Goal: Book appointment/travel/reservation

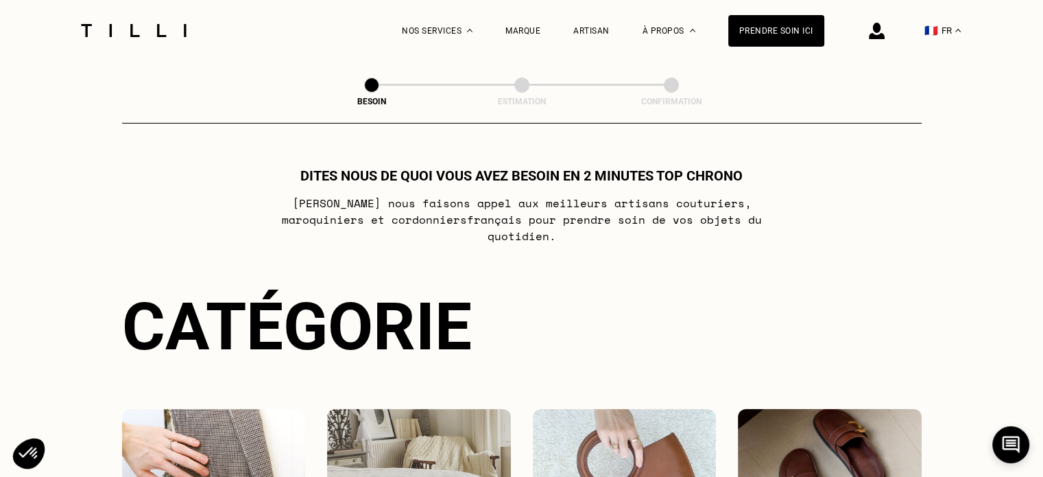
select select "FR"
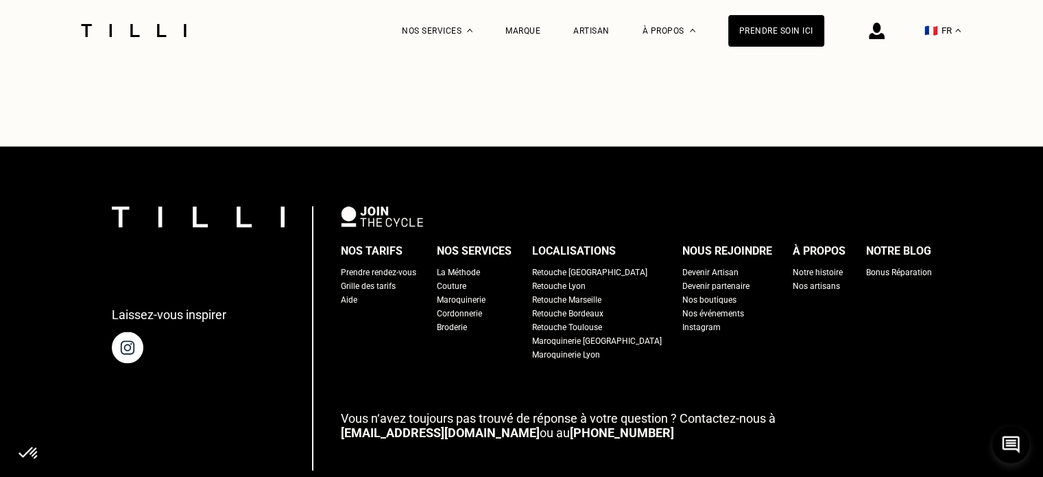
scroll to position [2606, 0]
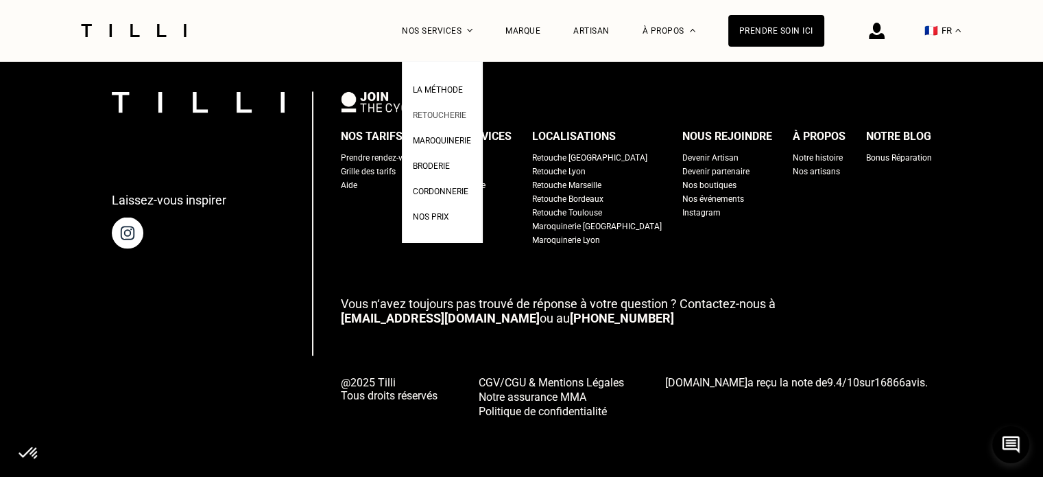
click at [466, 120] on link "Retoucherie" at bounding box center [439, 113] width 53 height 14
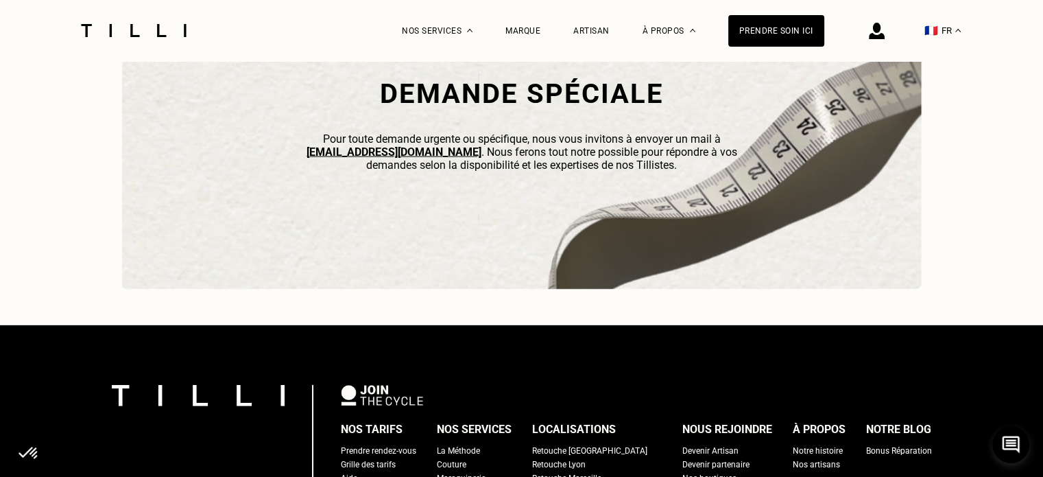
scroll to position [4418, 0]
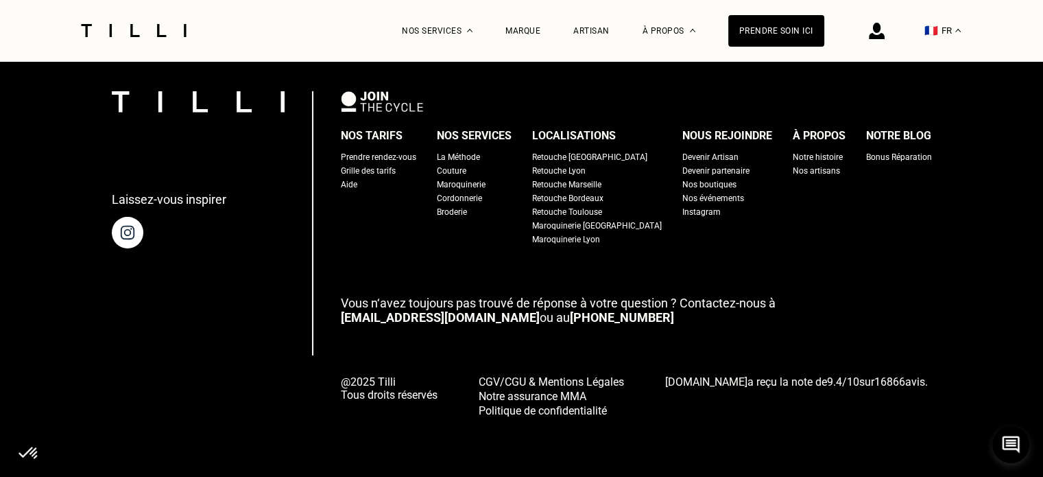
click at [559, 156] on div "Retouche [GEOGRAPHIC_DATA]" at bounding box center [589, 157] width 115 height 14
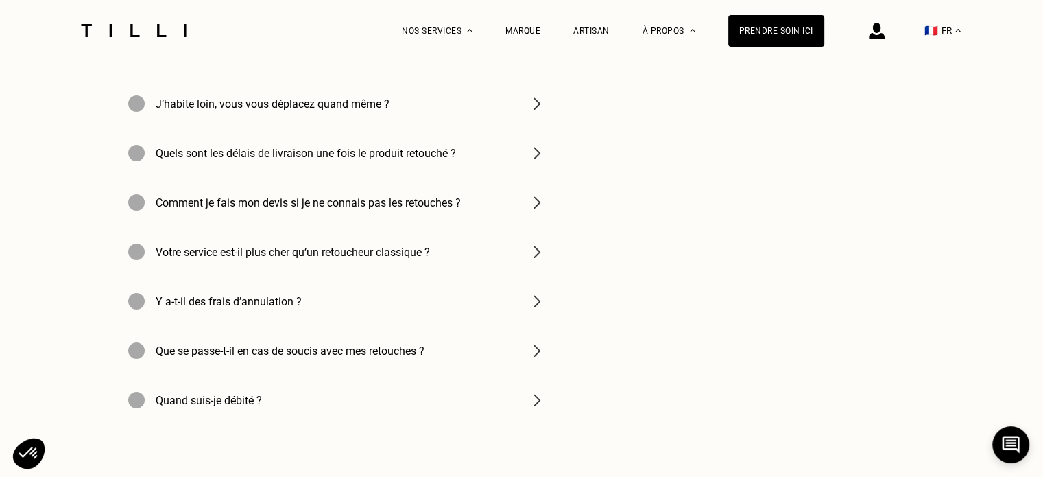
scroll to position [4300, 0]
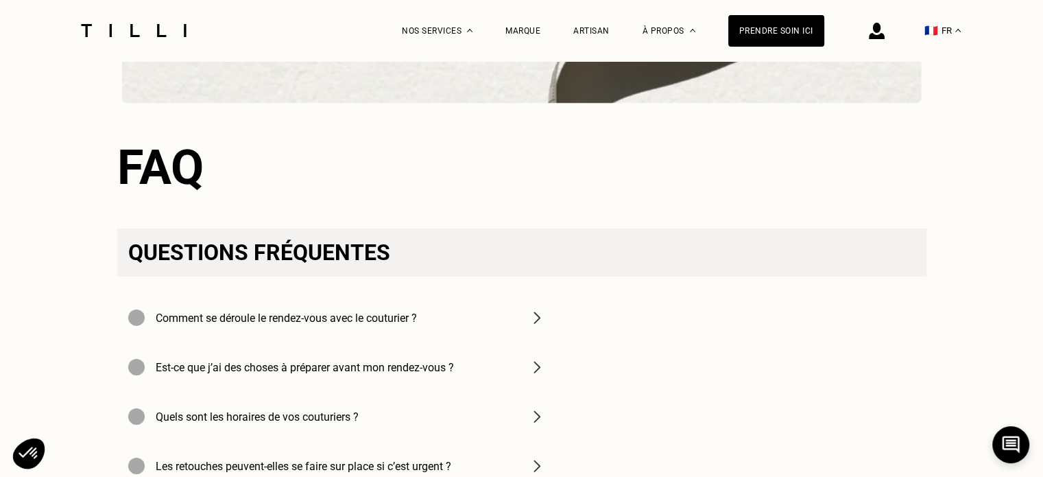
click at [883, 32] on img at bounding box center [877, 31] width 16 height 16
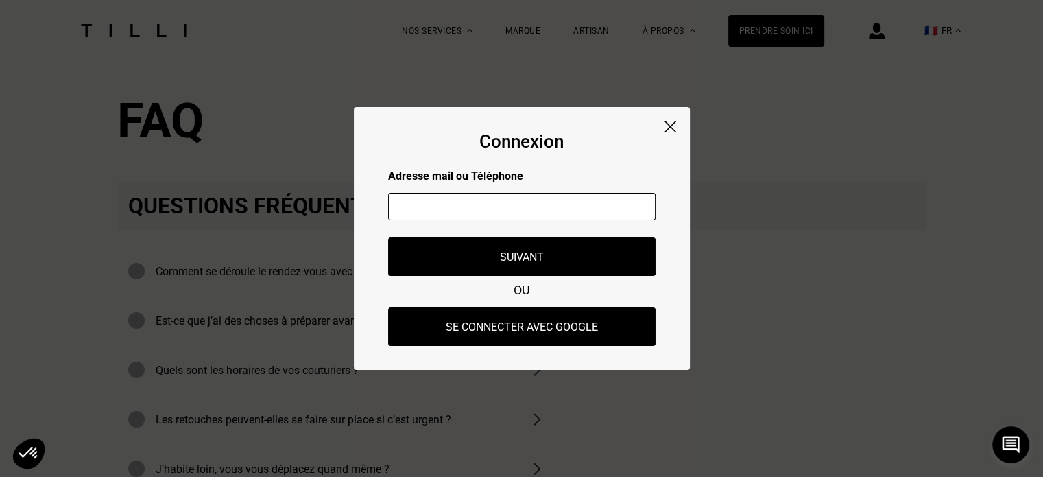
scroll to position [4368, 0]
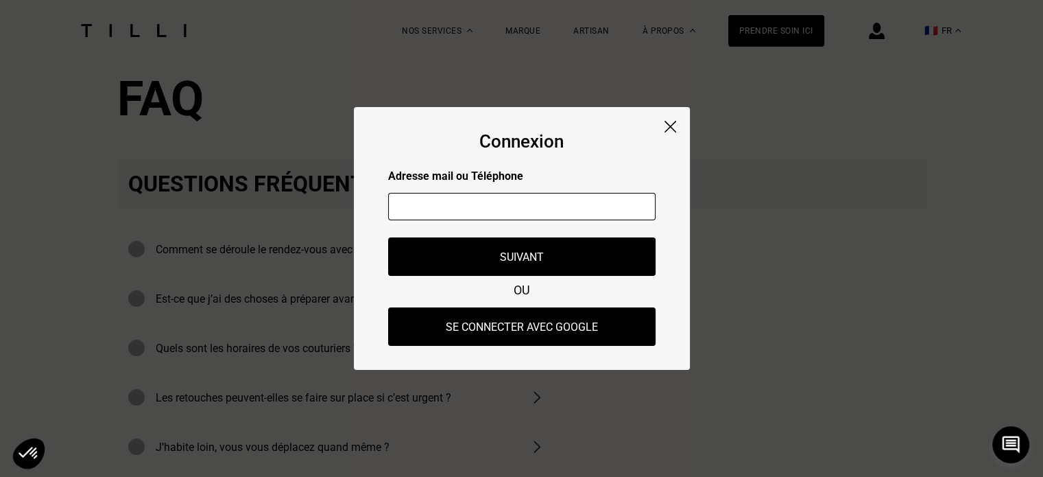
click at [539, 204] on input "text" at bounding box center [521, 206] width 267 height 27
type input "[EMAIL_ADDRESS][DOMAIN_NAME]"
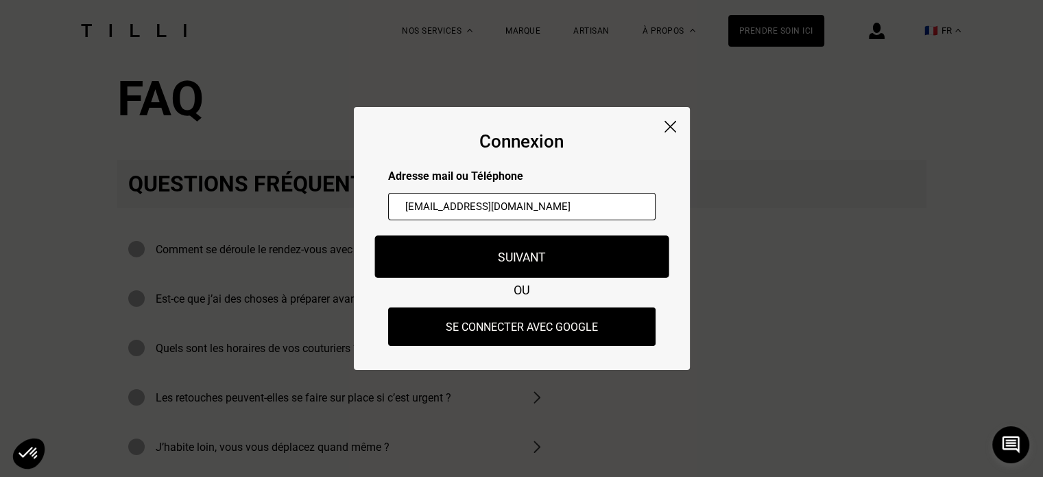
click at [548, 260] on button "Suivant" at bounding box center [521, 256] width 294 height 43
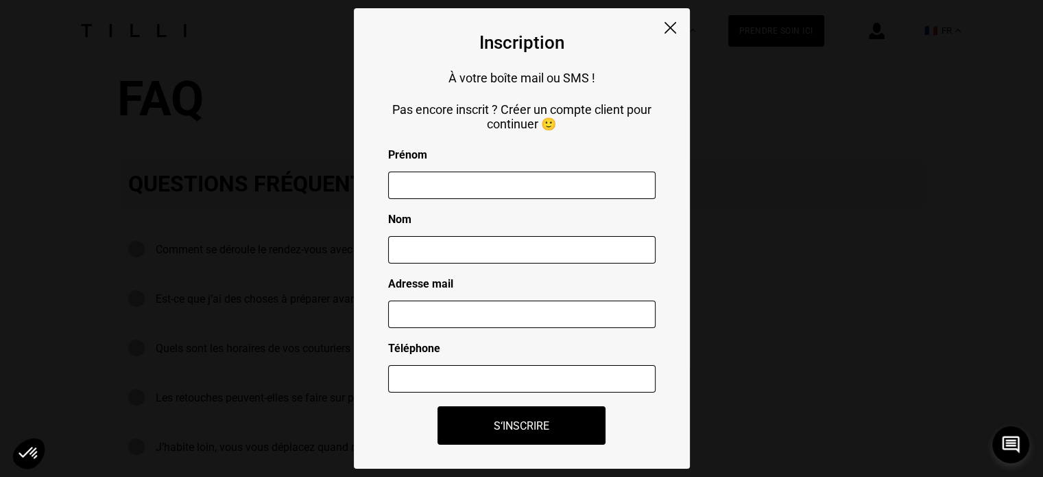
click at [495, 161] on p "Prénom" at bounding box center [521, 154] width 267 height 13
click at [508, 171] on div at bounding box center [521, 186] width 267 height 51
click at [516, 180] on input "text" at bounding box center [521, 184] width 267 height 27
type input "[PERSON_NAME]"
type input "DEUNGOUE"
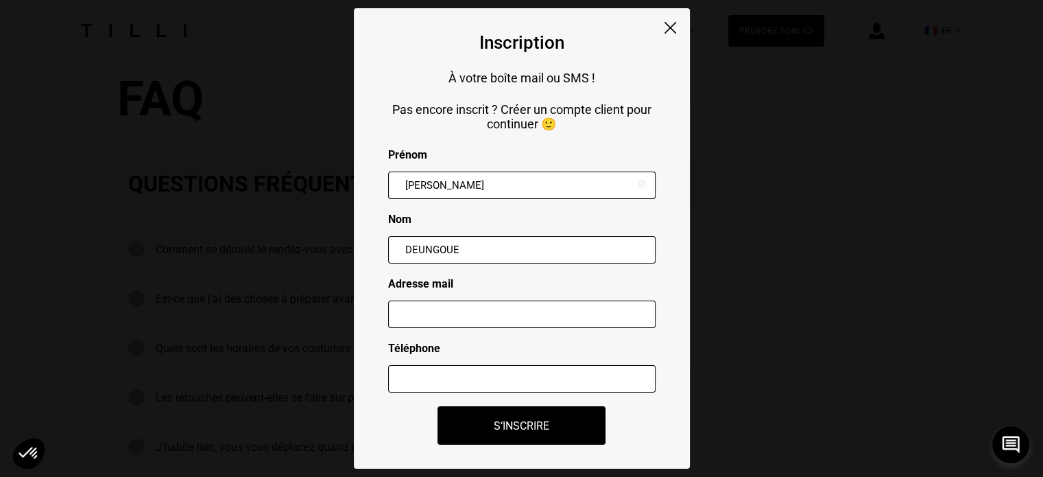
click at [519, 326] on input "text" at bounding box center [521, 313] width 267 height 27
type input "[EMAIL_ADDRESS][DOMAIN_NAME]"
type input "0619782917"
type input "91220"
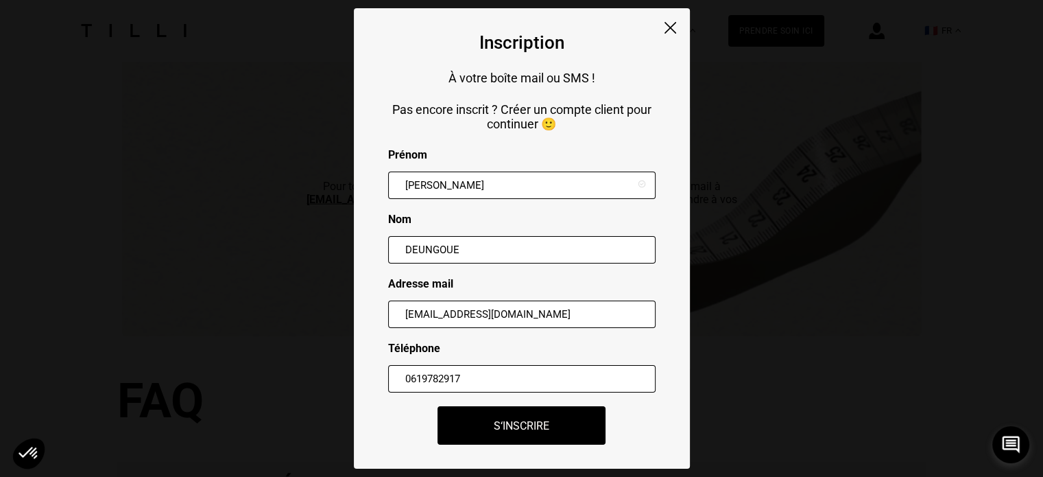
scroll to position [4670, 0]
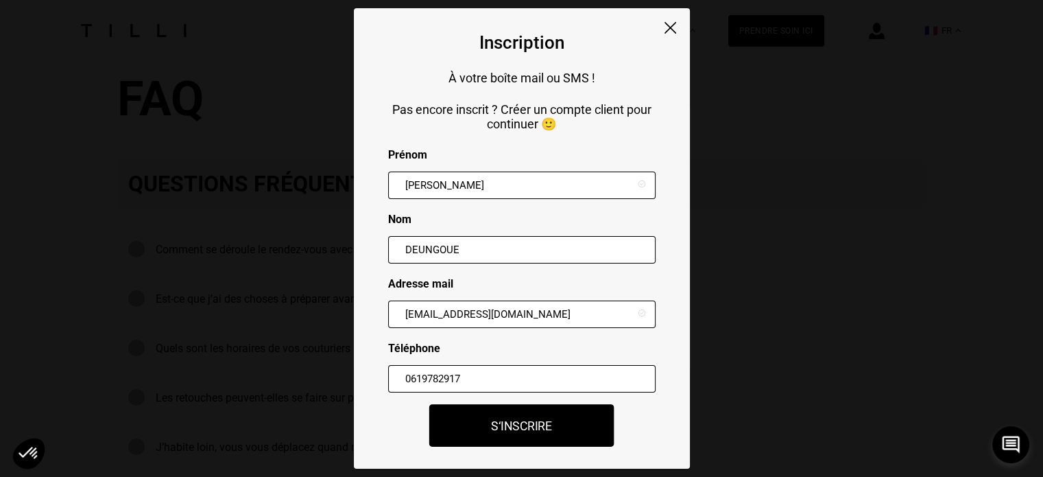
click at [524, 418] on button "S‘inscrire" at bounding box center [521, 425] width 185 height 43
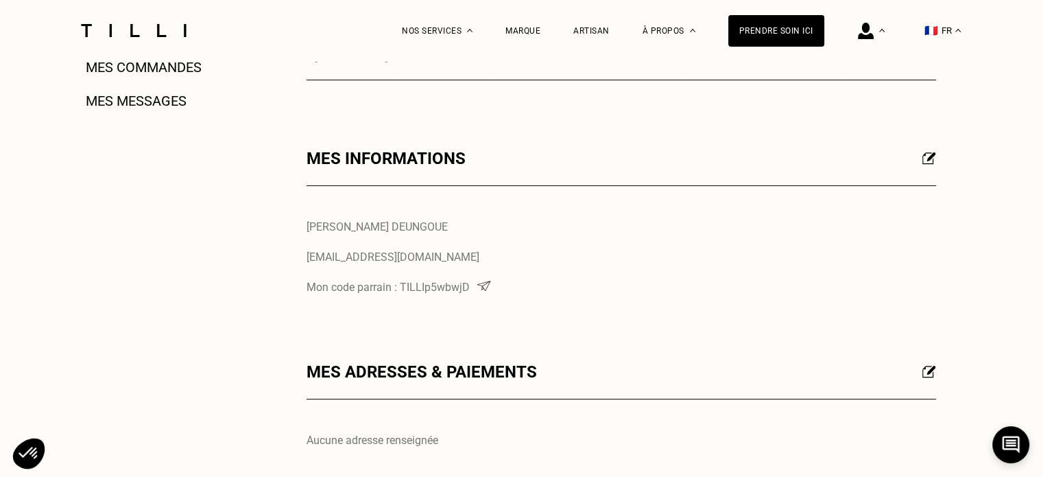
scroll to position [480, 0]
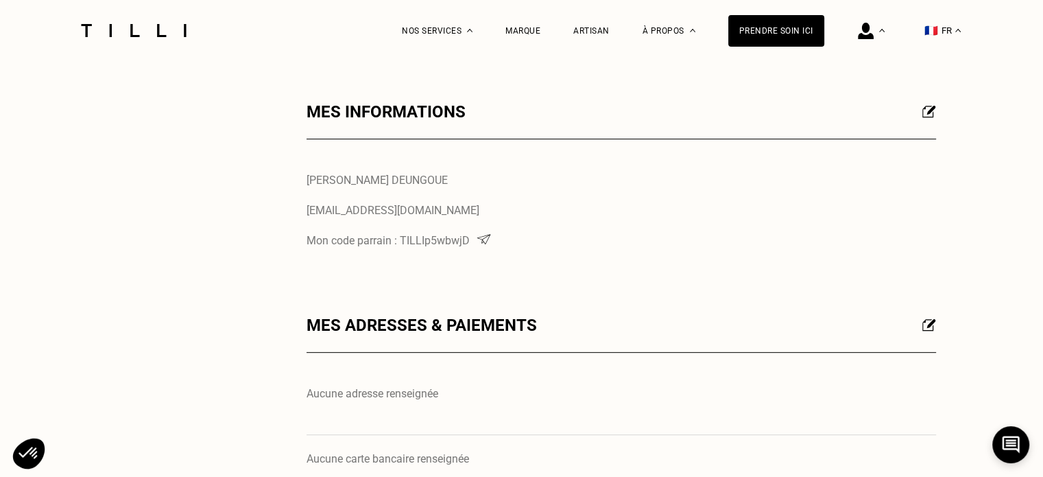
click at [527, 327] on div "Mes adresses & paiements" at bounding box center [622, 333] width 630 height 37
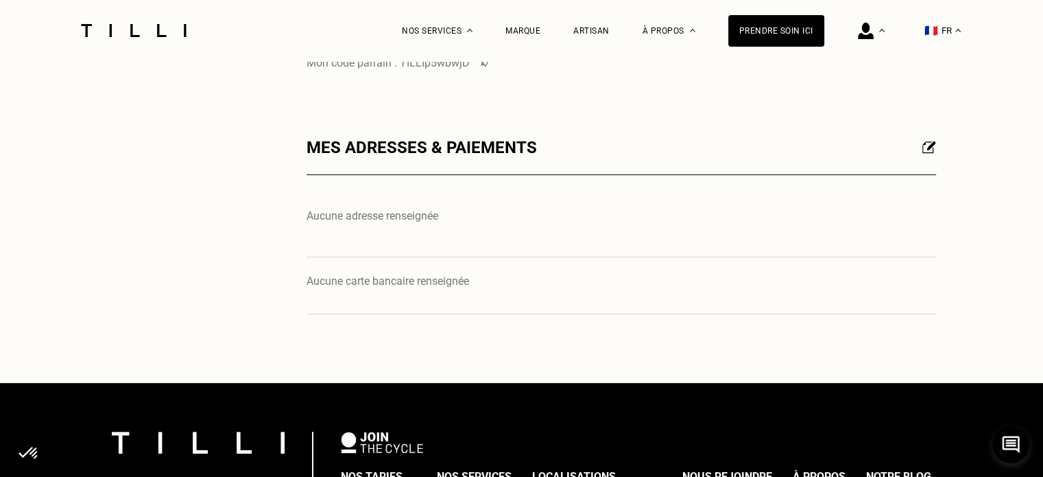
scroll to position [549, 0]
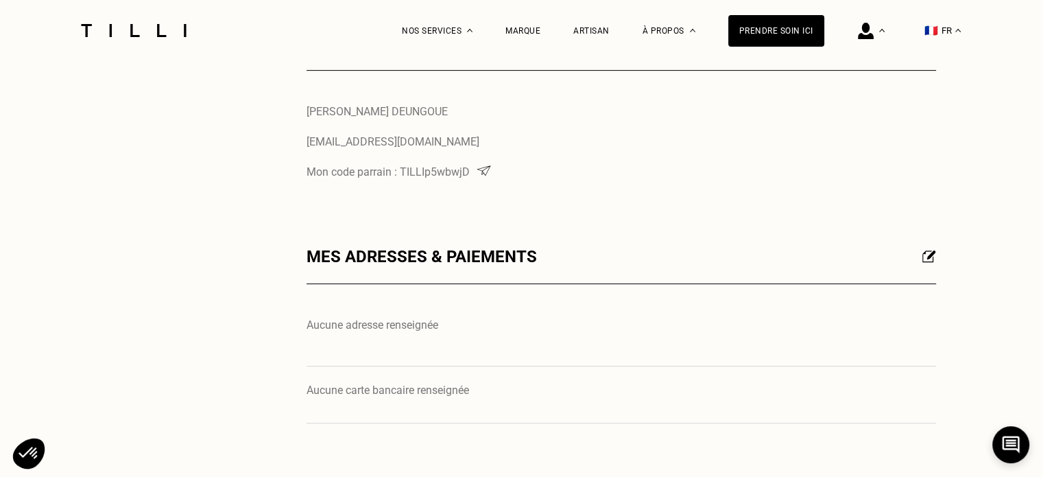
click at [398, 331] on p "Aucune adresse renseignée" at bounding box center [622, 324] width 630 height 13
click at [927, 261] on img at bounding box center [929, 256] width 14 height 12
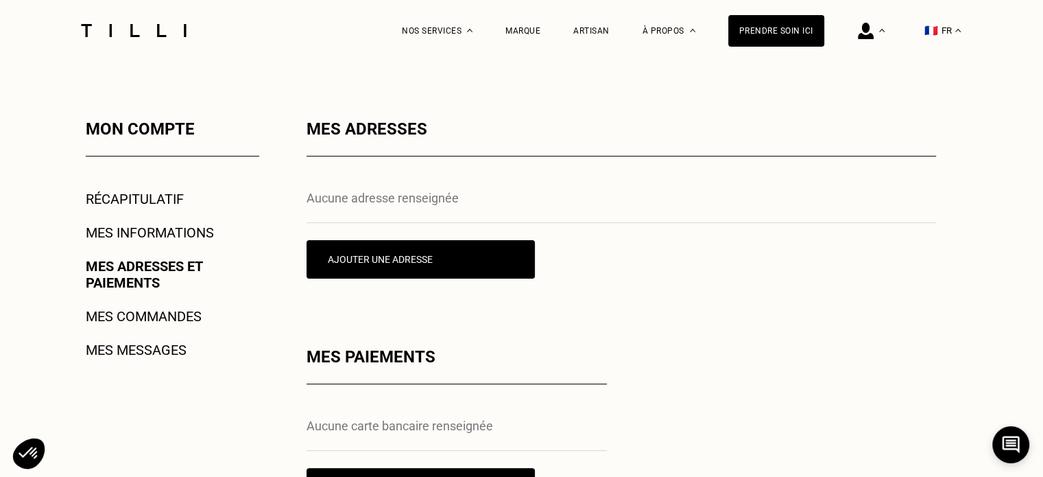
scroll to position [274, 0]
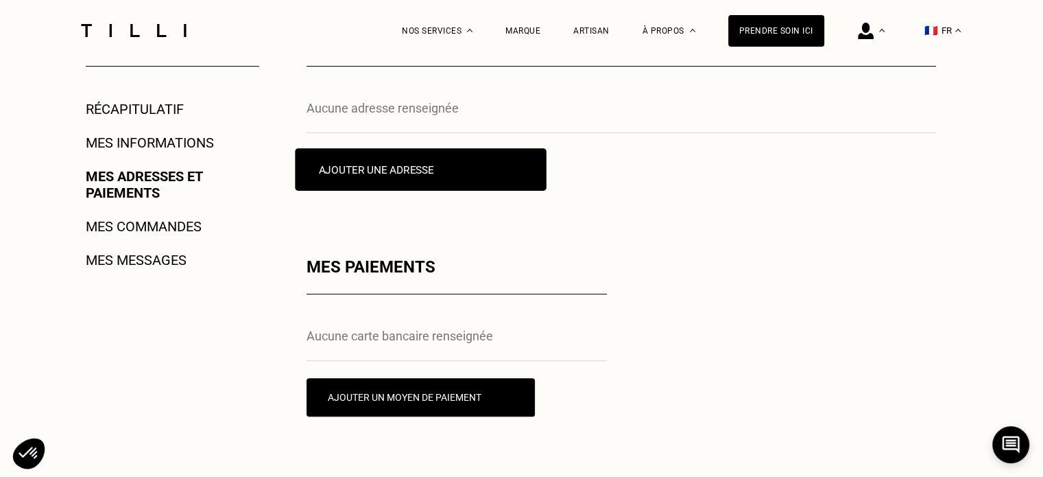
click at [416, 170] on button "Ajouter une adresse" at bounding box center [420, 169] width 251 height 43
select select "AT"
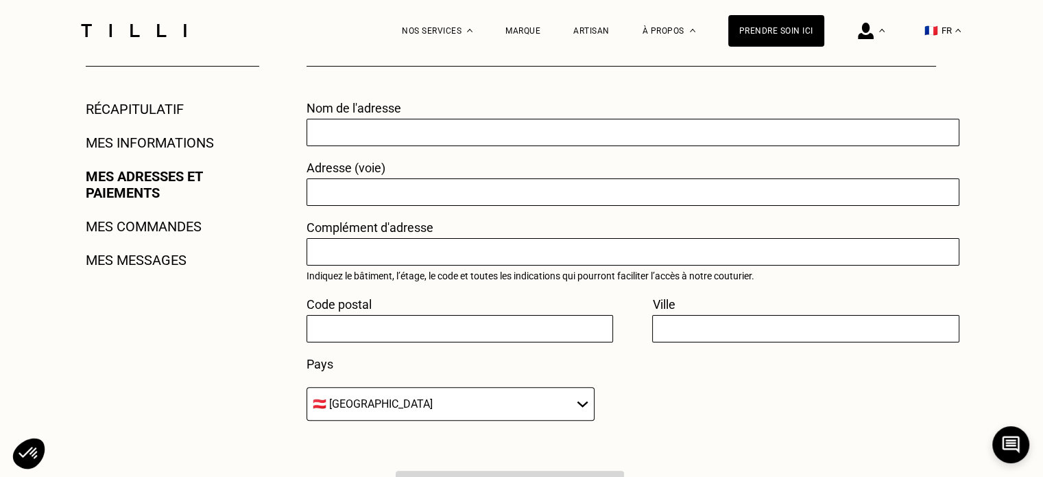
click at [417, 136] on input "text" at bounding box center [633, 132] width 653 height 27
type input "[STREET_ADDRESS][PERSON_NAME]"
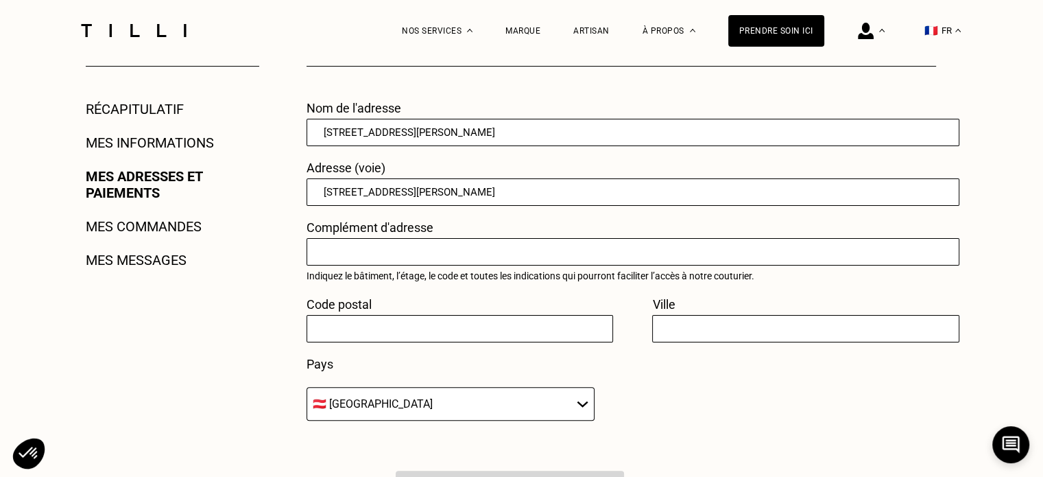
type input "91220"
type input "[GEOGRAPHIC_DATA]"
select select "FR"
drag, startPoint x: 452, startPoint y: 138, endPoint x: 283, endPoint y: 136, distance: 169.4
click at [283, 136] on div "Mon compte Récapitulatif Mes informations Mes adresses et paiements Mes command…" at bounding box center [521, 391] width 987 height 725
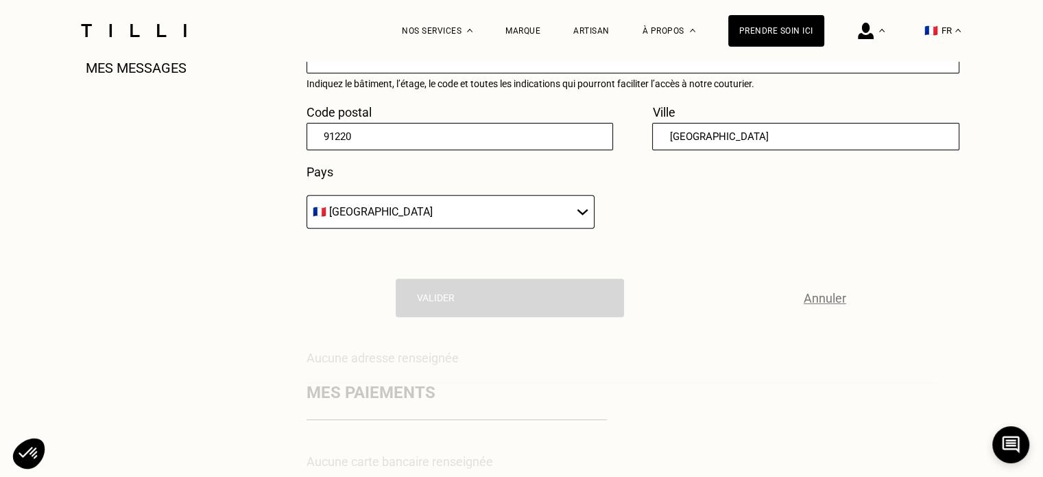
scroll to position [480, 0]
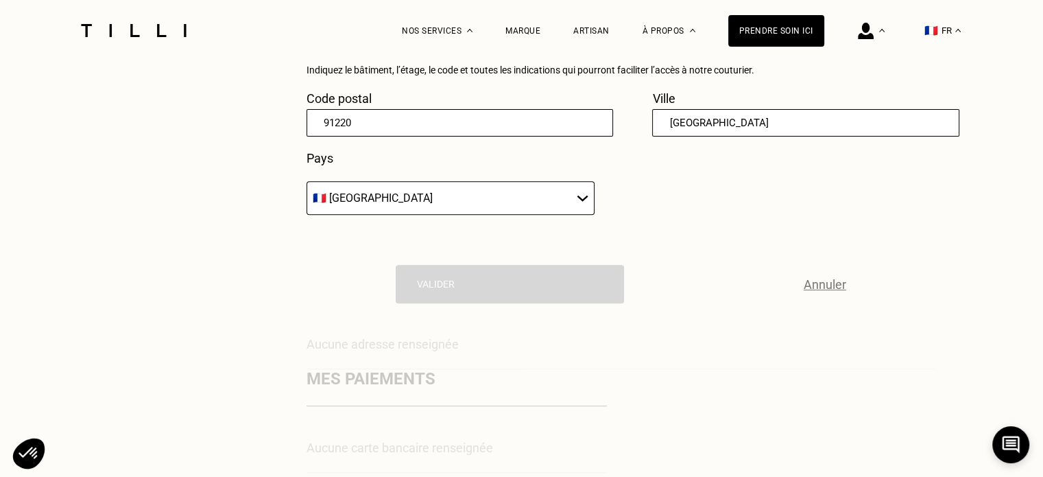
type input "DOMICILE"
click at [671, 233] on div "Nom de l'adresse DOMICILE Adresse (voie) [STREET_ADDRESS][PERSON_NAME] Compléme…" at bounding box center [622, 116] width 630 height 442
click at [562, 208] on select "🇩🇪 [GEOGRAPHIC_DATA] 🇦🇹 [GEOGRAPHIC_DATA] 🇧🇪 [GEOGRAPHIC_DATA] 🇧🇬 Bulgarie 🇨🇾 C…" at bounding box center [451, 198] width 288 height 34
click at [688, 229] on div "Nom de l'adresse DOMICILE Adresse (voie) [STREET_ADDRESS][PERSON_NAME] Compléme…" at bounding box center [622, 62] width 630 height 334
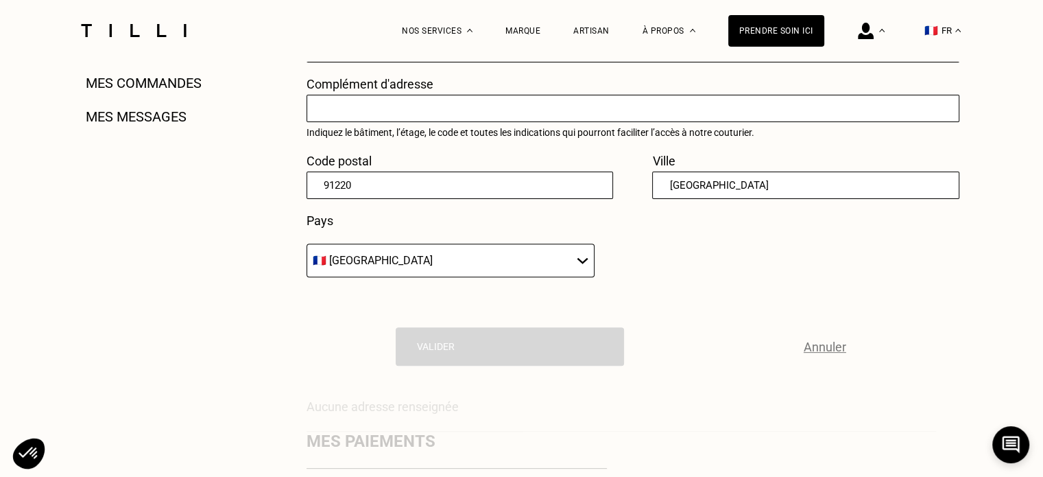
scroll to position [274, 0]
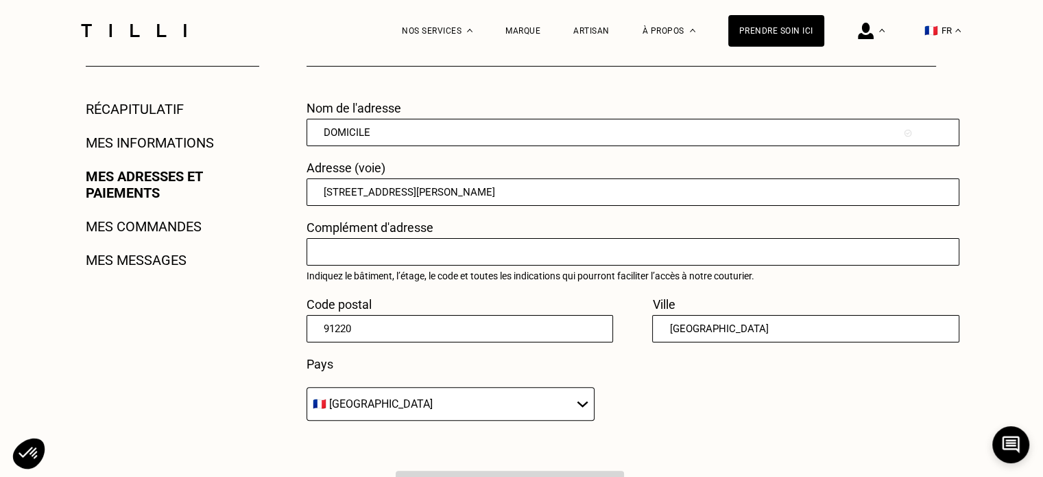
click at [641, 260] on input "text" at bounding box center [633, 251] width 653 height 27
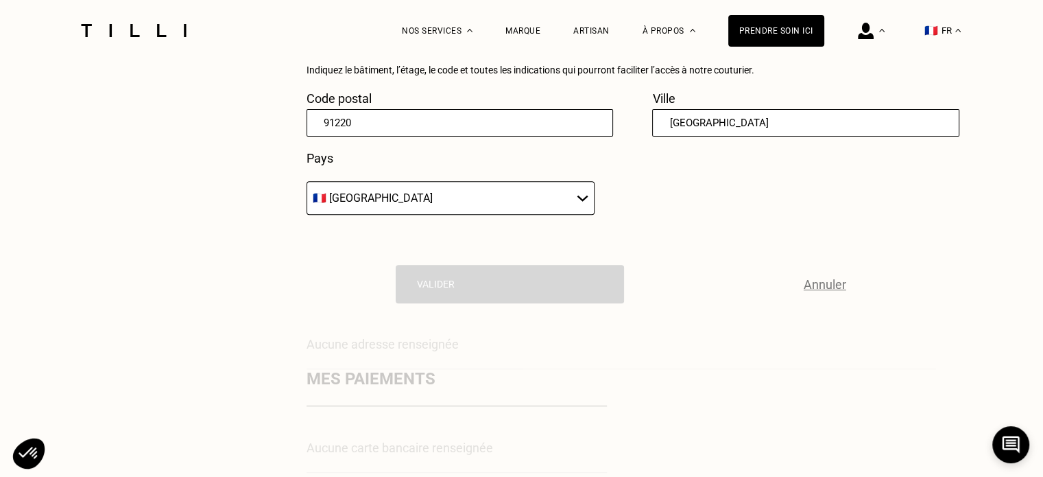
scroll to position [343, 0]
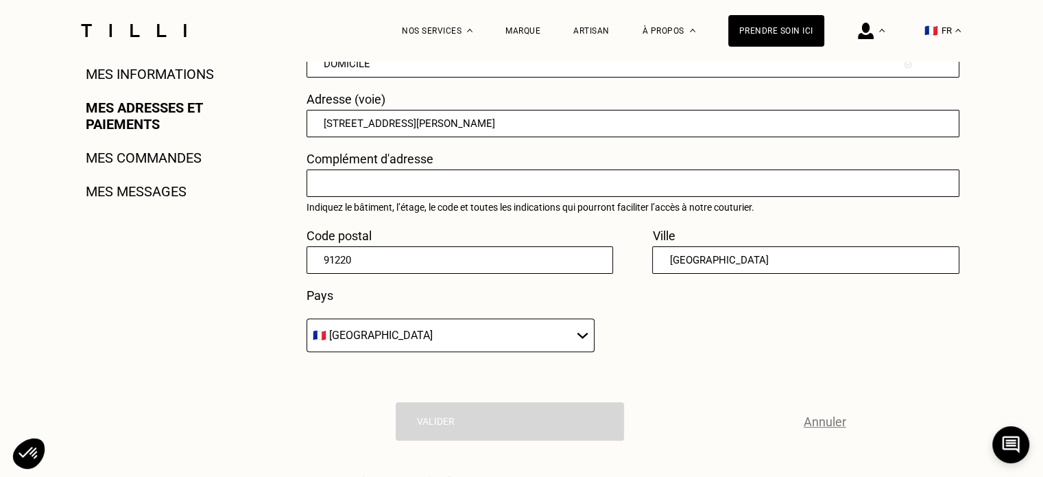
drag, startPoint x: 320, startPoint y: 110, endPoint x: 320, endPoint y: 122, distance: 11.7
click at [320, 122] on div "Adresse (voie) [STREET_ADDRESS][PERSON_NAME]" at bounding box center [622, 114] width 630 height 45
click at [320, 122] on input "[STREET_ADDRESS][PERSON_NAME]" at bounding box center [633, 123] width 653 height 27
click at [335, 158] on p "Complément d'adresse" at bounding box center [370, 159] width 127 height 14
click at [349, 191] on input "text" at bounding box center [633, 182] width 653 height 27
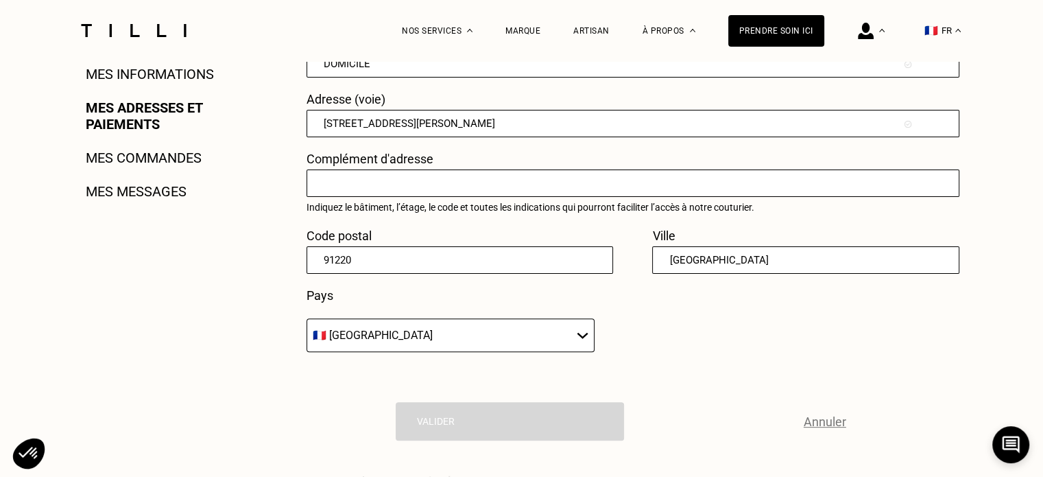
click at [374, 265] on input "91220" at bounding box center [460, 259] width 307 height 27
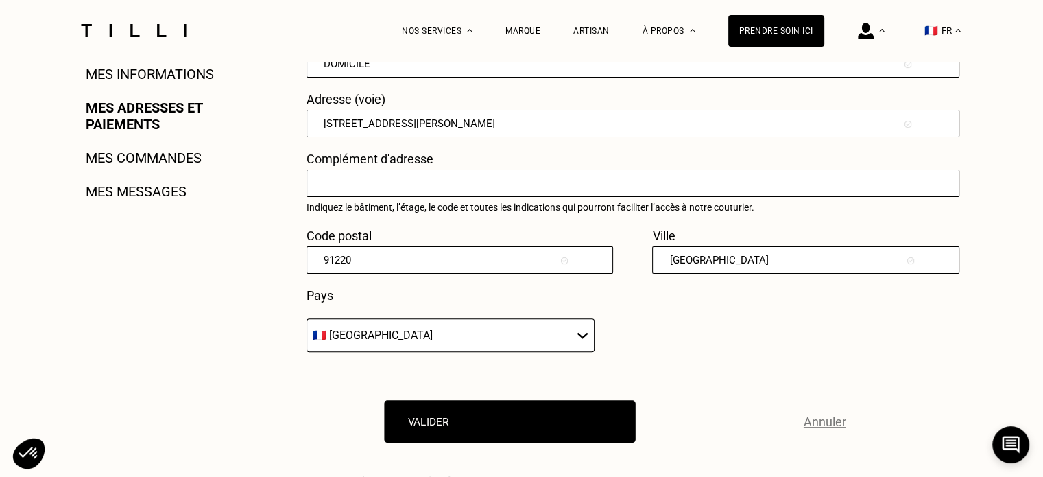
drag, startPoint x: 431, startPoint y: 328, endPoint x: 462, endPoint y: 405, distance: 82.8
click at [431, 328] on select "🇩🇪 [GEOGRAPHIC_DATA] 🇦🇹 [GEOGRAPHIC_DATA] 🇧🇪 [GEOGRAPHIC_DATA] 🇧🇬 Bulgarie 🇨🇾 C…" at bounding box center [451, 335] width 288 height 34
click at [466, 427] on button "Valider" at bounding box center [510, 421] width 251 height 43
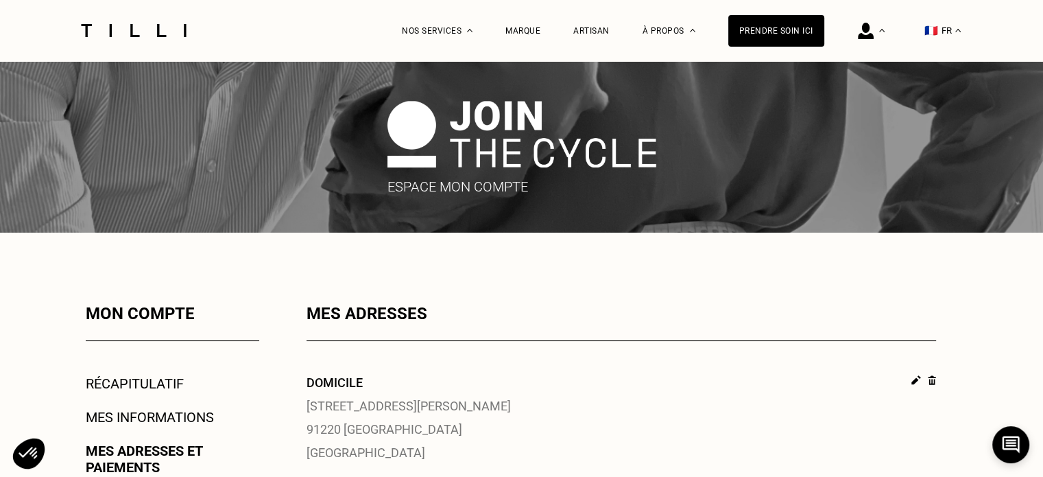
scroll to position [137, 0]
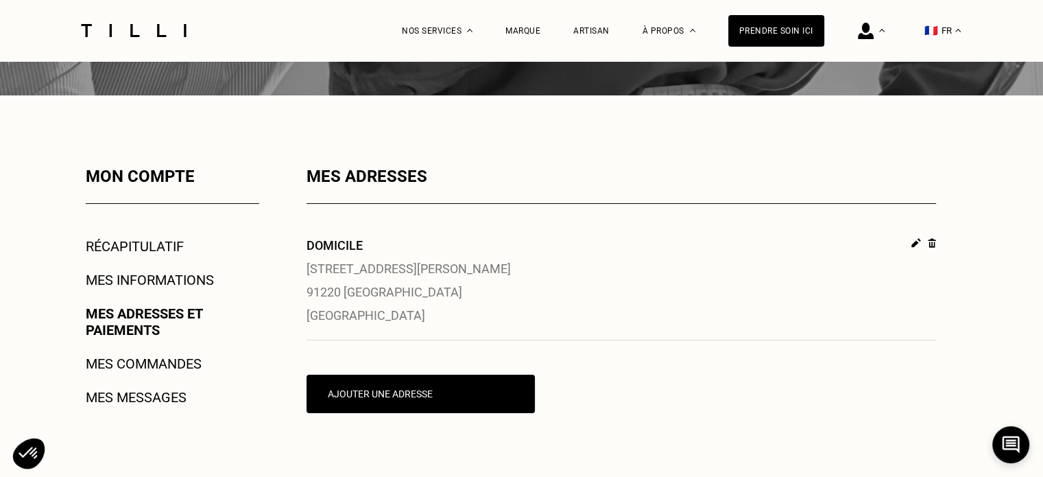
click at [192, 370] on link "Mes commandes" at bounding box center [144, 363] width 116 height 16
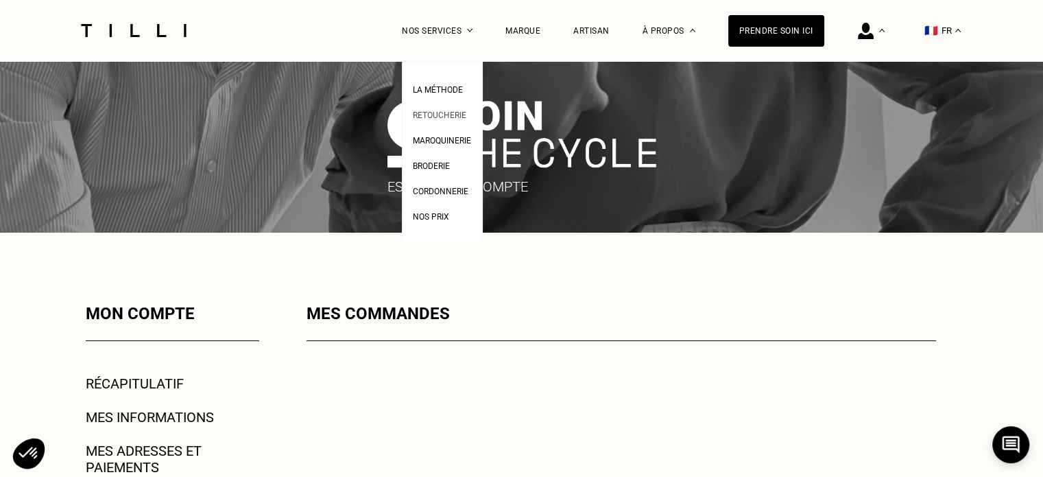
click at [466, 115] on span "Retoucherie" at bounding box center [439, 115] width 53 height 10
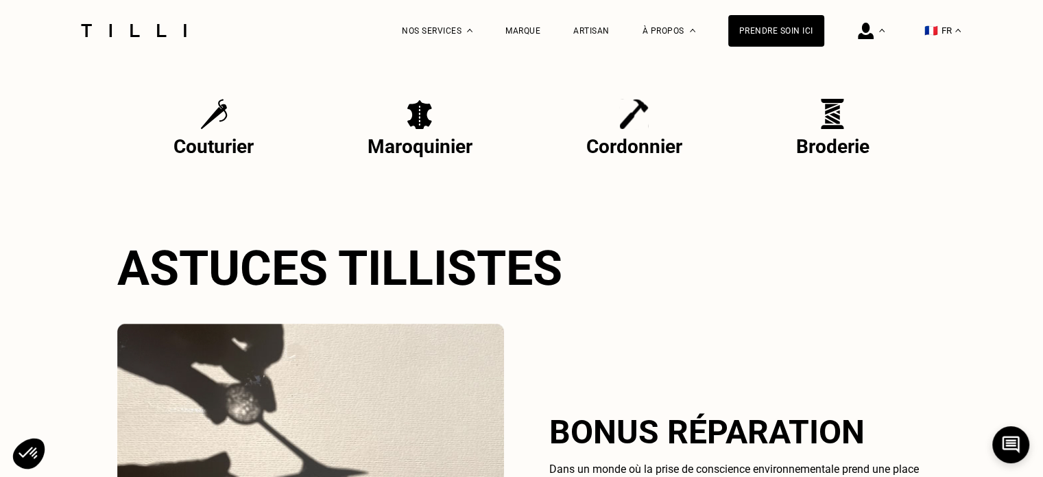
scroll to position [2880, 0]
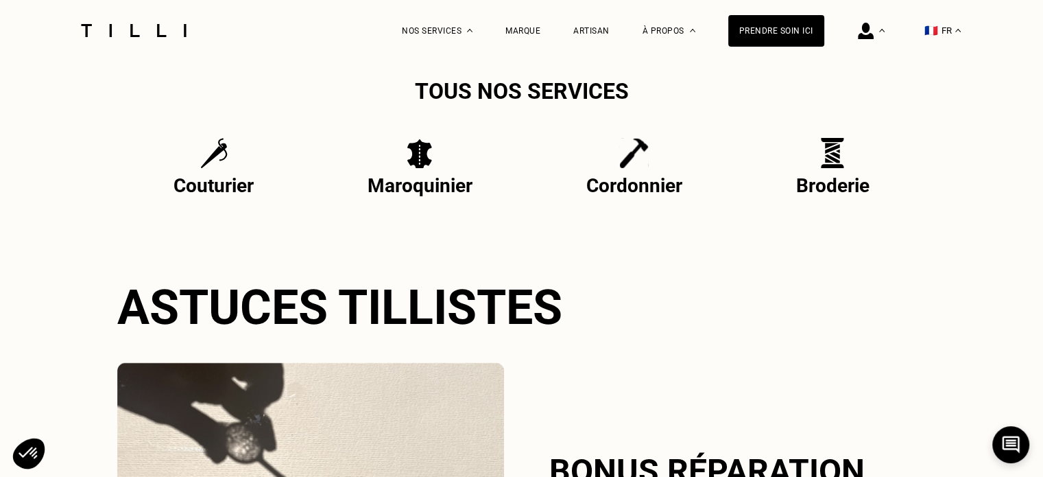
click at [226, 193] on p "Couturier" at bounding box center [213, 185] width 80 height 23
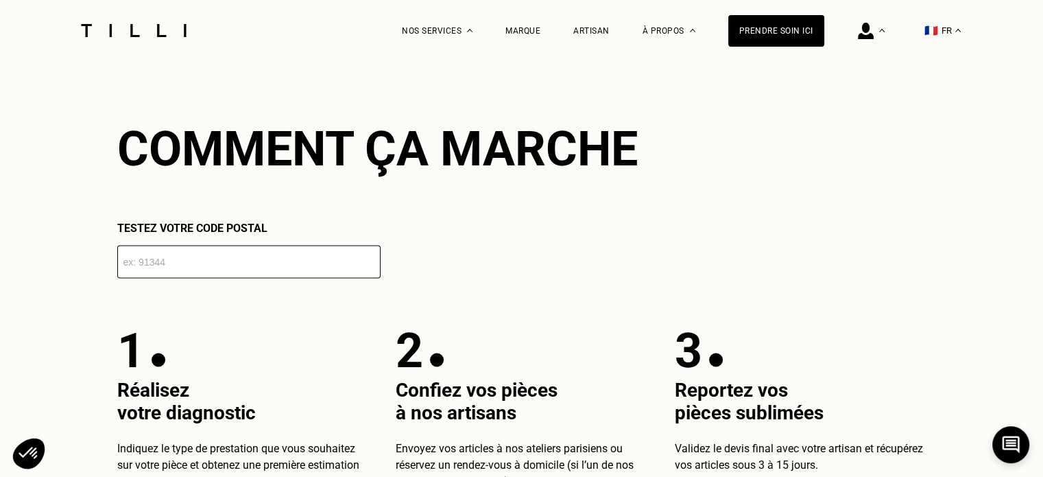
scroll to position [2606, 0]
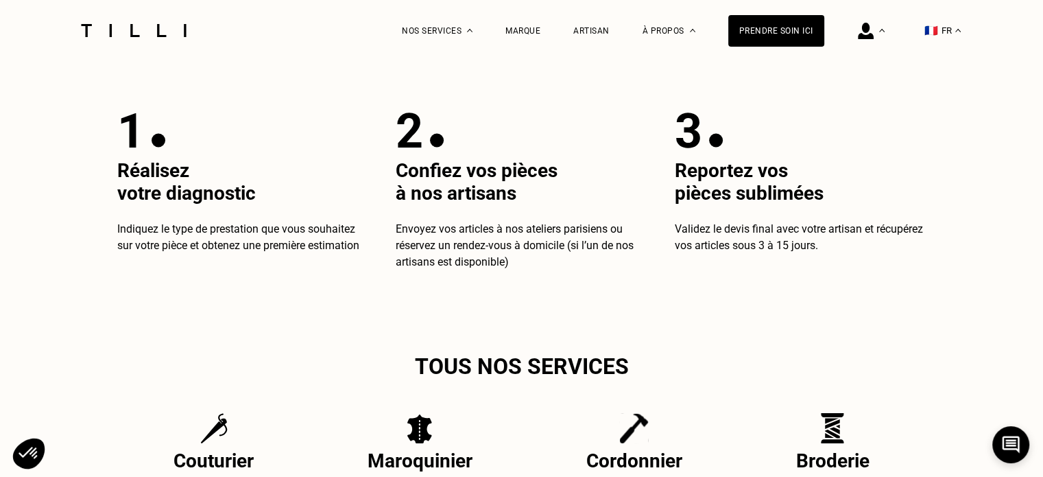
click at [932, 34] on button "🇫🇷 FR" at bounding box center [943, 30] width 50 height 61
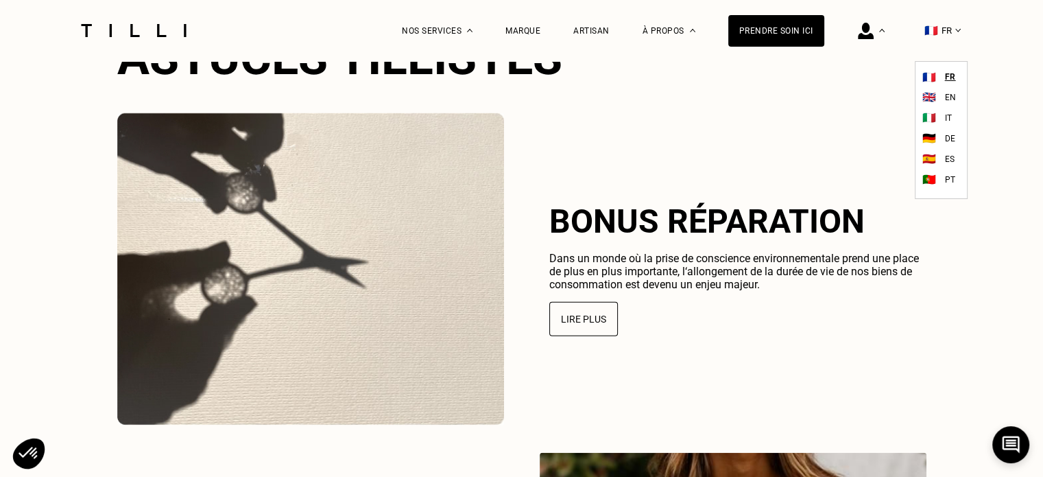
scroll to position [3154, 0]
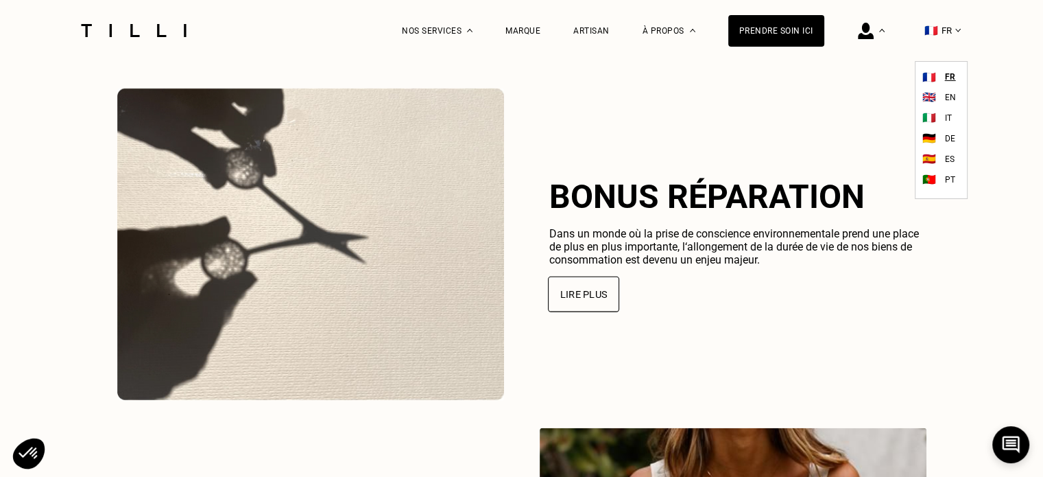
click at [577, 309] on button "Lire plus" at bounding box center [583, 294] width 71 height 36
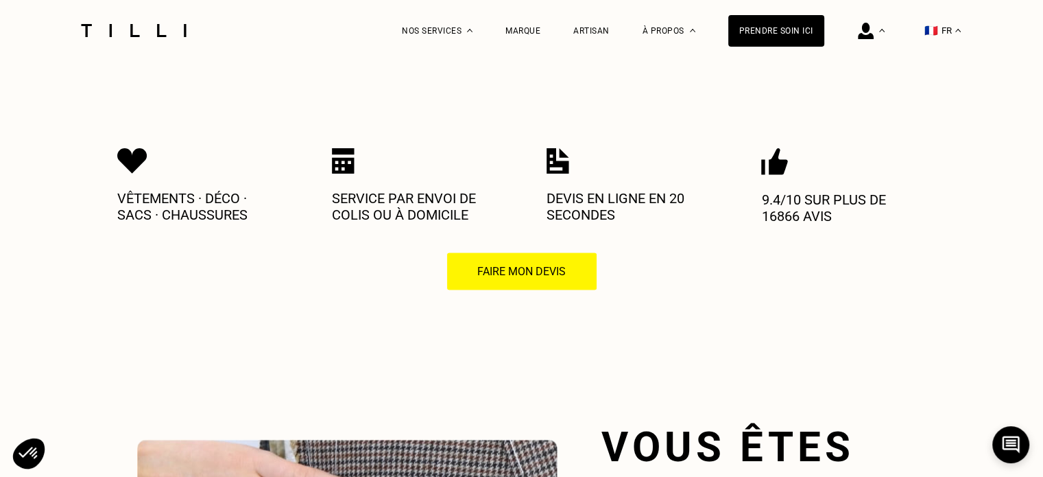
scroll to position [2263, 0]
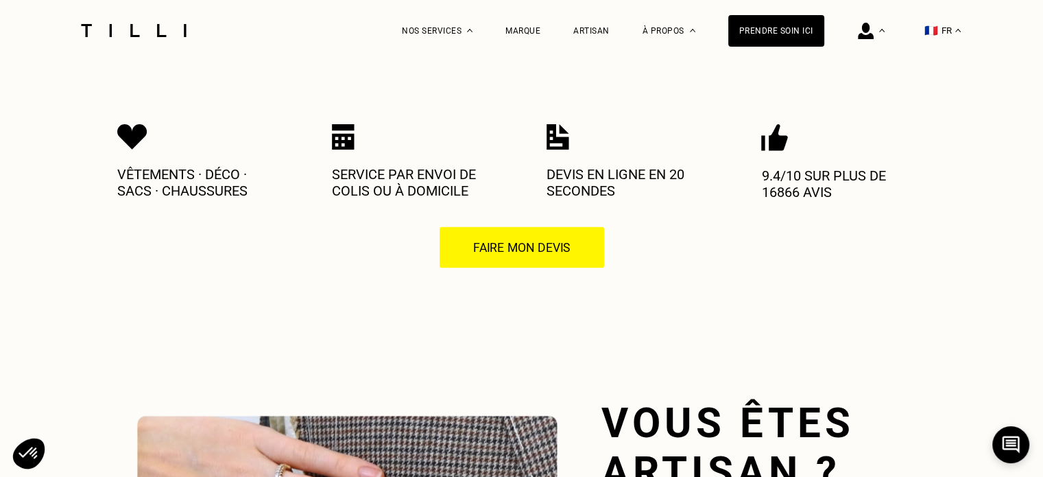
click at [483, 246] on button "Faire mon devis" at bounding box center [522, 247] width 166 height 43
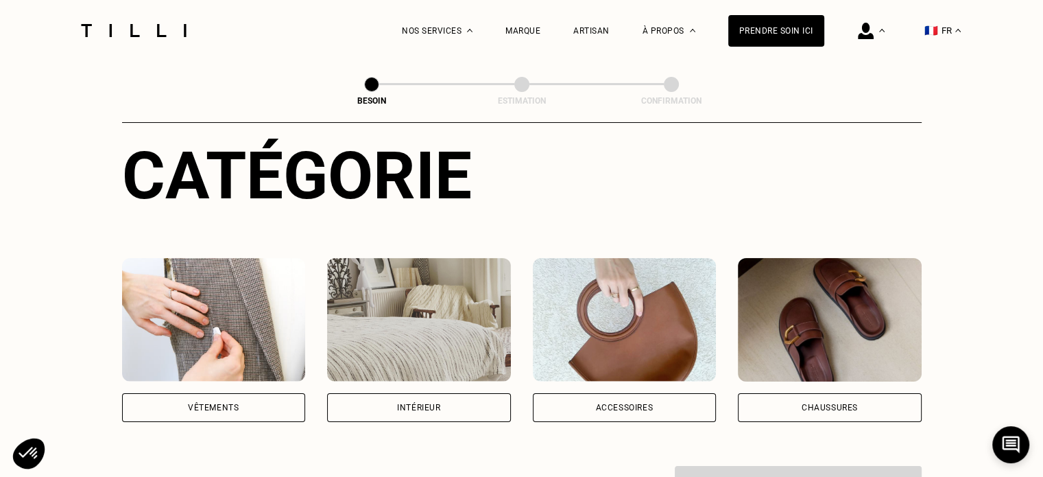
scroll to position [137, 0]
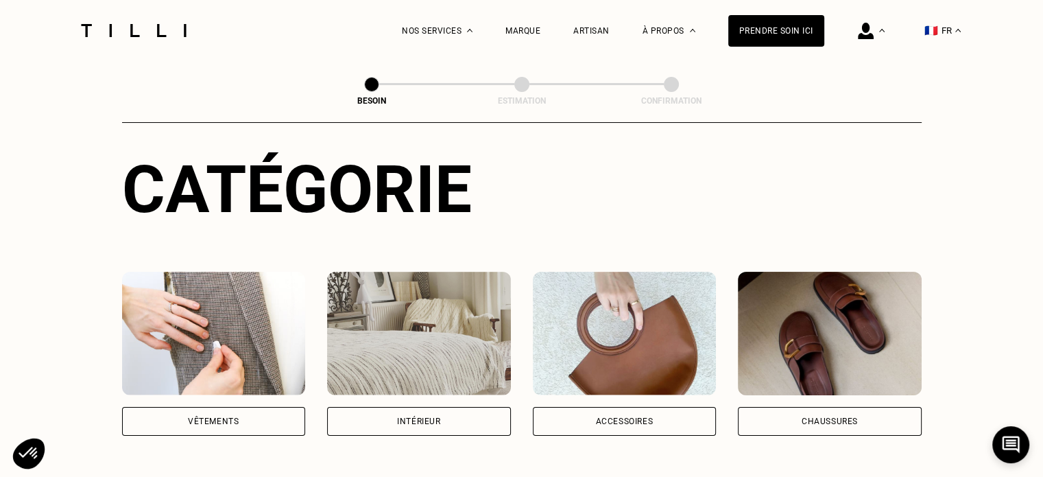
click at [219, 334] on img at bounding box center [214, 333] width 184 height 123
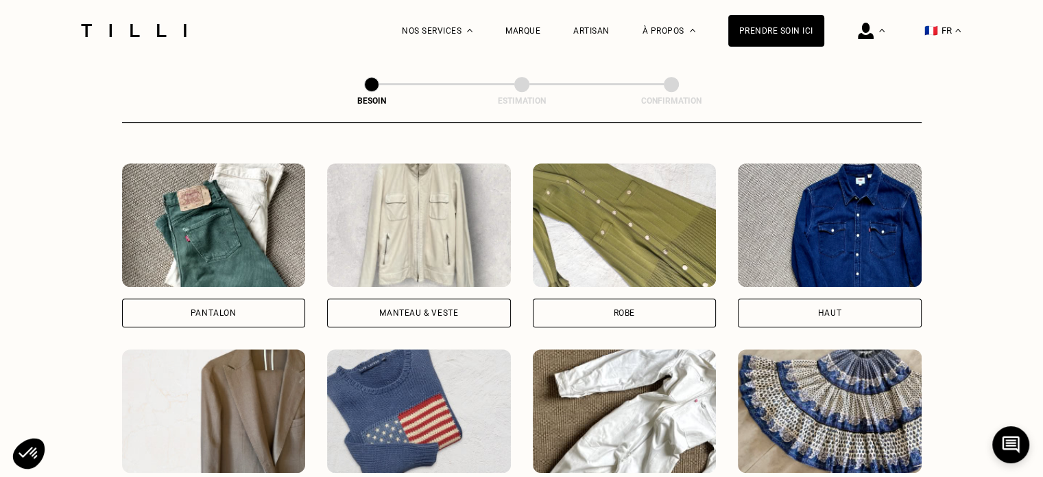
scroll to position [584, 0]
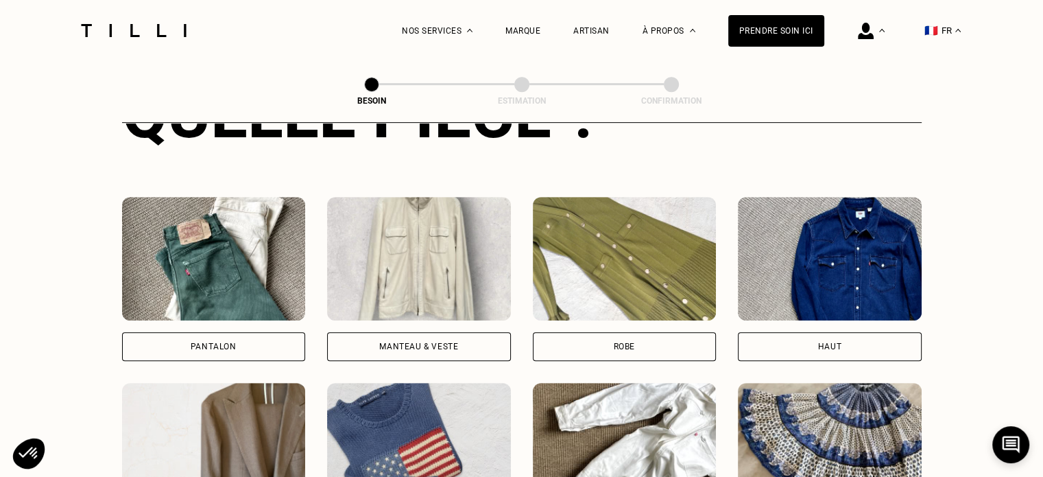
click at [669, 281] on img at bounding box center [625, 258] width 184 height 123
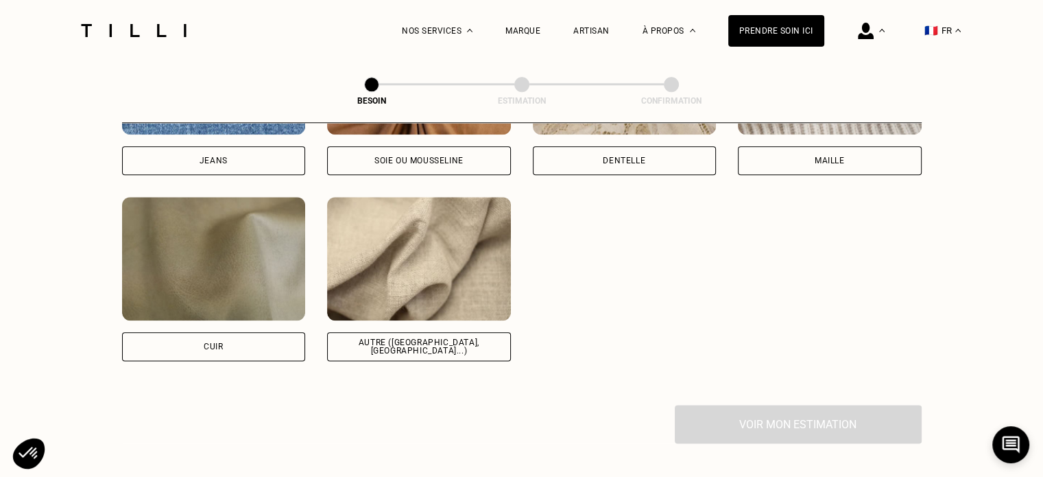
scroll to position [1604, 0]
click at [430, 272] on img at bounding box center [419, 257] width 184 height 123
select select "FR"
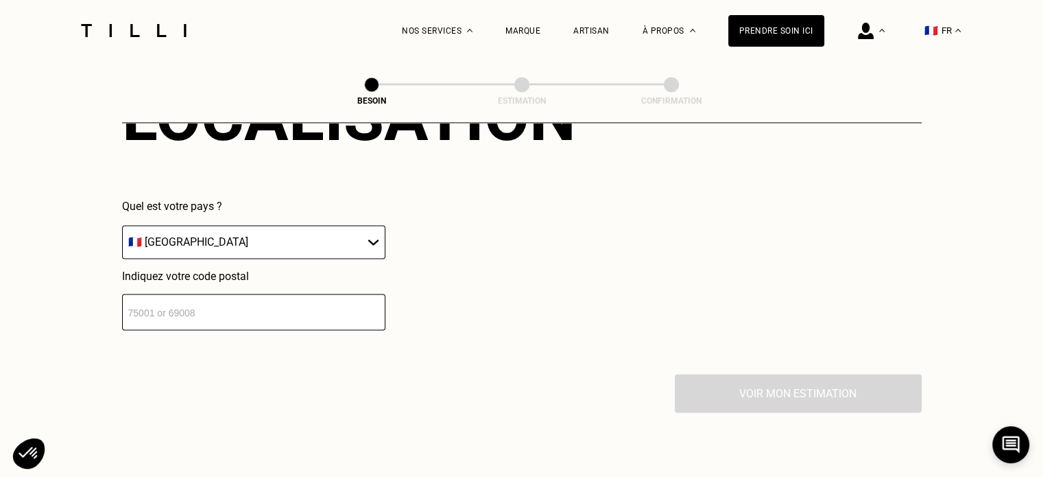
scroll to position [1972, 0]
click at [285, 298] on input "number" at bounding box center [253, 313] width 263 height 36
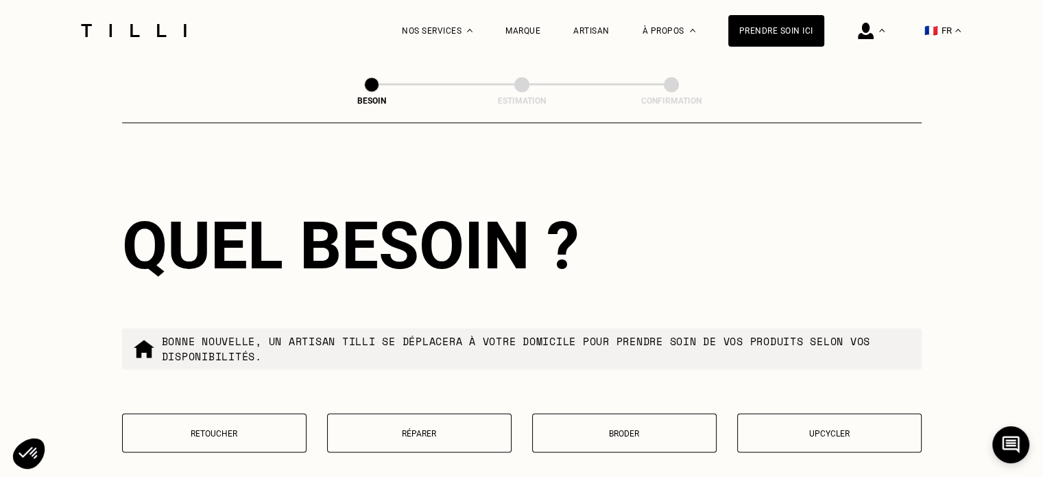
scroll to position [2252, 0]
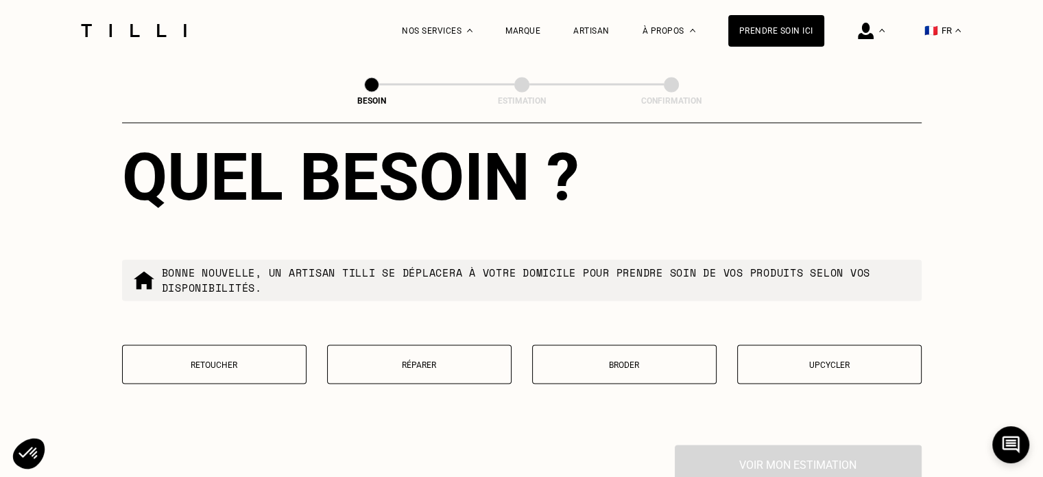
type input "91220"
click at [291, 361] on p "Retoucher" at bounding box center [214, 364] width 169 height 10
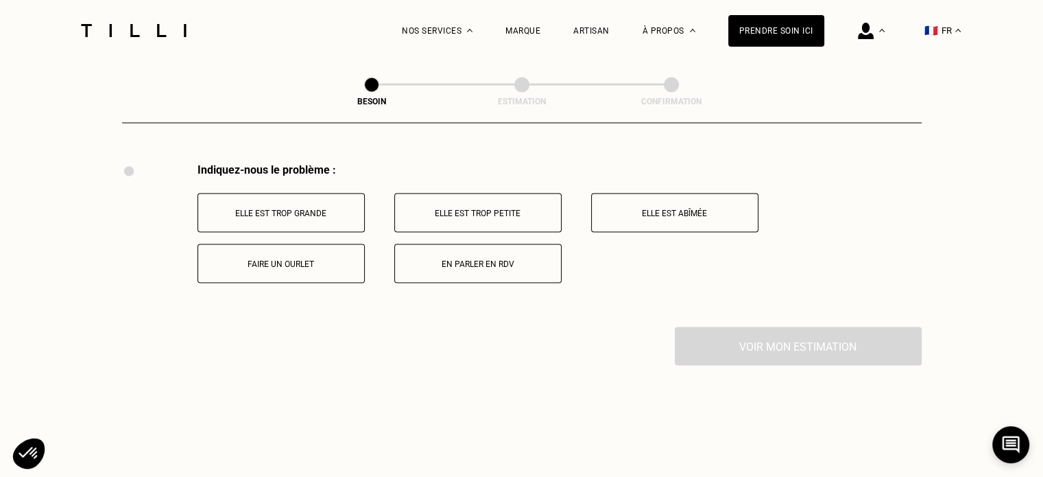
scroll to position [2535, 0]
click at [663, 211] on button "Elle est abîmée" at bounding box center [674, 210] width 167 height 39
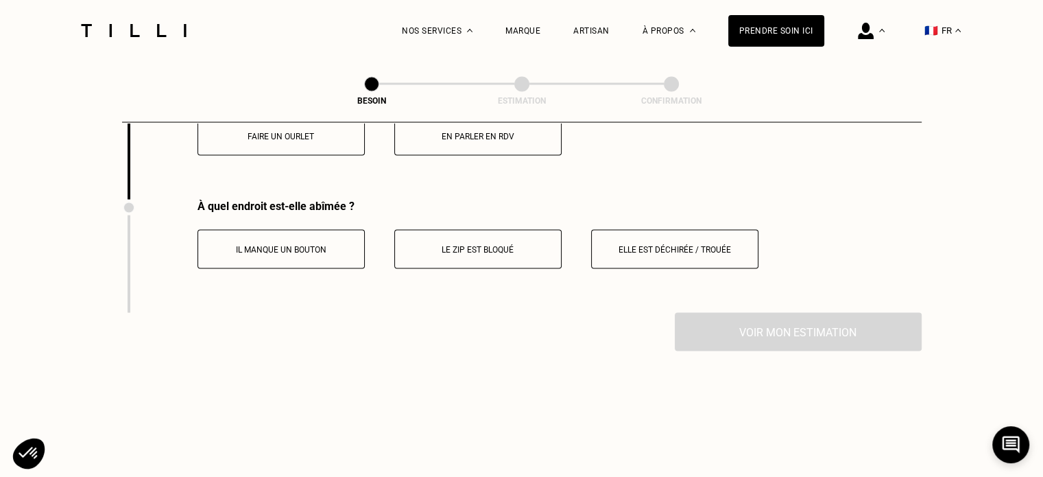
scroll to position [2699, 0]
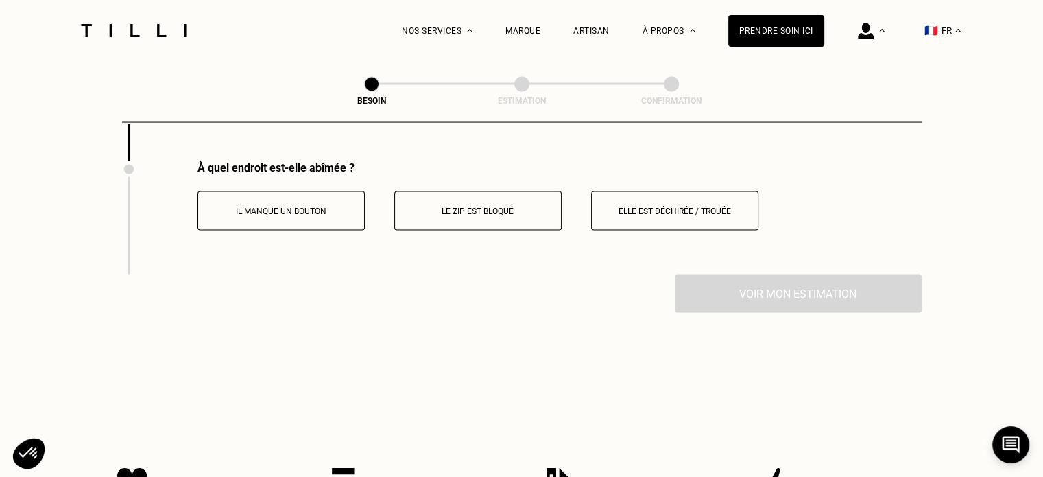
click at [632, 193] on button "Elle est déchirée / trouée" at bounding box center [674, 210] width 167 height 39
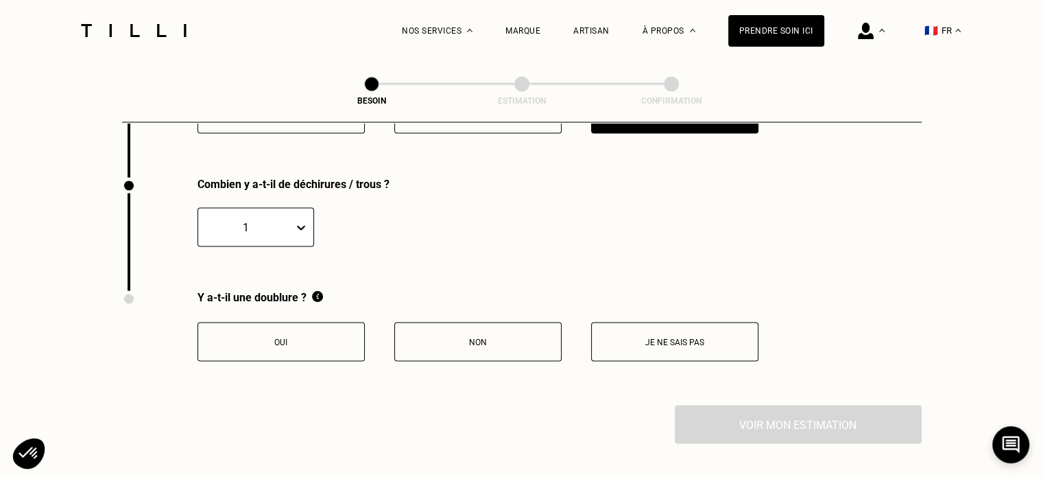
scroll to position [2813, 0]
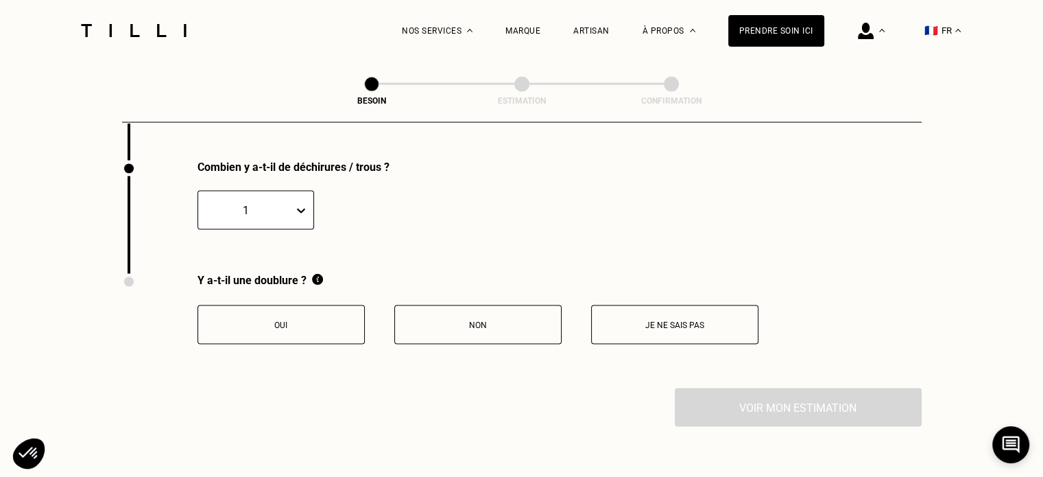
click at [691, 326] on button "Je ne sais pas" at bounding box center [674, 324] width 167 height 39
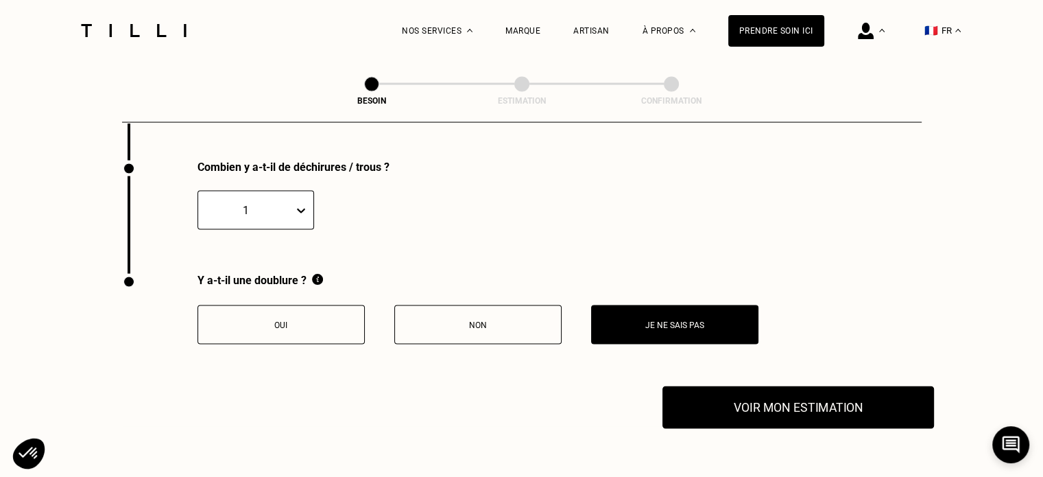
click at [697, 396] on button "Voir mon estimation" at bounding box center [798, 407] width 272 height 43
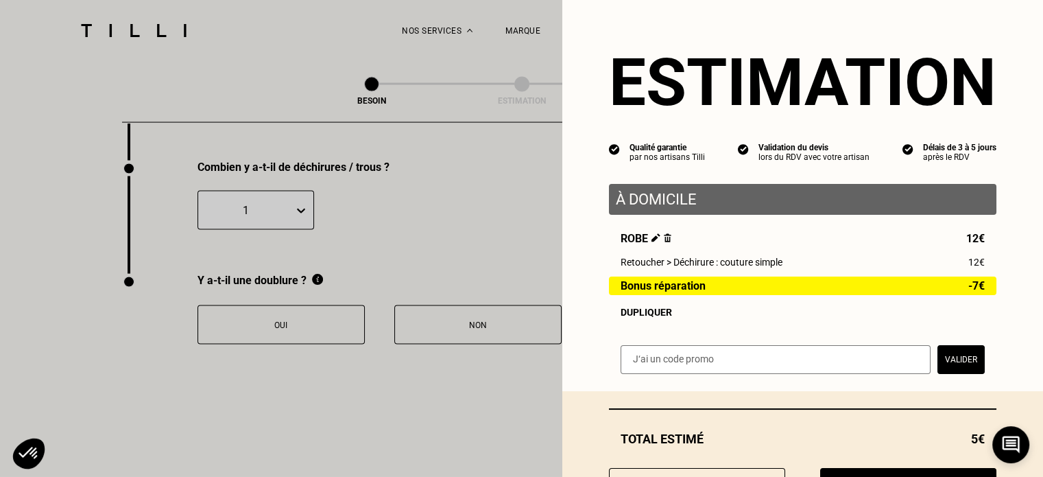
scroll to position [68, 0]
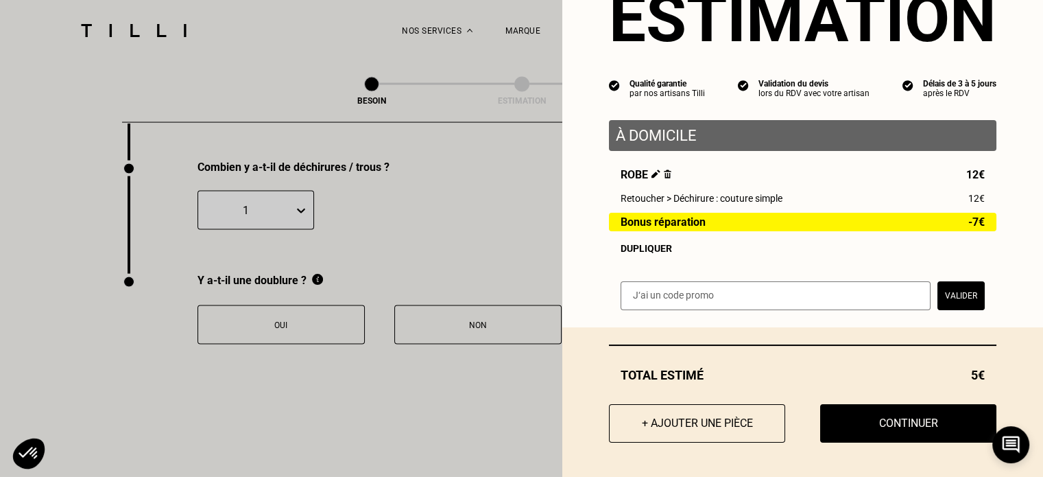
click at [664, 173] on img at bounding box center [668, 173] width 8 height 9
click at [664, 172] on img at bounding box center [668, 173] width 8 height 9
click at [651, 171] on img at bounding box center [655, 173] width 9 height 9
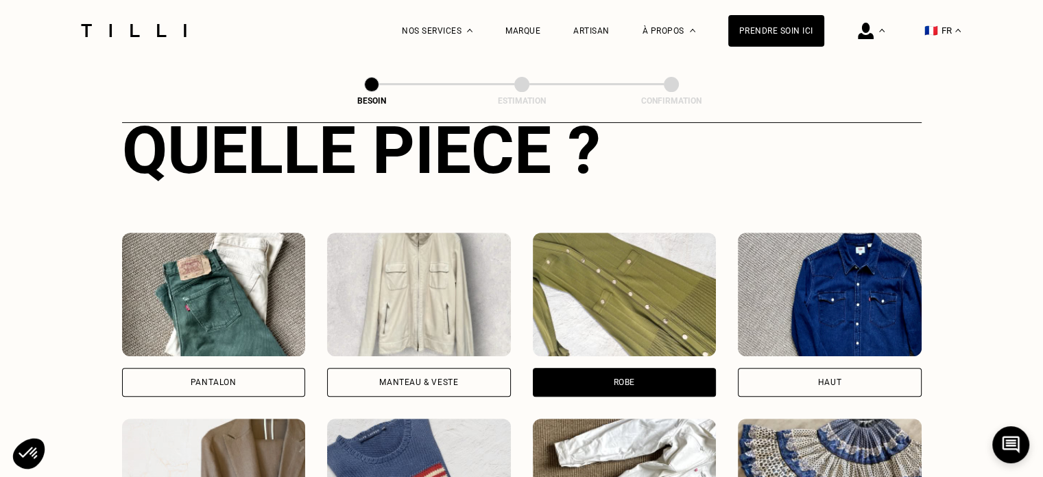
scroll to position [617, 0]
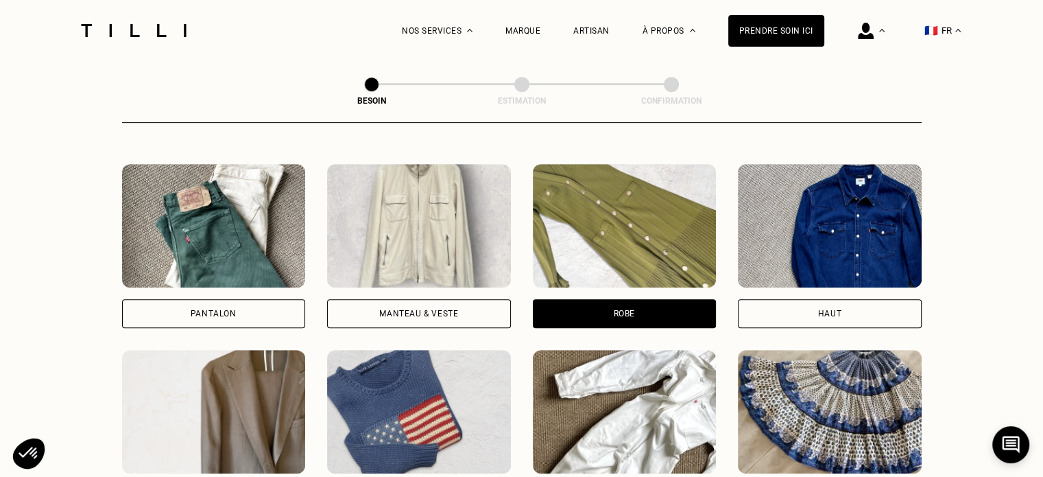
click at [222, 221] on img at bounding box center [214, 225] width 184 height 123
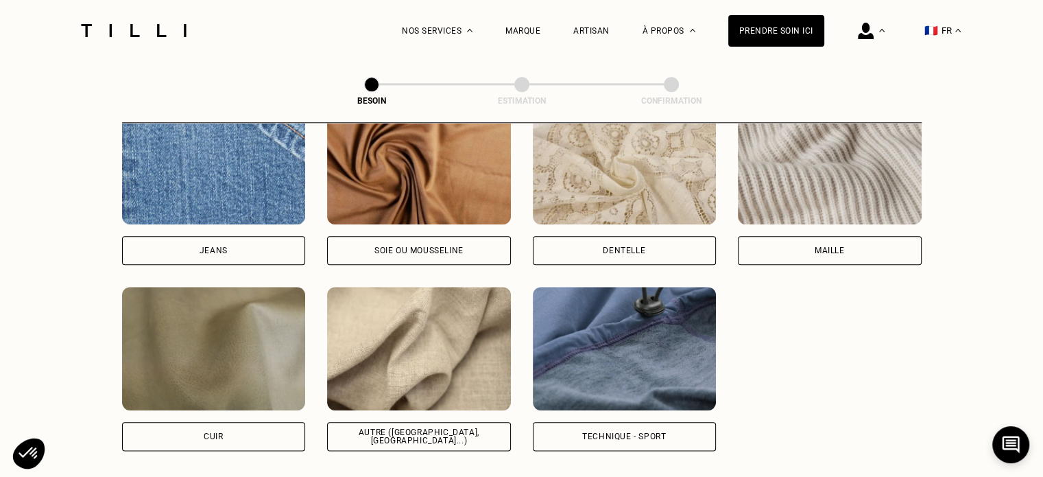
scroll to position [1535, 0]
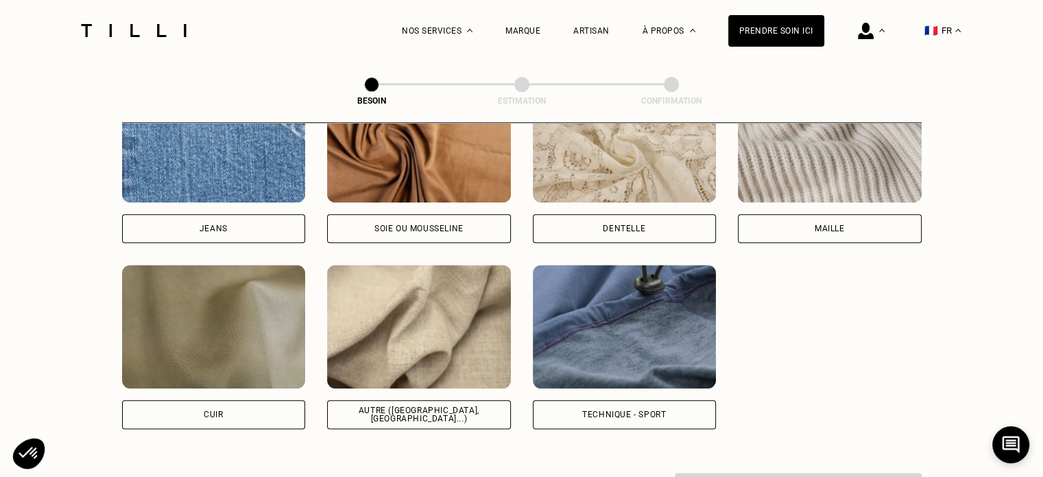
click at [403, 344] on img at bounding box center [419, 326] width 184 height 123
select select "FR"
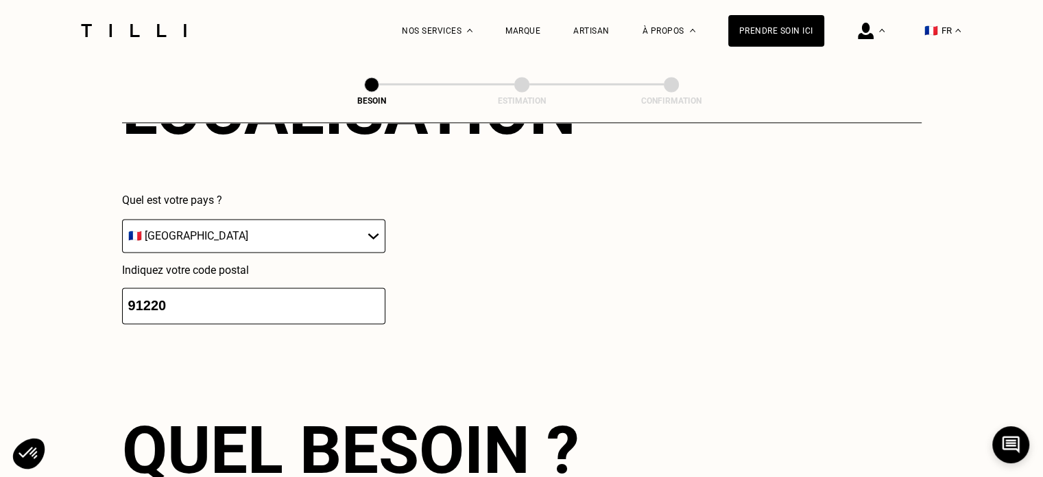
scroll to position [2253, 0]
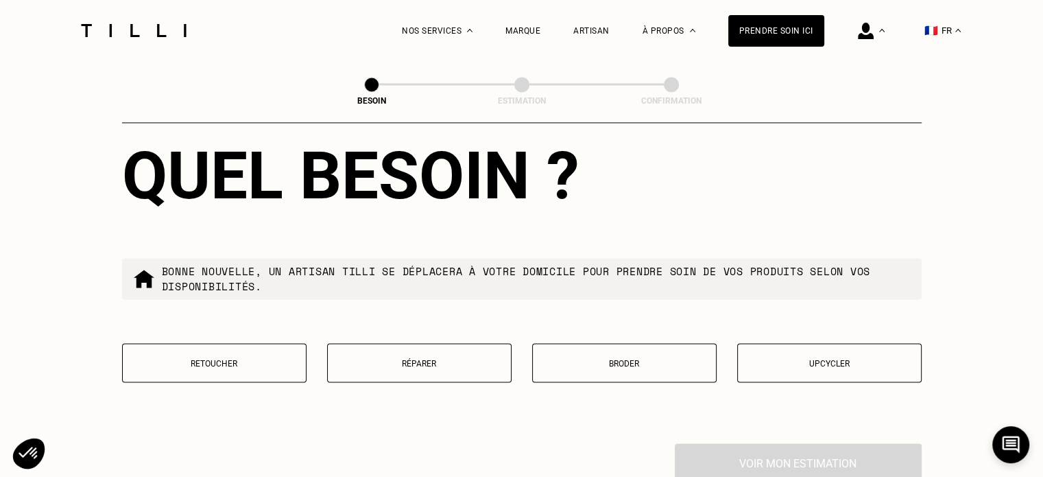
click at [201, 358] on p "Retoucher" at bounding box center [214, 363] width 169 height 10
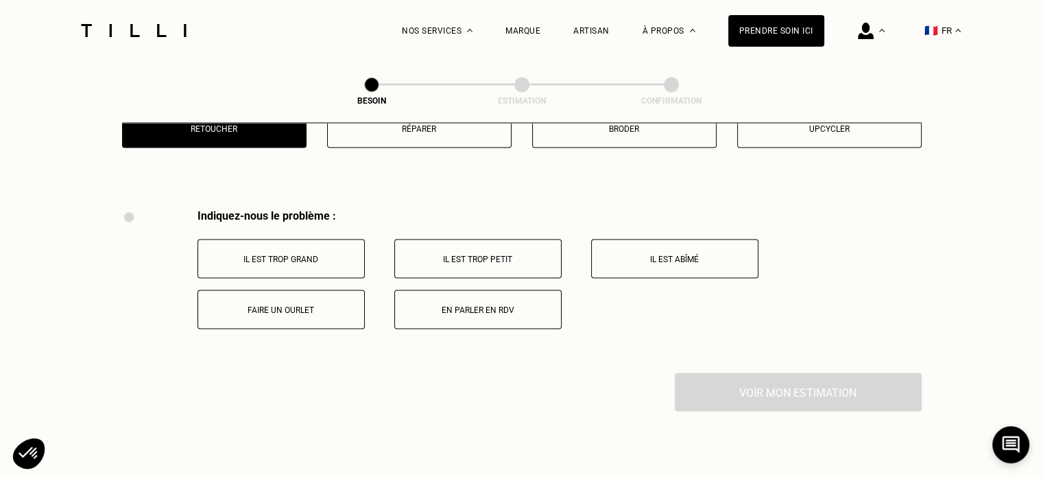
scroll to position [2452, 0]
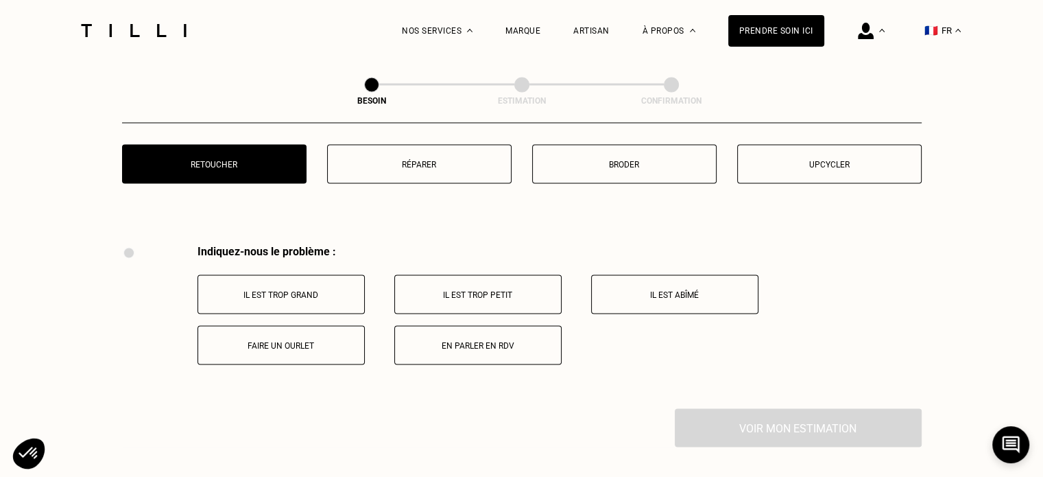
click at [691, 292] on button "Il est abîmé" at bounding box center [674, 293] width 167 height 39
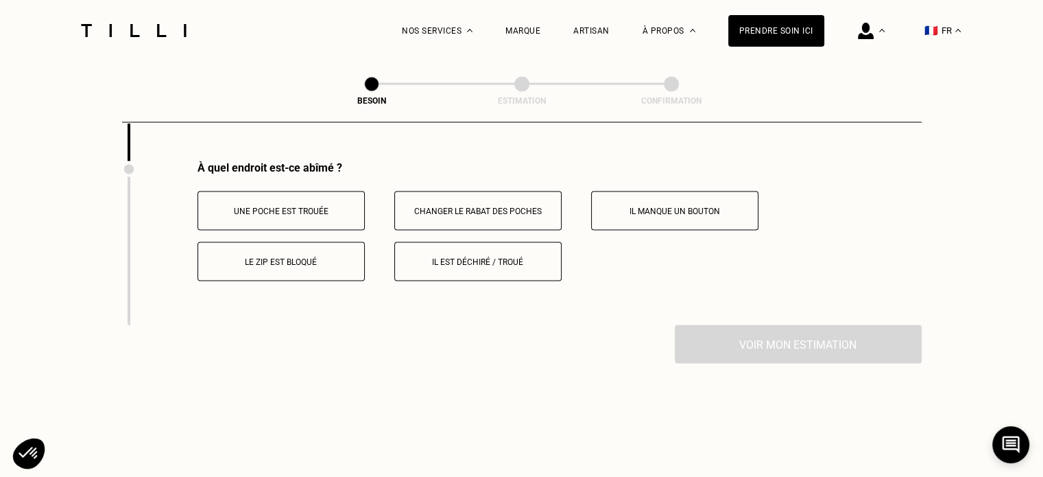
scroll to position [2562, 0]
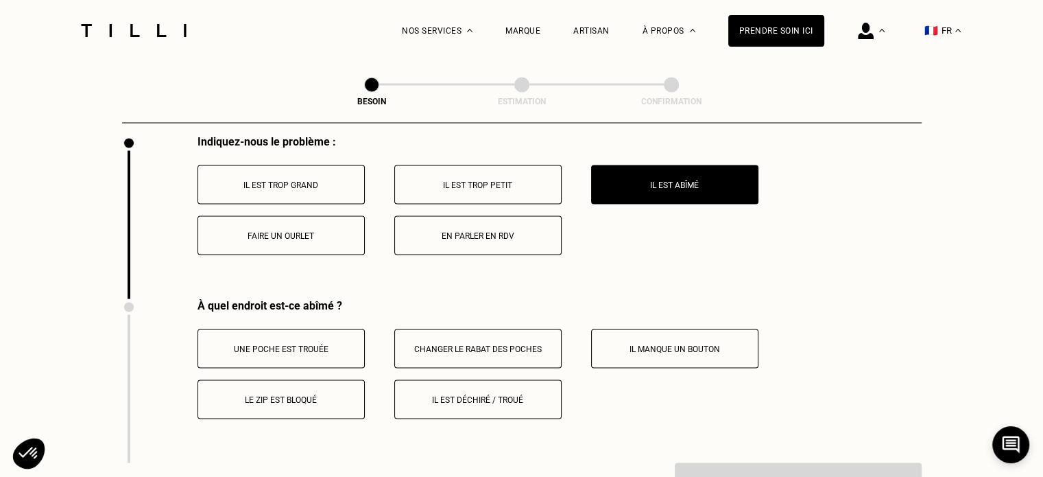
click at [503, 239] on button "En parler en RDV" at bounding box center [477, 234] width 167 height 39
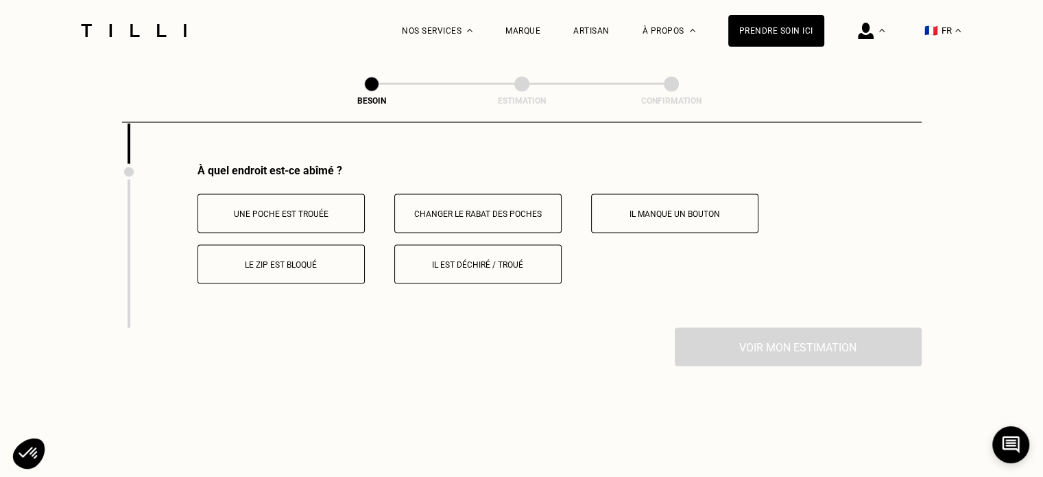
scroll to position [2699, 0]
click at [507, 262] on button "Il est déchiré / troué" at bounding box center [477, 261] width 167 height 39
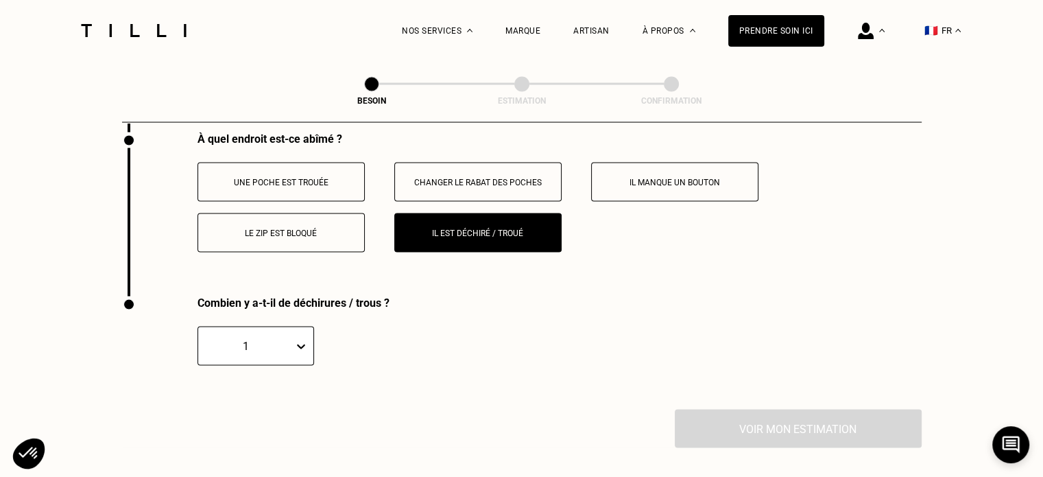
scroll to position [2727, 0]
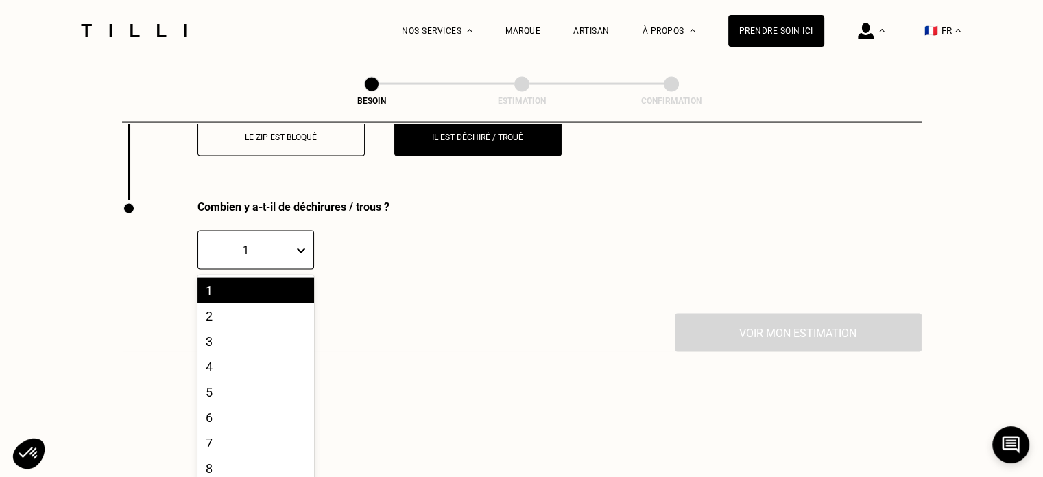
click at [296, 270] on div "10 results available. Use Up and Down to choose options, press Enter to select …" at bounding box center [255, 249] width 117 height 39
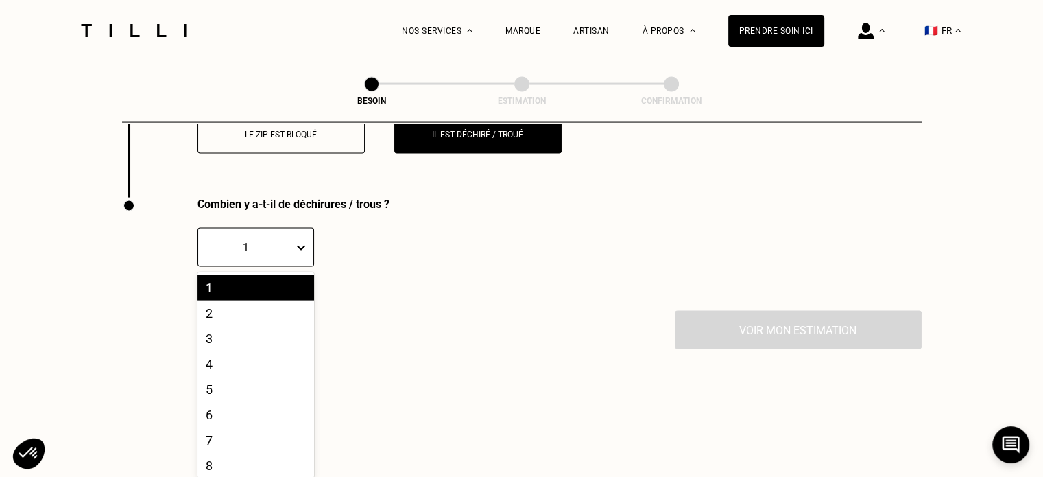
click at [293, 275] on div "1" at bounding box center [255, 287] width 117 height 25
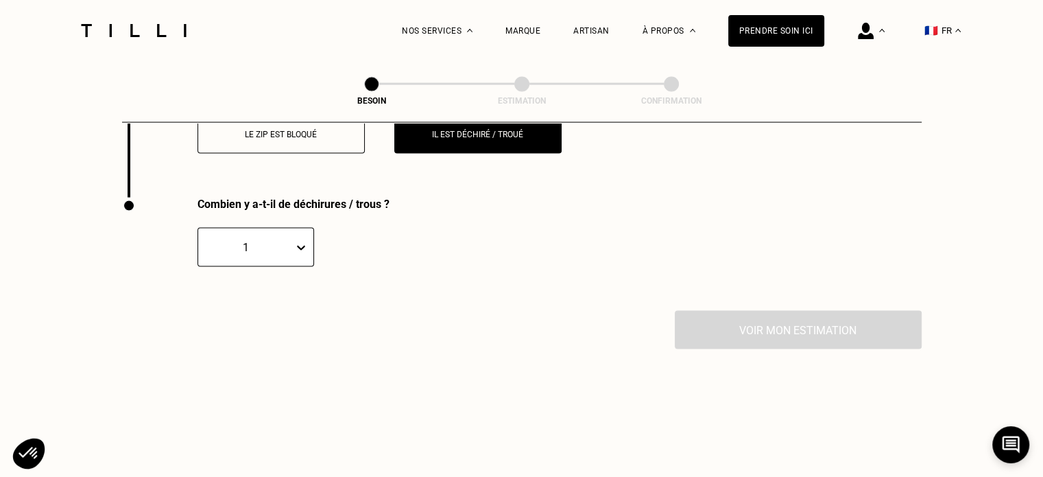
click at [518, 287] on div "Combien y a-t-il de déchirures / trous ? 1" at bounding box center [426, 253] width 609 height 113
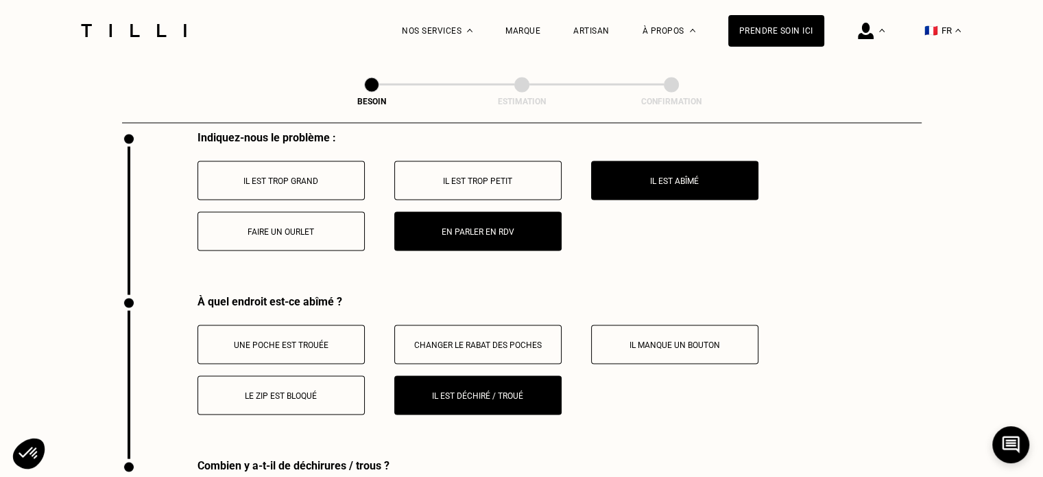
scroll to position [2484, 0]
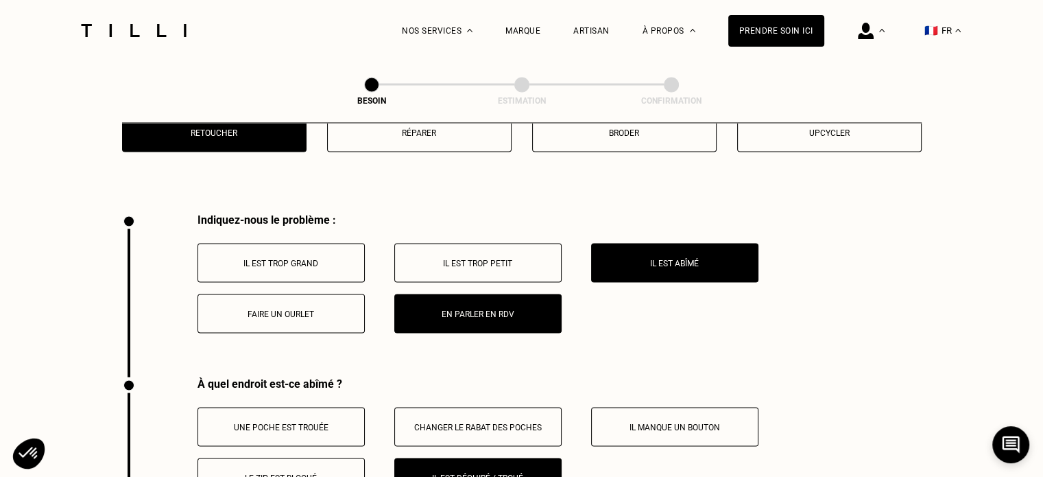
click at [479, 299] on button "En parler en RDV" at bounding box center [477, 313] width 167 height 39
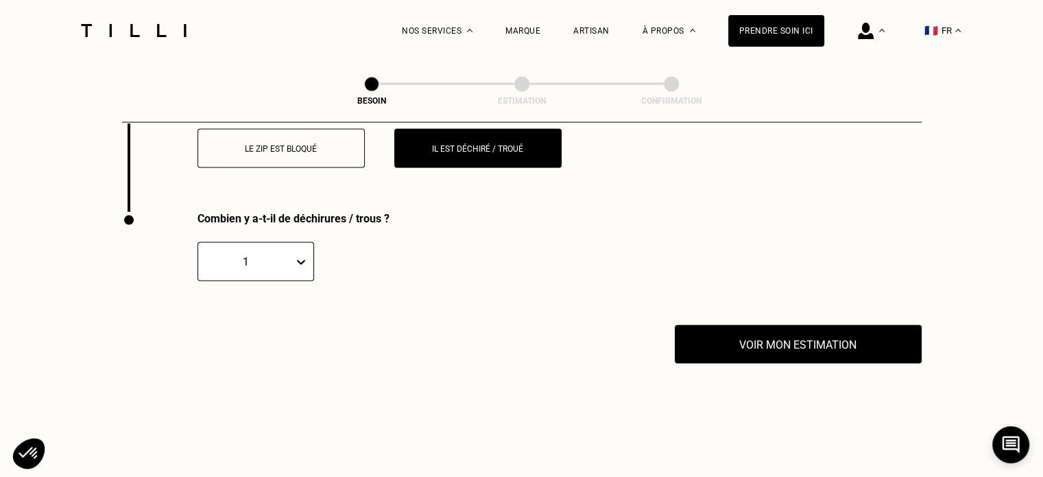
scroll to position [2836, 0]
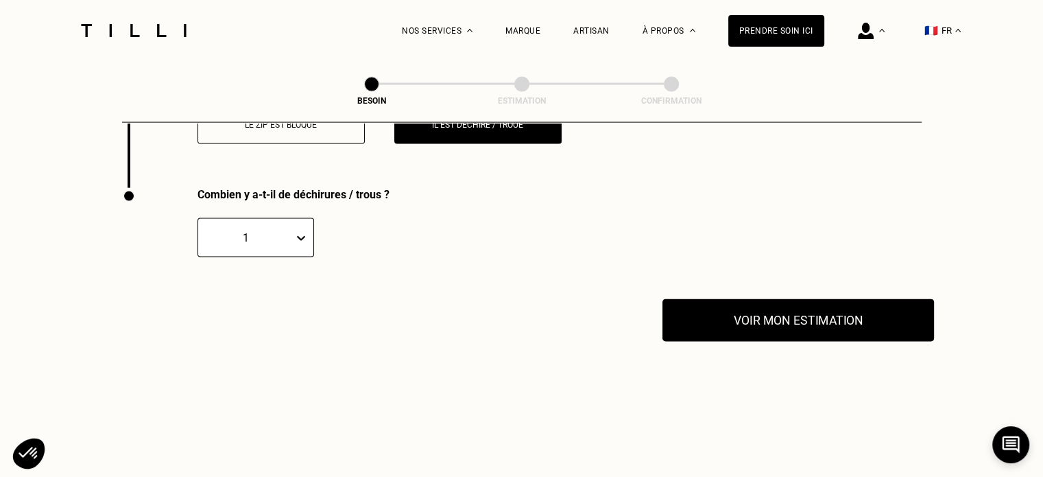
click at [770, 311] on button "Voir mon estimation" at bounding box center [798, 320] width 272 height 43
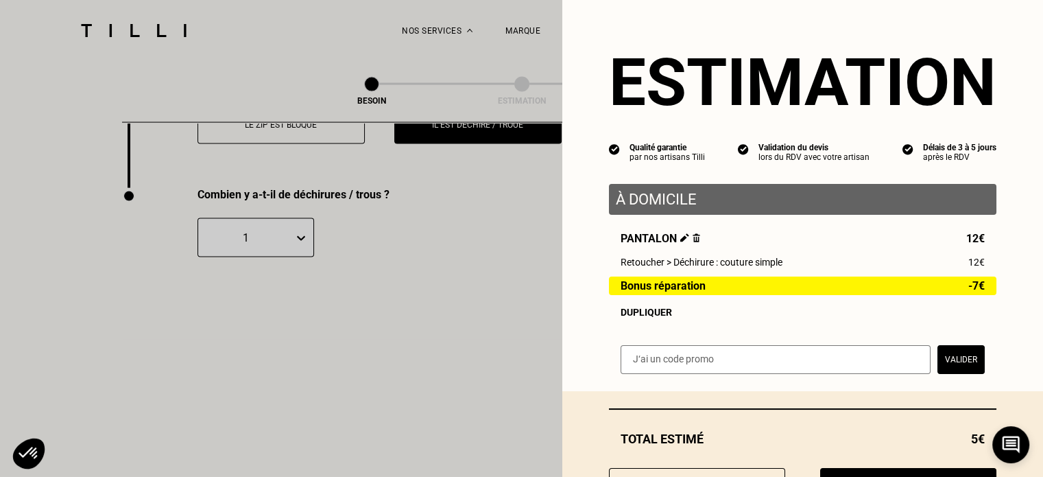
click at [638, 316] on div "Dupliquer" at bounding box center [803, 312] width 364 height 11
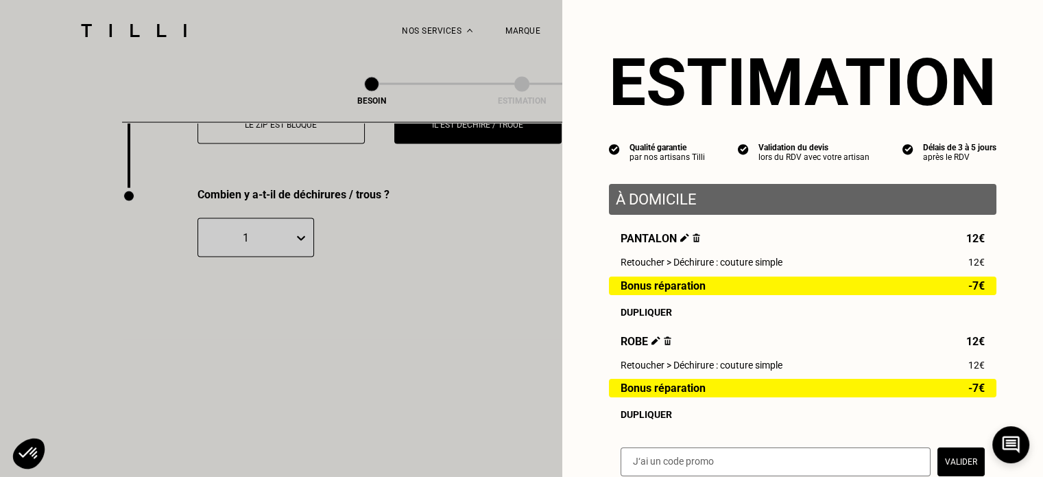
click at [651, 345] on img at bounding box center [655, 340] width 9 height 9
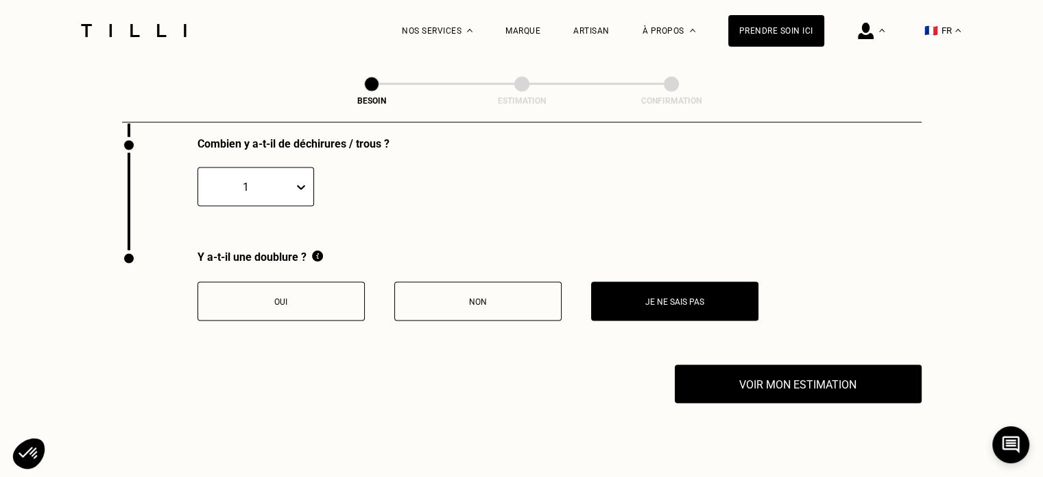
scroll to position [0, 0]
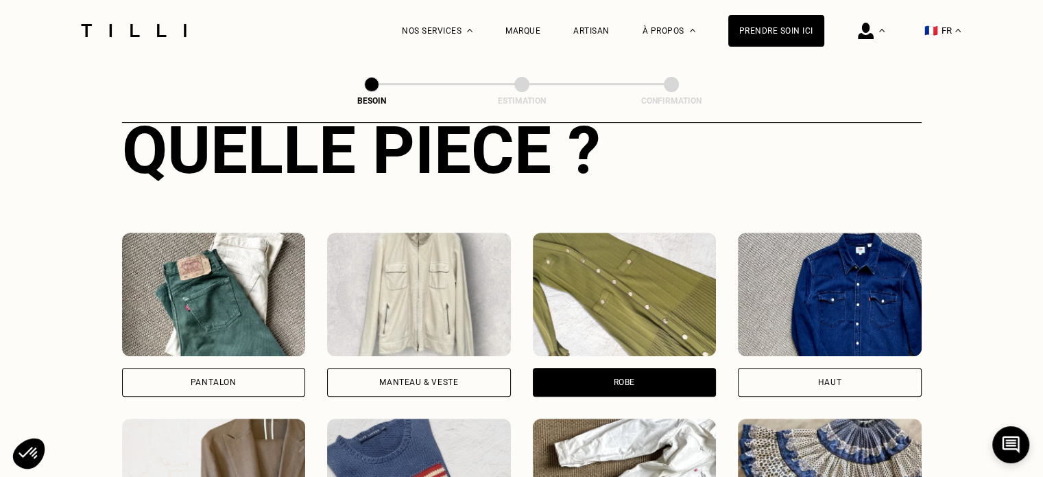
click at [246, 296] on img at bounding box center [214, 293] width 184 height 123
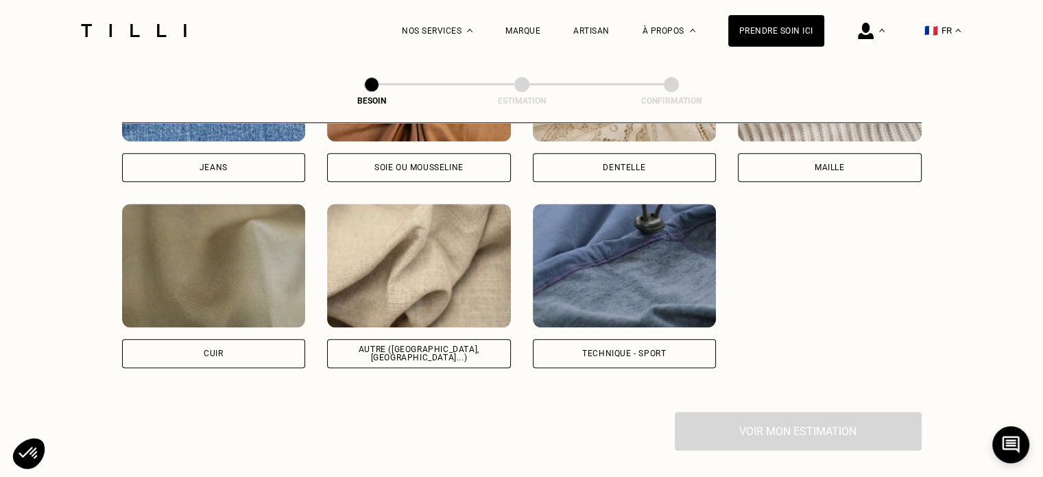
scroll to position [1603, 0]
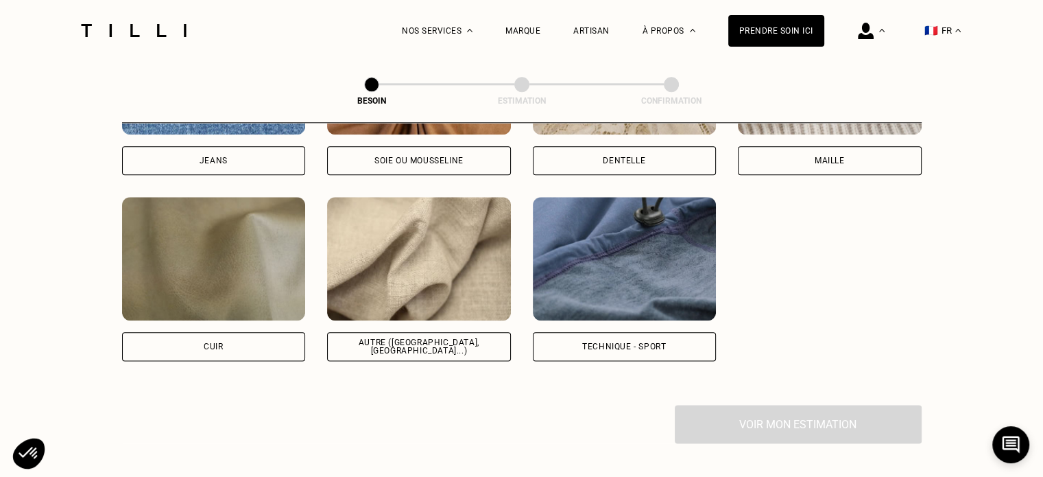
click at [418, 290] on img at bounding box center [419, 258] width 184 height 123
select select "FR"
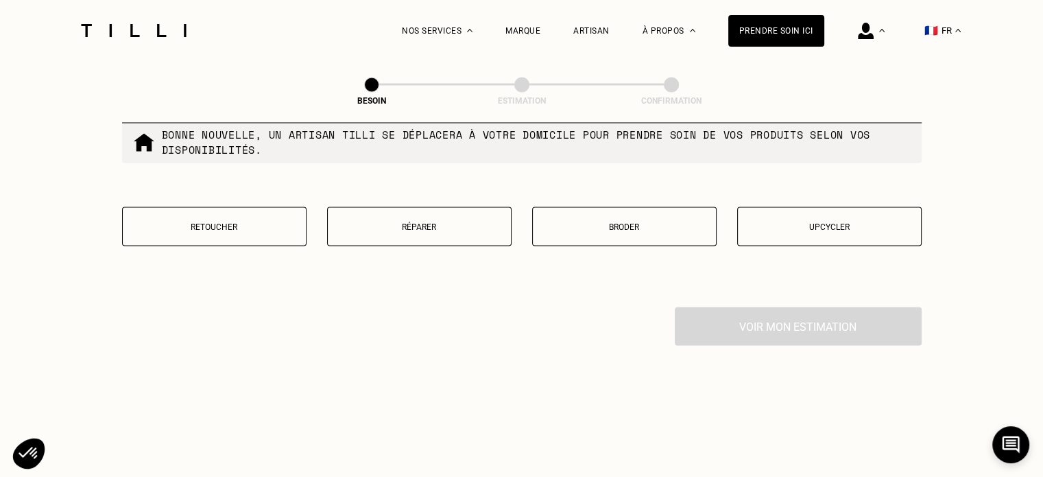
scroll to position [2391, 0]
click at [228, 222] on p "Retoucher" at bounding box center [214, 226] width 169 height 10
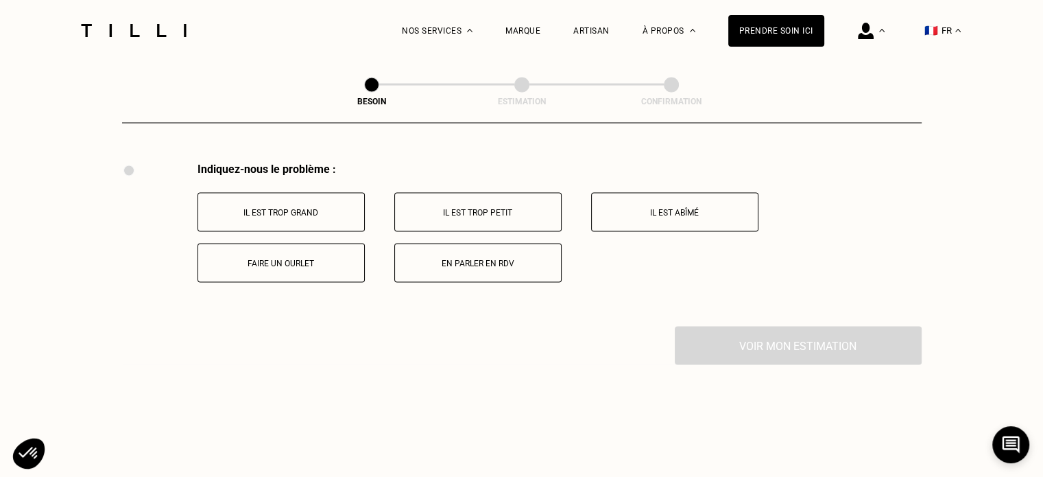
scroll to position [2535, 0]
click at [675, 191] on button "Il est abîmé" at bounding box center [674, 210] width 167 height 39
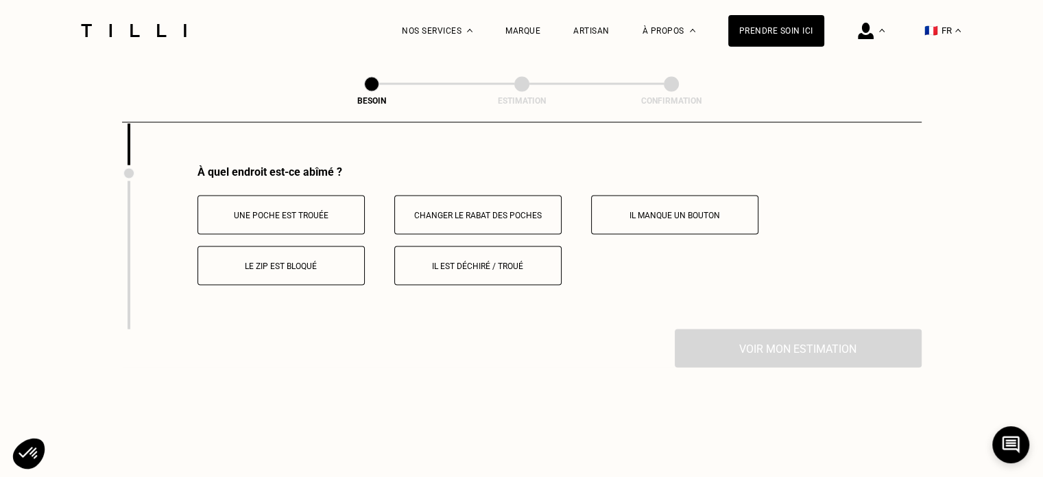
scroll to position [2699, 0]
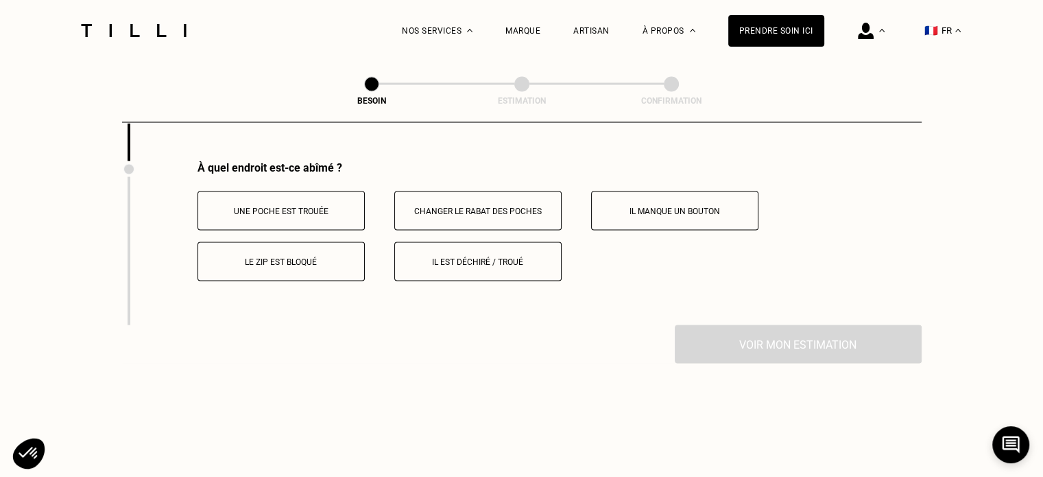
click at [487, 263] on button "Il est déchiré / troué" at bounding box center [477, 261] width 167 height 39
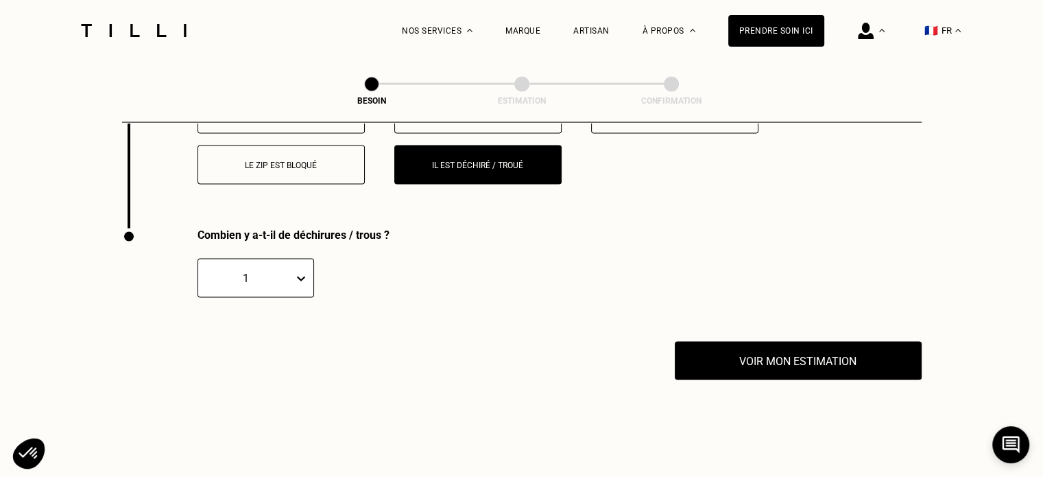
scroll to position [2795, 0]
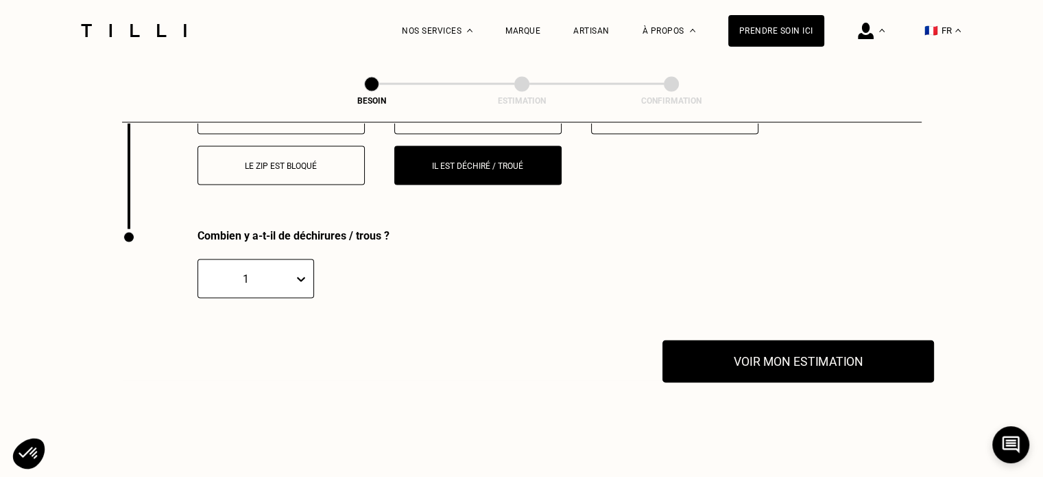
click at [800, 345] on button "Voir mon estimation" at bounding box center [798, 361] width 272 height 43
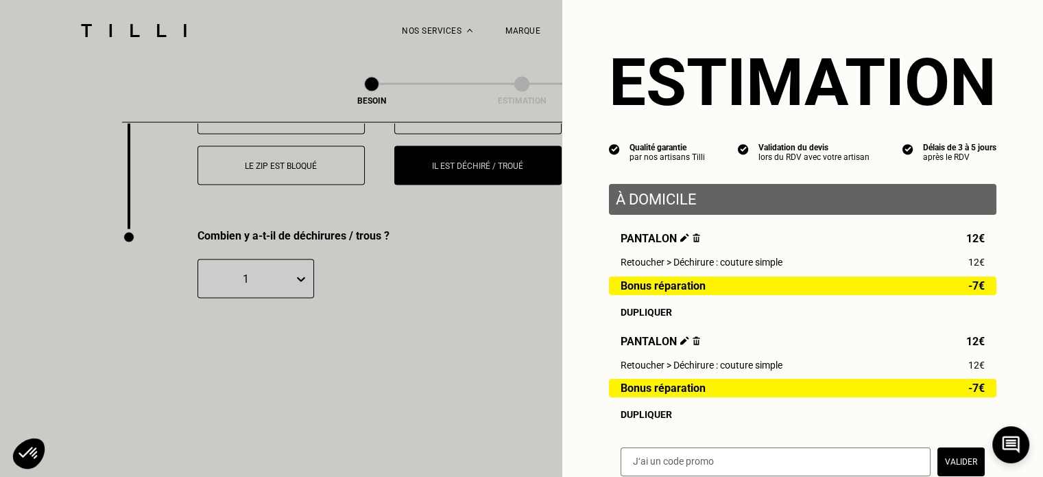
scroll to position [69, 0]
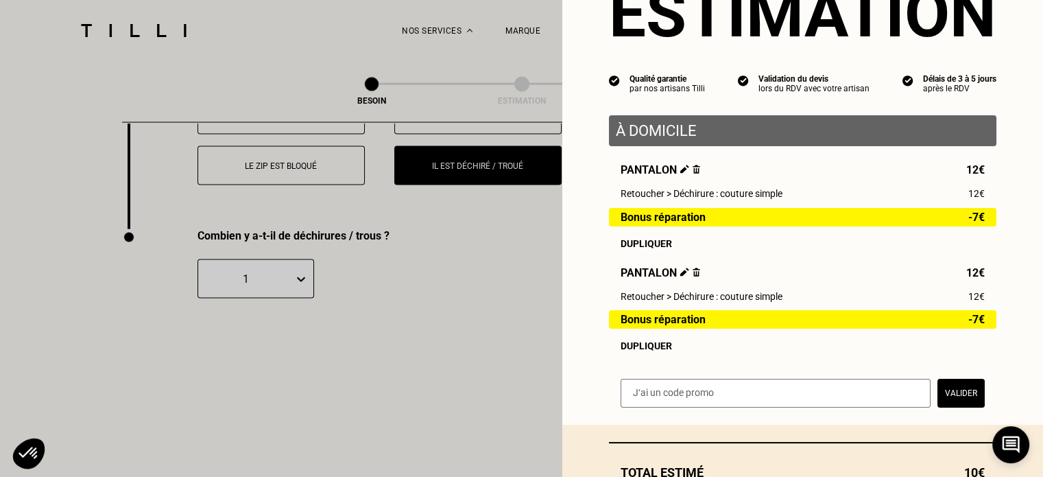
click at [657, 349] on div "Dupliquer" at bounding box center [803, 345] width 364 height 11
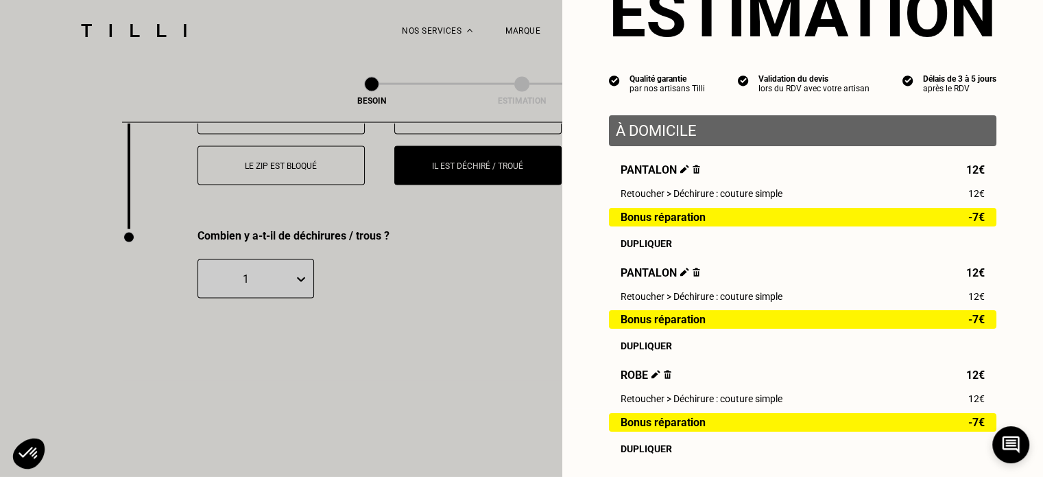
click at [651, 379] on img at bounding box center [655, 374] width 9 height 9
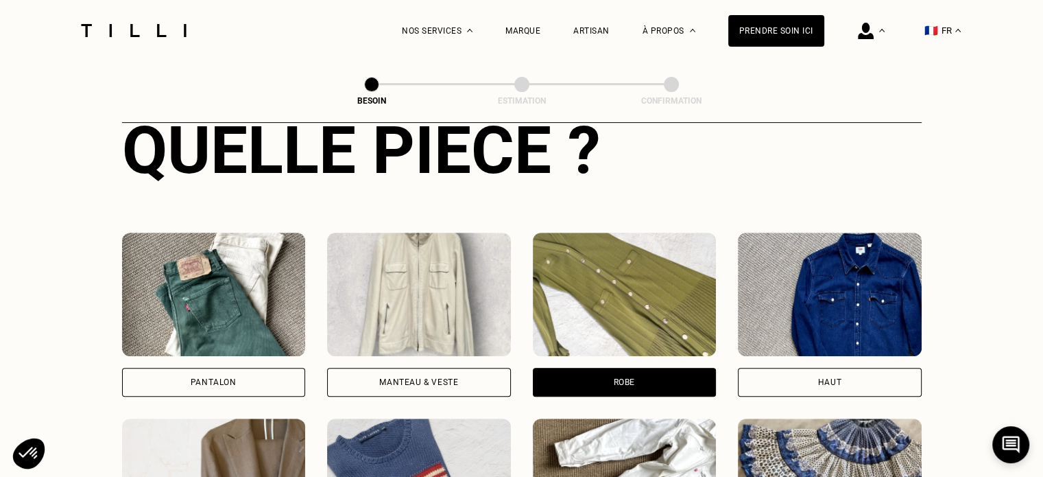
scroll to position [617, 0]
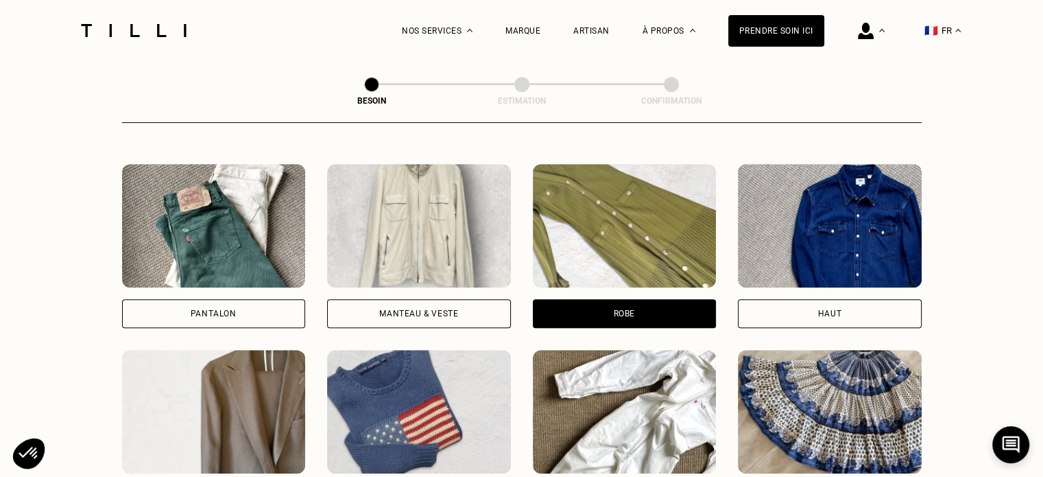
click at [266, 241] on img at bounding box center [214, 225] width 184 height 123
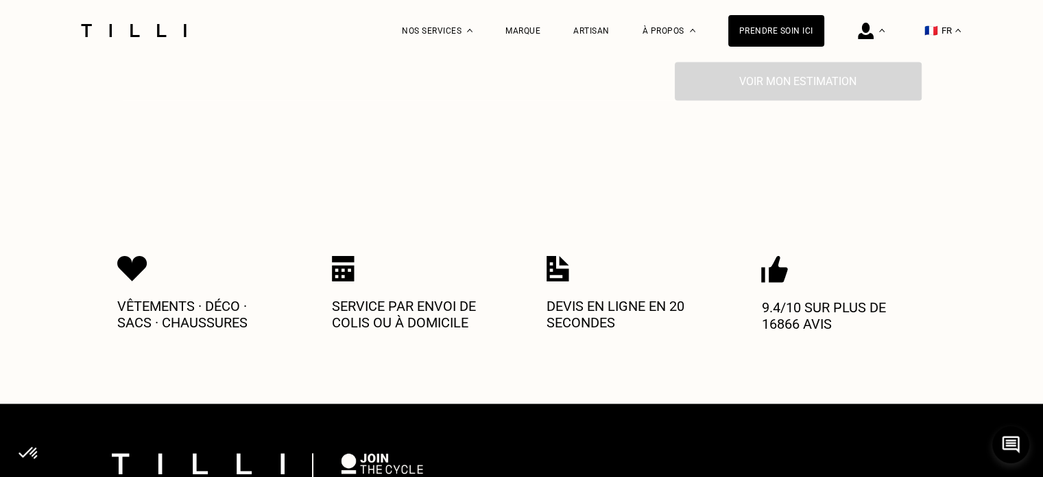
scroll to position [1740, 0]
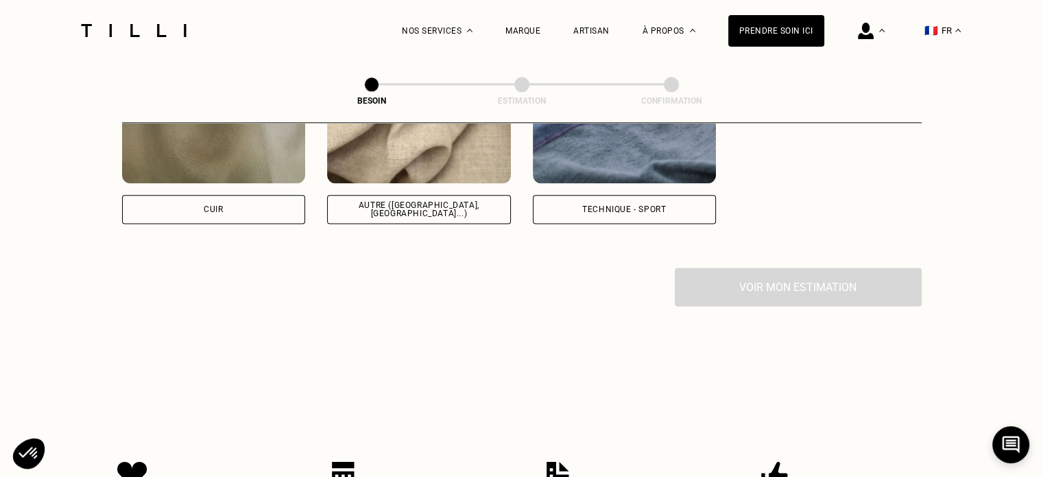
click at [434, 168] on img at bounding box center [419, 121] width 184 height 123
select select "FR"
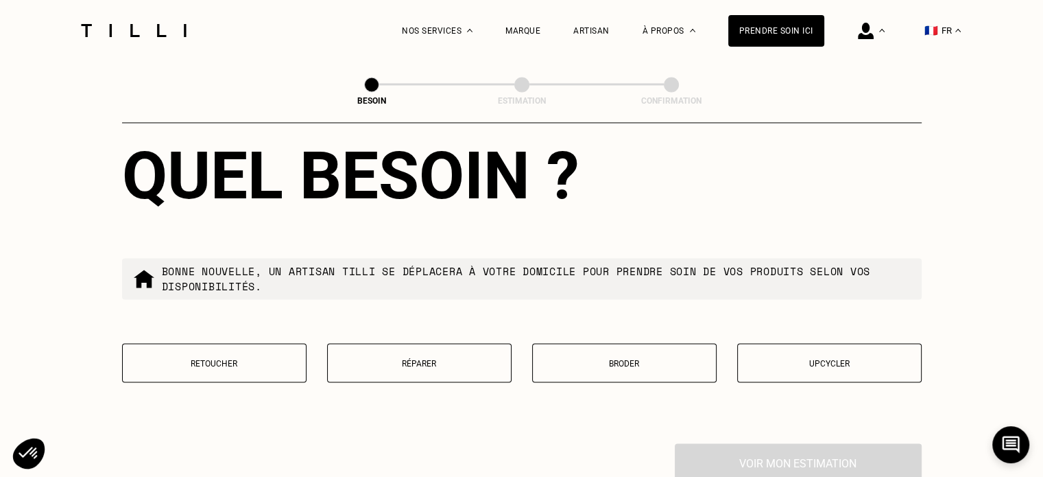
scroll to position [2322, 0]
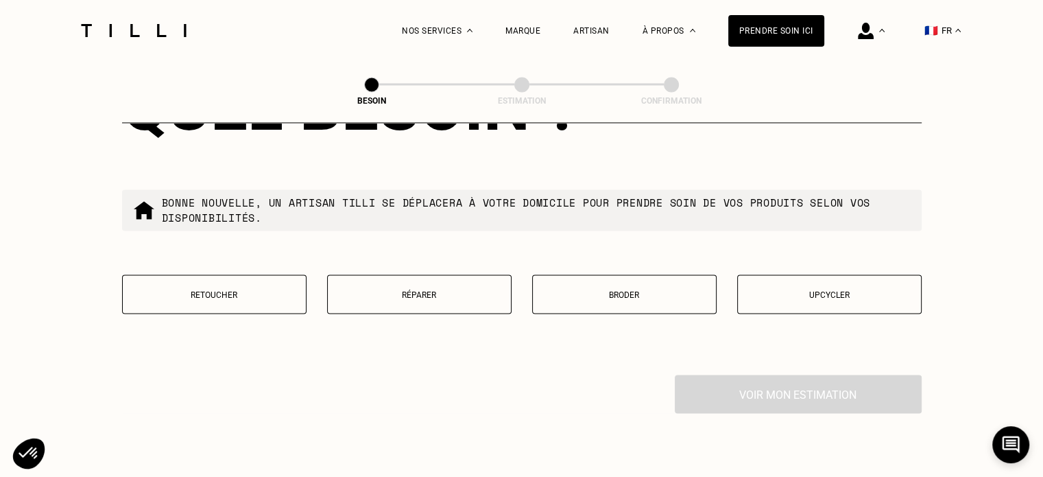
click at [235, 289] on p "Retoucher" at bounding box center [214, 294] width 169 height 10
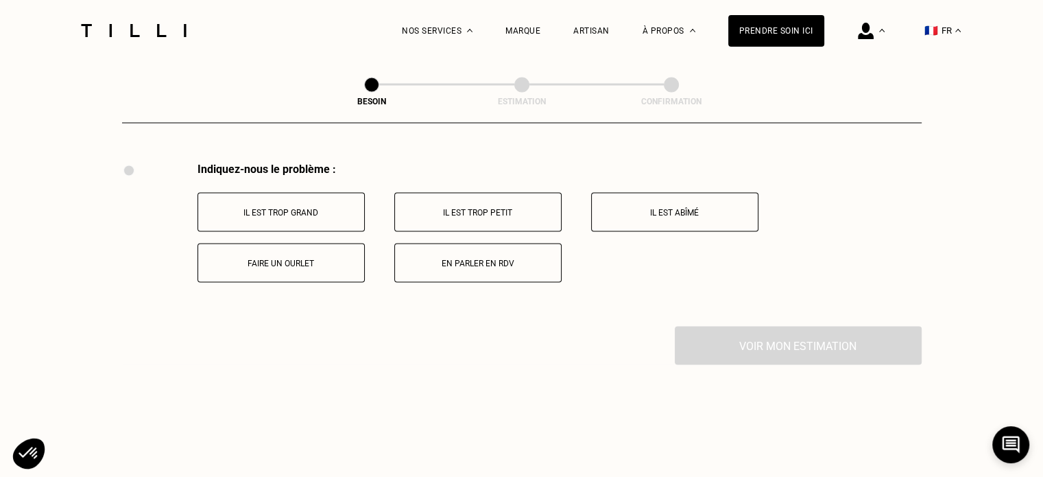
scroll to position [2535, 0]
click at [675, 212] on button "Il est abîmé" at bounding box center [674, 210] width 167 height 39
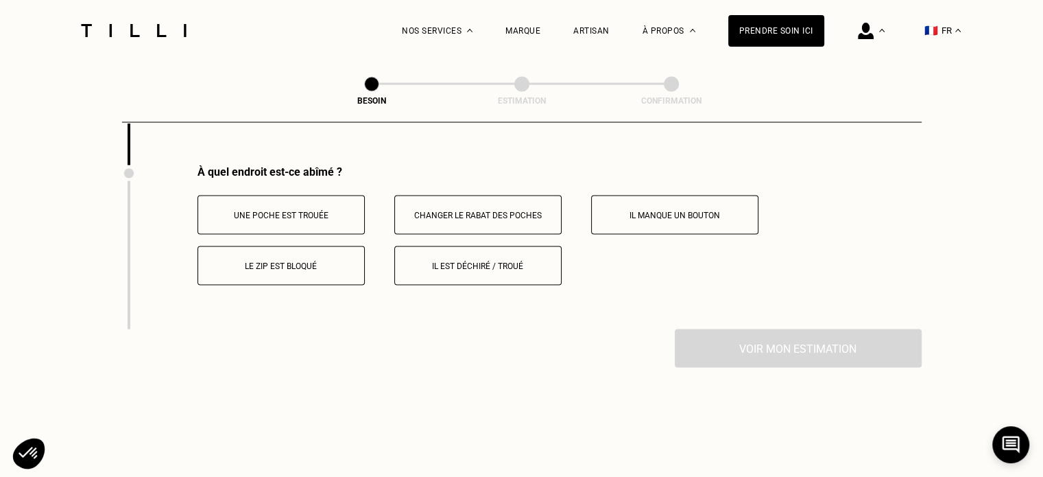
scroll to position [2699, 0]
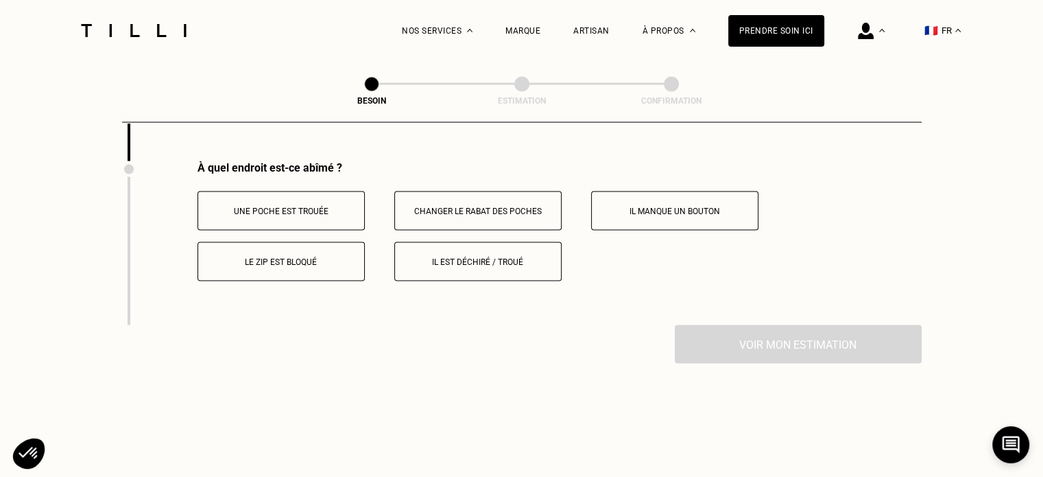
click at [525, 257] on p "Il est déchiré / troué" at bounding box center [478, 262] width 152 height 10
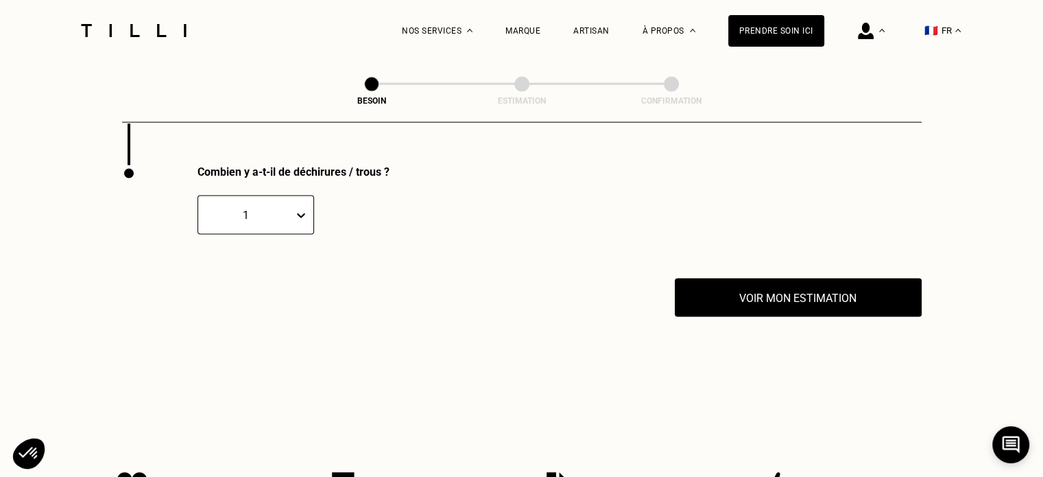
scroll to position [2864, 0]
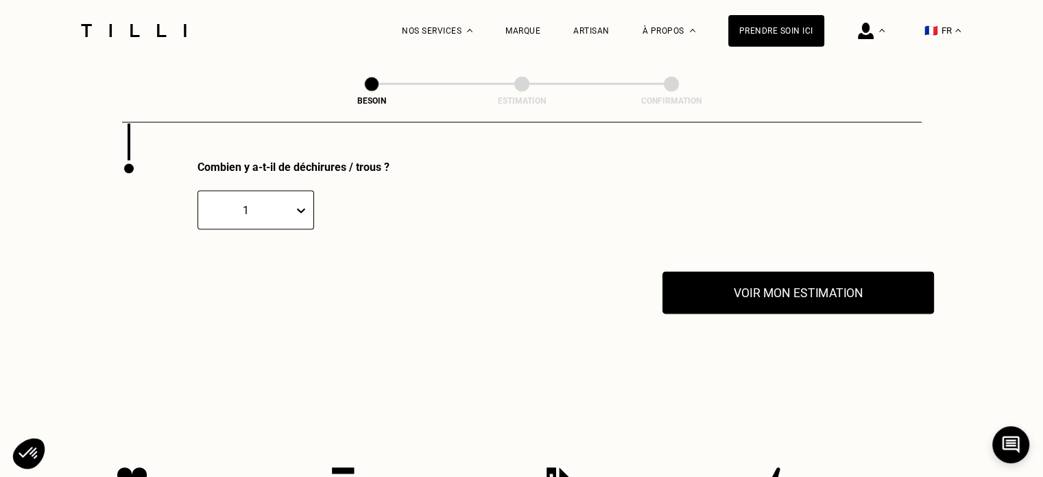
click at [775, 280] on button "Voir mon estimation" at bounding box center [798, 293] width 272 height 43
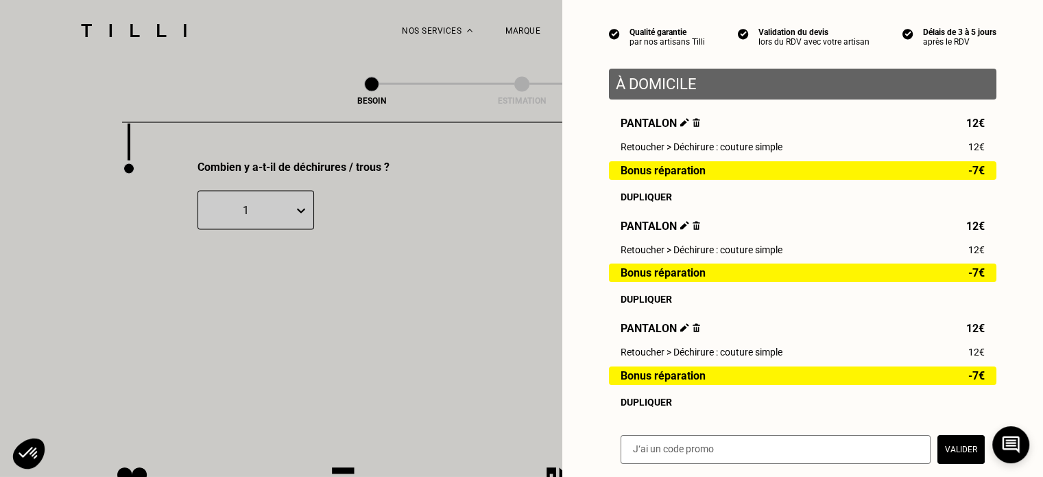
scroll to position [137, 0]
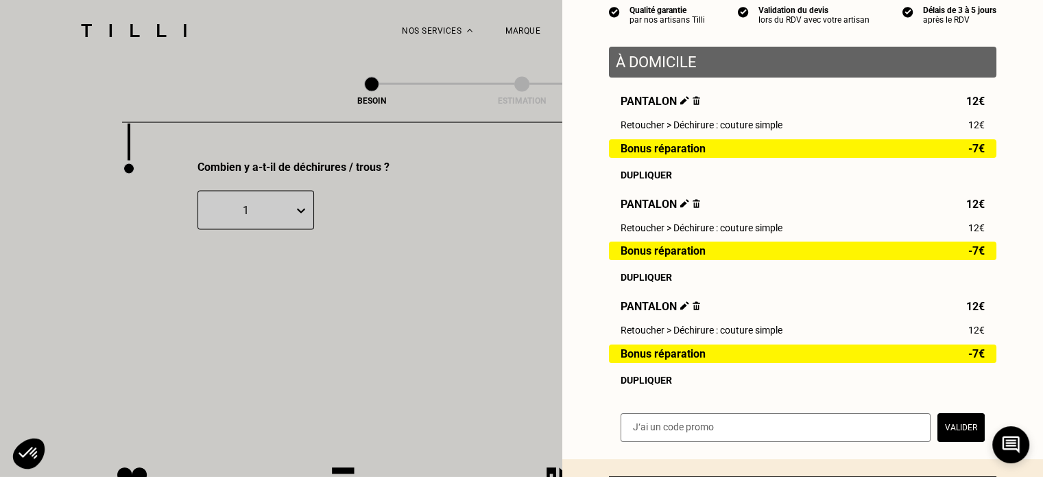
click at [660, 382] on div "Dupliquer" at bounding box center [803, 379] width 364 height 11
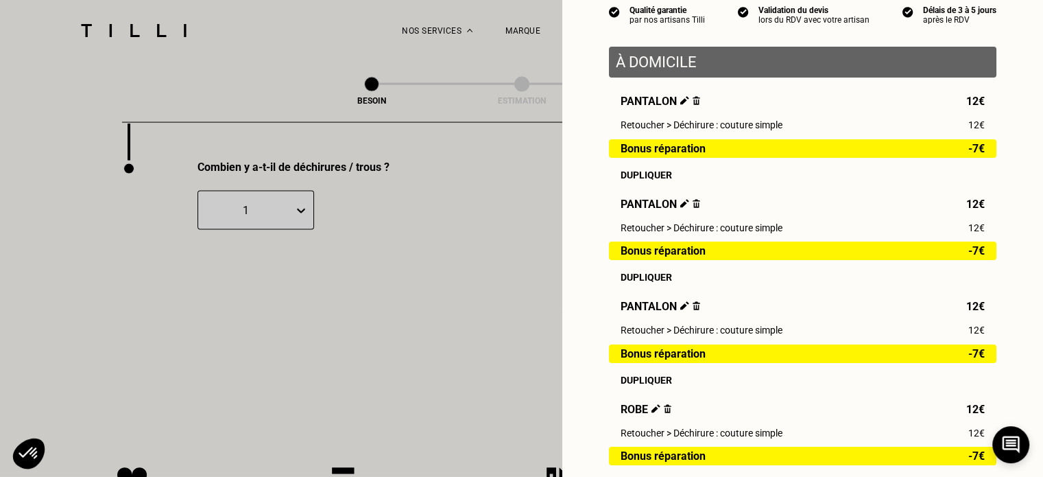
click at [651, 411] on img at bounding box center [655, 408] width 9 height 9
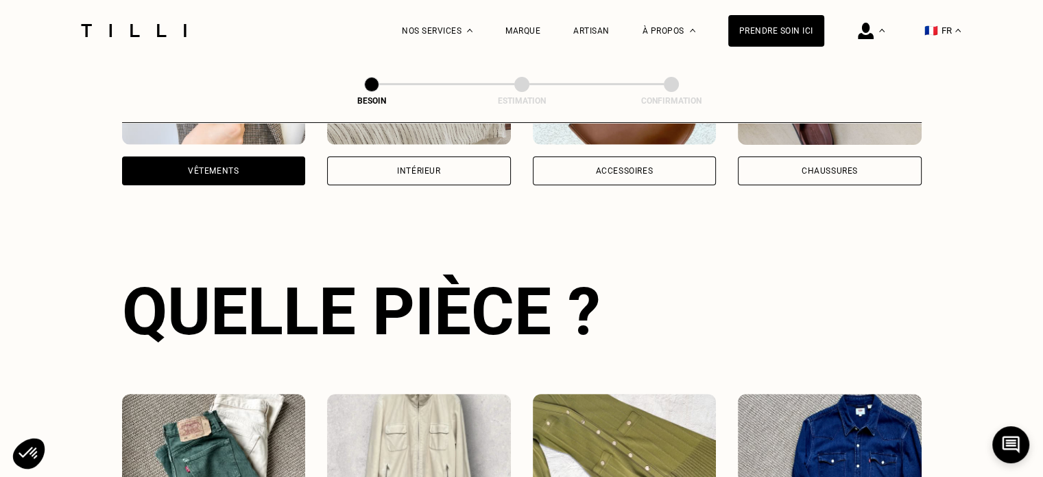
scroll to position [411, 0]
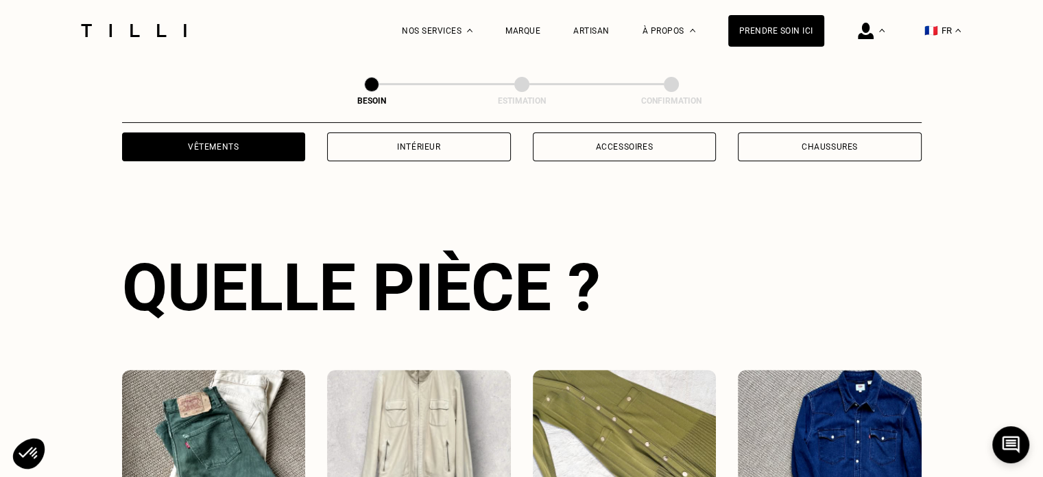
drag, startPoint x: 241, startPoint y: 382, endPoint x: 207, endPoint y: 381, distance: 33.6
click at [241, 382] on img at bounding box center [214, 431] width 184 height 123
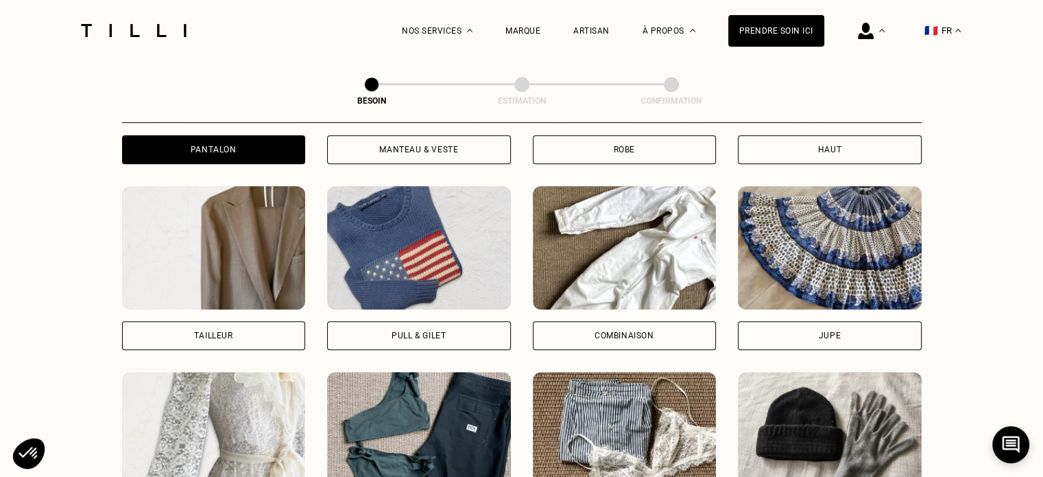
scroll to position [712, 0]
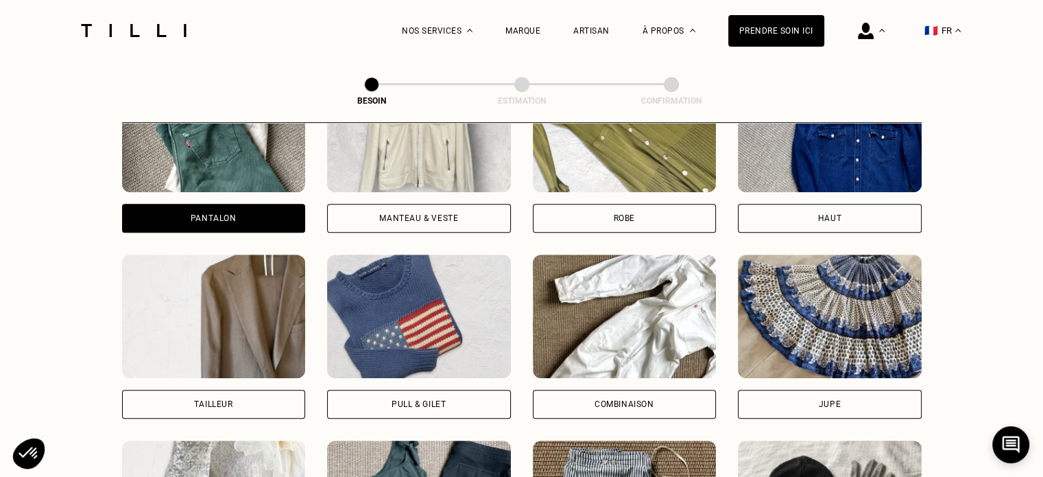
click at [616, 332] on img at bounding box center [625, 315] width 184 height 123
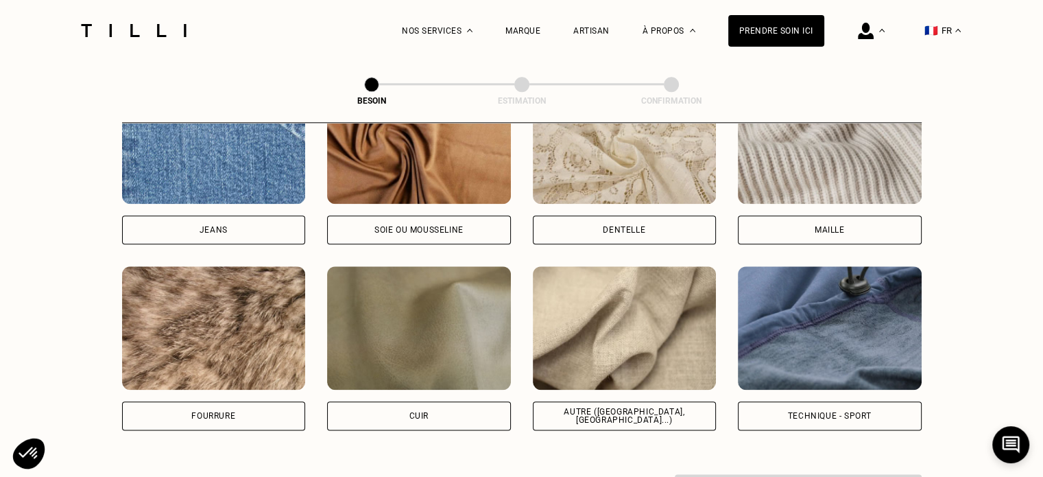
scroll to position [1535, 0]
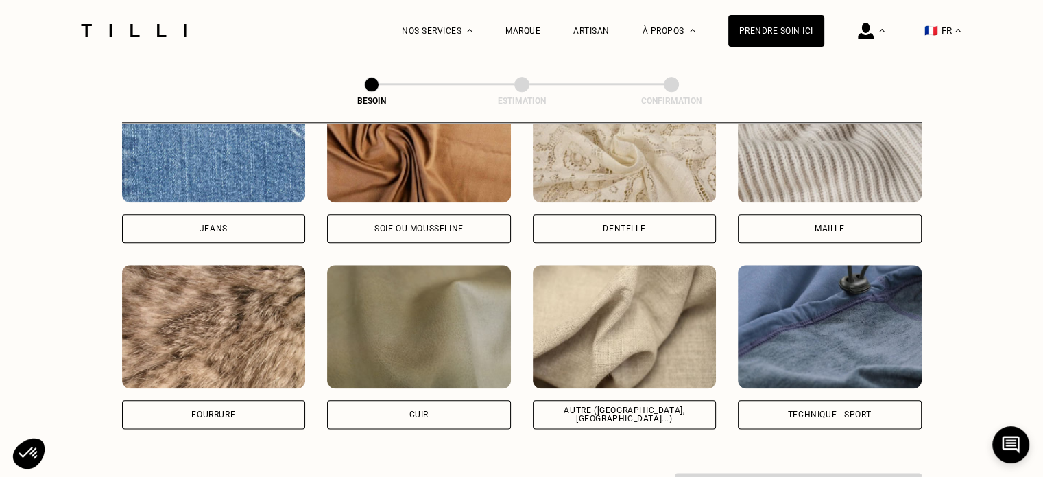
click at [616, 332] on img at bounding box center [625, 326] width 184 height 123
select select "FR"
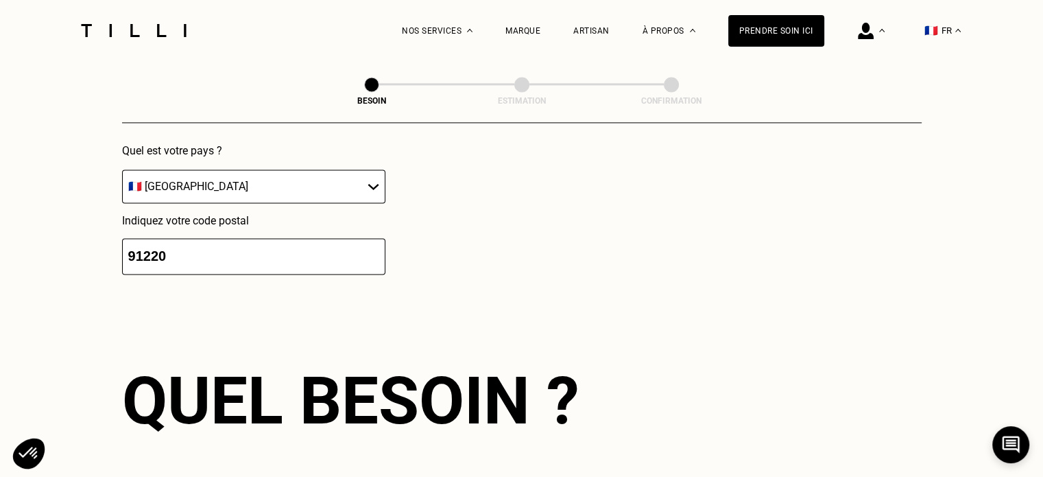
scroll to position [2253, 0]
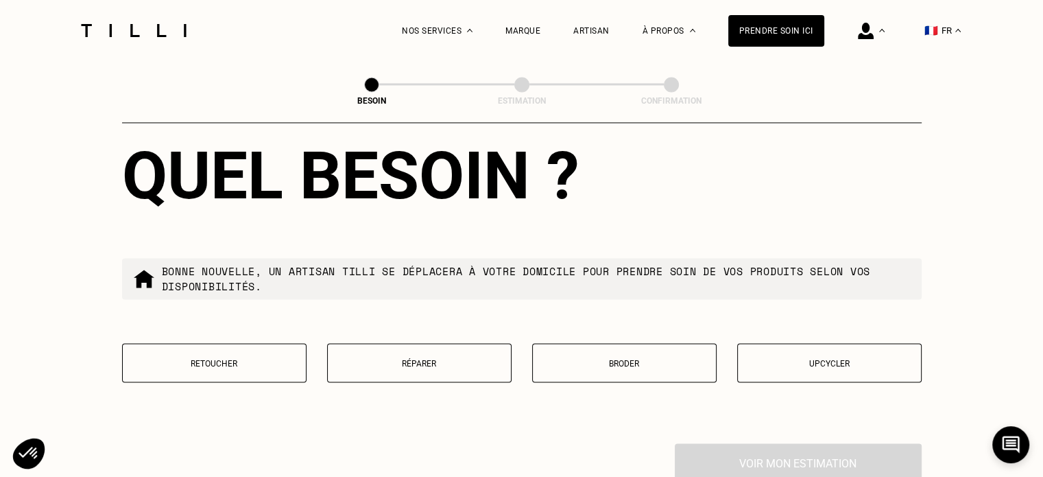
click at [160, 364] on button "Retoucher" at bounding box center [214, 362] width 184 height 39
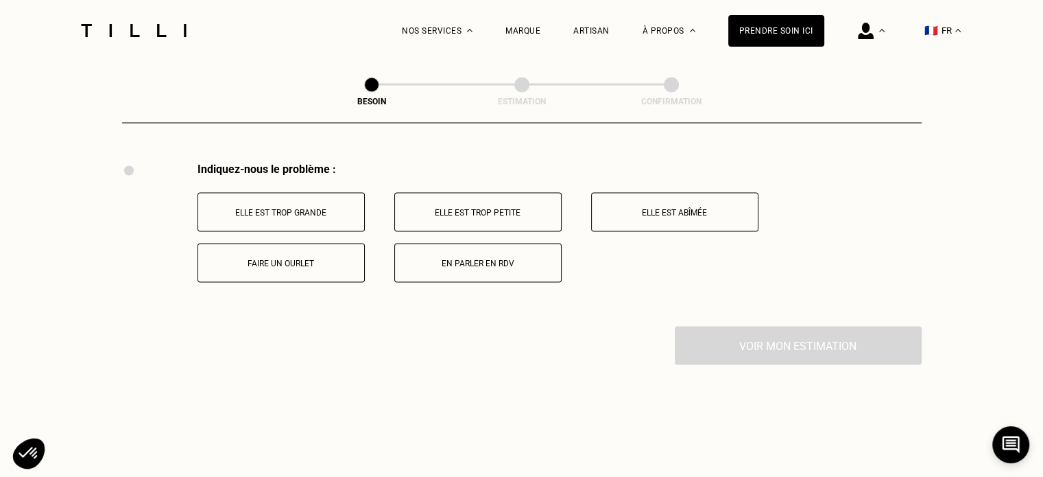
scroll to position [2535, 0]
click at [624, 208] on button "Elle est abîmée" at bounding box center [674, 210] width 167 height 39
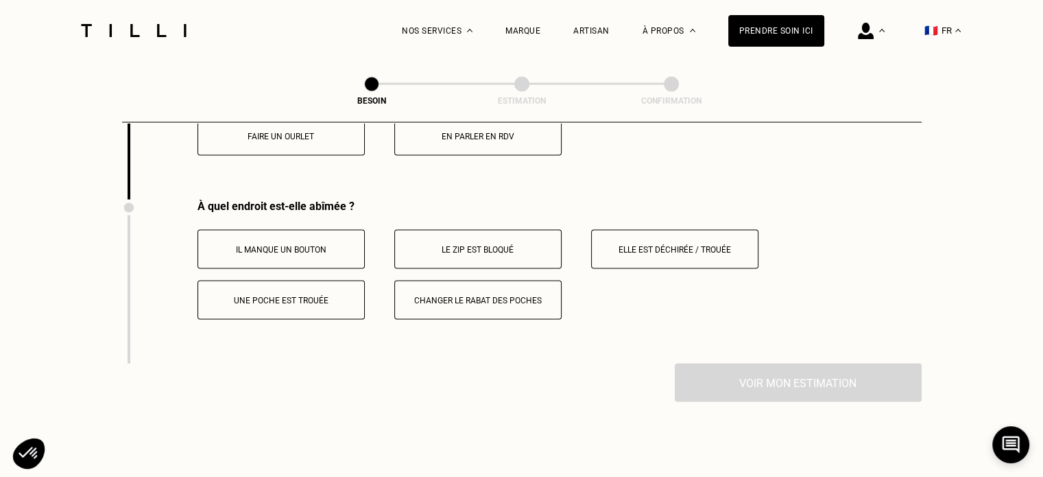
scroll to position [2699, 0]
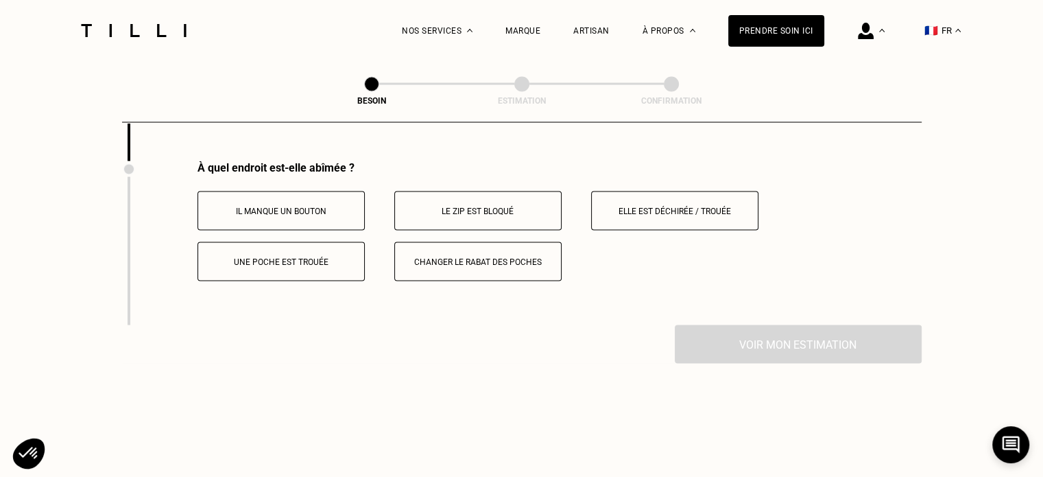
click at [619, 206] on p "Elle est déchirée / trouée" at bounding box center [675, 211] width 152 height 10
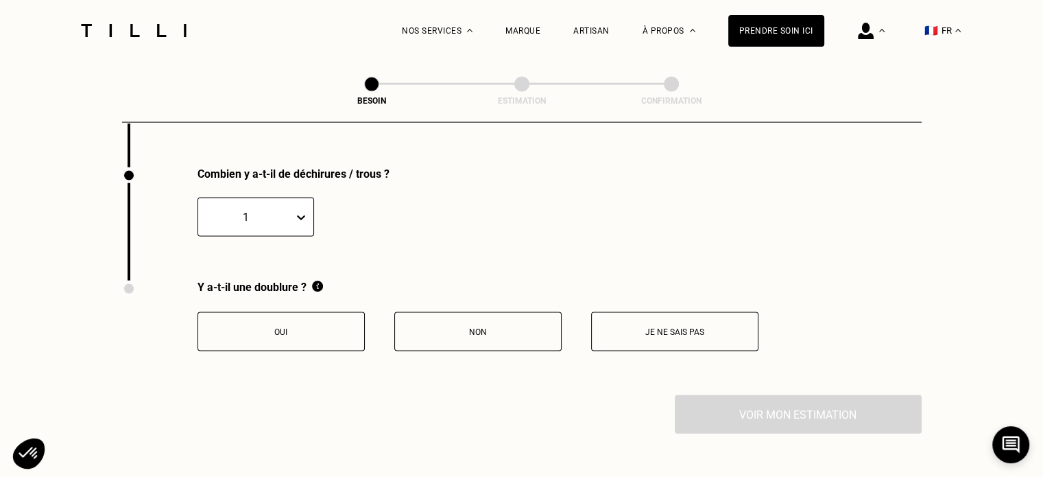
scroll to position [2864, 0]
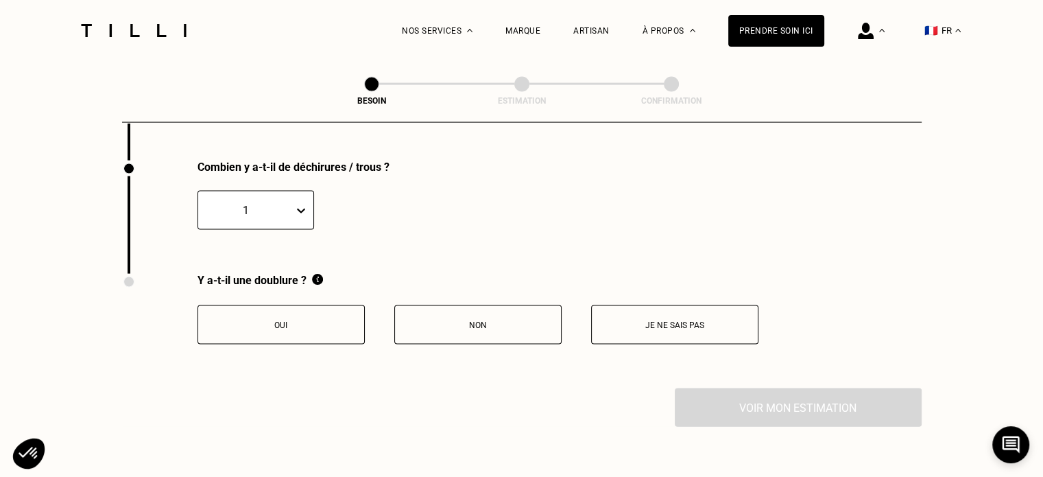
click at [407, 320] on p "Non" at bounding box center [478, 325] width 152 height 10
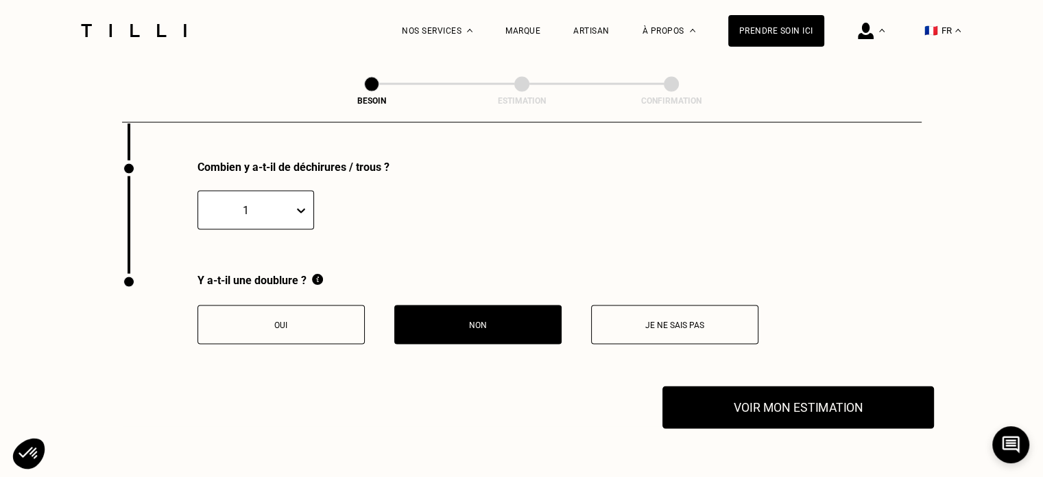
click at [743, 417] on button "Voir mon estimation" at bounding box center [798, 407] width 272 height 43
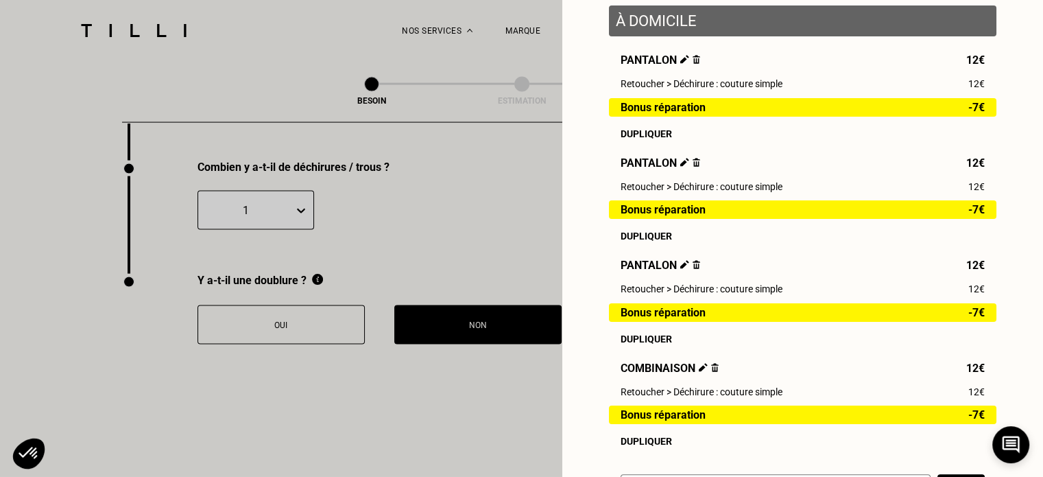
scroll to position [206, 0]
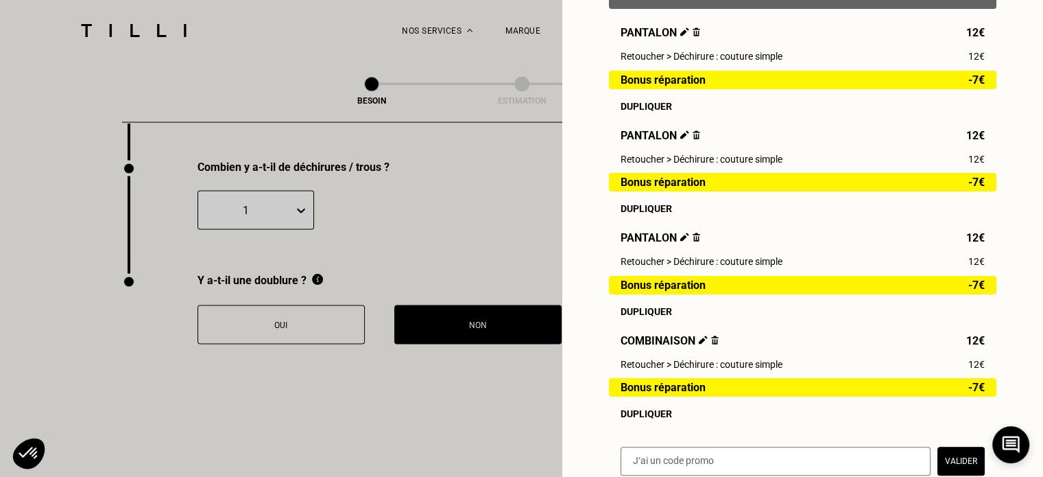
click at [637, 313] on div "Dupliquer" at bounding box center [803, 311] width 364 height 11
click at [680, 446] on img at bounding box center [684, 442] width 9 height 9
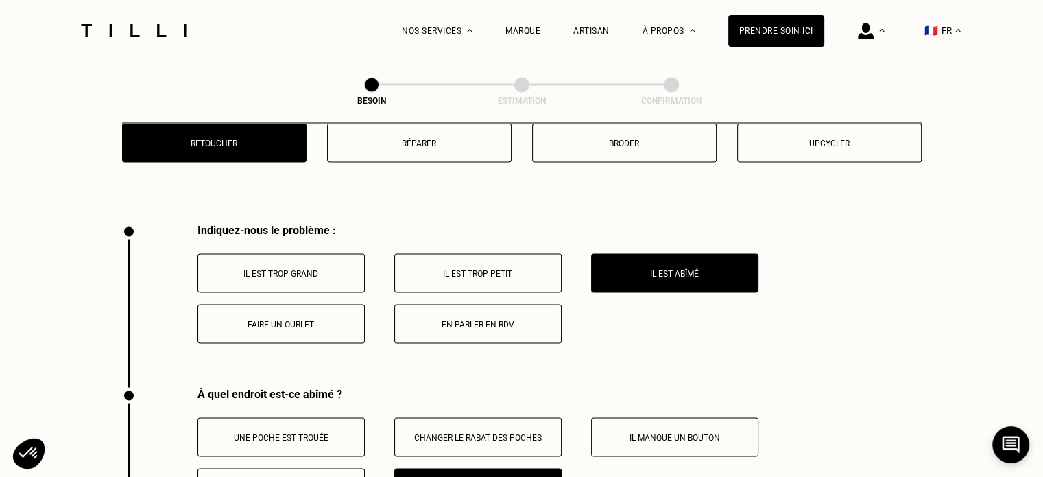
scroll to position [2537, 0]
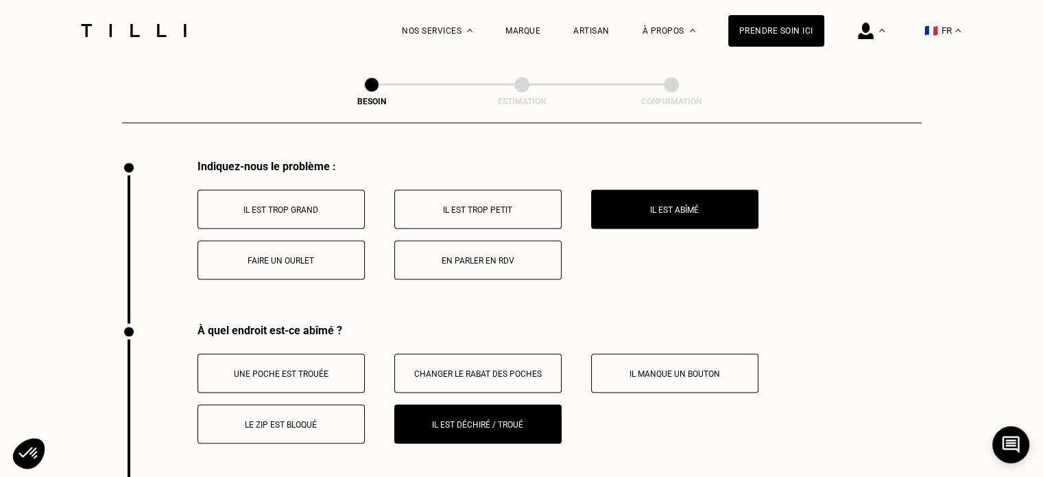
click at [442, 206] on p "Il est trop petit" at bounding box center [478, 209] width 152 height 10
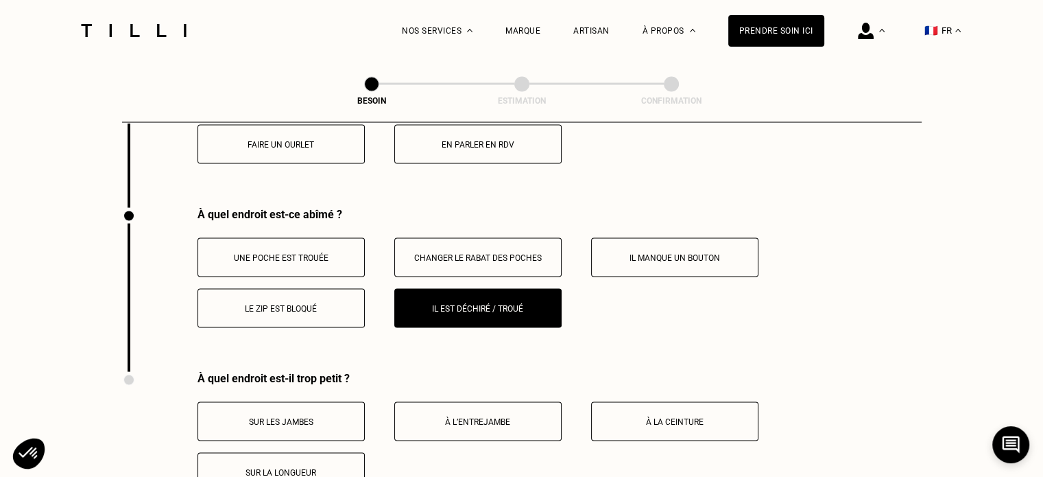
scroll to position [2562, 0]
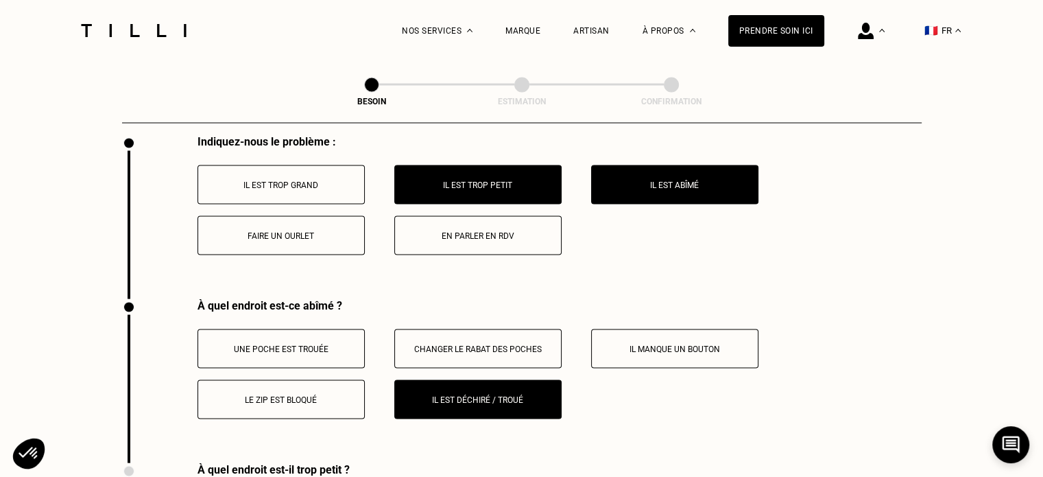
click at [349, 344] on p "Une poche est trouée" at bounding box center [281, 349] width 152 height 10
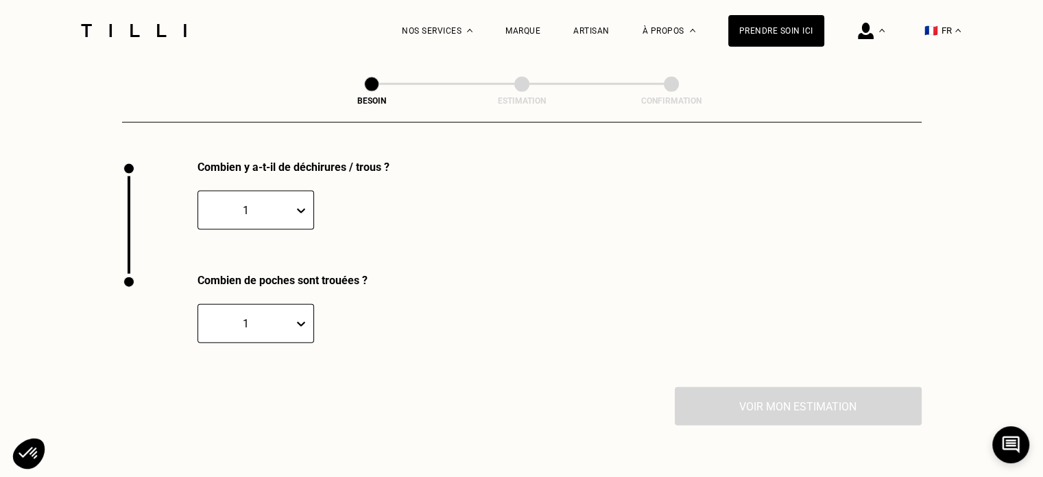
scroll to position [2753, 0]
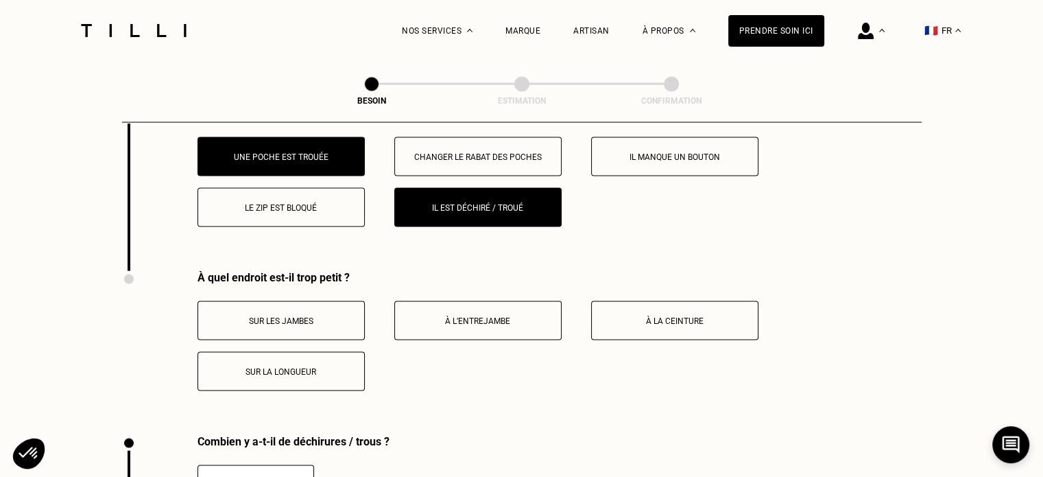
click at [466, 154] on p "Changer le rabat des poches" at bounding box center [478, 157] width 152 height 10
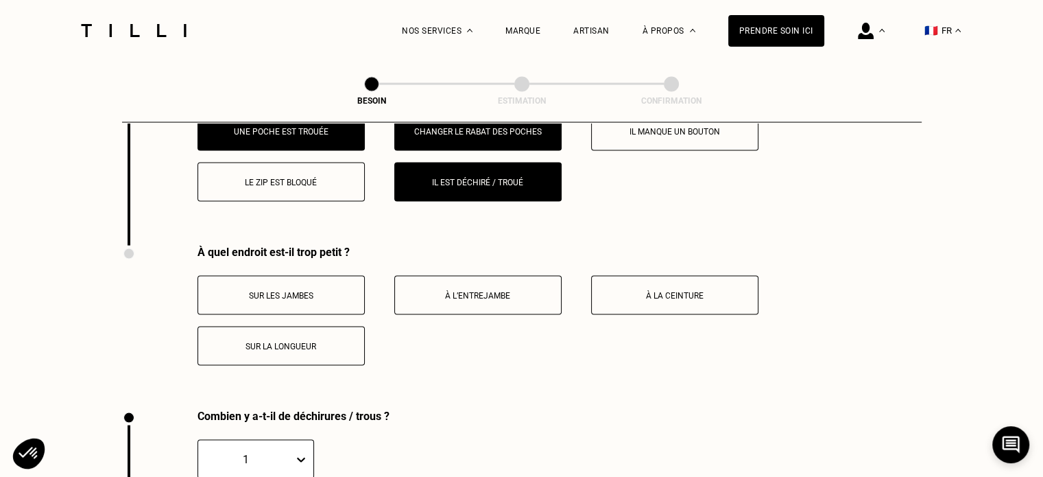
scroll to position [2685, 0]
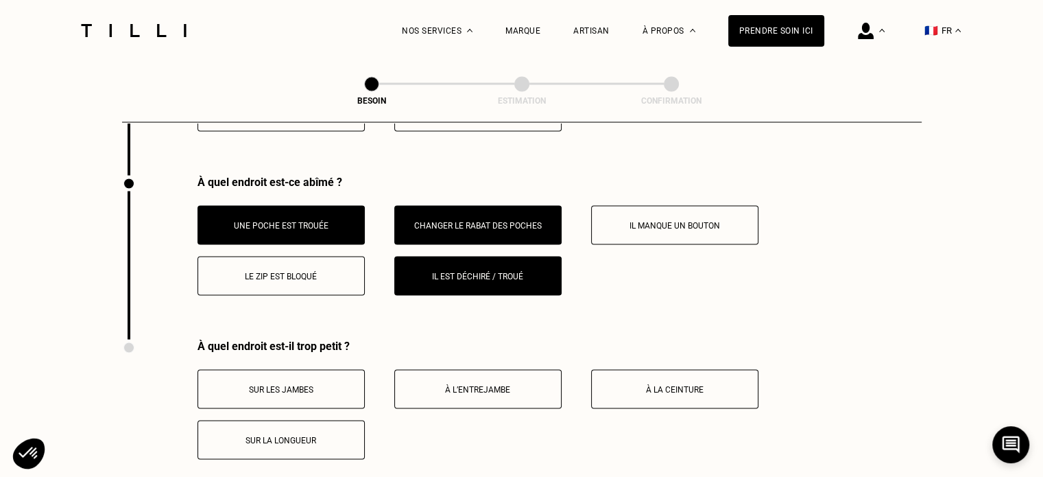
click at [327, 263] on button "Le zip est bloqué" at bounding box center [280, 275] width 167 height 39
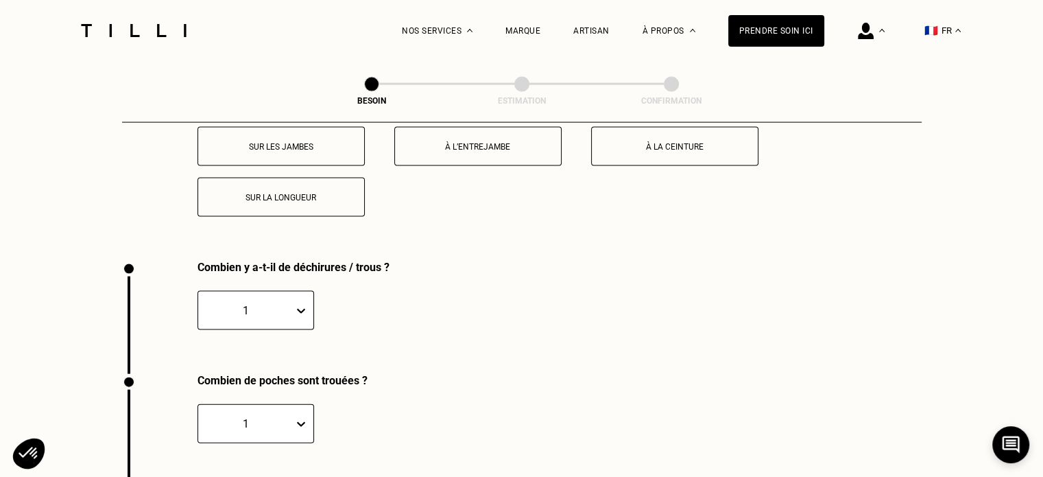
scroll to position [2822, 0]
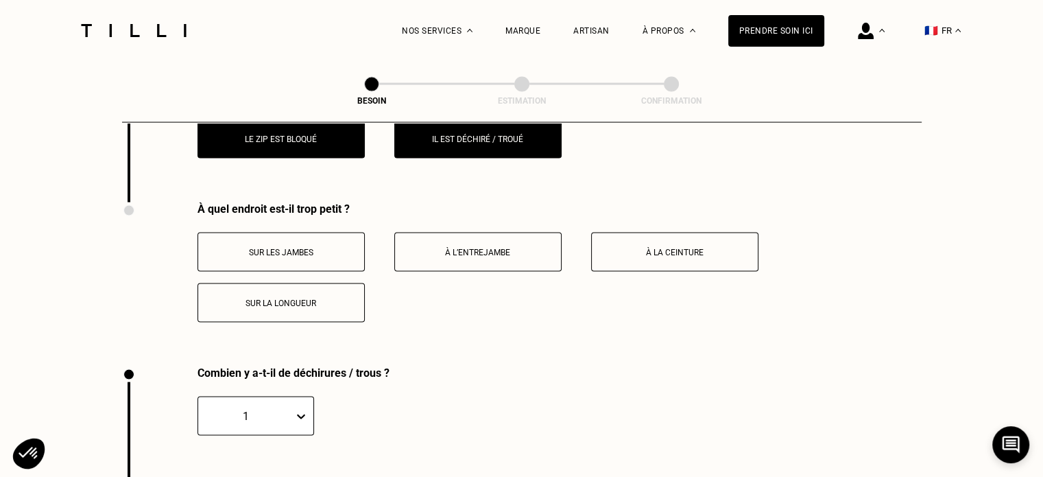
click at [301, 248] on p "Sur les jambes" at bounding box center [281, 253] width 152 height 10
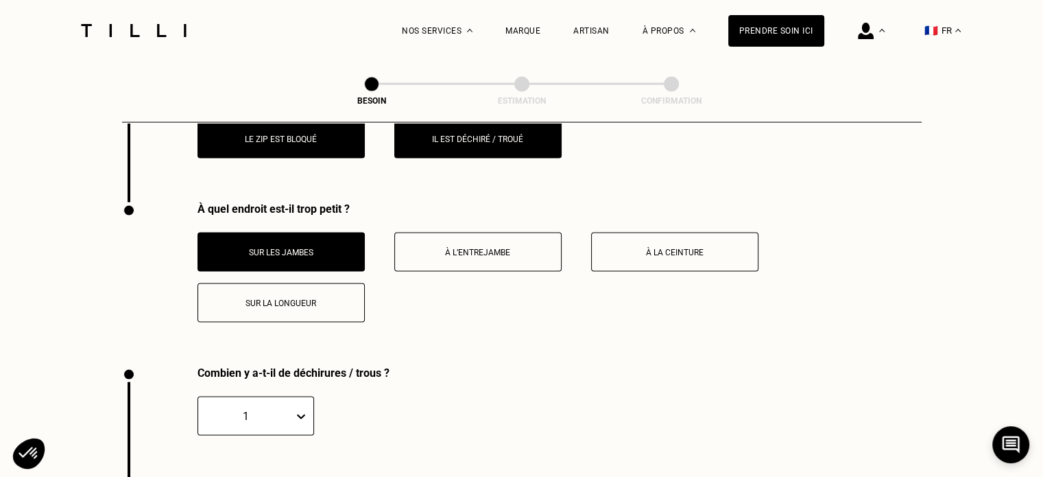
click at [304, 259] on button "Sur les jambes" at bounding box center [280, 251] width 167 height 39
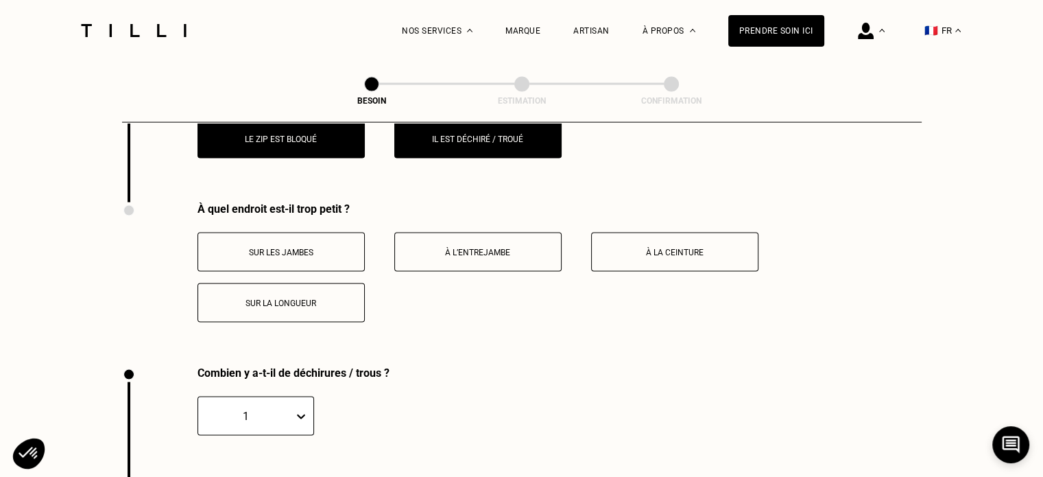
click at [340, 300] on p "Sur la longueur" at bounding box center [281, 303] width 152 height 10
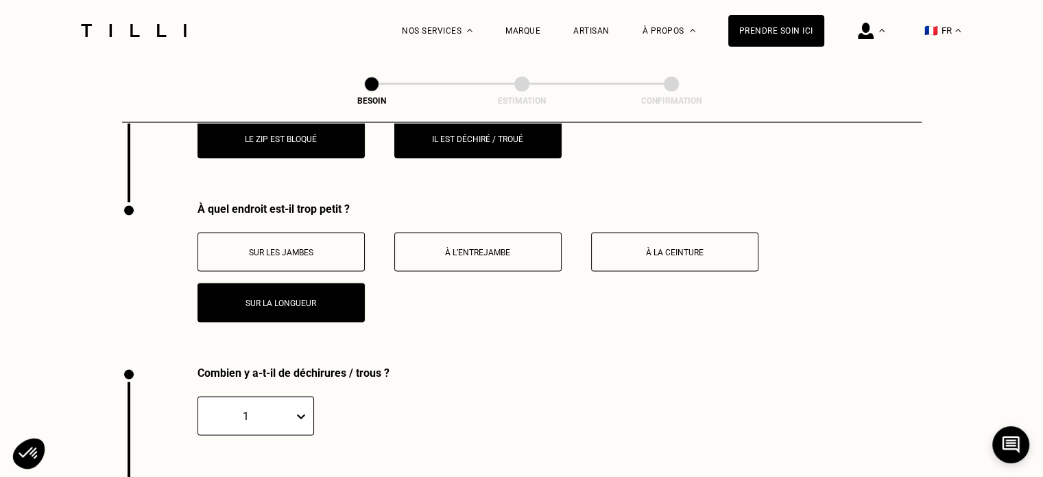
click at [342, 248] on p "Sur les jambes" at bounding box center [281, 253] width 152 height 10
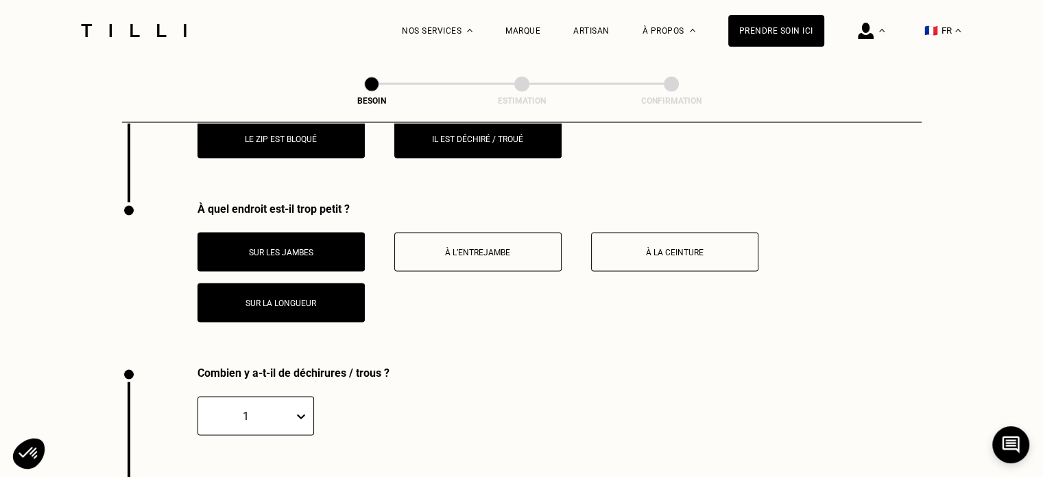
click at [329, 298] on p "Sur la longueur" at bounding box center [281, 303] width 152 height 10
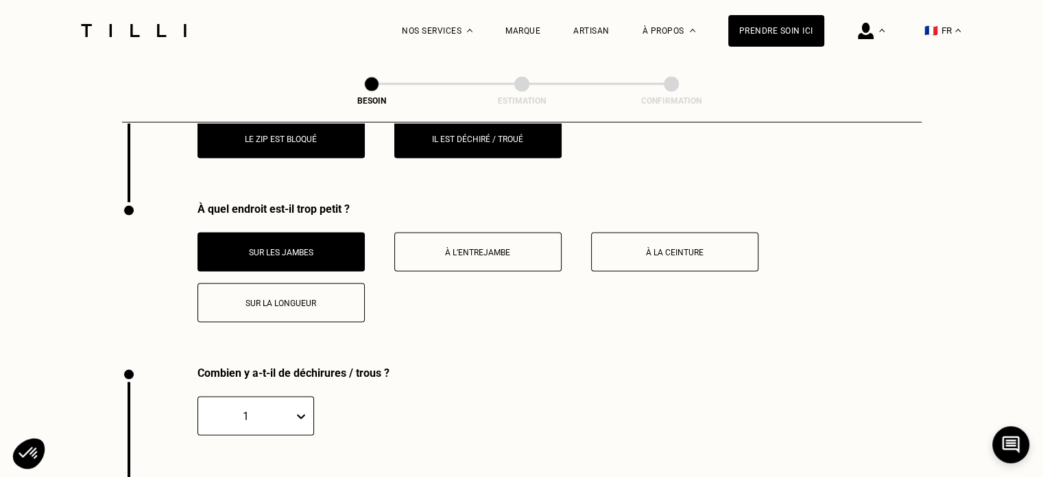
click at [463, 248] on p "À l’entrejambe" at bounding box center [478, 253] width 152 height 10
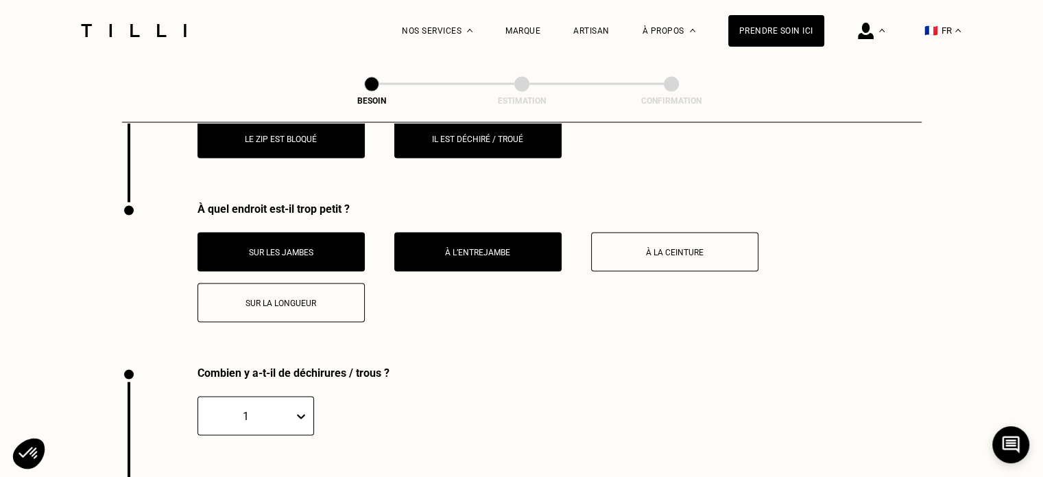
click at [714, 232] on button "À la ceinture" at bounding box center [674, 251] width 167 height 39
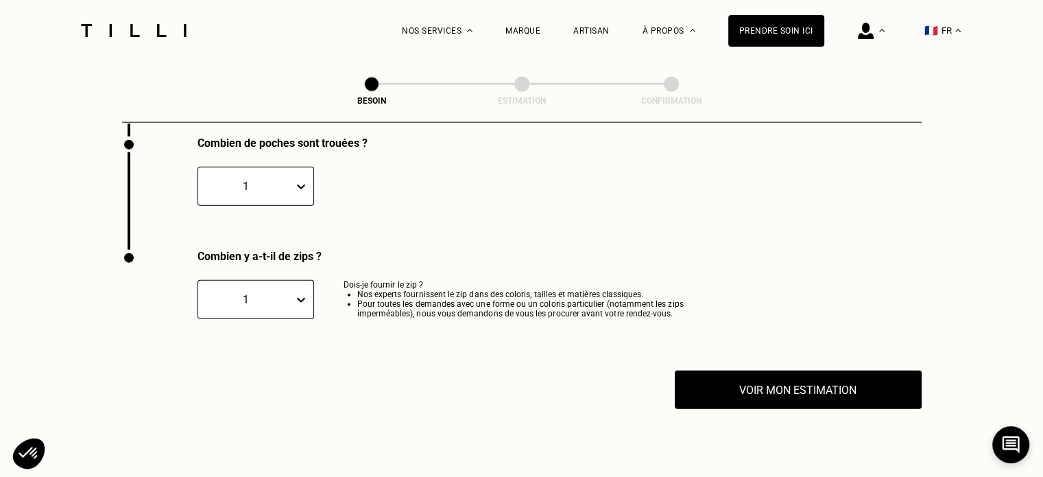
scroll to position [3233, 0]
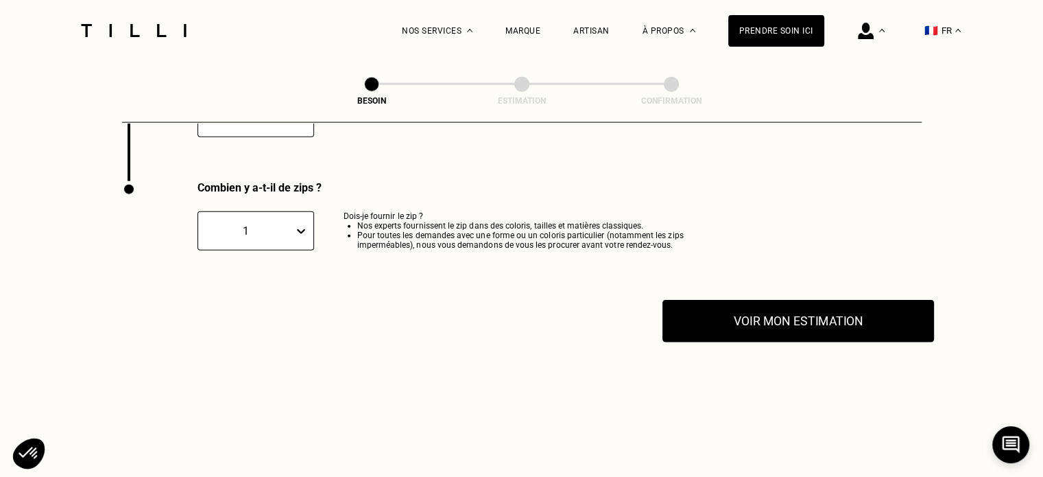
click at [719, 318] on button "Voir mon estimation" at bounding box center [798, 321] width 272 height 43
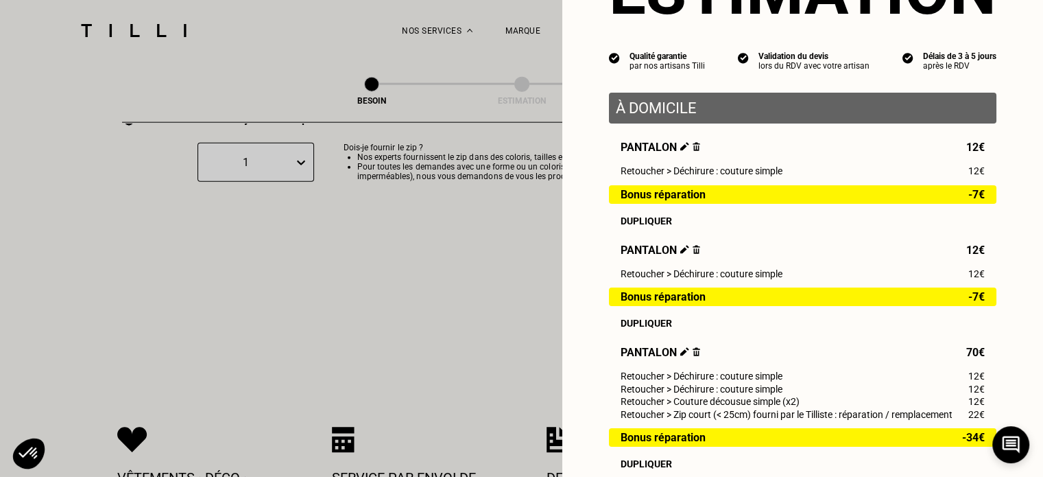
scroll to position [137, 0]
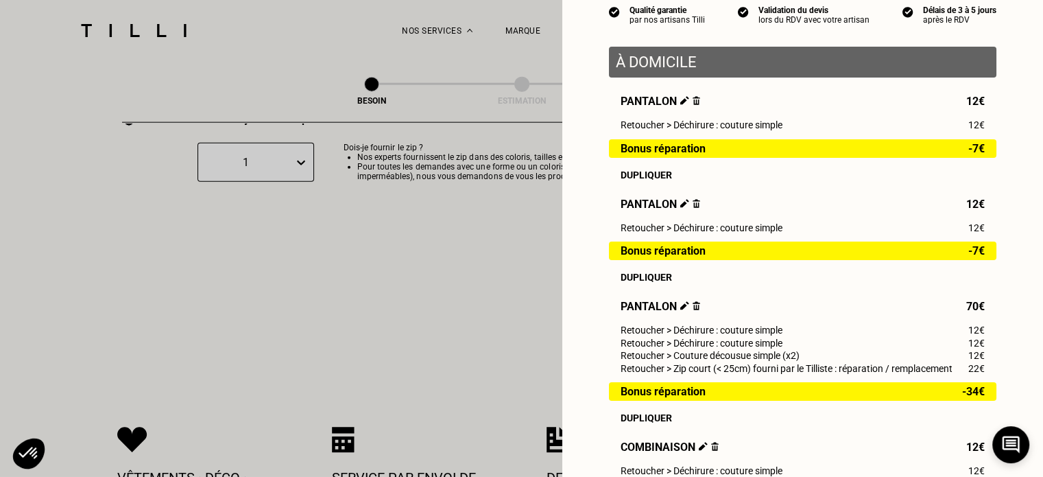
click at [693, 310] on img at bounding box center [697, 305] width 8 height 9
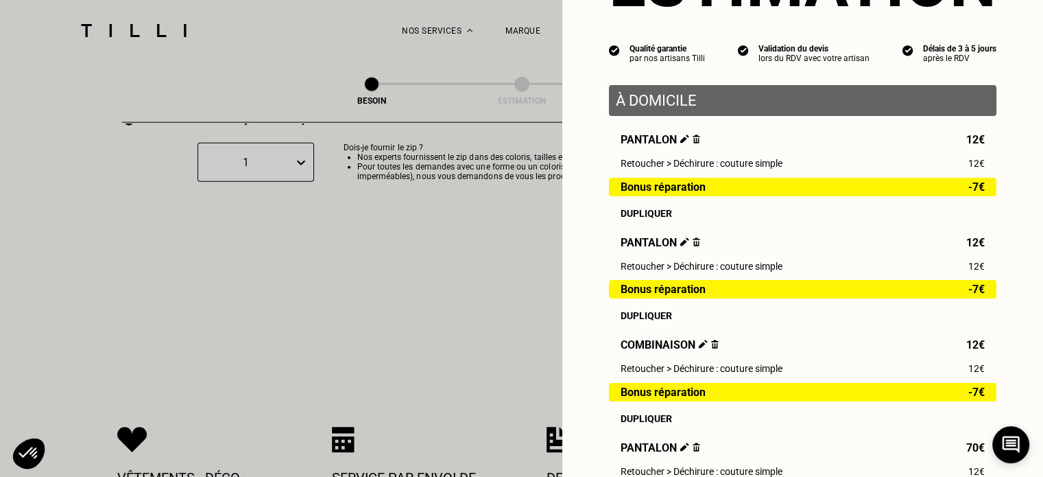
scroll to position [0, 0]
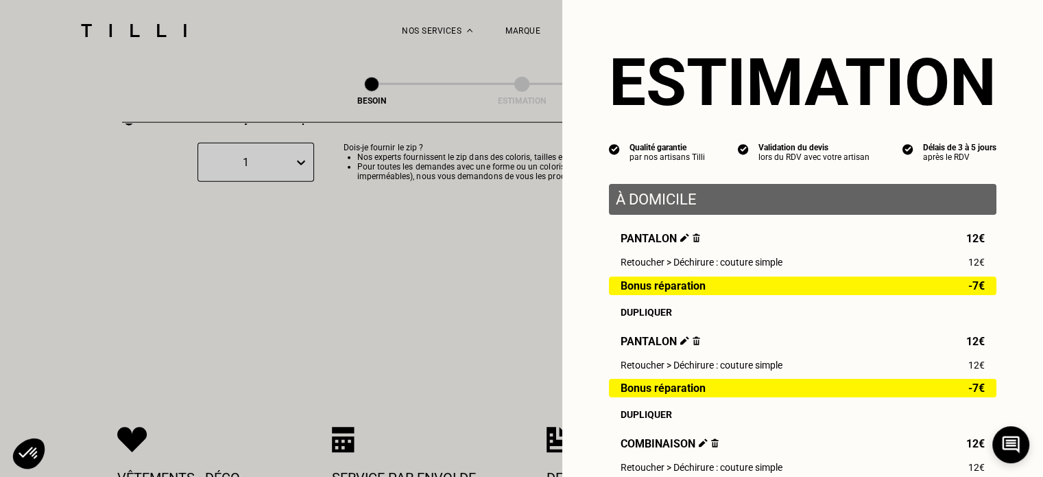
click at [640, 313] on div "Dupliquer" at bounding box center [803, 312] width 364 height 11
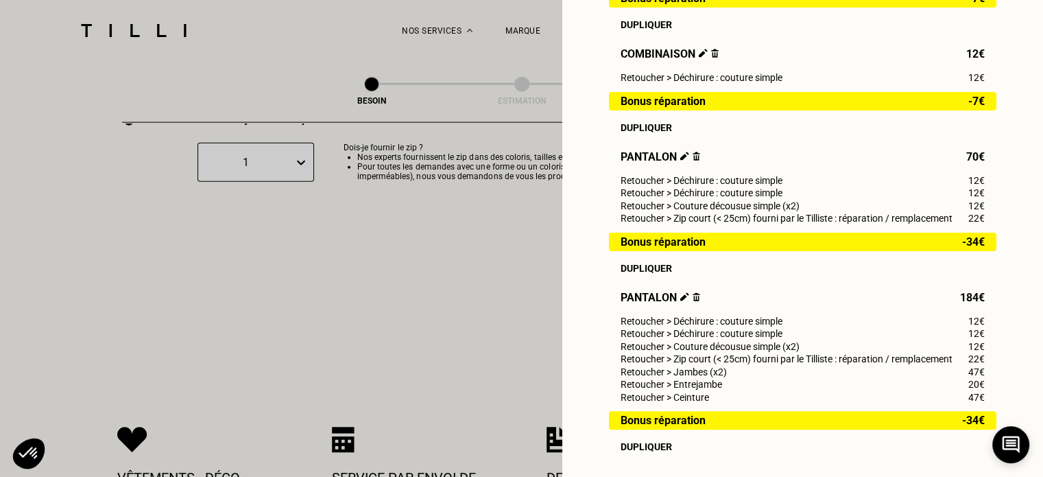
scroll to position [411, 0]
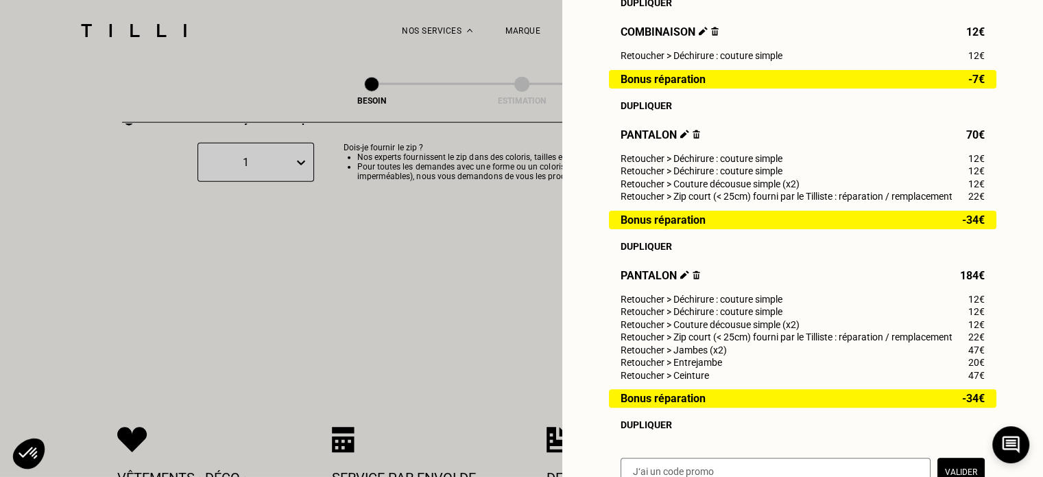
click at [680, 279] on img at bounding box center [684, 274] width 9 height 9
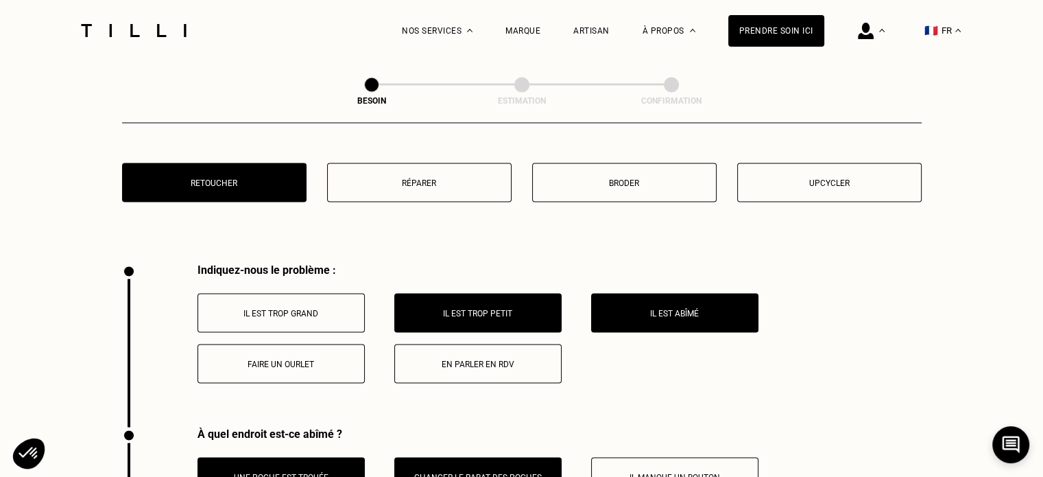
scroll to position [2469, 0]
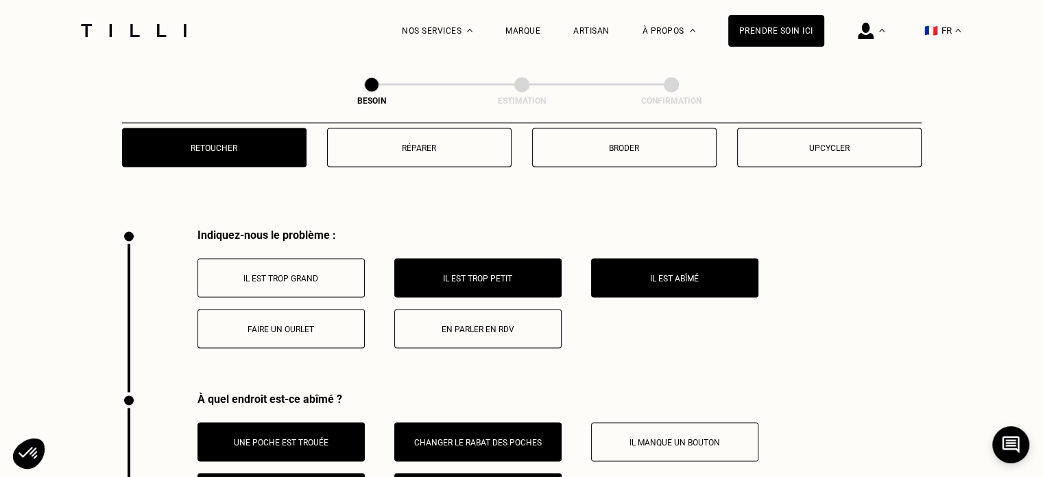
click at [516, 273] on p "Il est trop petit" at bounding box center [478, 278] width 152 height 10
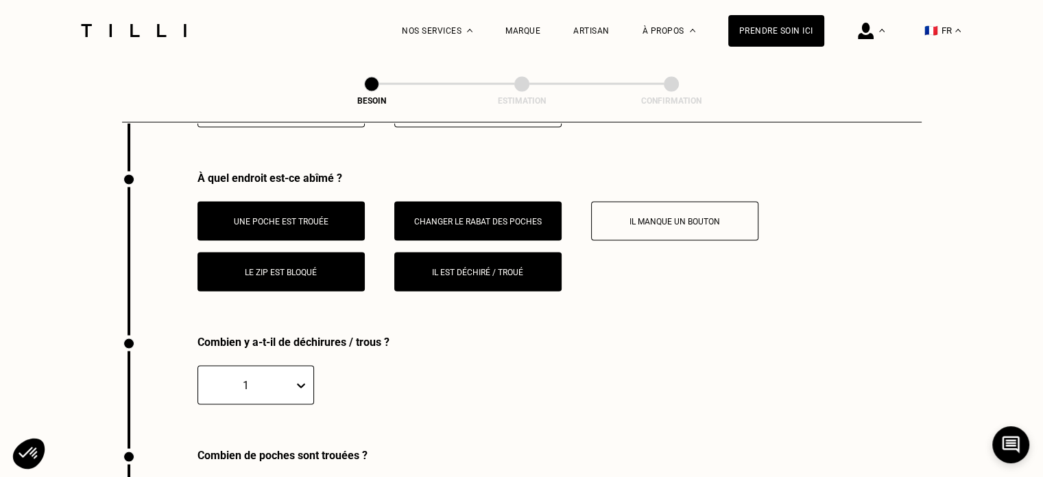
scroll to position [2699, 0]
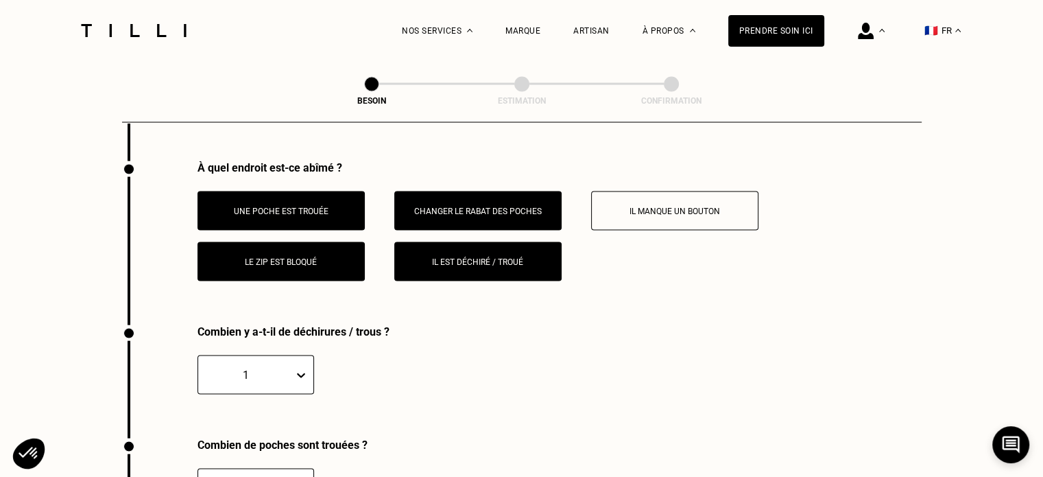
click at [471, 215] on button "Changer le rabat des poches" at bounding box center [477, 210] width 167 height 39
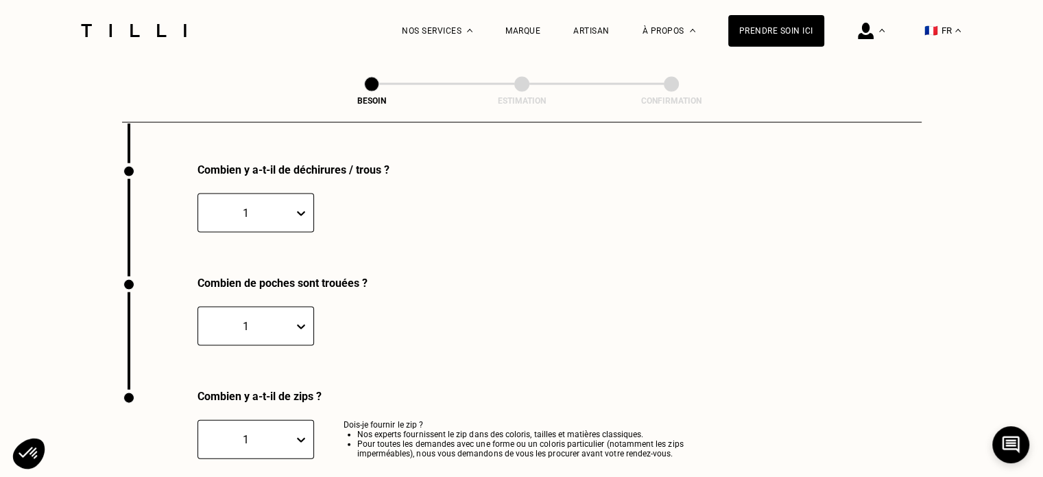
scroll to position [2864, 0]
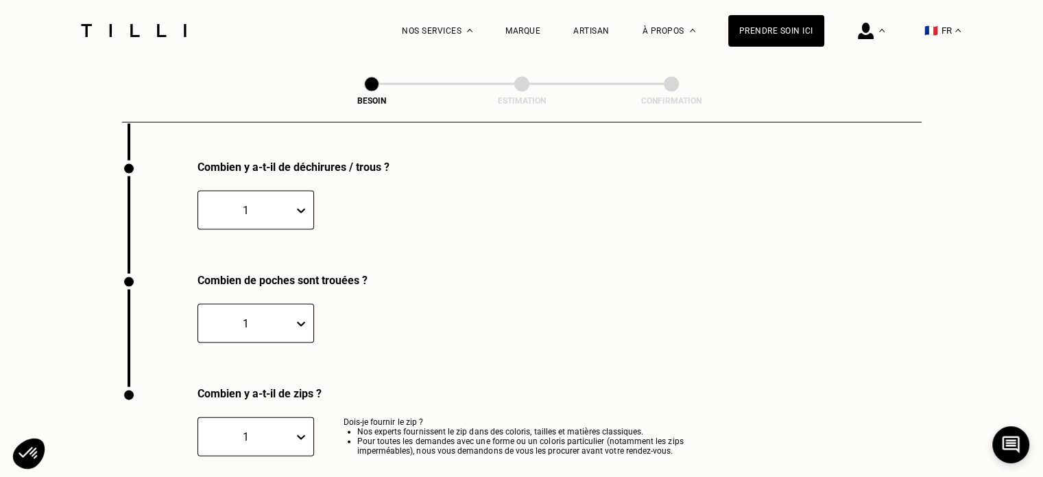
click at [246, 213] on div "1" at bounding box center [255, 210] width 117 height 39
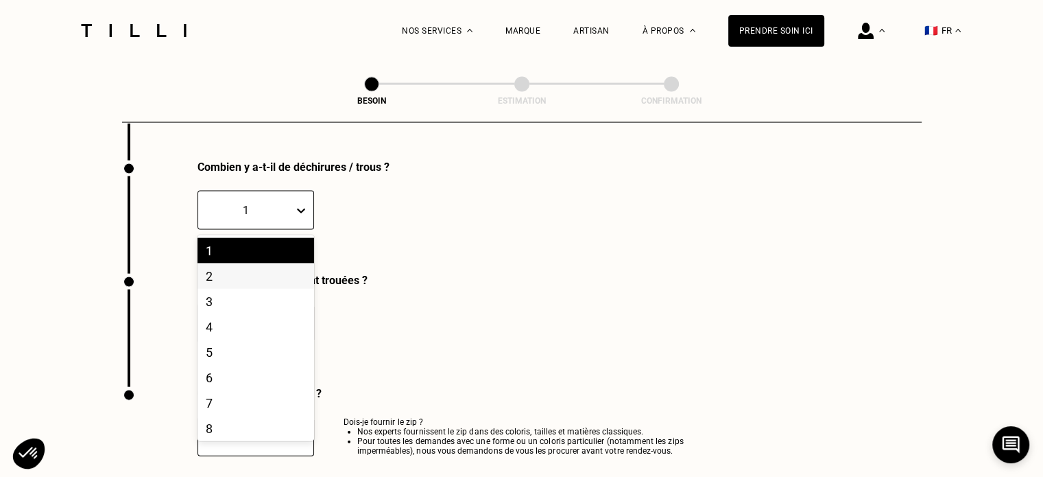
click at [272, 268] on div "2" at bounding box center [255, 275] width 117 height 25
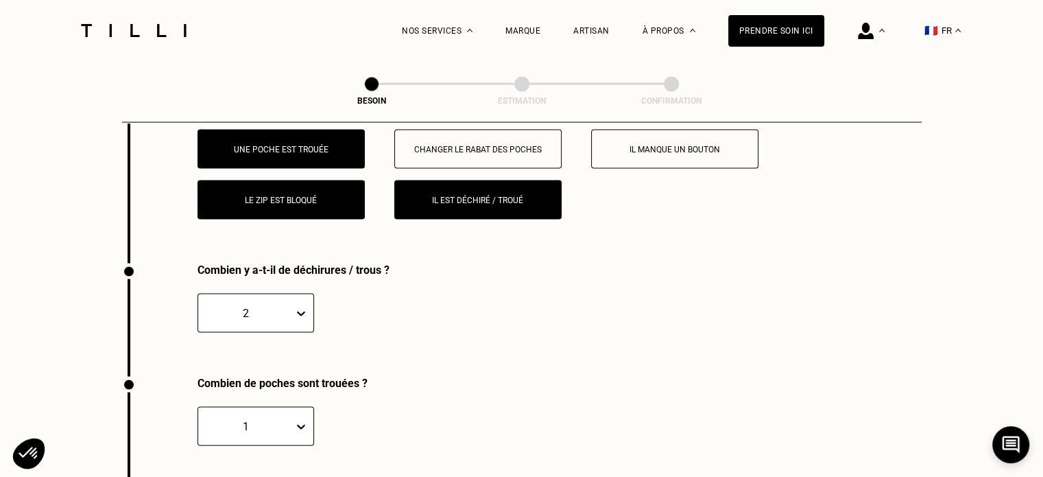
scroll to position [2727, 0]
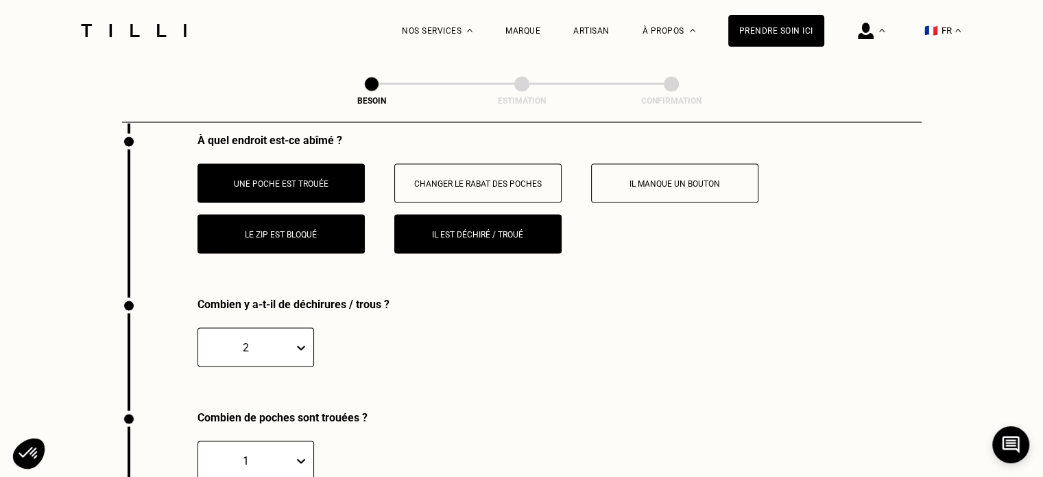
click at [285, 189] on button "Une poche est trouée" at bounding box center [280, 183] width 167 height 39
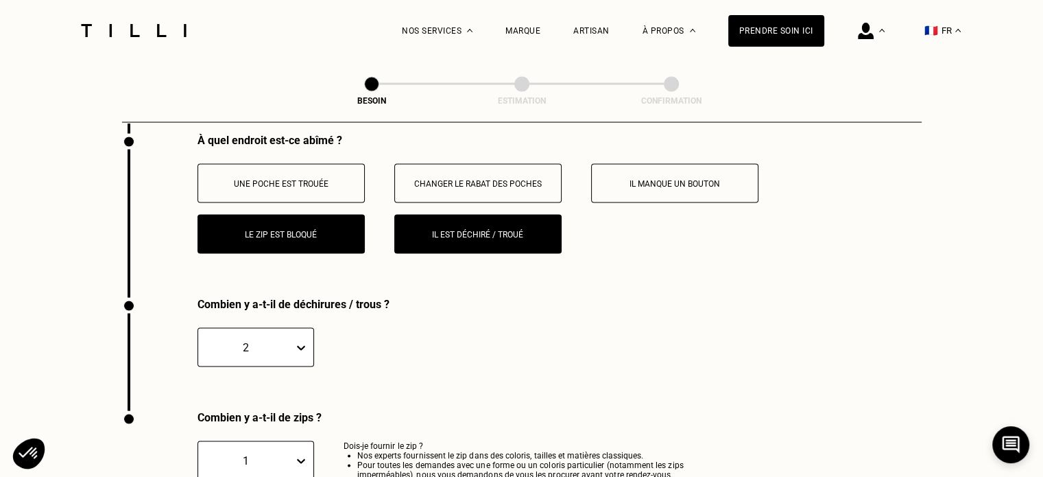
click at [300, 230] on p "Le zip est bloqué" at bounding box center [281, 235] width 152 height 10
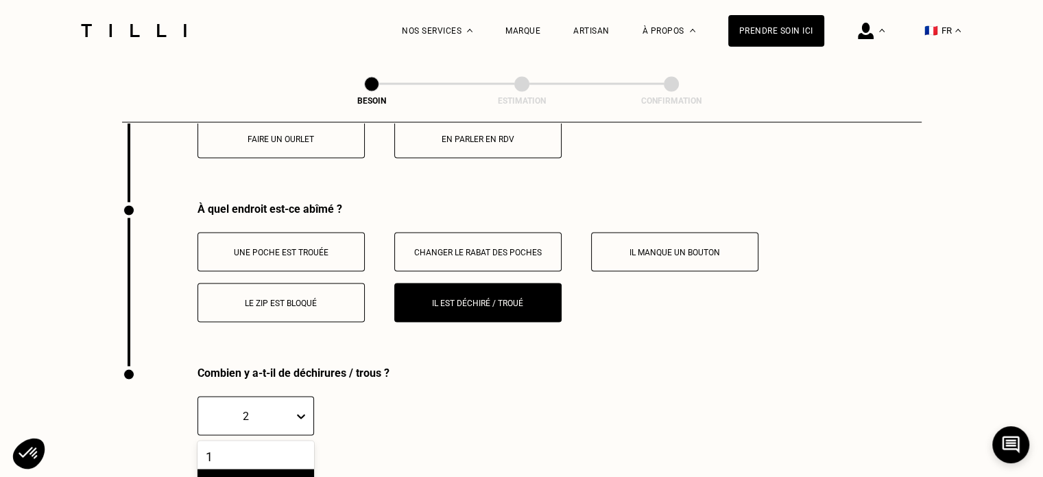
scroll to position [2827, 0]
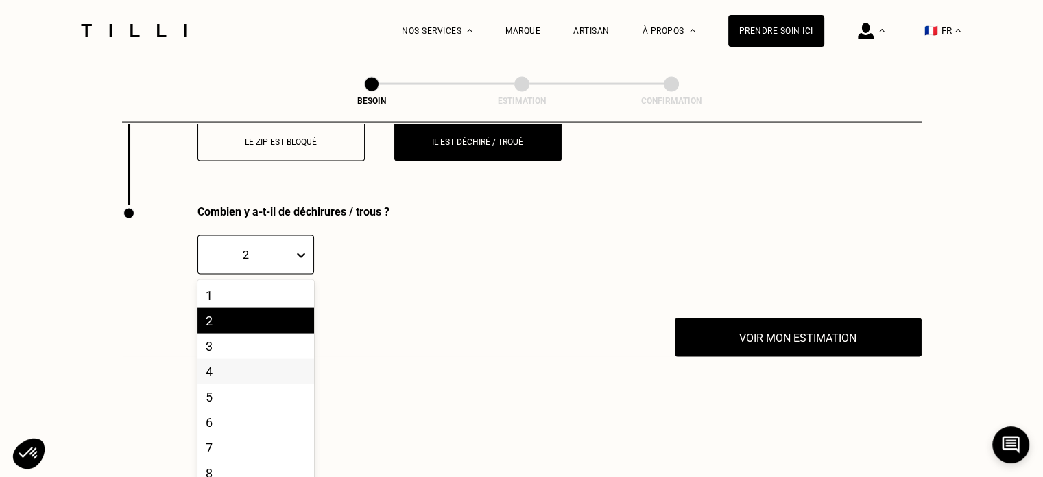
click at [285, 274] on div "10 results available. Use Up and Down to choose options, press Enter to select …" at bounding box center [255, 254] width 117 height 39
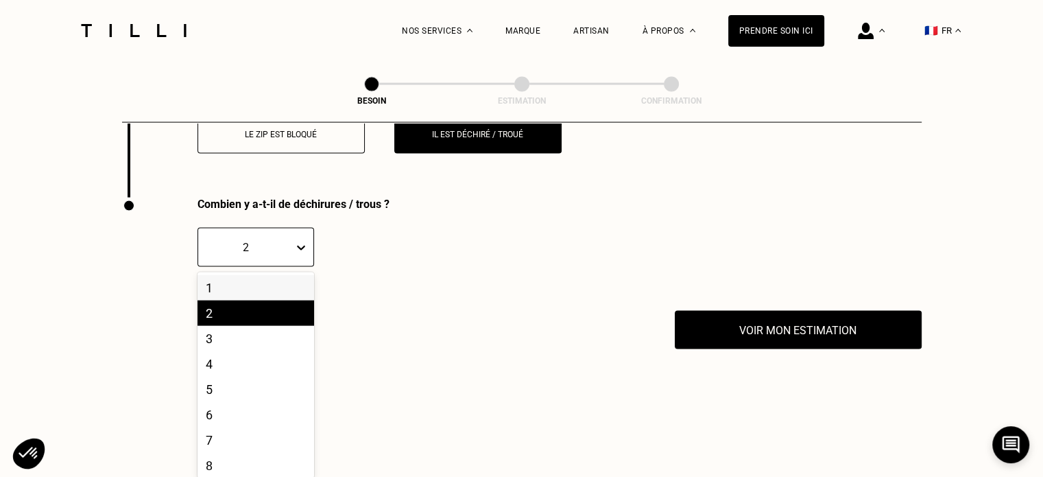
click at [213, 279] on div "1" at bounding box center [255, 287] width 117 height 25
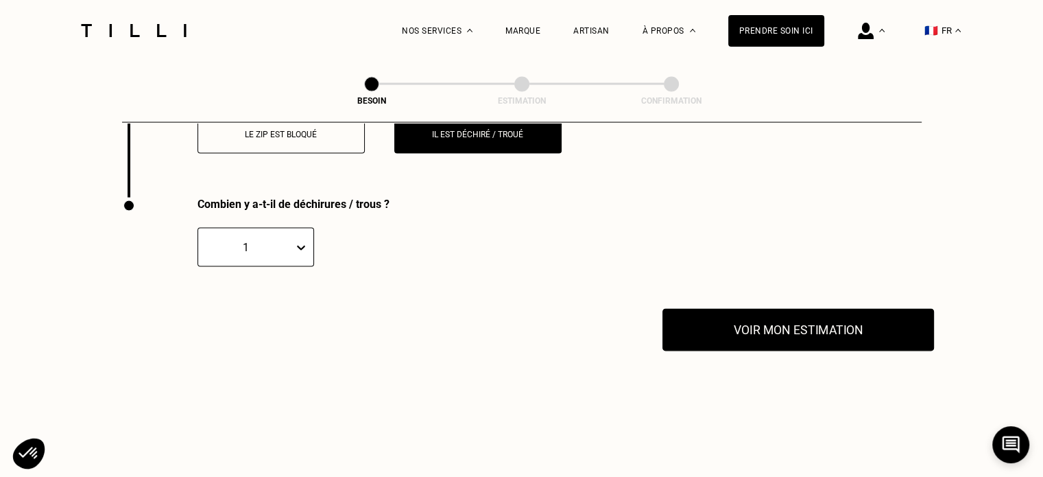
click at [798, 331] on button "Voir mon estimation" at bounding box center [798, 330] width 272 height 43
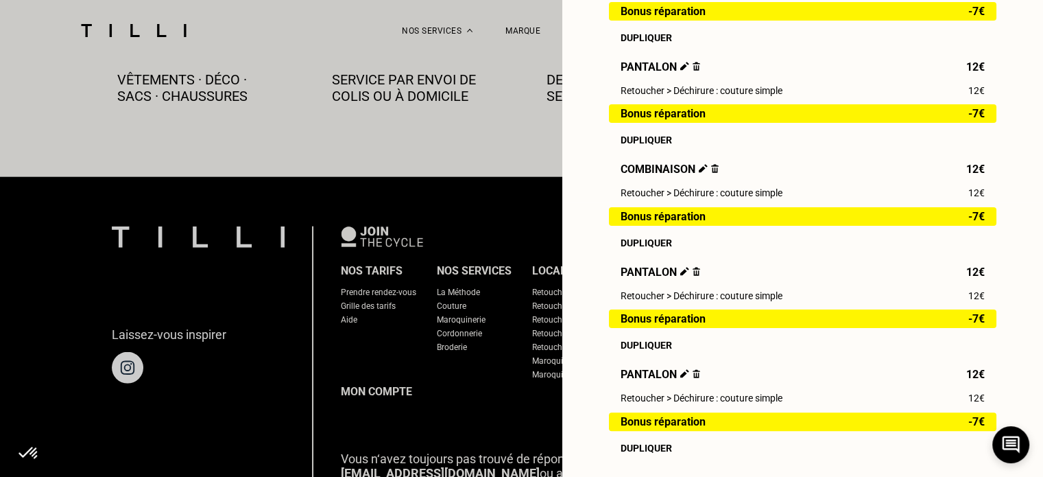
scroll to position [343, 0]
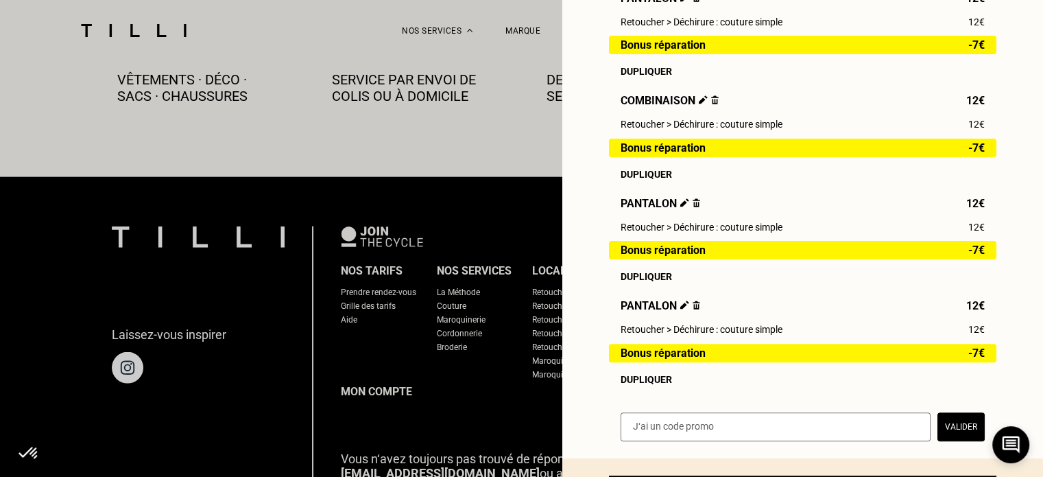
click at [693, 309] on img at bounding box center [697, 304] width 8 height 9
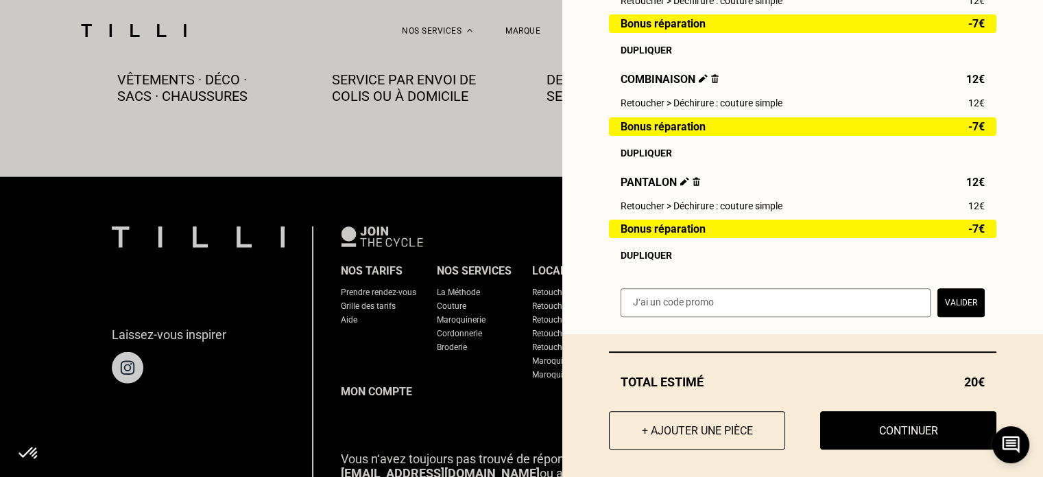
scroll to position [379, 0]
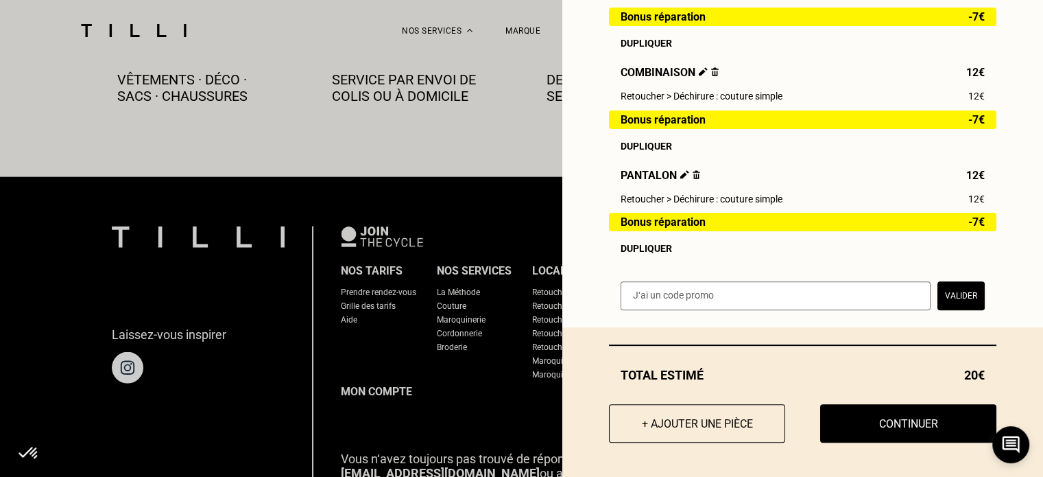
drag, startPoint x: 706, startPoint y: 419, endPoint x: 512, endPoint y: 313, distance: 220.9
click at [706, 418] on button "+ Ajouter une pièce" at bounding box center [697, 423] width 176 height 38
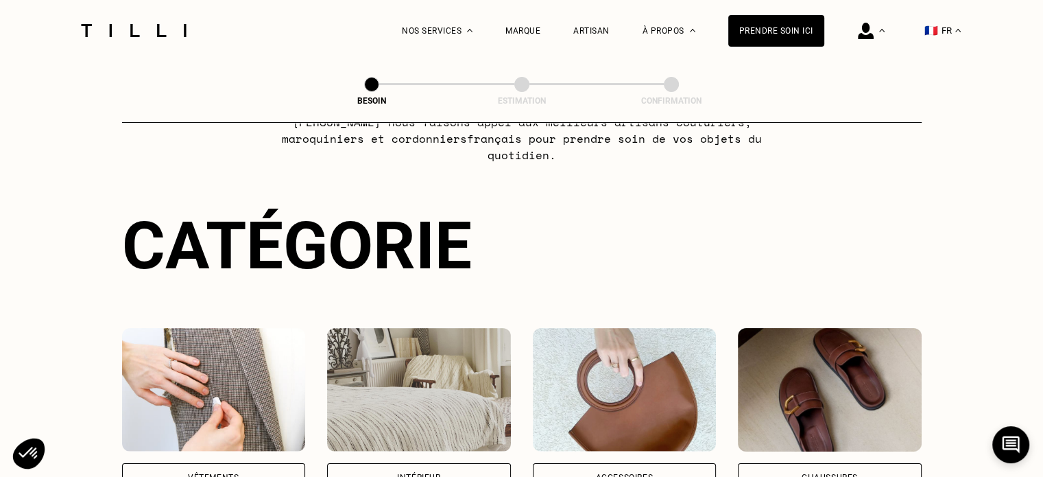
scroll to position [274, 0]
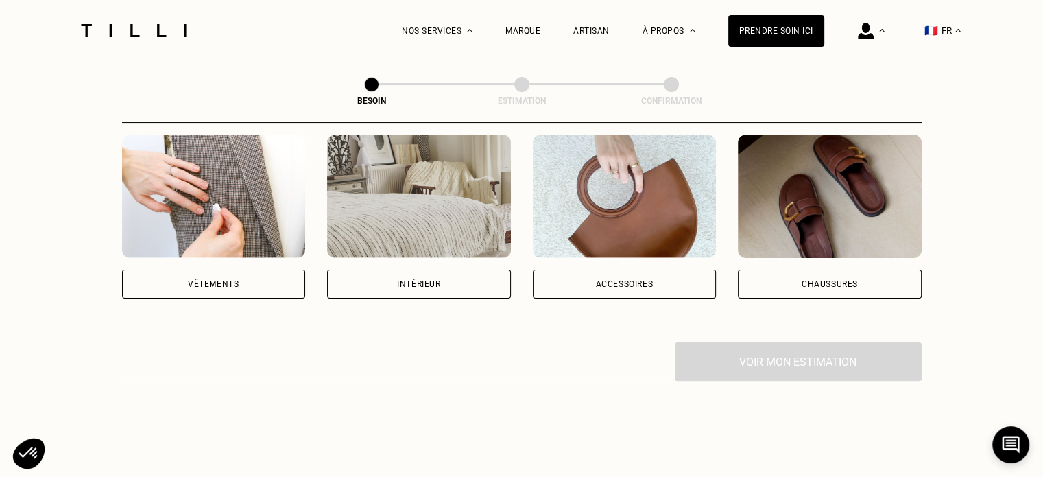
click at [227, 193] on img at bounding box center [214, 195] width 184 height 123
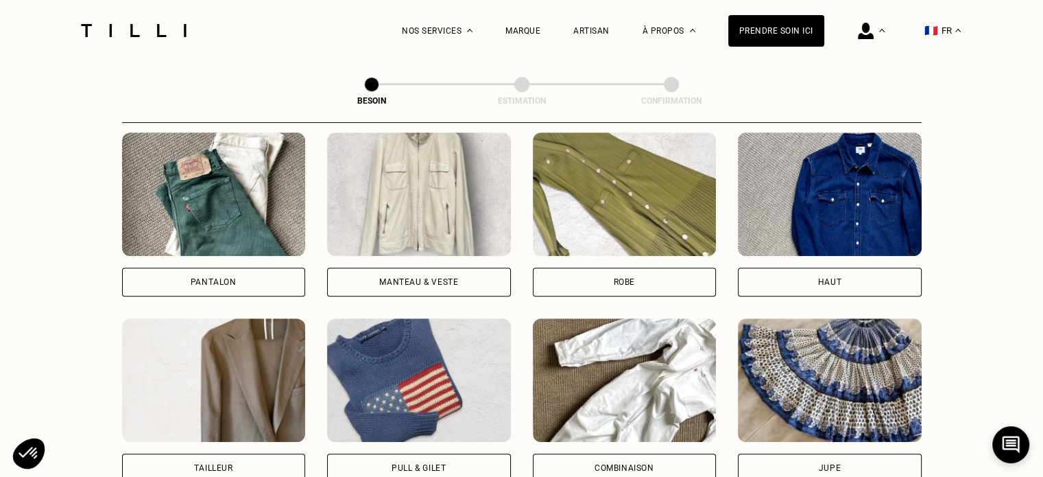
scroll to position [569, 0]
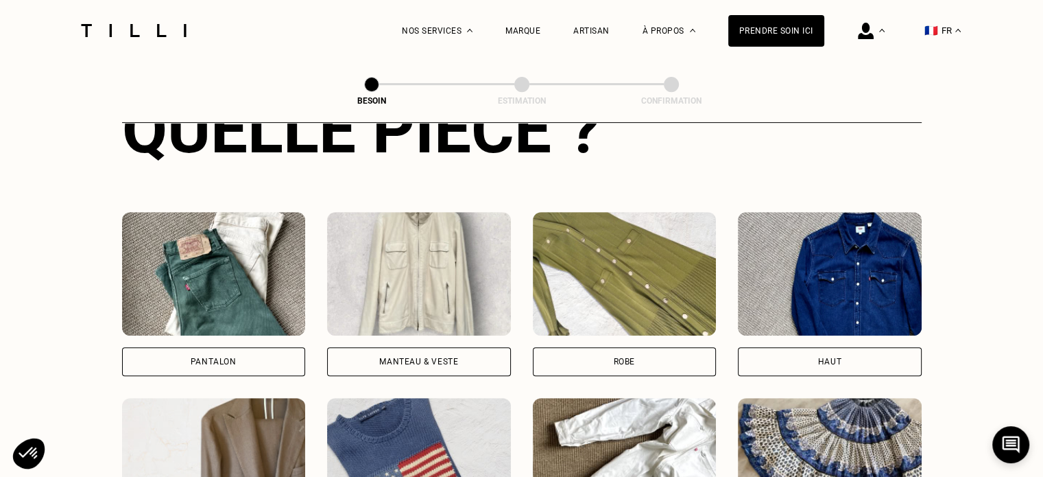
click at [241, 257] on img at bounding box center [214, 273] width 184 height 123
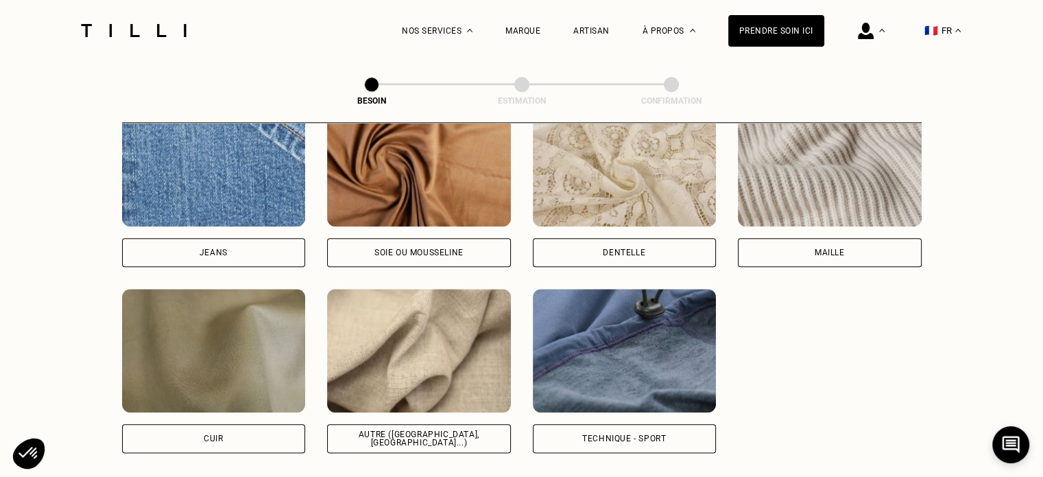
scroll to position [1535, 0]
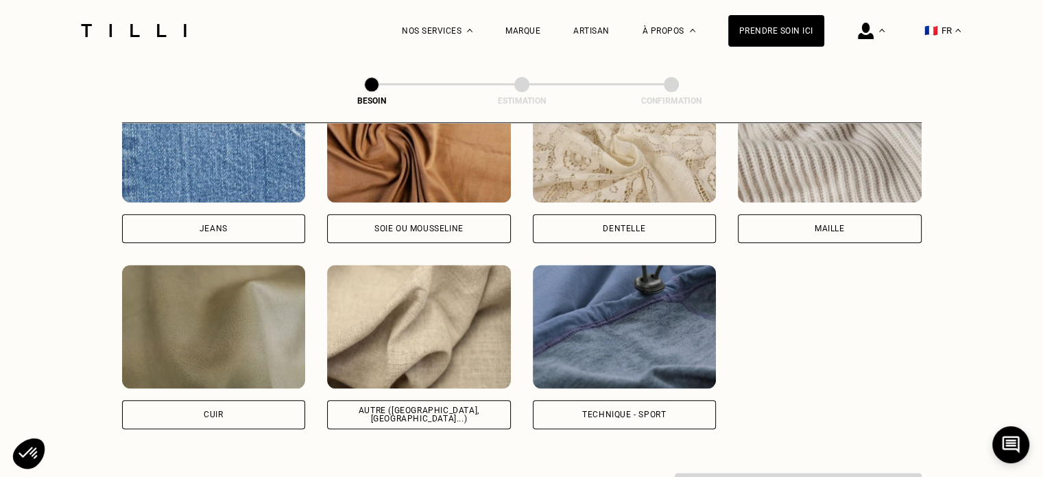
click at [416, 317] on img at bounding box center [419, 326] width 184 height 123
select select "FR"
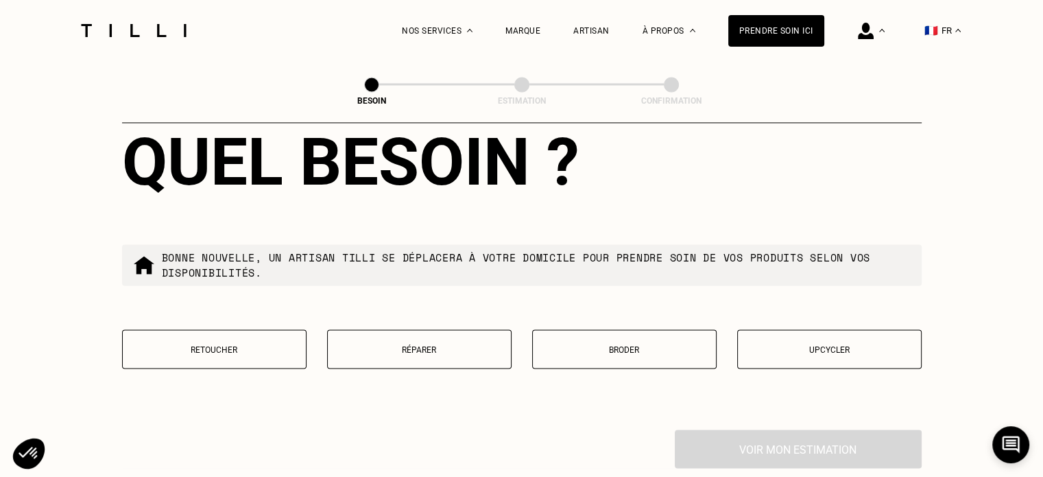
scroll to position [2253, 0]
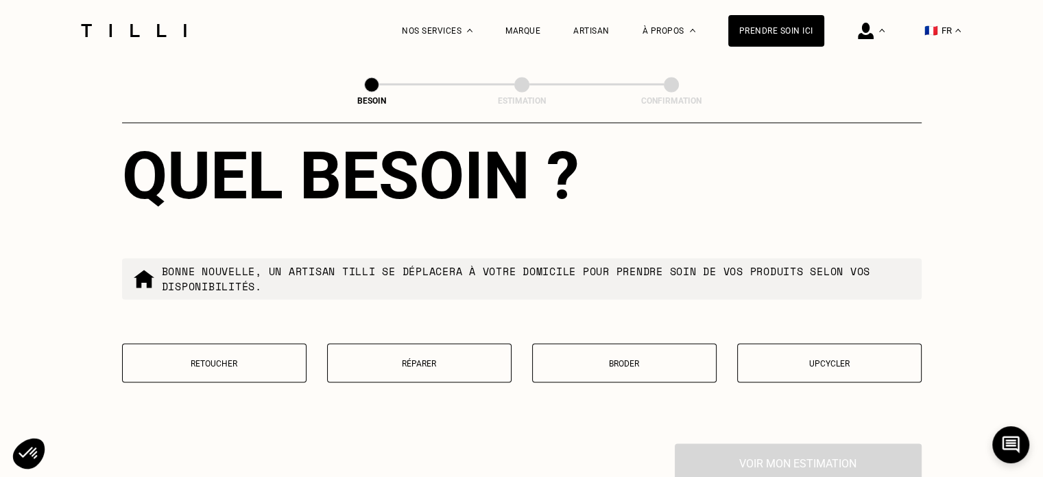
click at [398, 360] on button "Réparer" at bounding box center [419, 362] width 184 height 39
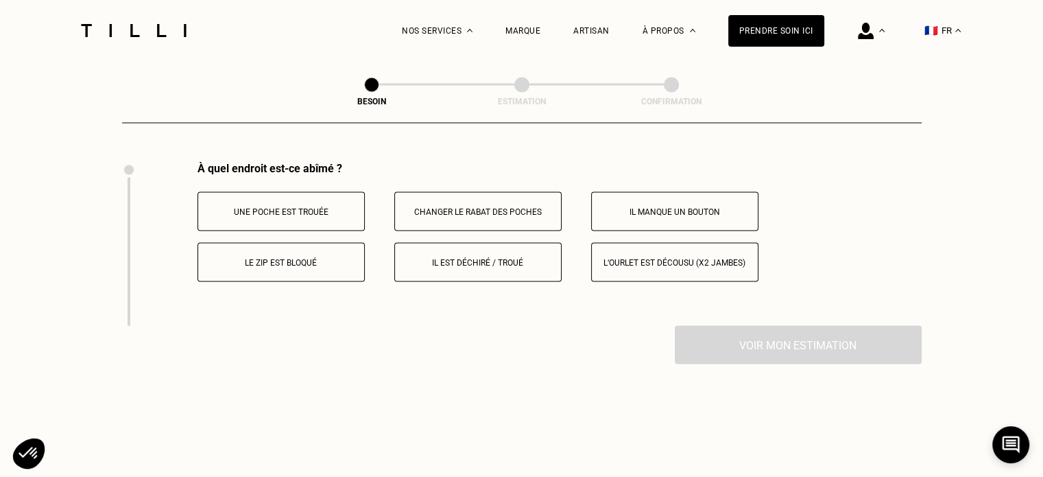
scroll to position [2467, 0]
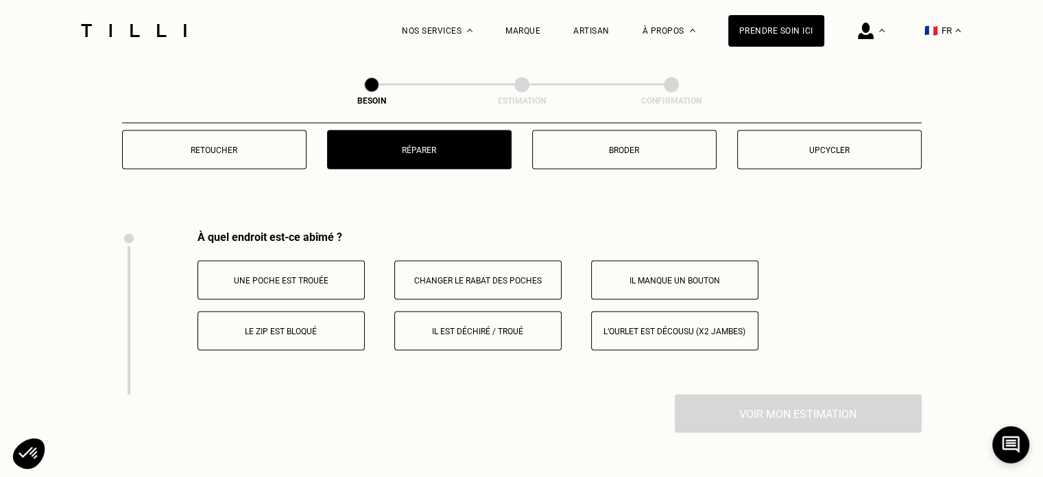
click at [453, 312] on button "Il est déchiré / troué" at bounding box center [477, 330] width 167 height 39
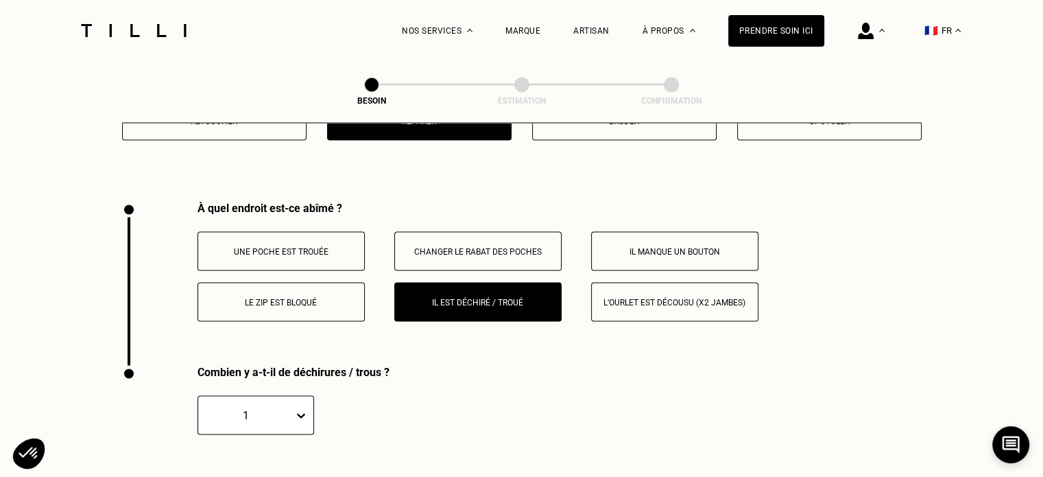
scroll to position [2493, 0]
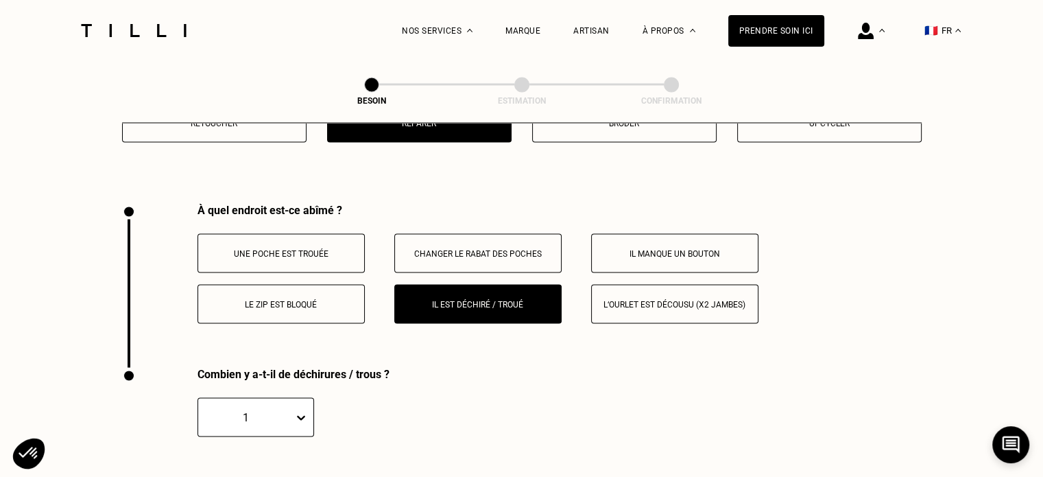
click at [331, 251] on button "Une poche est trouée" at bounding box center [280, 252] width 167 height 39
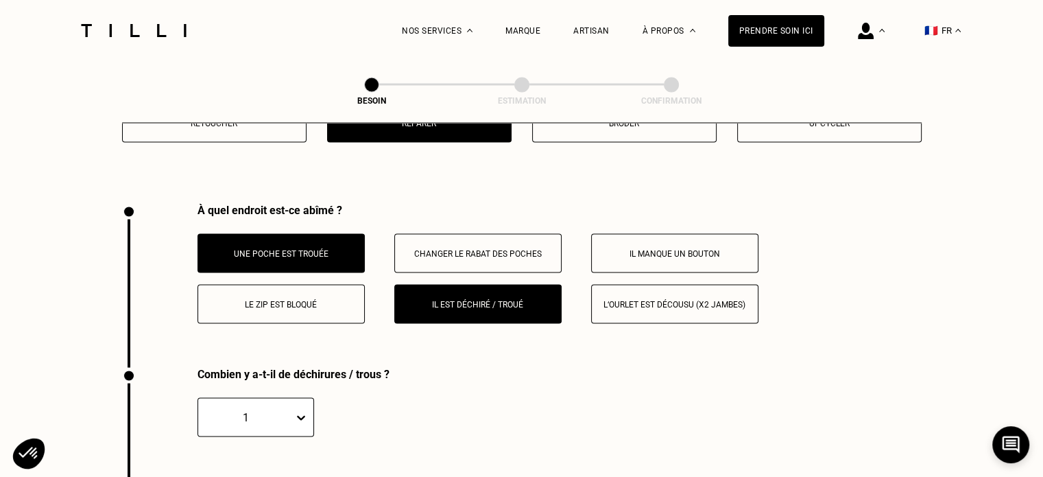
click at [343, 301] on button "Le zip est bloqué" at bounding box center [280, 303] width 167 height 39
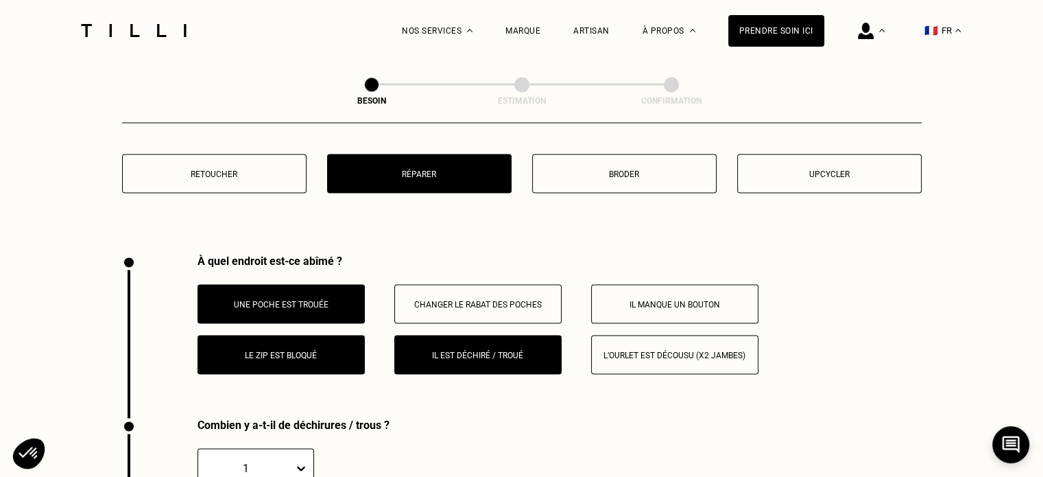
scroll to position [2425, 0]
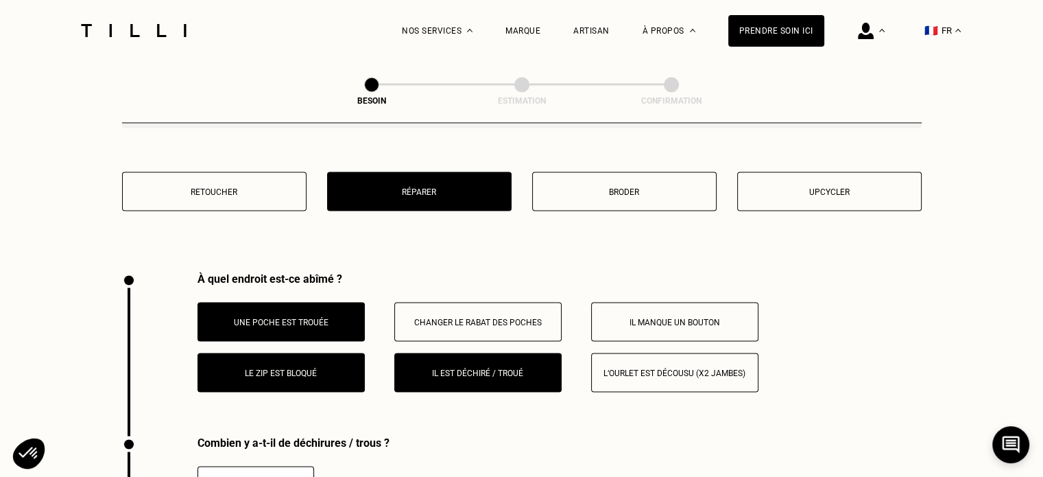
click at [490, 317] on p "Changer le rabat des poches" at bounding box center [478, 322] width 152 height 10
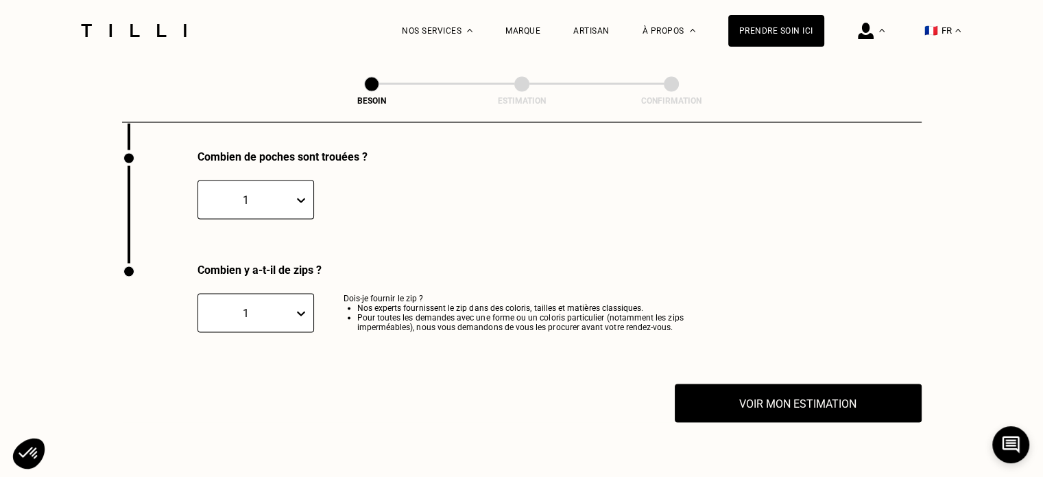
scroll to position [2836, 0]
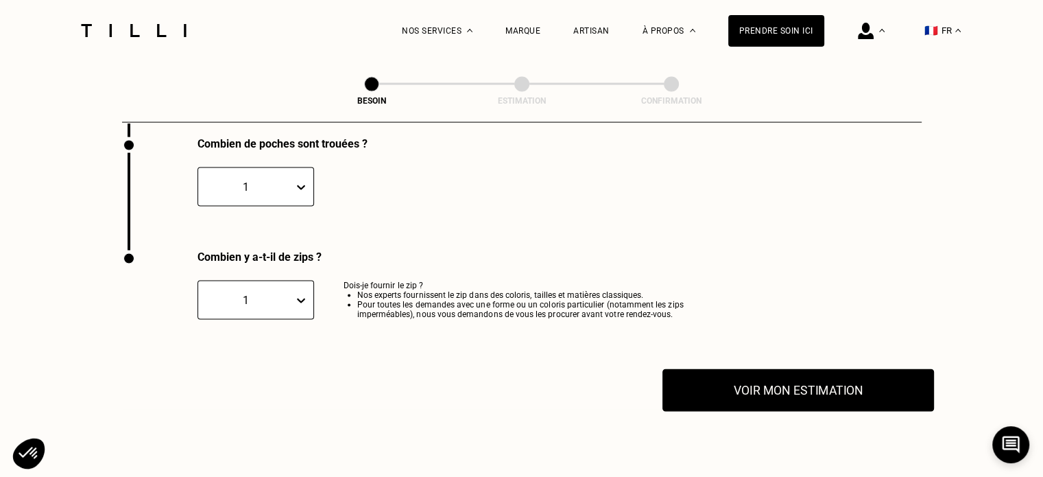
click at [761, 384] on button "Voir mon estimation" at bounding box center [798, 390] width 272 height 43
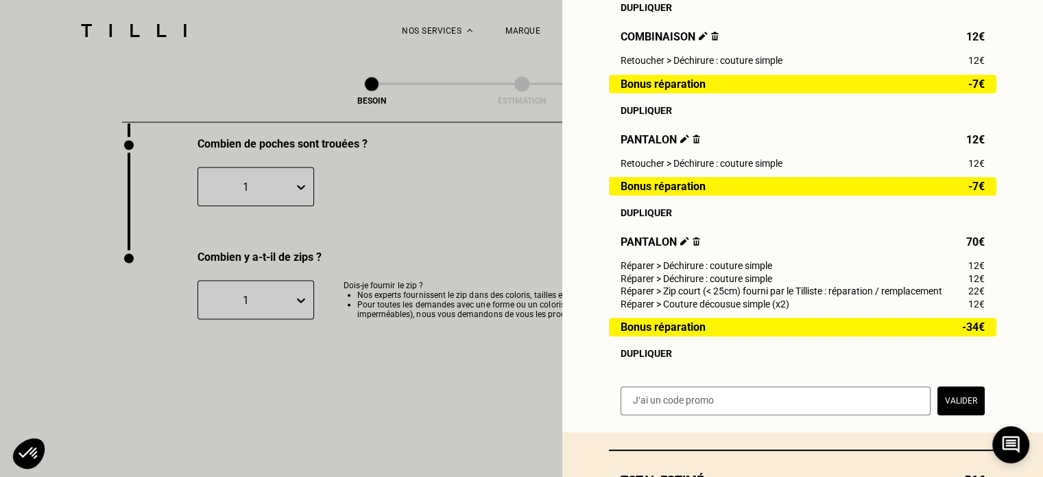
scroll to position [523, 0]
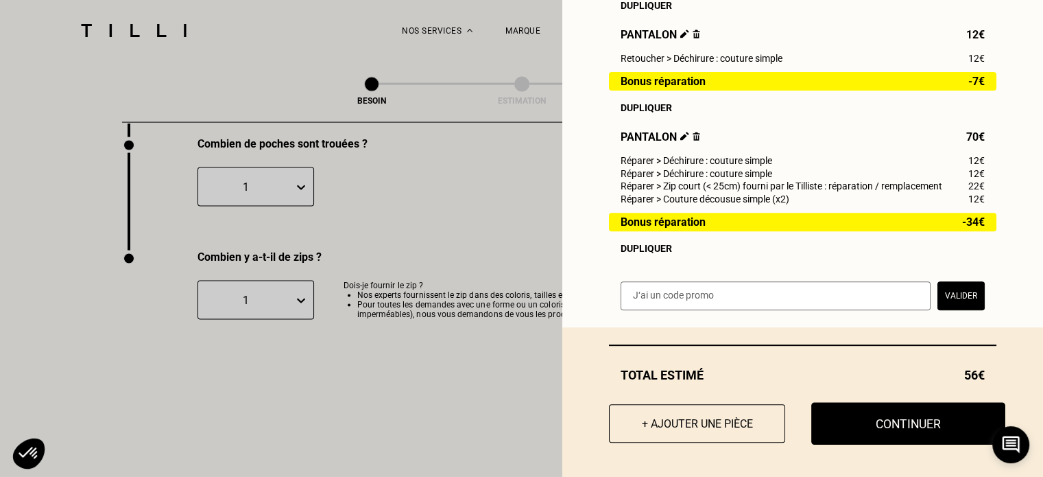
click at [938, 418] on button "Continuer" at bounding box center [908, 423] width 194 height 43
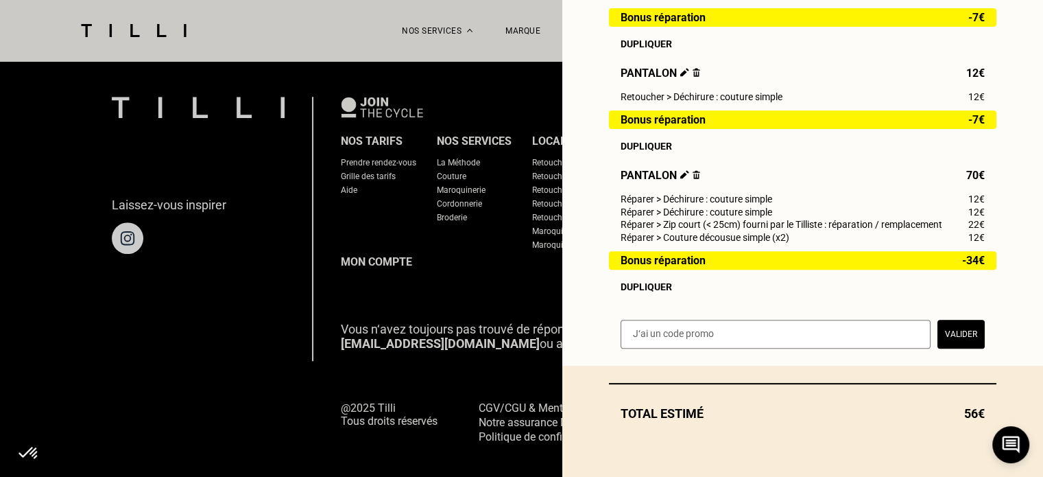
scroll to position [484, 0]
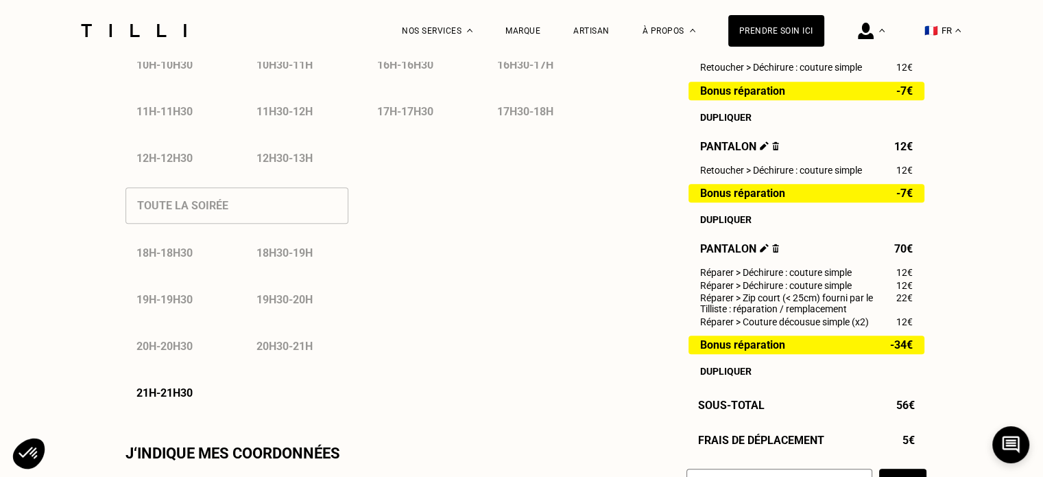
scroll to position [891, 0]
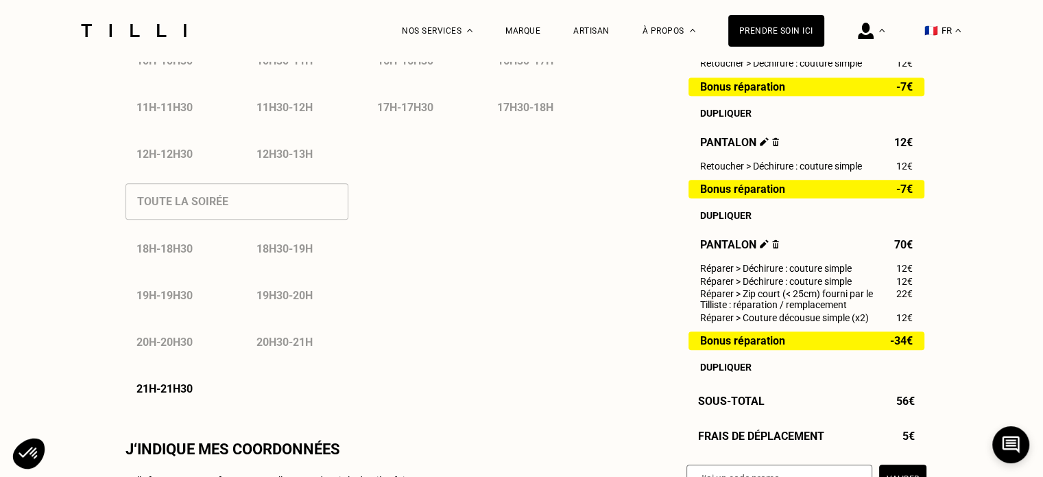
click at [188, 388] on p "21h - 21h30" at bounding box center [164, 388] width 56 height 13
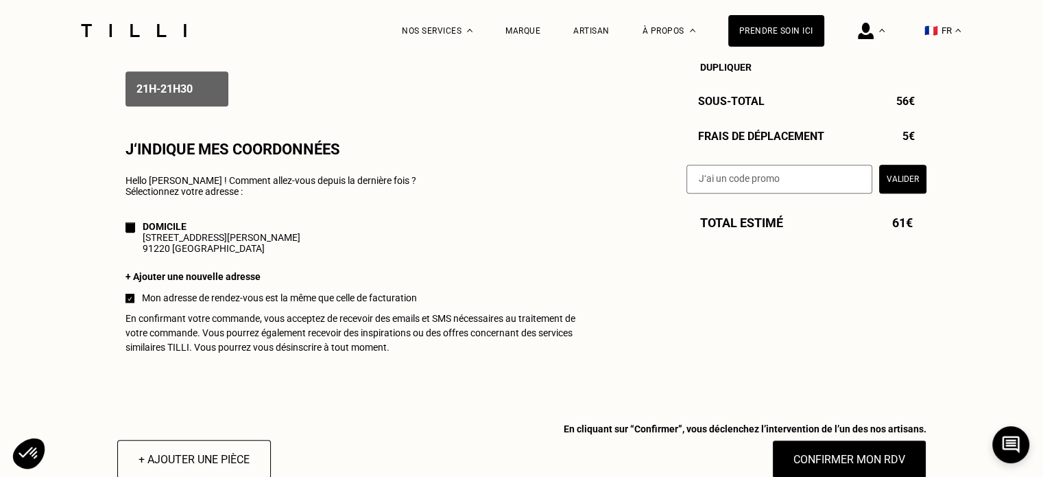
scroll to position [1234, 0]
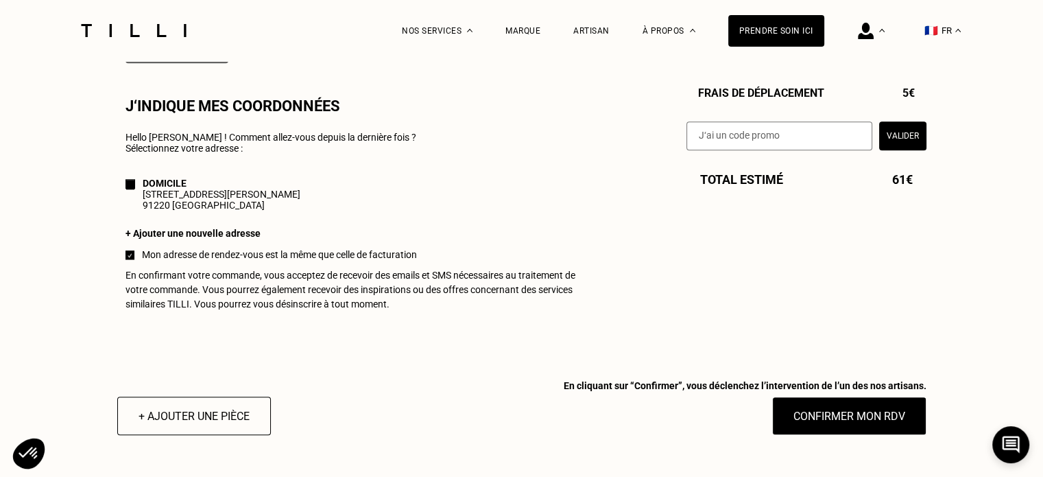
click at [211, 239] on div "+ Ajouter une nouvelle adresse" at bounding box center [357, 233] width 464 height 11
select select "FR"
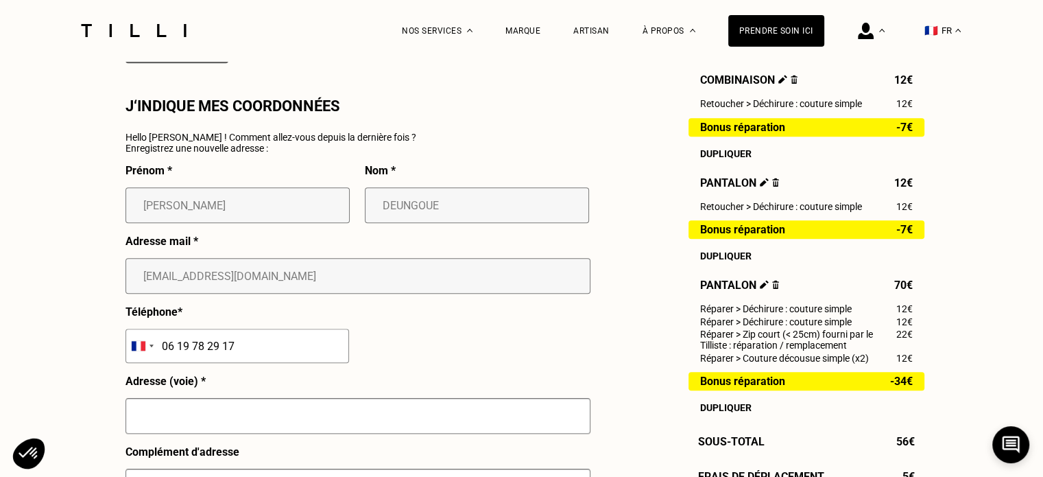
scroll to position [1303, 0]
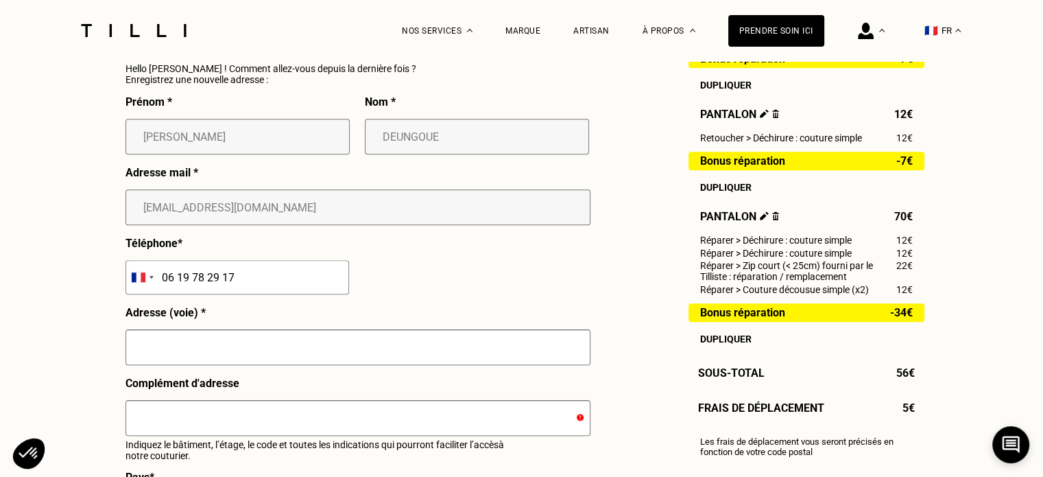
click at [317, 356] on input "text" at bounding box center [357, 347] width 465 height 36
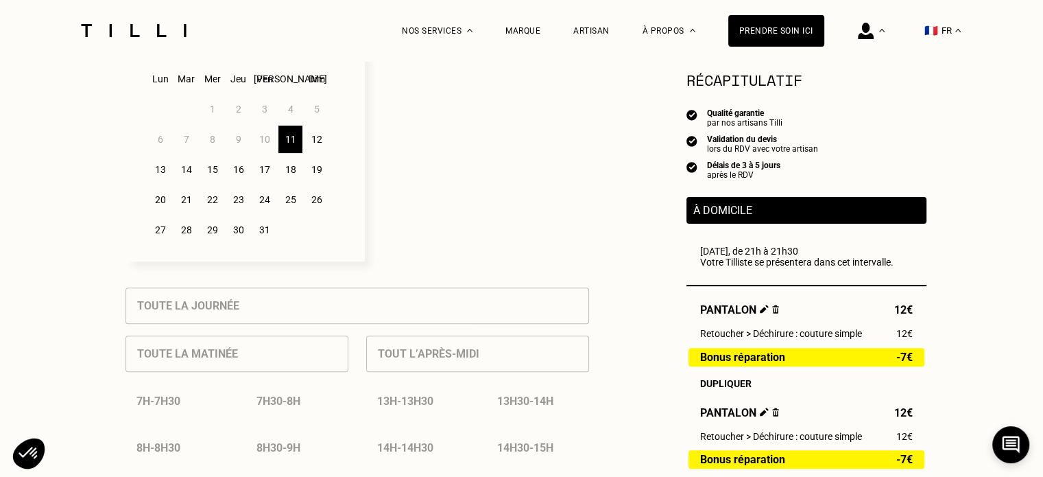
scroll to position [206, 0]
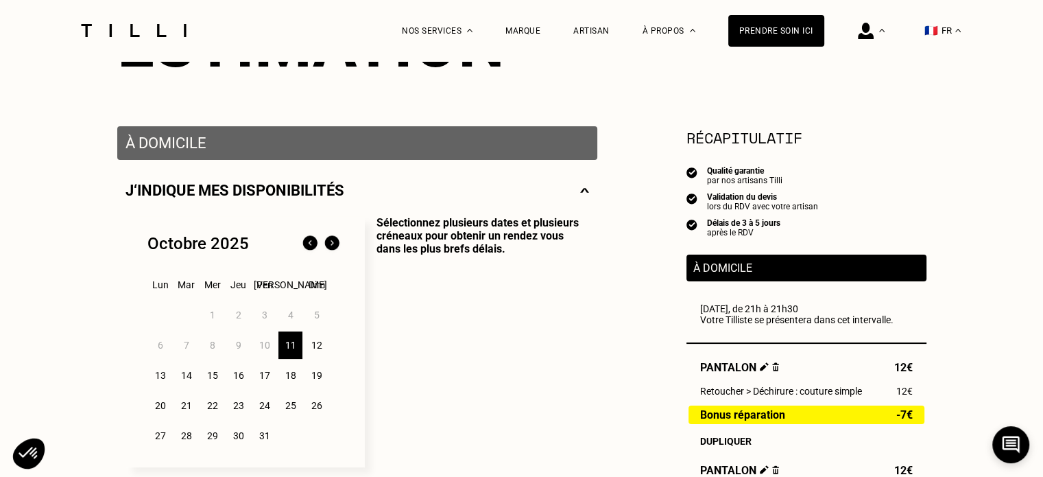
click at [318, 342] on div "12" at bounding box center [316, 344] width 24 height 27
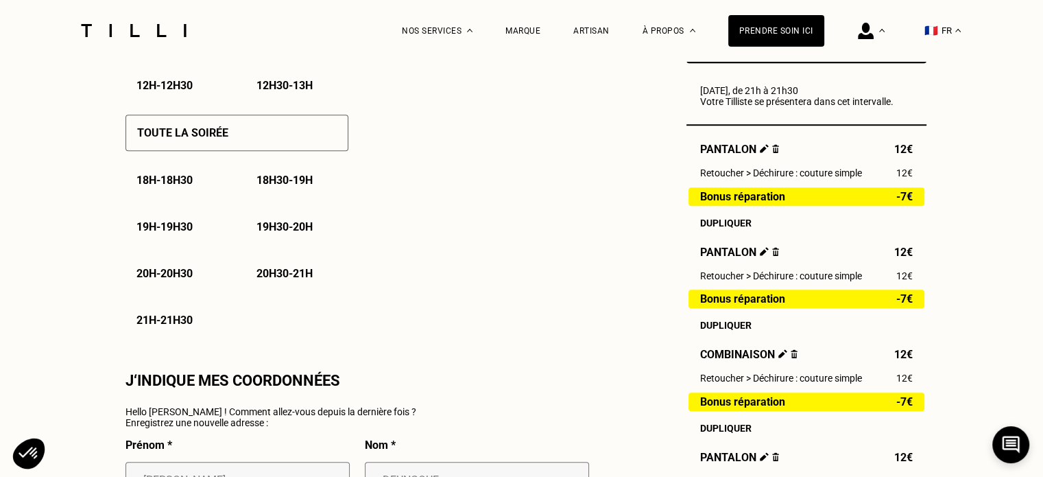
scroll to position [617, 0]
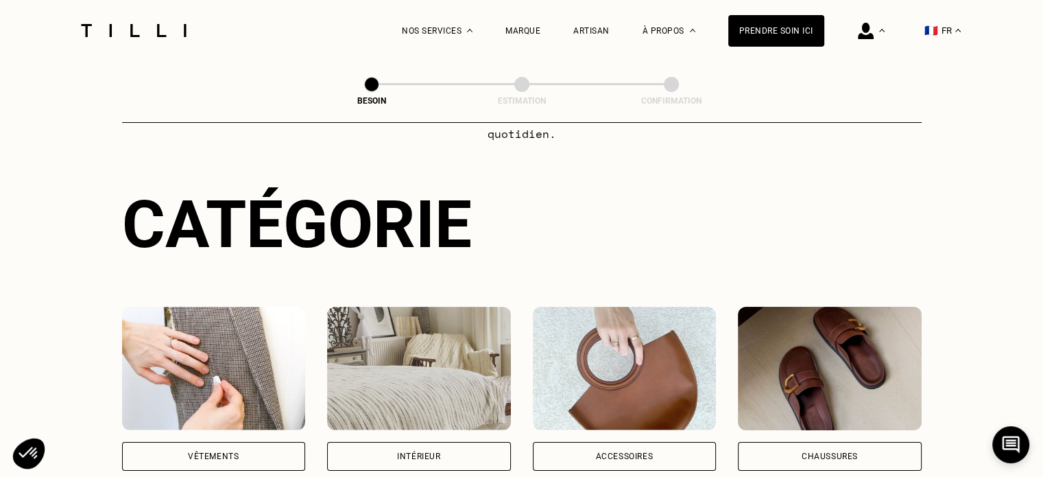
scroll to position [274, 0]
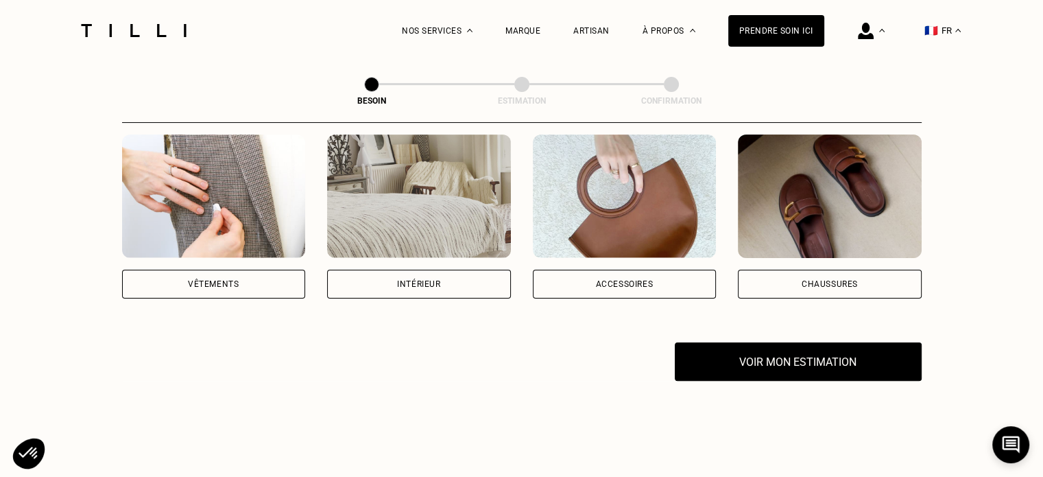
click at [775, 390] on div "Besoin Estimation Confirmation Dites nous de quoi vous avez besoin en 2 minutes…" at bounding box center [522, 125] width 986 height 676
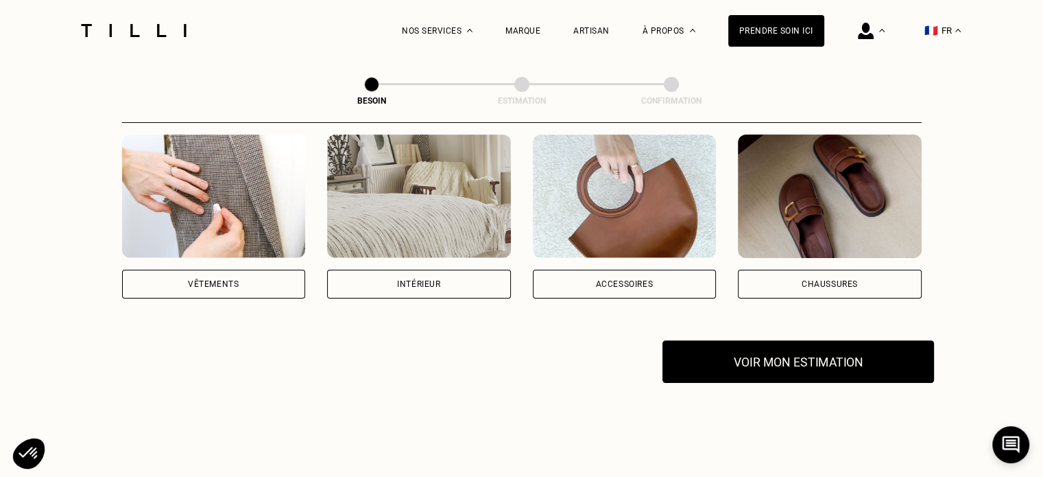
click at [774, 348] on button "Voir mon estimation" at bounding box center [798, 361] width 272 height 43
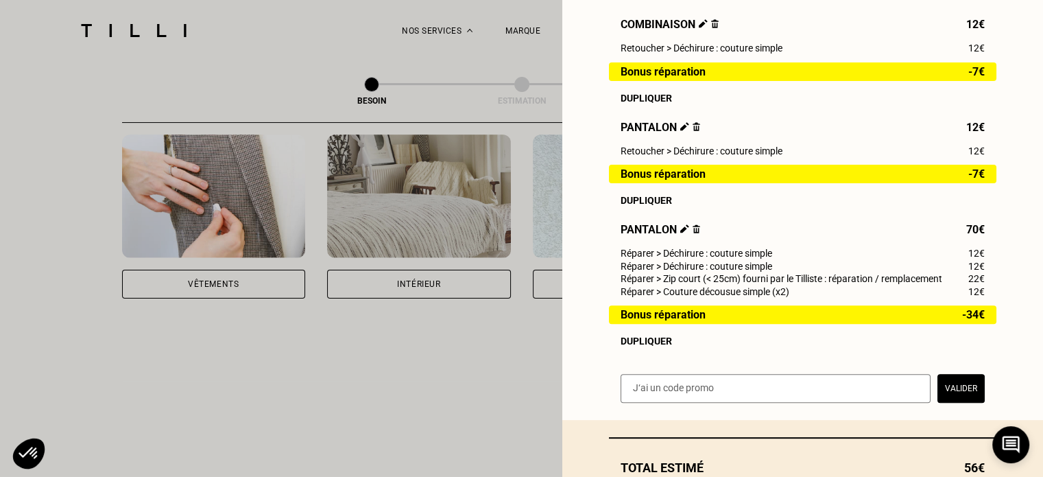
scroll to position [523, 0]
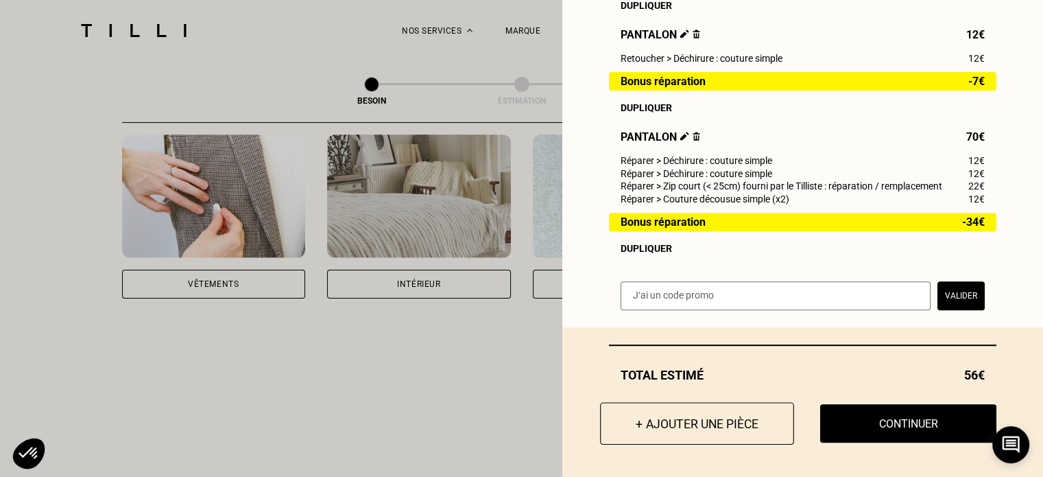
click at [664, 414] on button "+ Ajouter une pièce" at bounding box center [697, 423] width 194 height 43
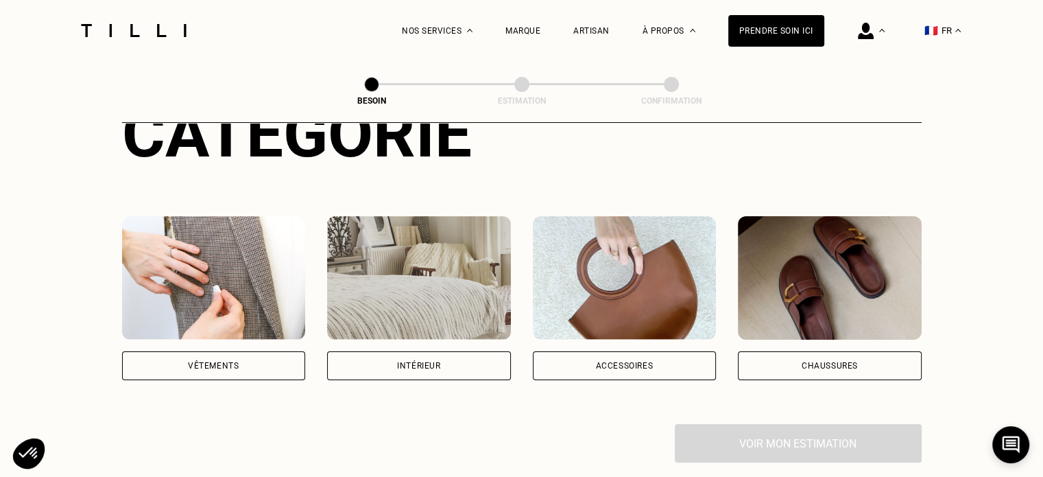
scroll to position [274, 0]
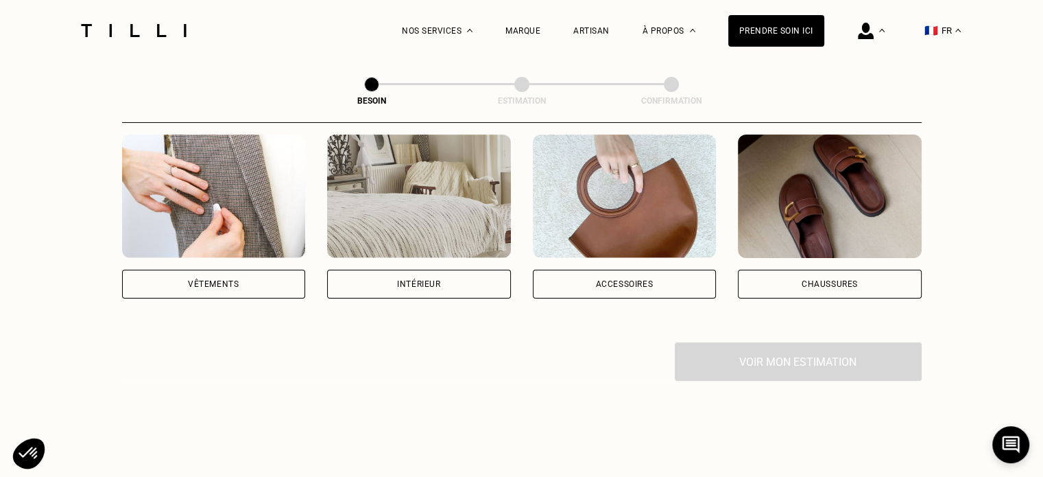
click at [256, 270] on div "Vêtements" at bounding box center [214, 284] width 184 height 29
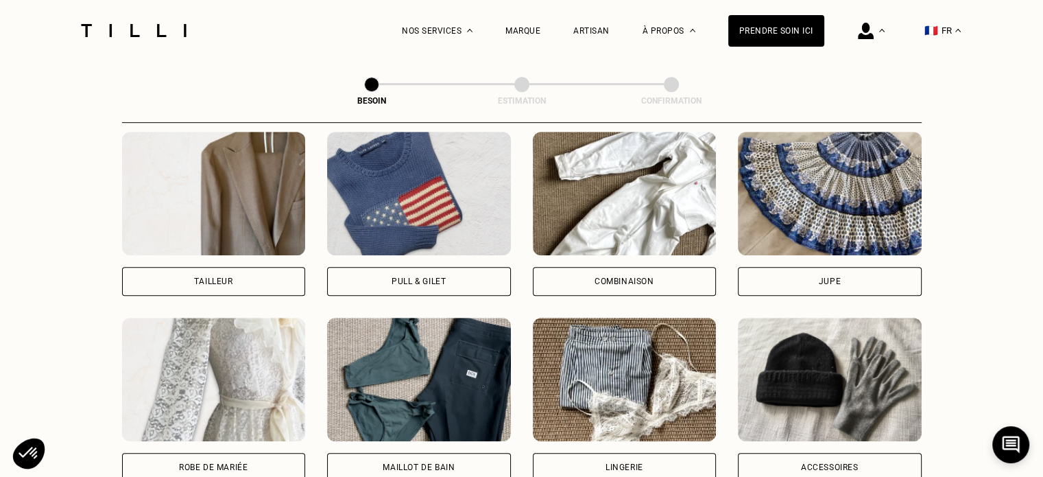
scroll to position [859, 0]
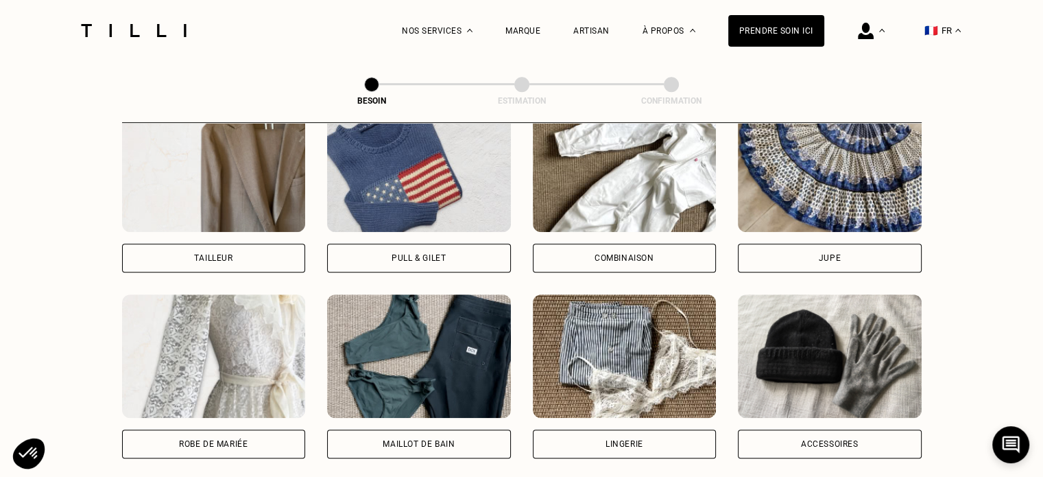
click at [623, 224] on div "Combinaison" at bounding box center [625, 190] width 184 height 164
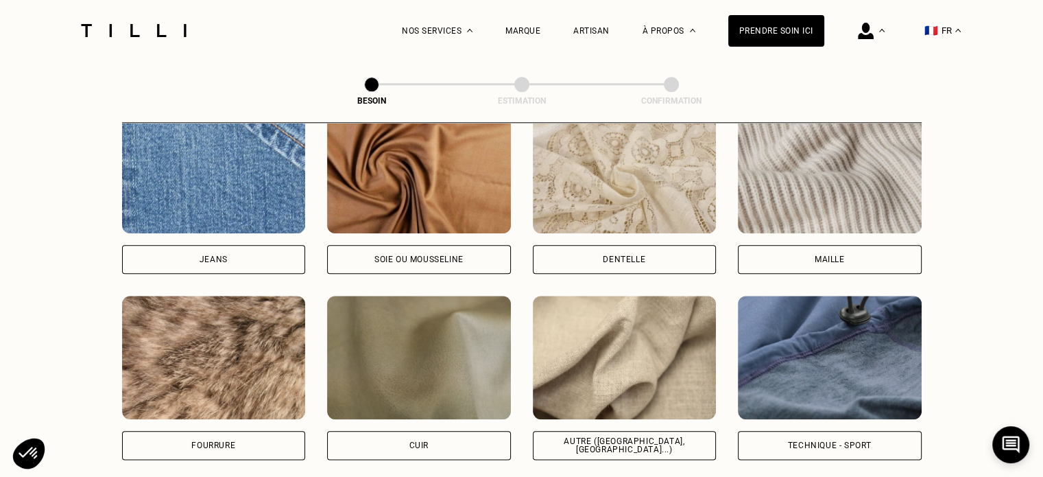
scroll to position [1604, 0]
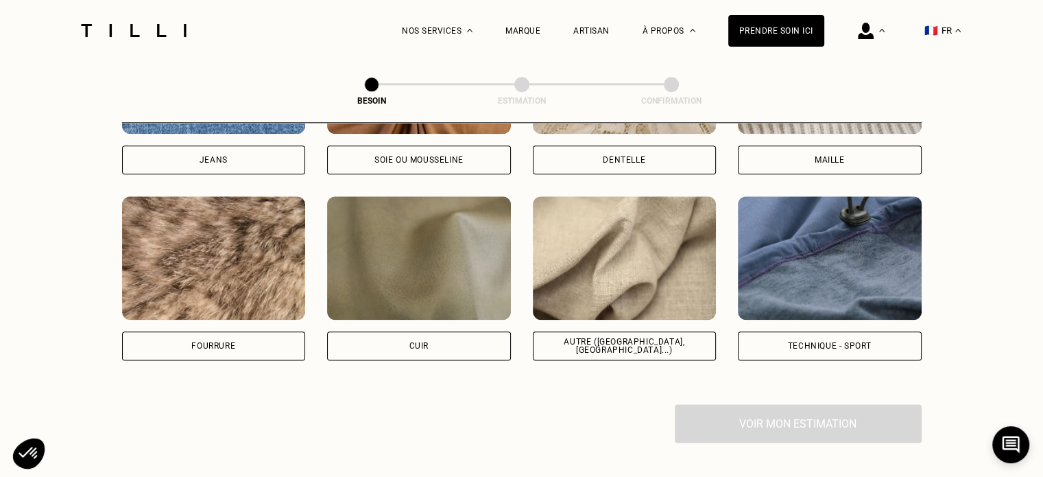
click at [605, 292] on img at bounding box center [625, 257] width 184 height 123
select select "FR"
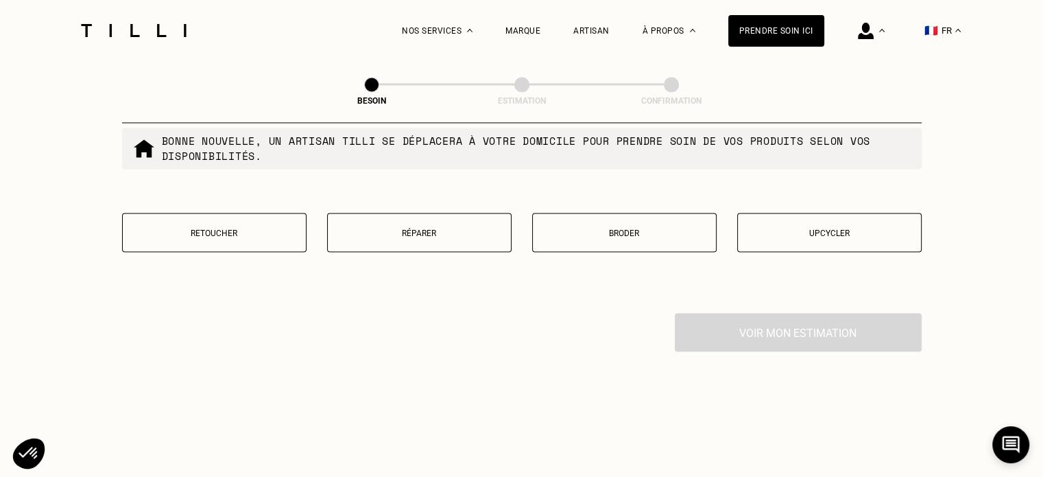
scroll to position [2391, 0]
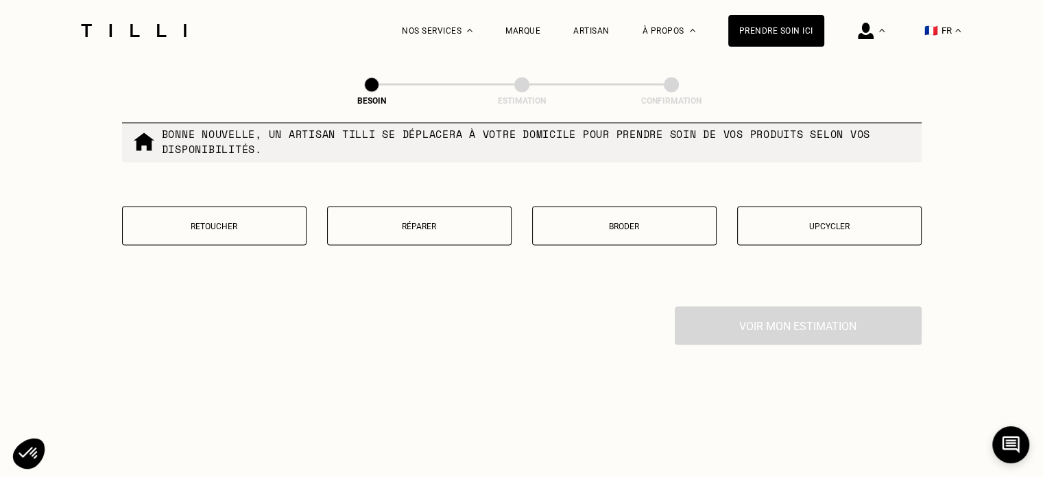
click at [281, 221] on p "Retoucher" at bounding box center [214, 226] width 169 height 10
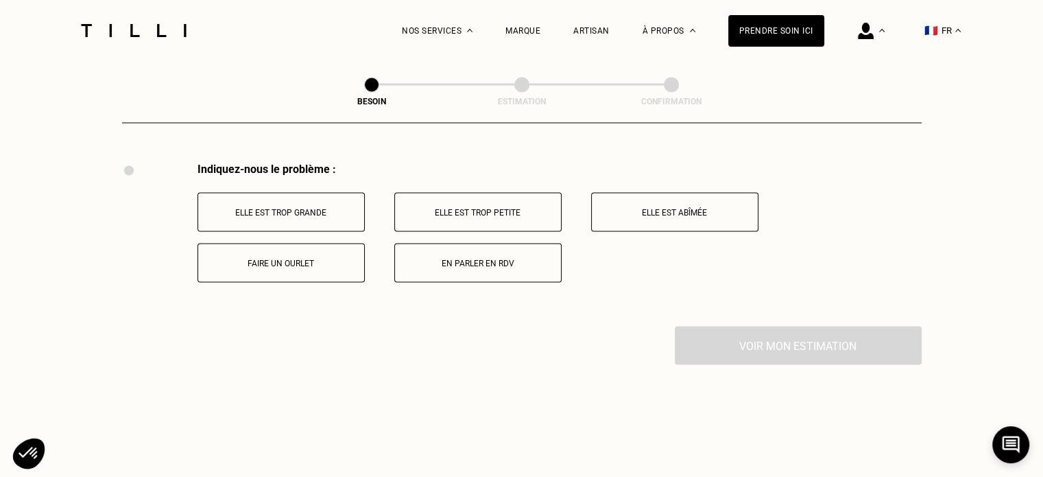
scroll to position [2535, 0]
click at [658, 213] on button "Elle est abîmée" at bounding box center [674, 210] width 167 height 39
click at [634, 208] on button "Elle est déchirée / trouée" at bounding box center [674, 210] width 167 height 39
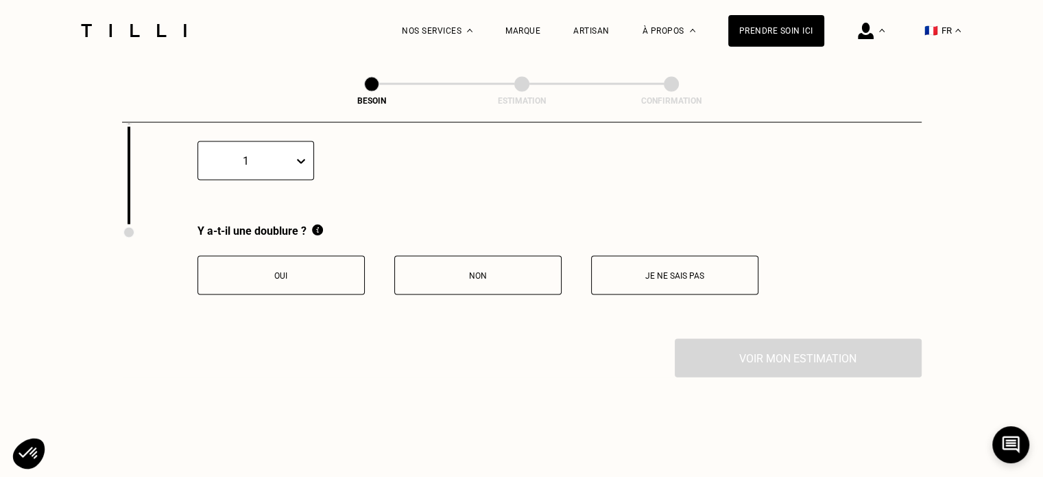
scroll to position [2927, 0]
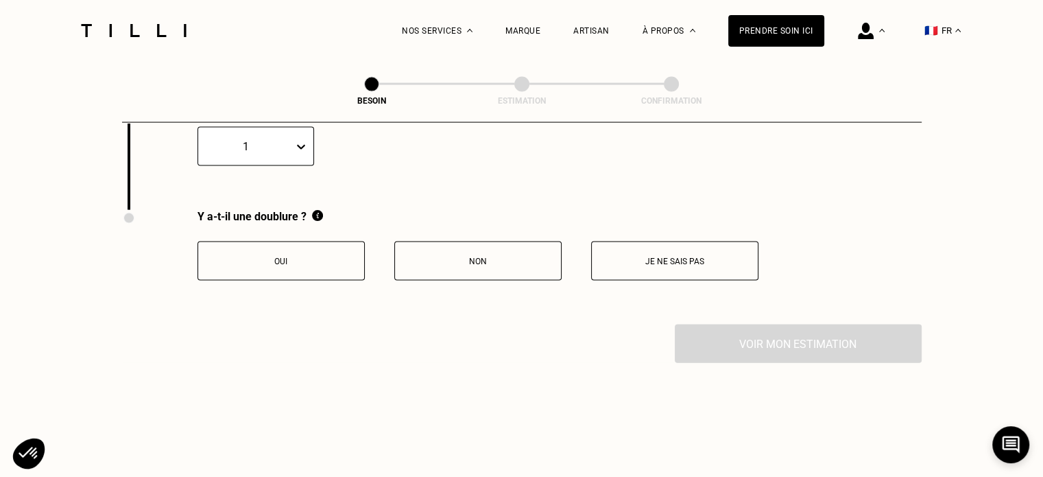
click at [490, 262] on button "Non" at bounding box center [477, 260] width 167 height 39
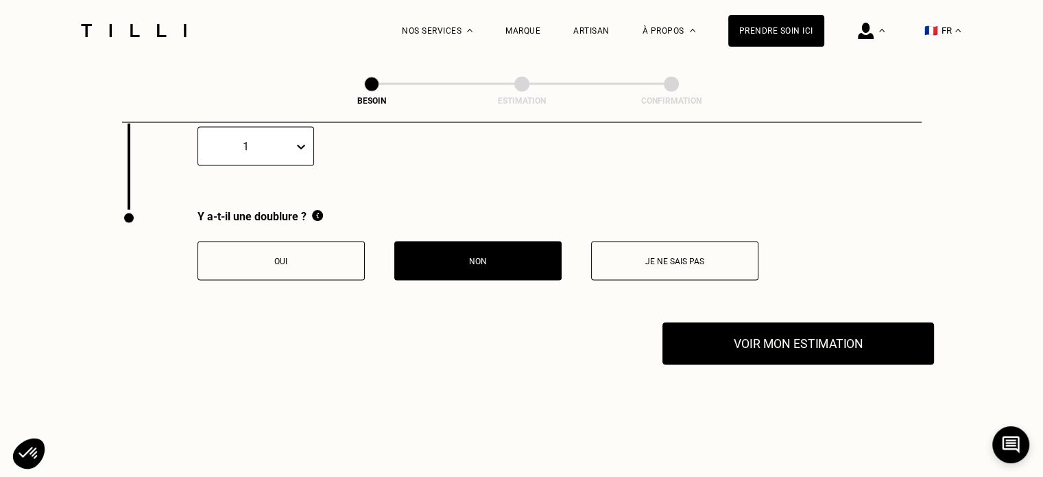
click at [779, 339] on button "Voir mon estimation" at bounding box center [798, 343] width 272 height 43
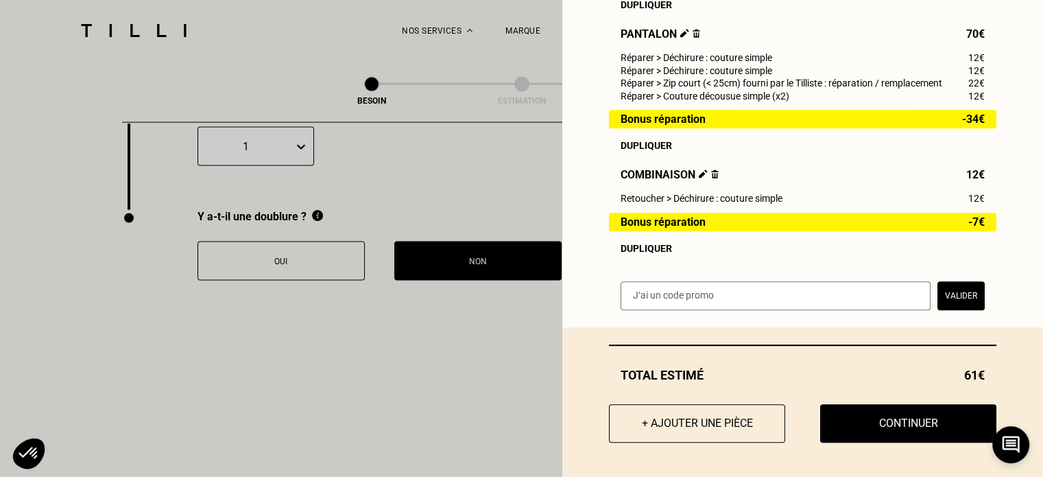
scroll to position [626, 0]
click at [682, 420] on button "+ Ajouter une pièce" at bounding box center [697, 423] width 194 height 43
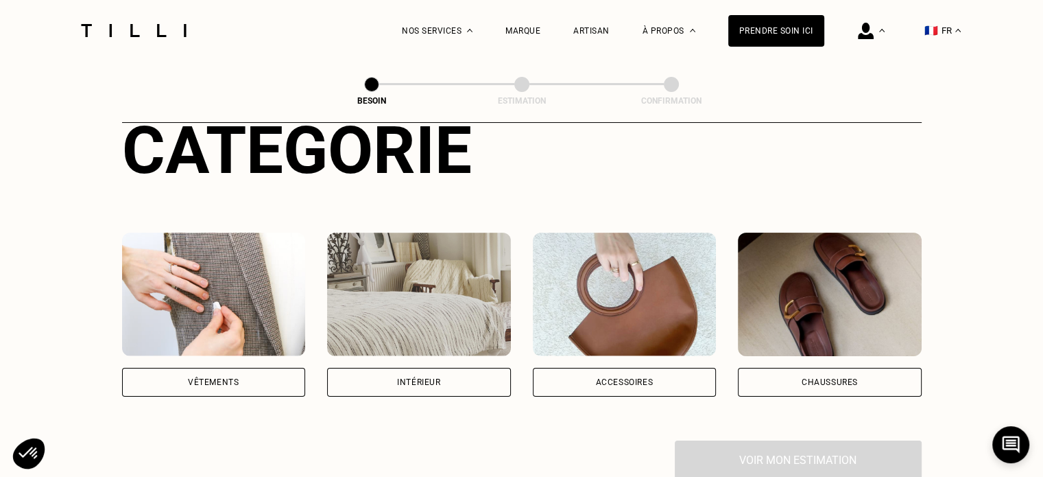
scroll to position [206, 0]
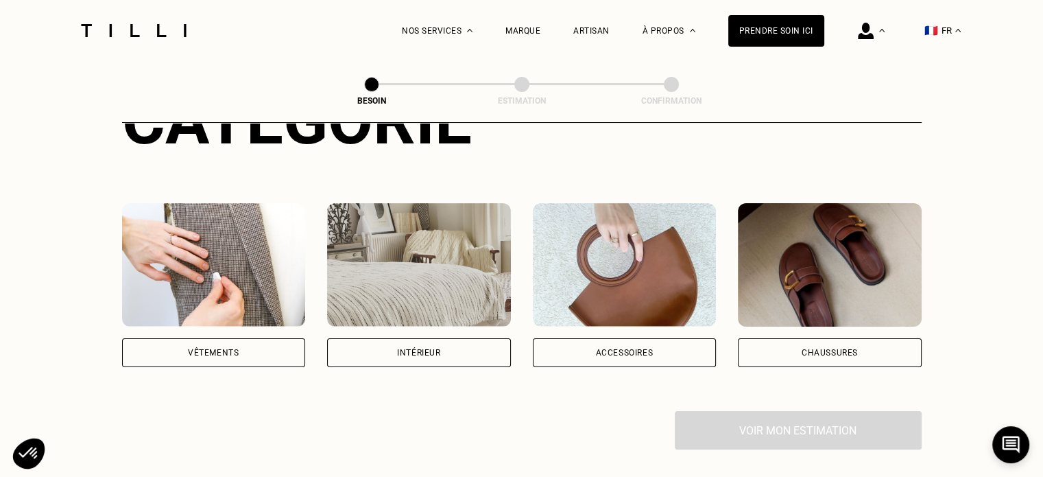
click at [248, 295] on img at bounding box center [214, 264] width 184 height 123
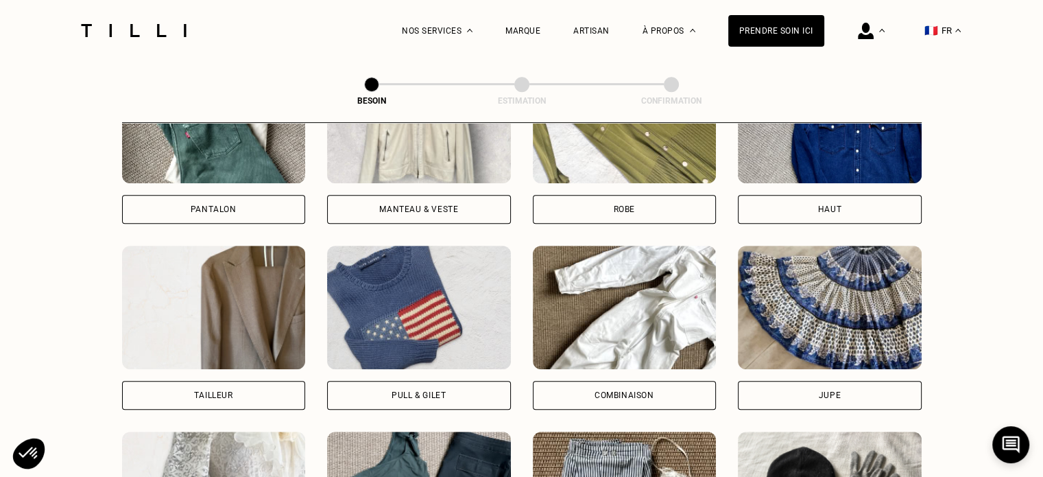
scroll to position [516, 0]
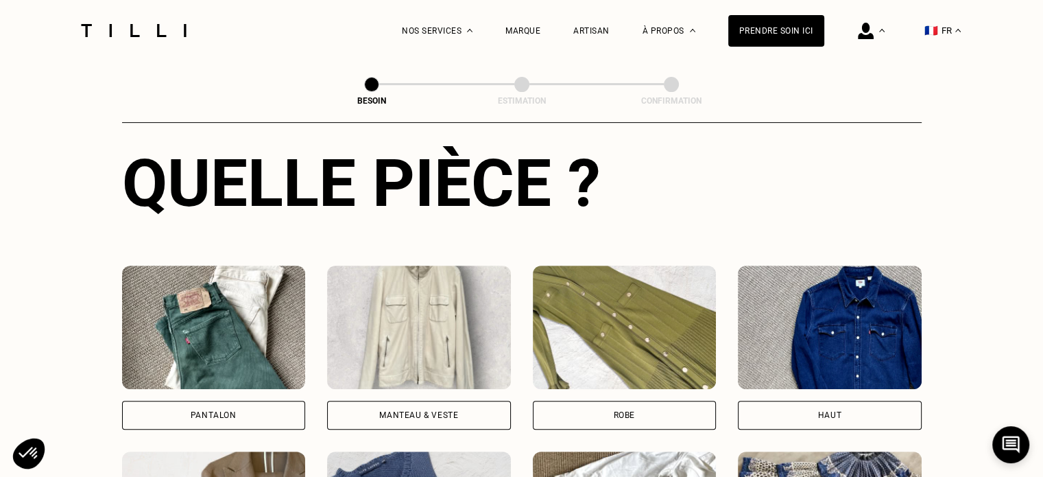
click at [834, 341] on img at bounding box center [830, 326] width 184 height 123
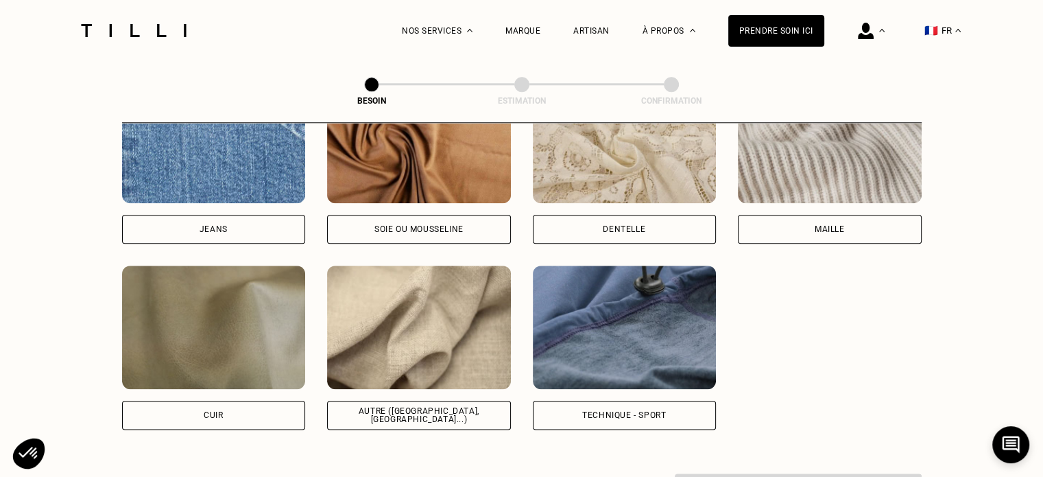
scroll to position [1535, 0]
click at [414, 359] on img at bounding box center [419, 326] width 184 height 123
select select "FR"
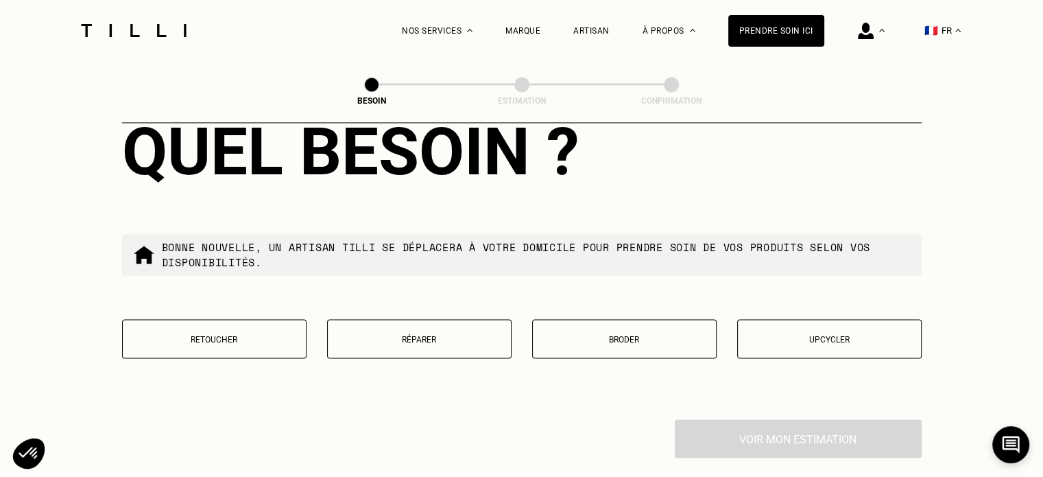
scroll to position [2253, 0]
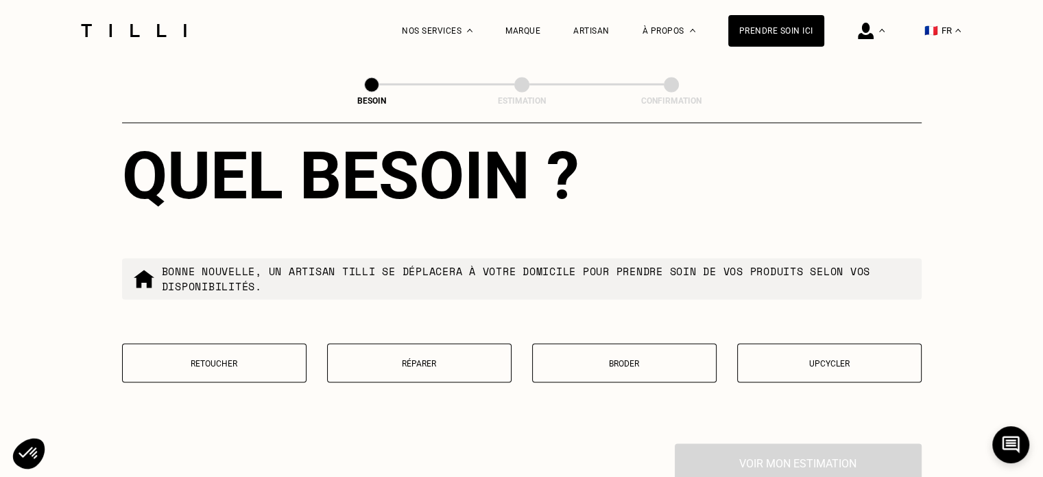
click at [254, 371] on button "Retoucher" at bounding box center [214, 362] width 184 height 39
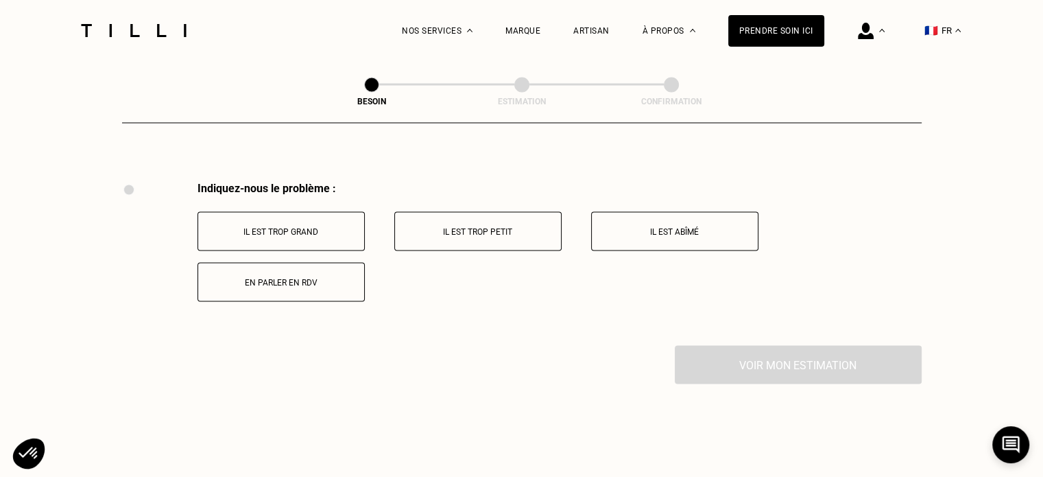
scroll to position [2535, 0]
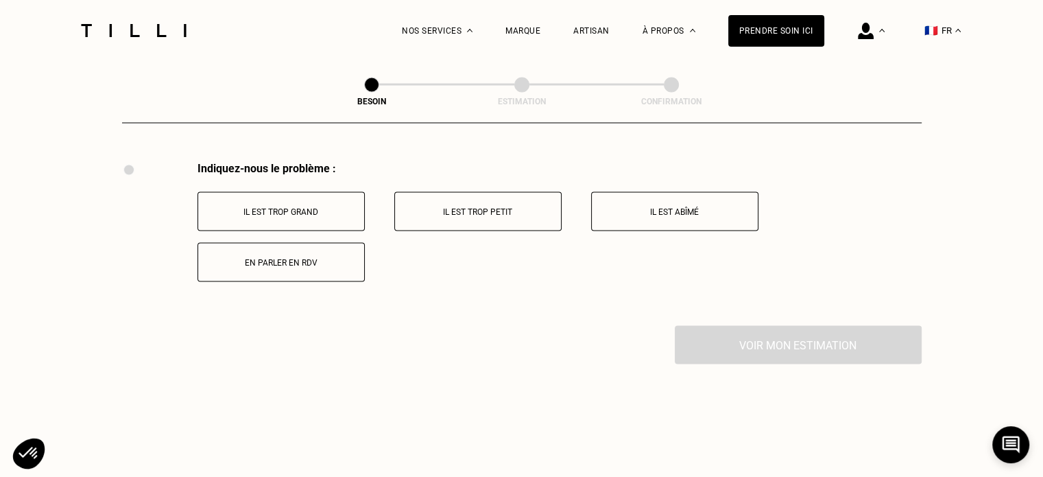
click at [715, 206] on p "Il est abîmé" at bounding box center [675, 211] width 152 height 10
click at [266, 257] on p "Il nécessite un renfort" at bounding box center [281, 262] width 152 height 10
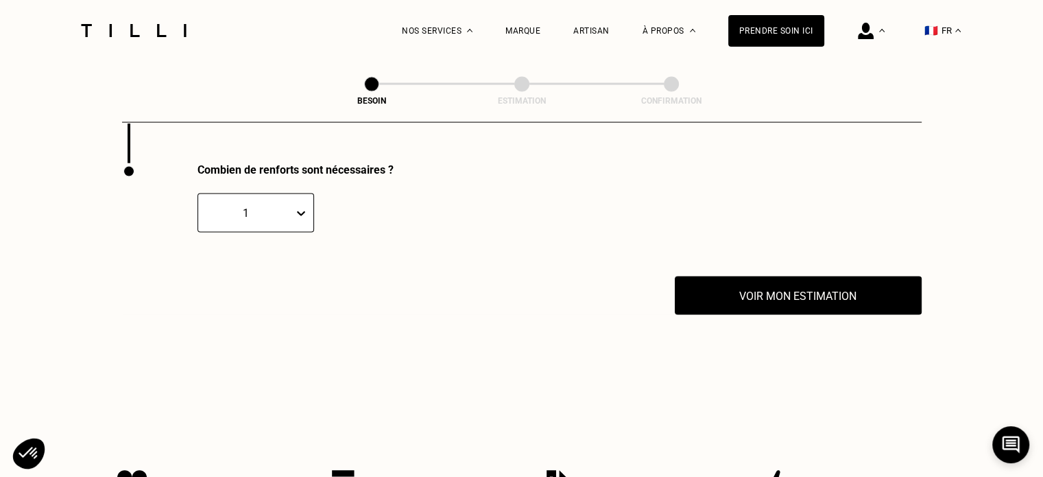
scroll to position [2864, 0]
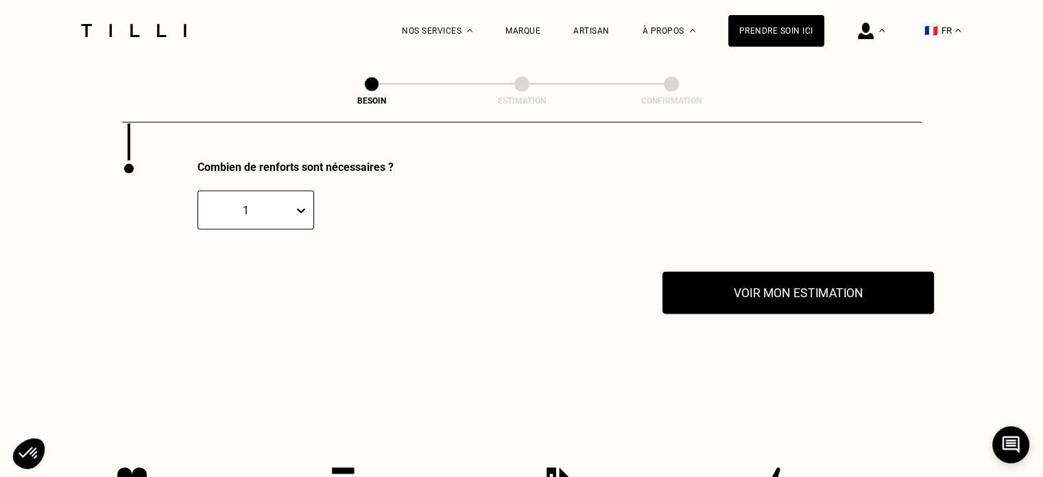
click at [756, 288] on button "Voir mon estimation" at bounding box center [798, 293] width 272 height 43
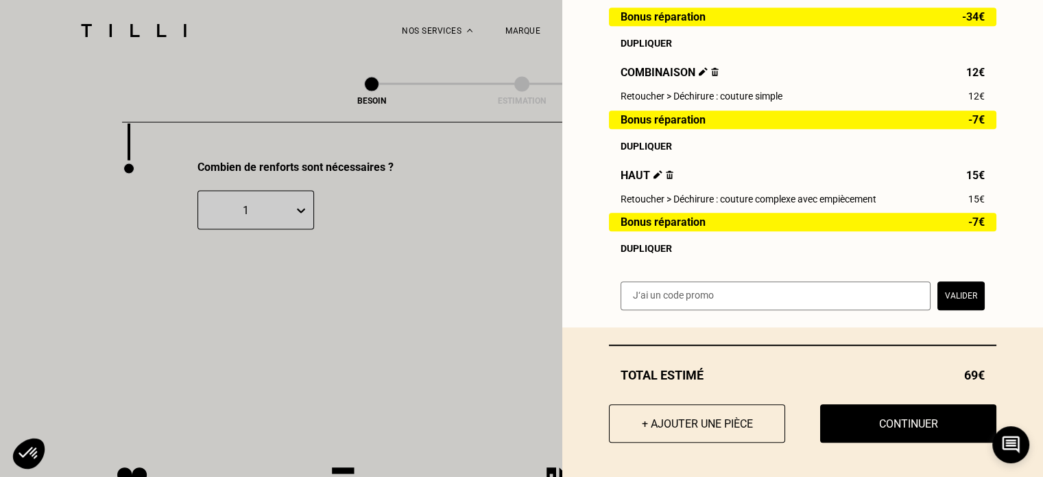
scroll to position [730, 0]
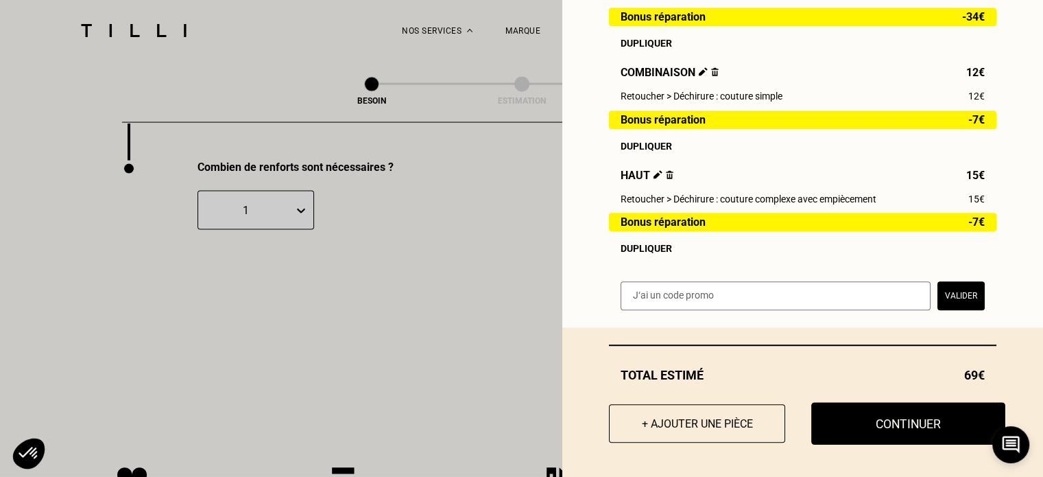
click at [837, 420] on button "Continuer" at bounding box center [908, 423] width 194 height 43
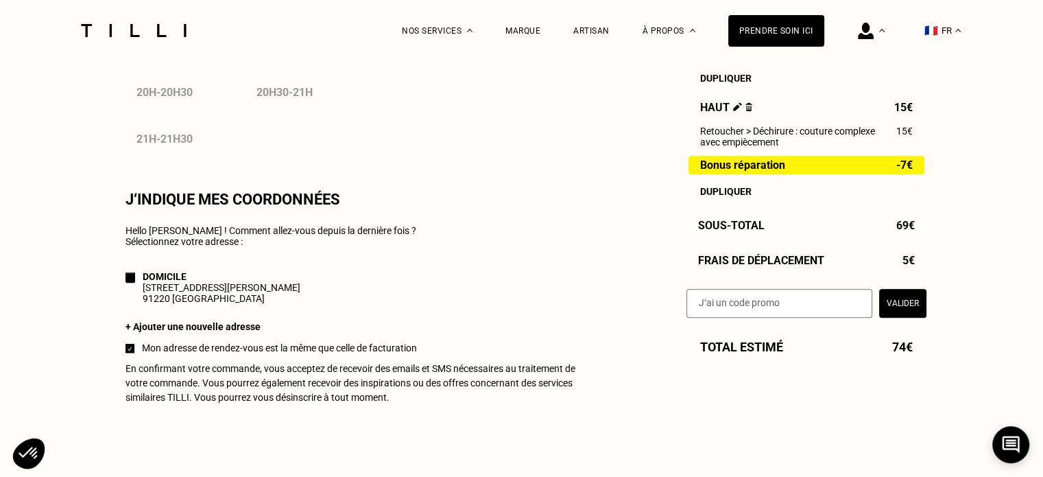
scroll to position [1166, 0]
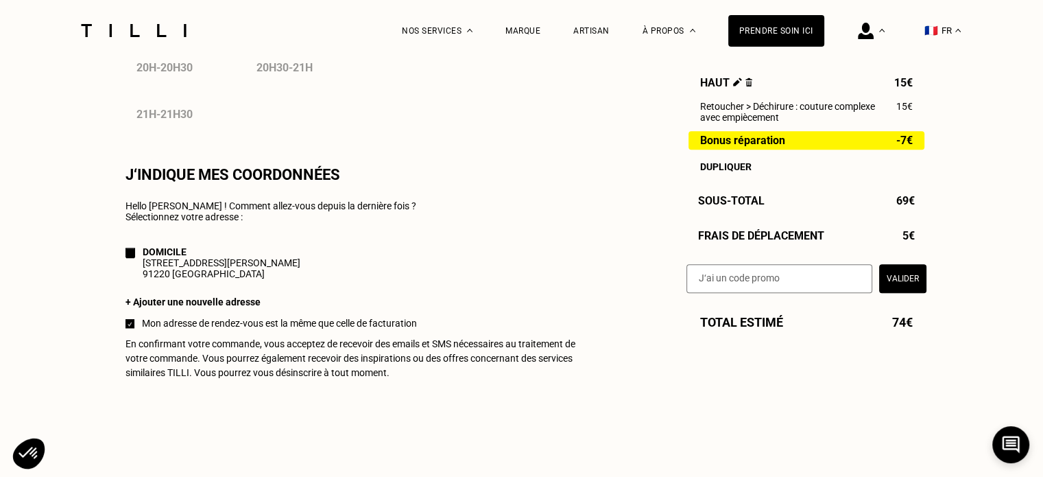
click at [132, 328] on div at bounding box center [129, 323] width 9 height 9
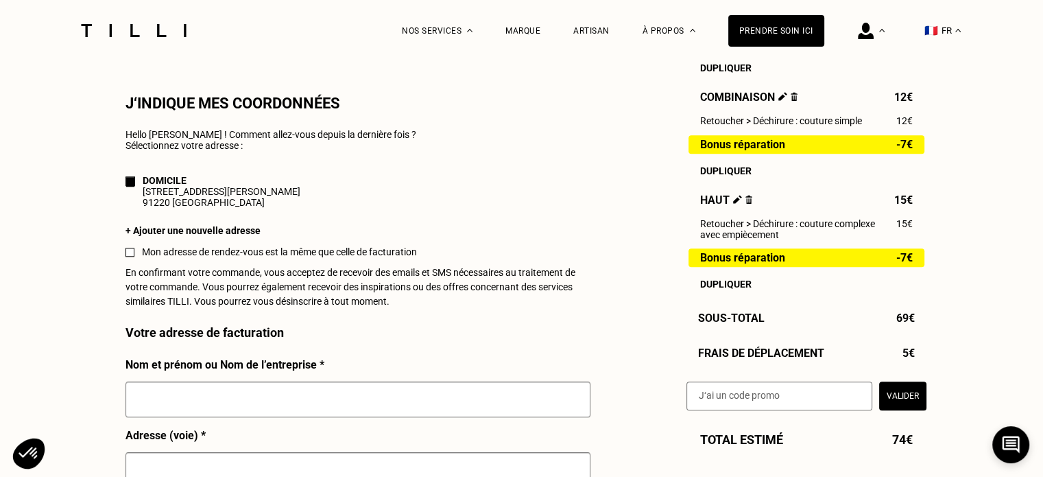
scroll to position [1234, 0]
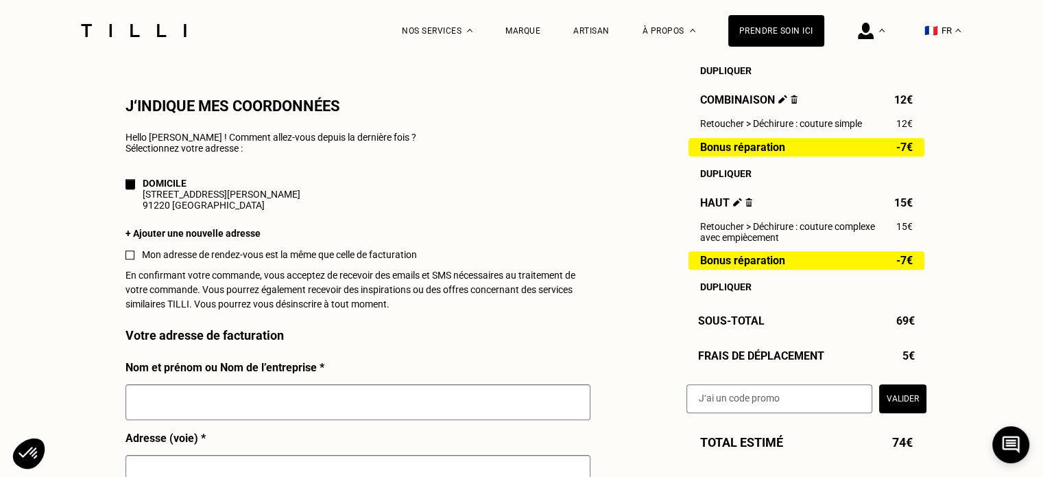
click at [198, 239] on div "+ Ajouter une nouvelle adresse" at bounding box center [357, 233] width 465 height 11
select select "FR"
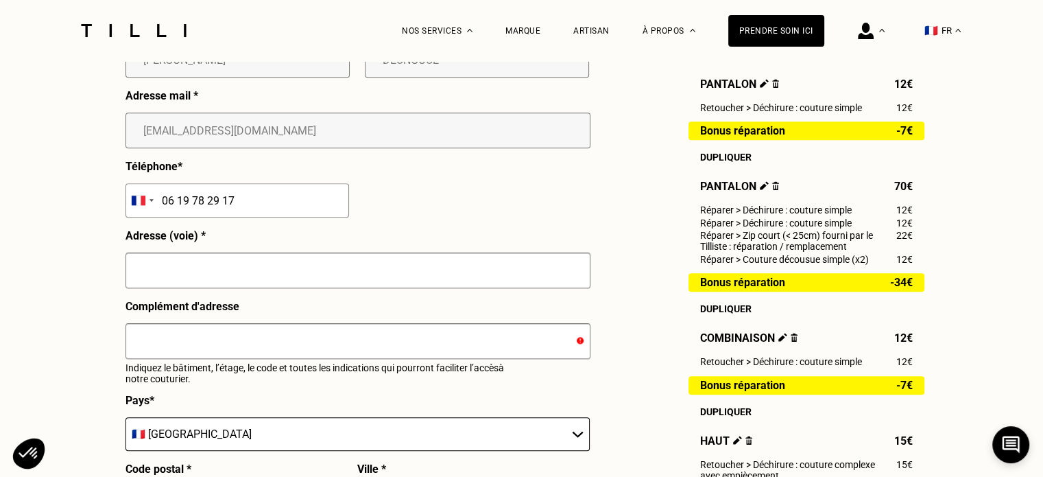
scroll to position [1372, 0]
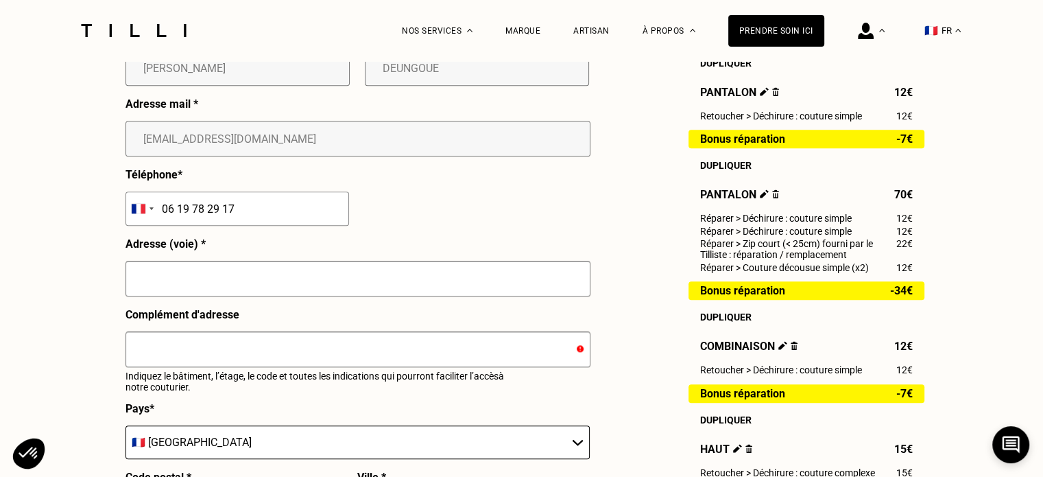
click at [253, 281] on input "text" at bounding box center [357, 279] width 465 height 36
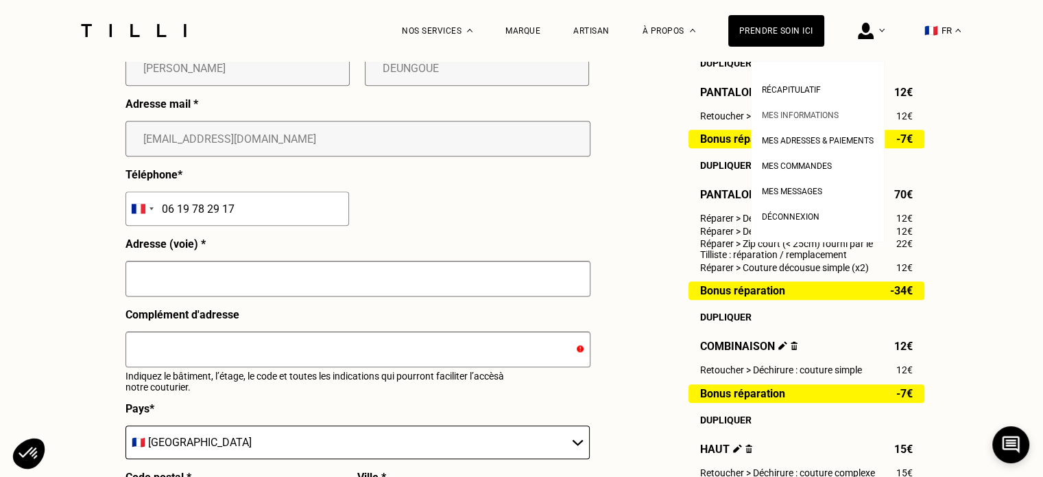
drag, startPoint x: 820, startPoint y: 117, endPoint x: 376, endPoint y: 232, distance: 458.6
click at [820, 117] on span "Mes informations" at bounding box center [800, 115] width 77 height 10
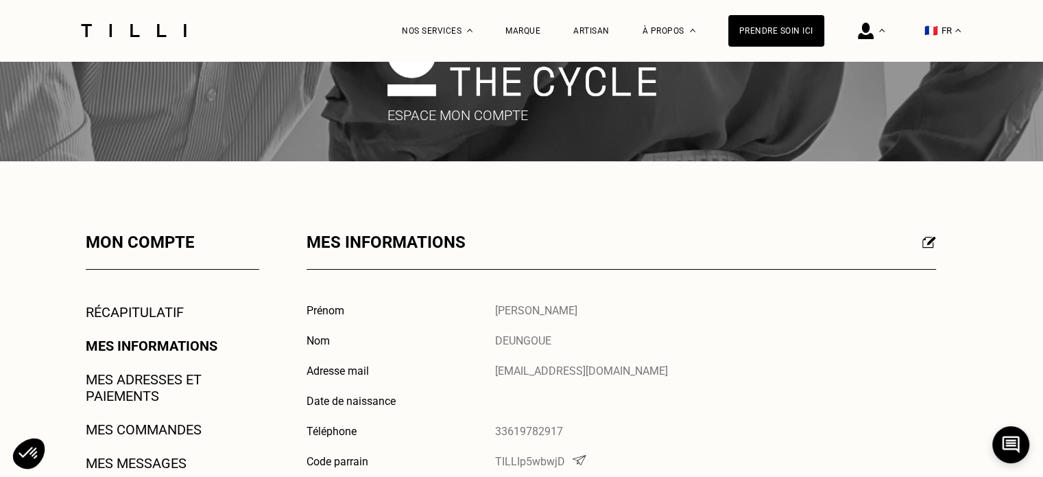
scroll to position [69, 0]
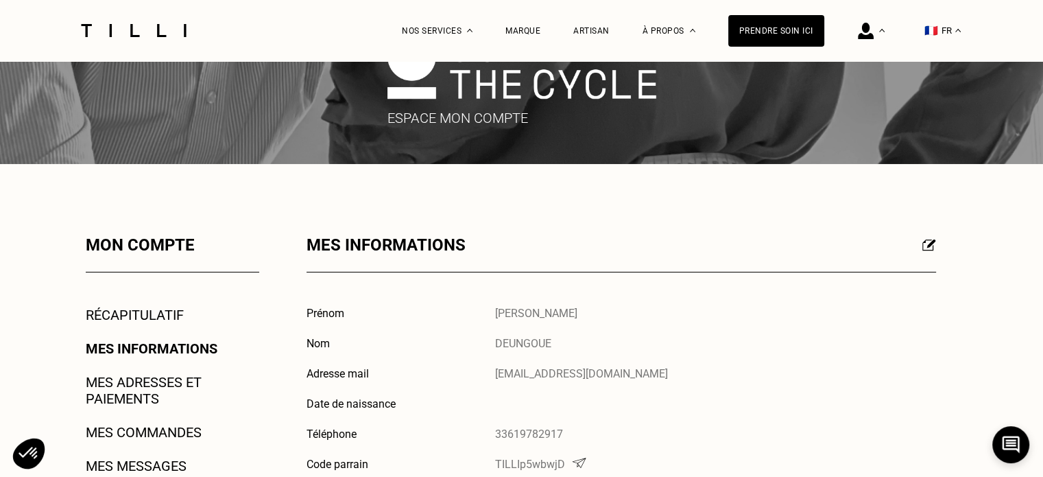
click at [193, 379] on link "Mes adresses et paiements" at bounding box center [172, 390] width 173 height 33
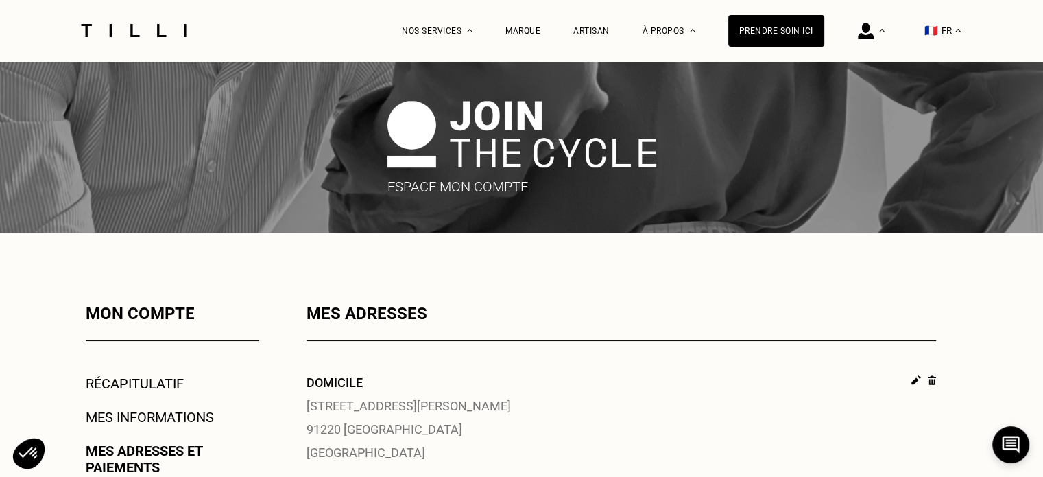
scroll to position [69, 0]
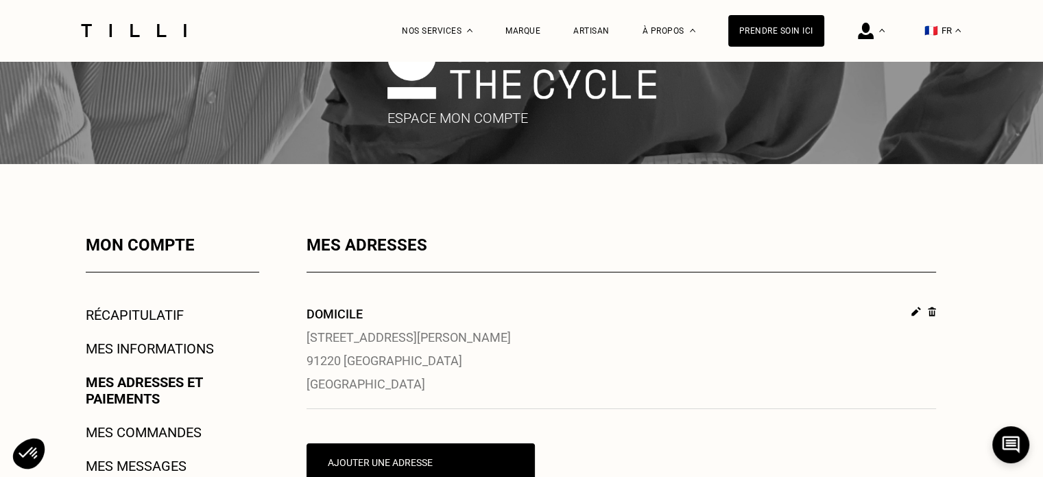
click at [920, 309] on img at bounding box center [916, 312] width 10 height 10
select select "FR"
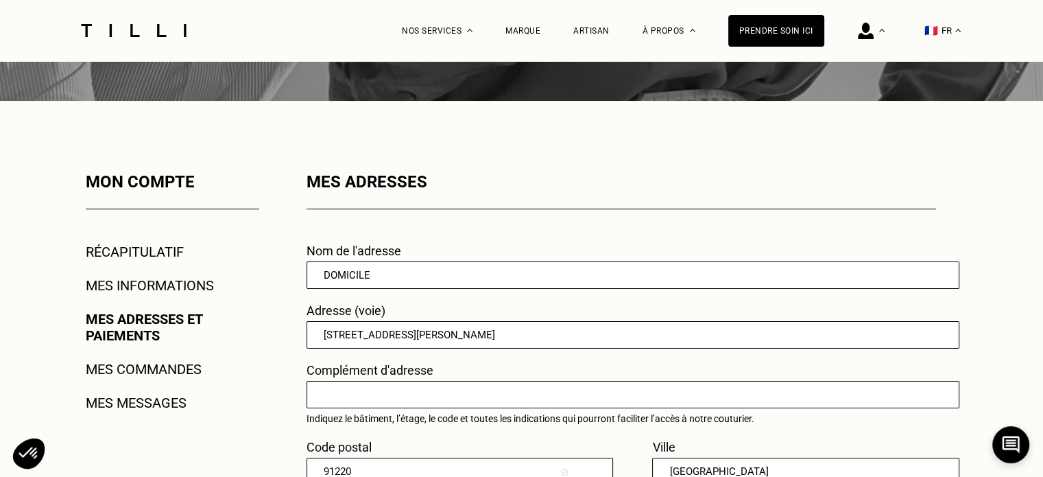
scroll to position [137, 0]
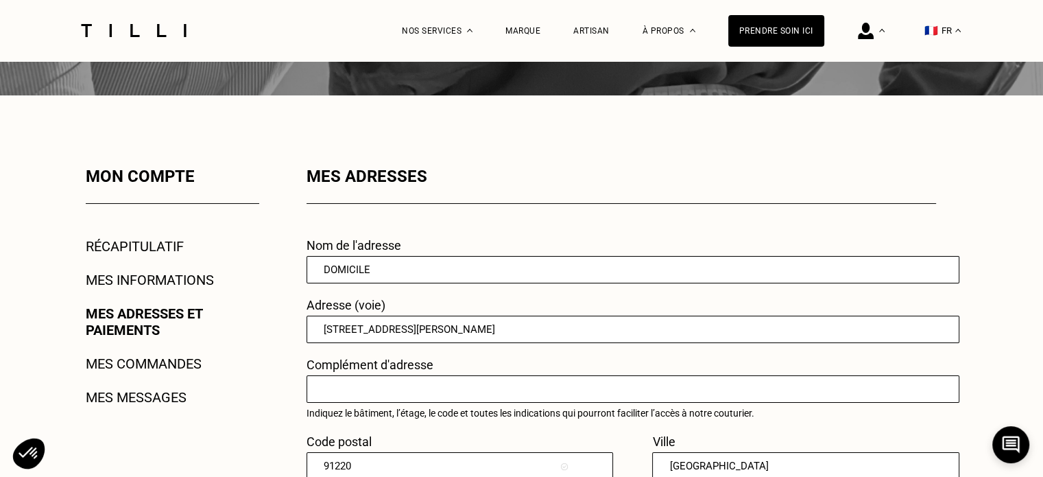
click at [325, 336] on input "[STREET_ADDRESS][PERSON_NAME]" at bounding box center [633, 328] width 653 height 27
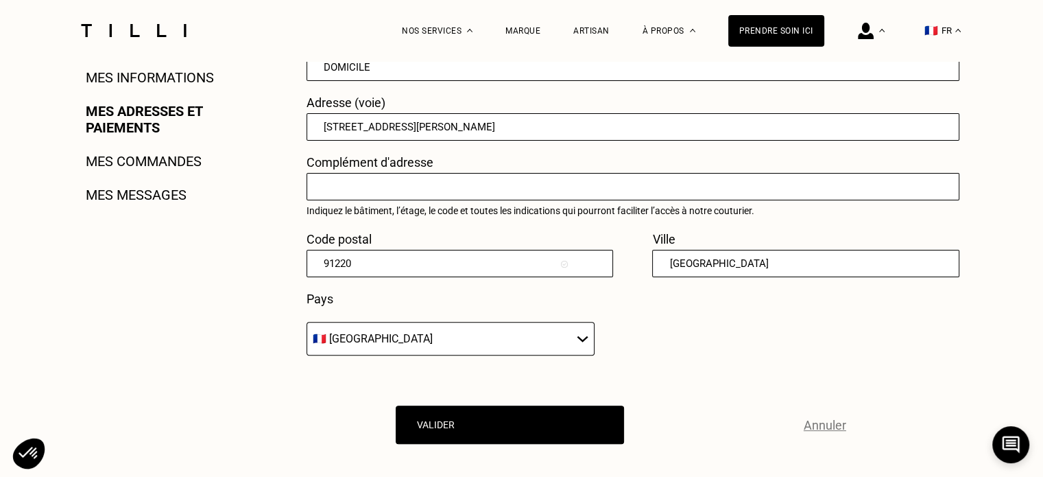
scroll to position [343, 0]
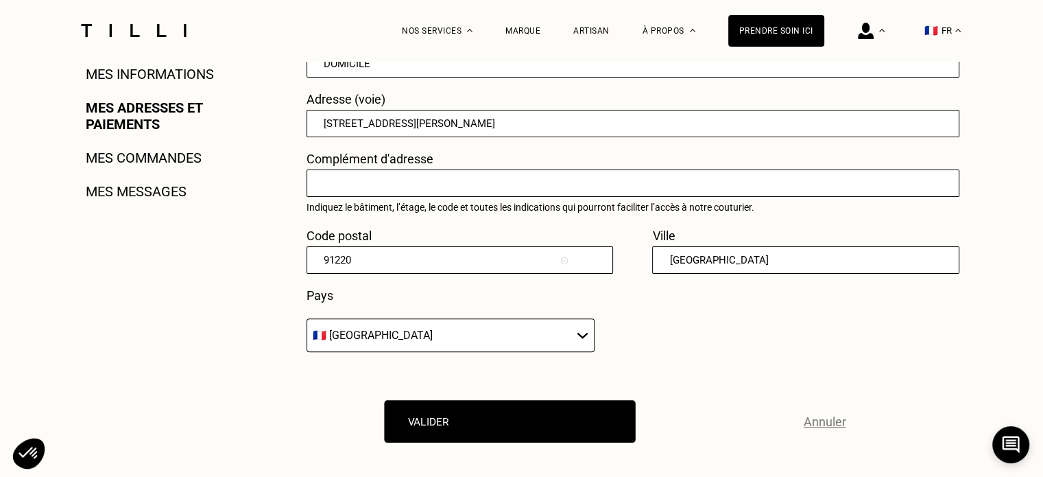
type input "[STREET_ADDRESS][PERSON_NAME]"
click at [474, 414] on button "Valider" at bounding box center [510, 421] width 251 height 43
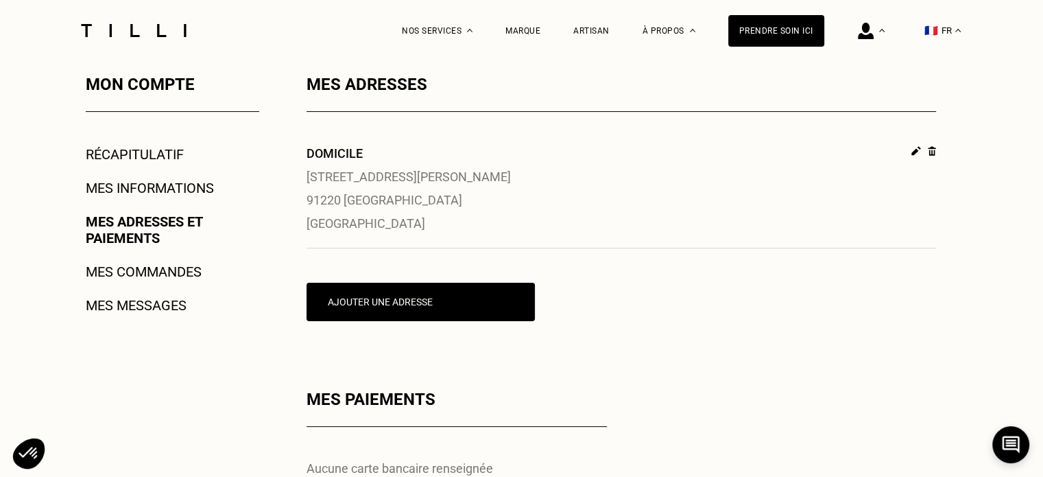
scroll to position [137, 0]
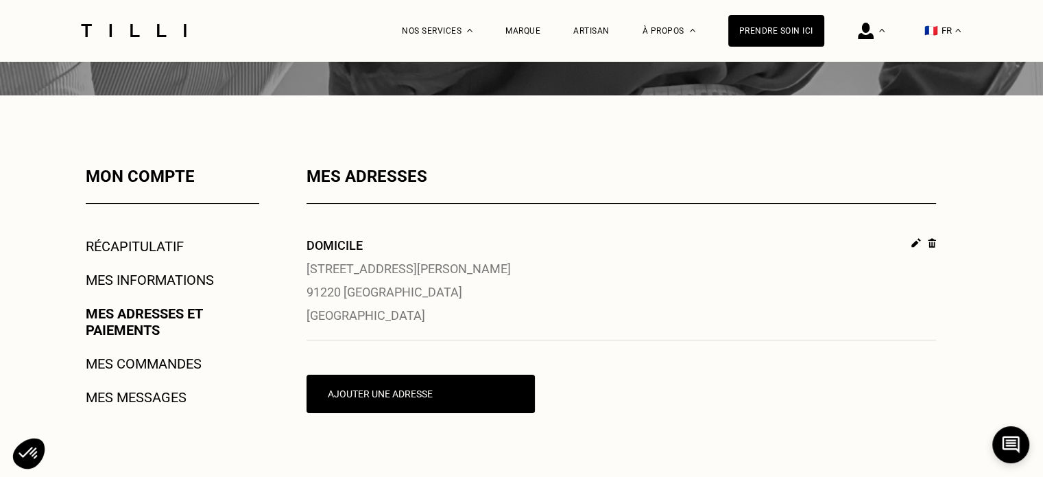
click at [913, 248] on img at bounding box center [916, 243] width 10 height 10
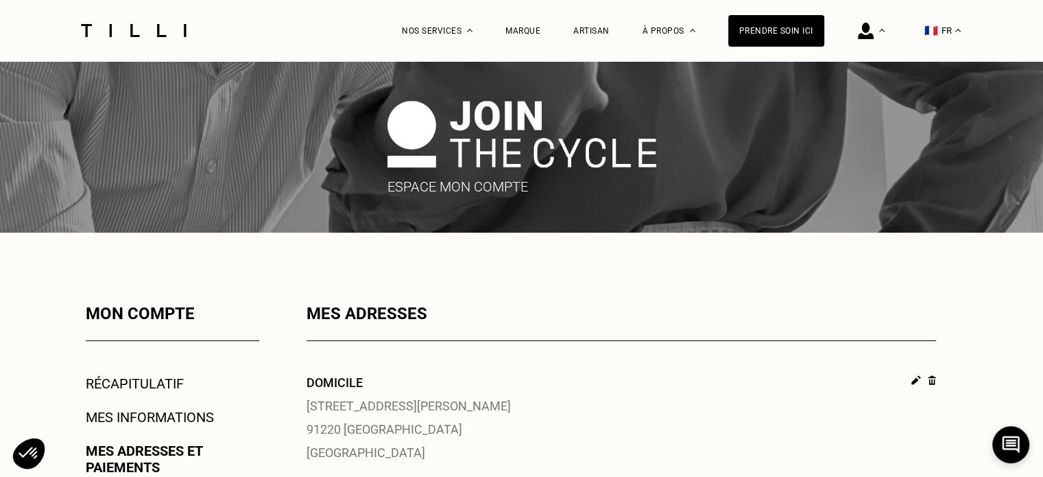
select select "FR"
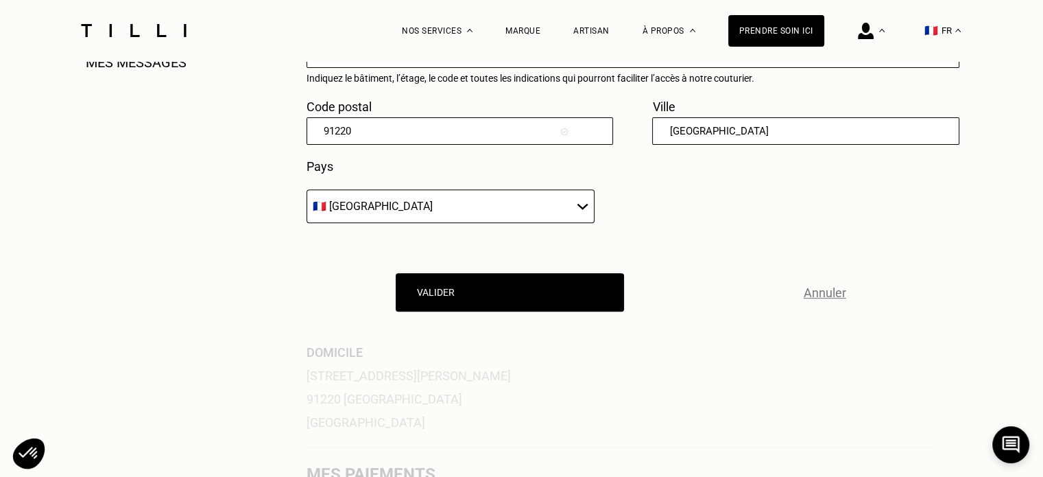
scroll to position [617, 0]
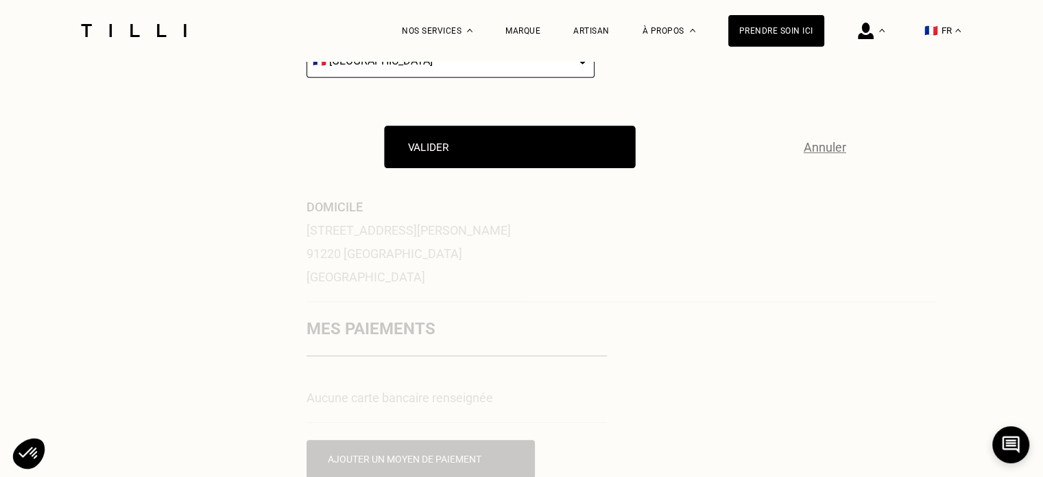
click at [493, 149] on button "Valider" at bounding box center [510, 146] width 251 height 43
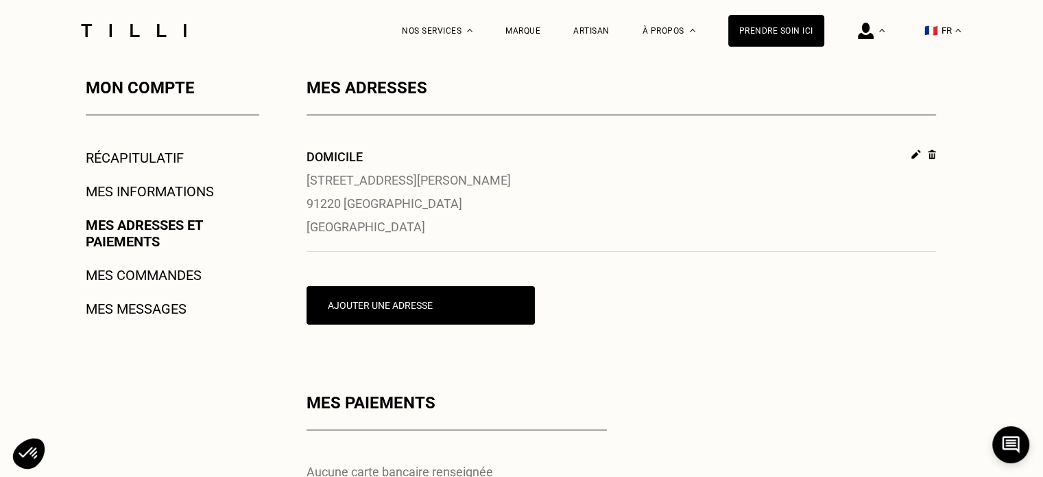
scroll to position [69, 0]
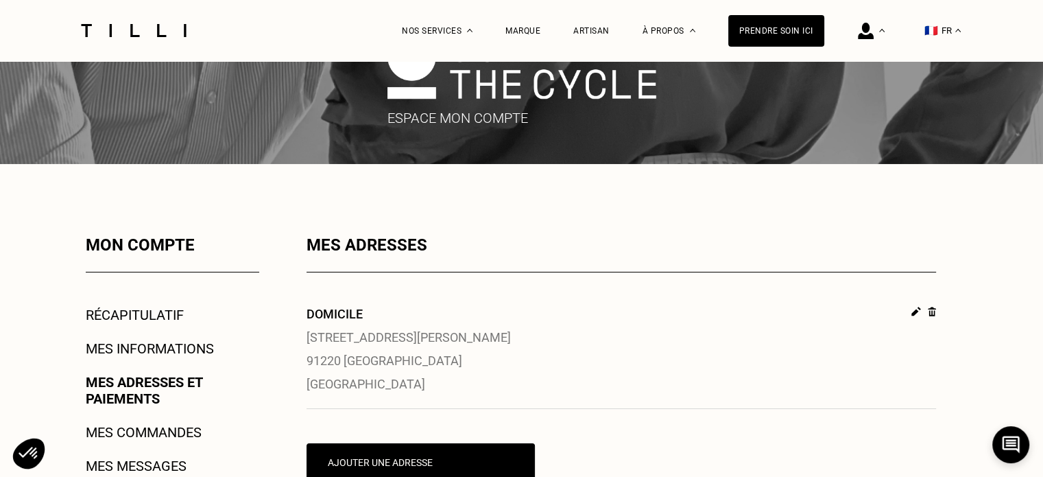
click at [145, 353] on link "Mes informations" at bounding box center [150, 348] width 128 height 16
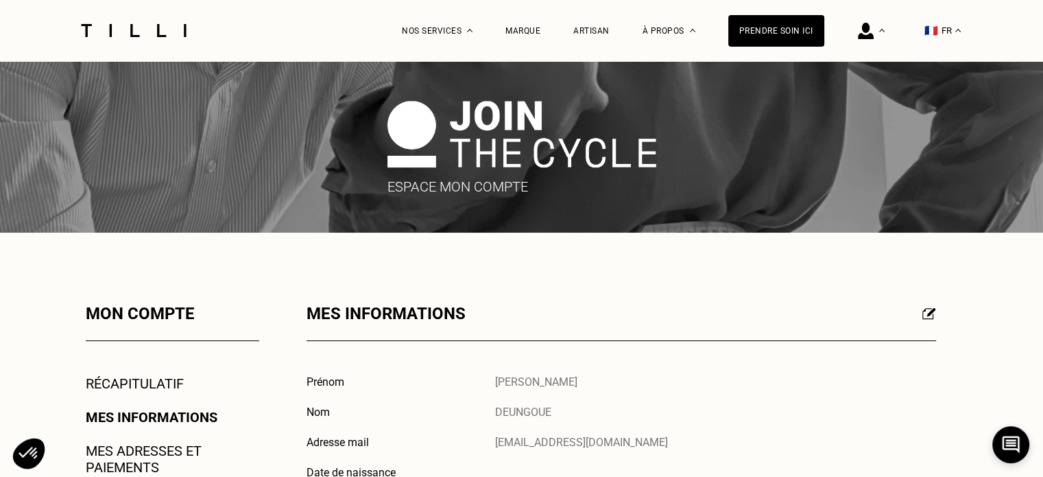
scroll to position [206, 0]
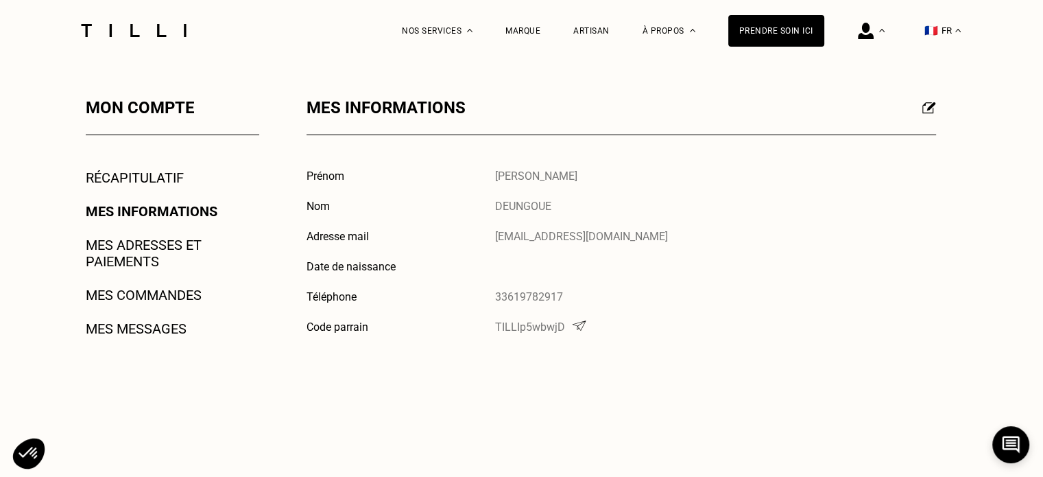
click at [931, 110] on img at bounding box center [929, 107] width 14 height 12
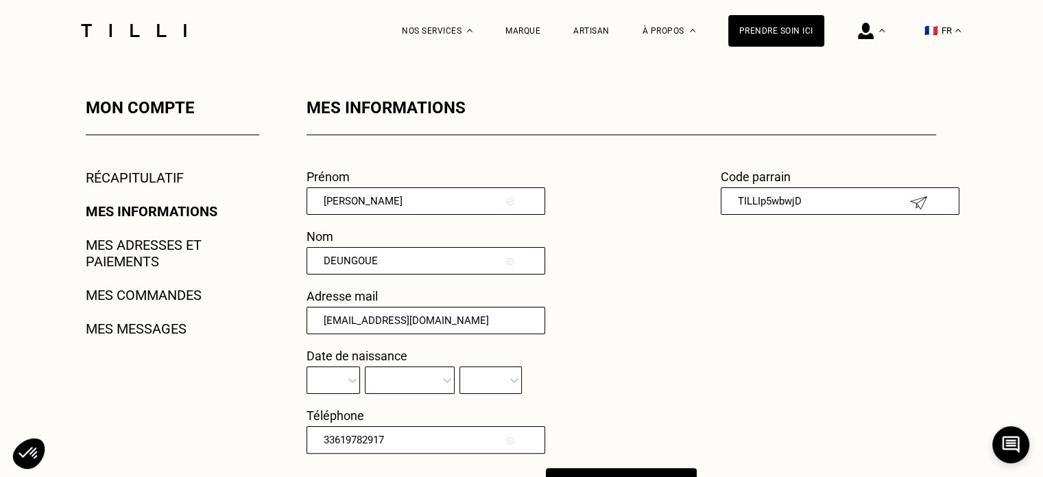
drag, startPoint x: 389, startPoint y: 207, endPoint x: 298, endPoint y: 200, distance: 90.8
click at [298, 200] on div "Mon compte Récapitulatif Mes informations Mes adresses et paiements Mes command…" at bounding box center [521, 352] width 987 height 508
type input "[PERSON_NAME]"
drag, startPoint x: 394, startPoint y: 263, endPoint x: 331, endPoint y: 254, distance: 63.7
click at [331, 254] on input "DEUNGOUE" at bounding box center [426, 260] width 239 height 27
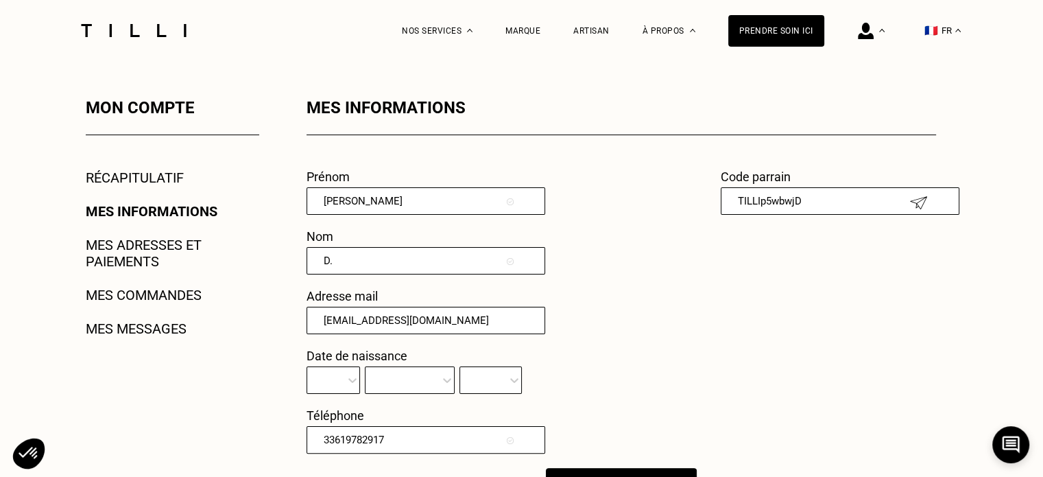
type input "D."
click at [790, 336] on div "Code parrain TILLIp5wbwjD" at bounding box center [828, 318] width 215 height 298
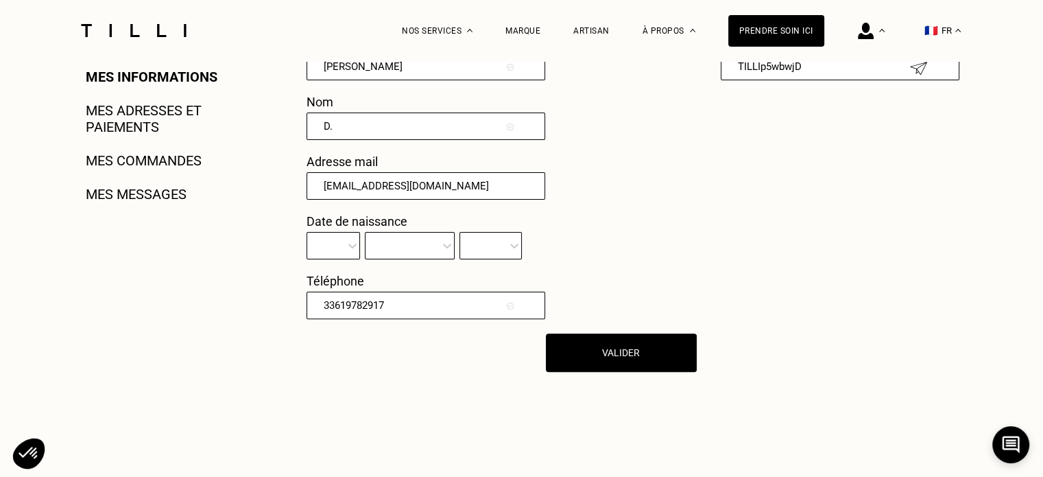
scroll to position [343, 0]
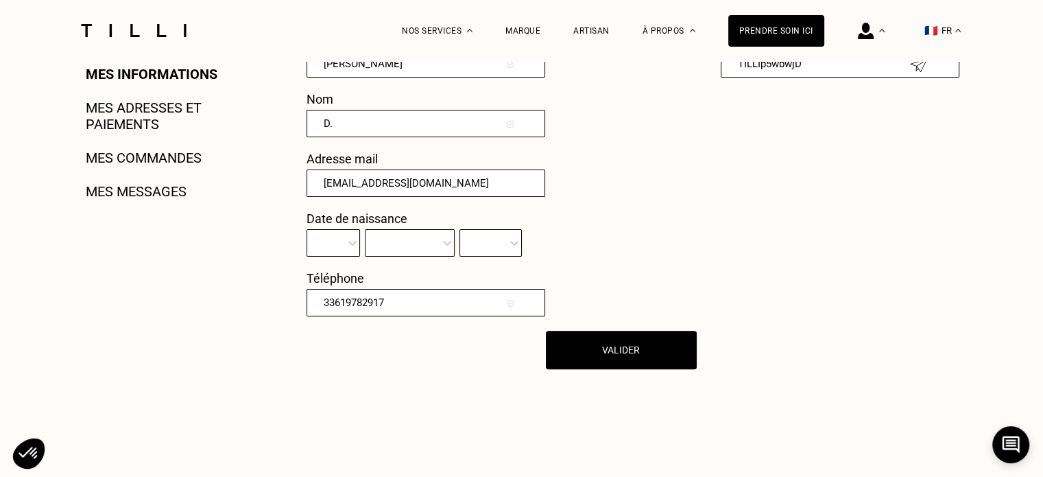
drag, startPoint x: 400, startPoint y: 305, endPoint x: 319, endPoint y: 296, distance: 82.2
click at [319, 296] on input "33619782917" at bounding box center [426, 302] width 239 height 27
click at [373, 306] on input "07839302164" at bounding box center [426, 302] width 239 height 27
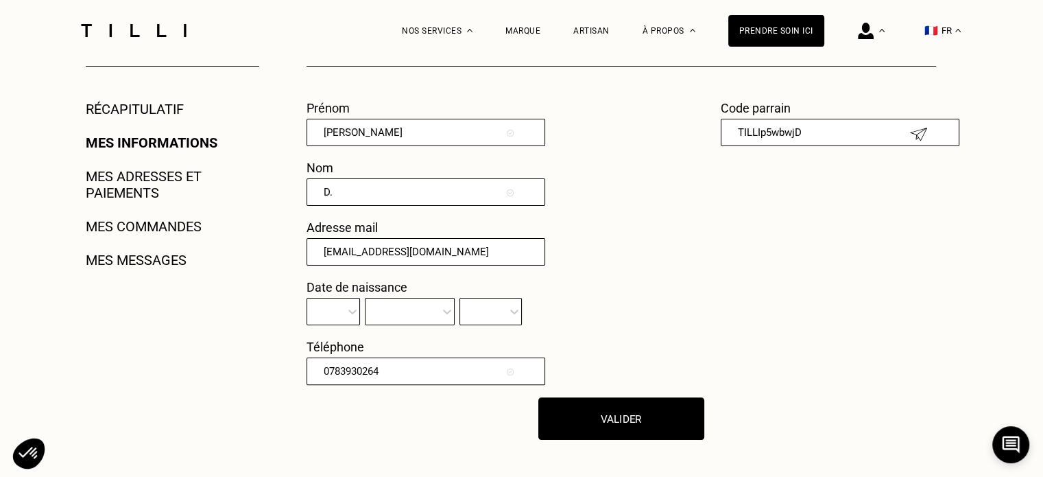
type input "0783930264"
click at [621, 416] on button "Valider" at bounding box center [621, 418] width 166 height 43
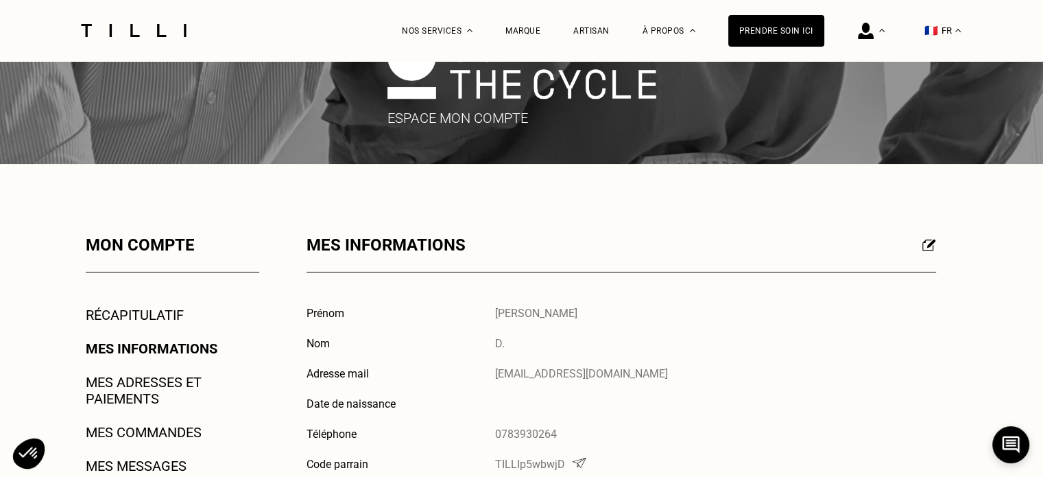
scroll to position [137, 0]
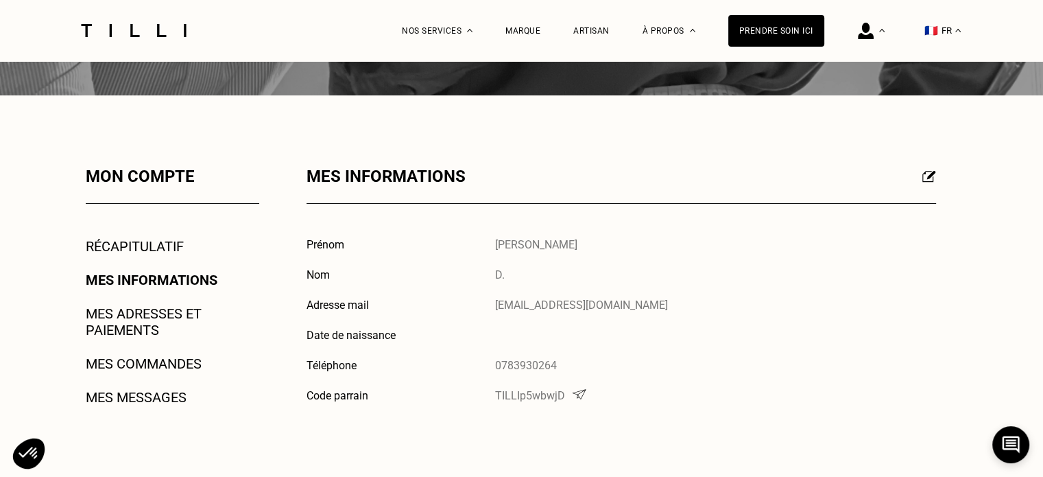
click at [193, 361] on link "Mes commandes" at bounding box center [144, 363] width 116 height 16
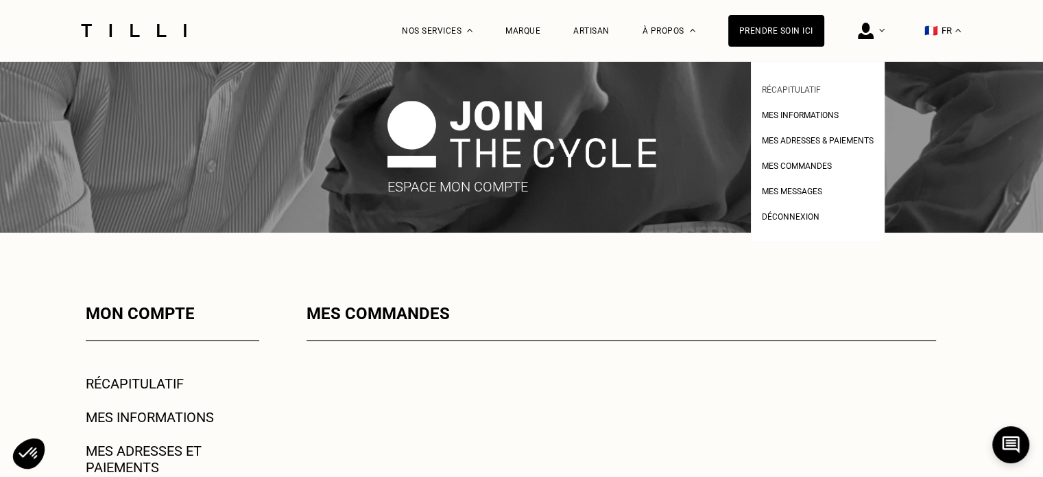
click at [809, 97] on li "Récapitulatif" at bounding box center [818, 87] width 112 height 25
click at [815, 99] on li "Récapitulatif" at bounding box center [818, 87] width 112 height 25
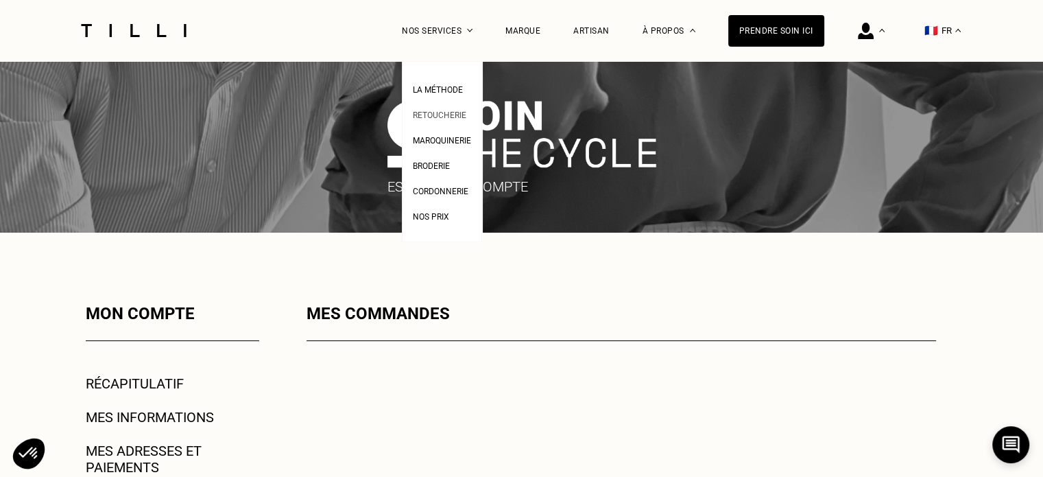
click at [453, 110] on span "Retoucherie" at bounding box center [439, 115] width 53 height 10
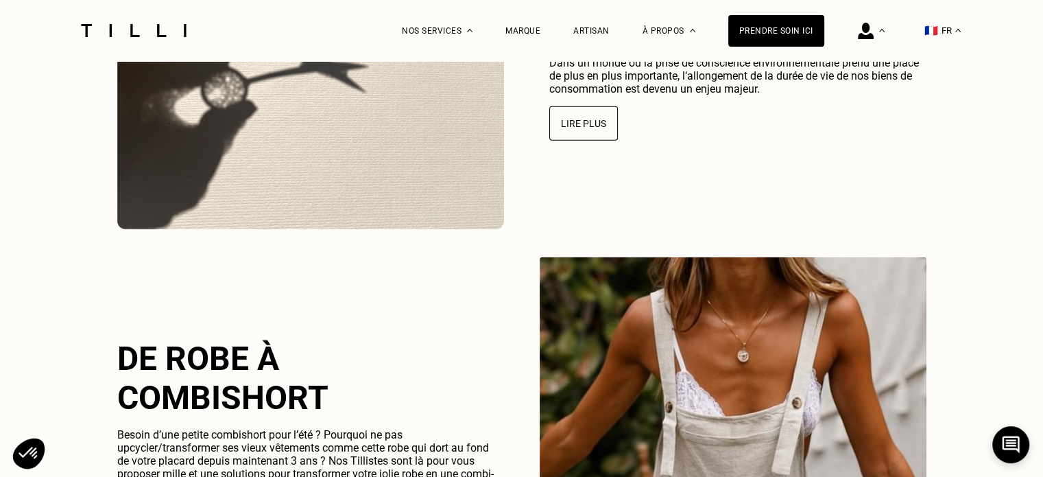
scroll to position [3292, 0]
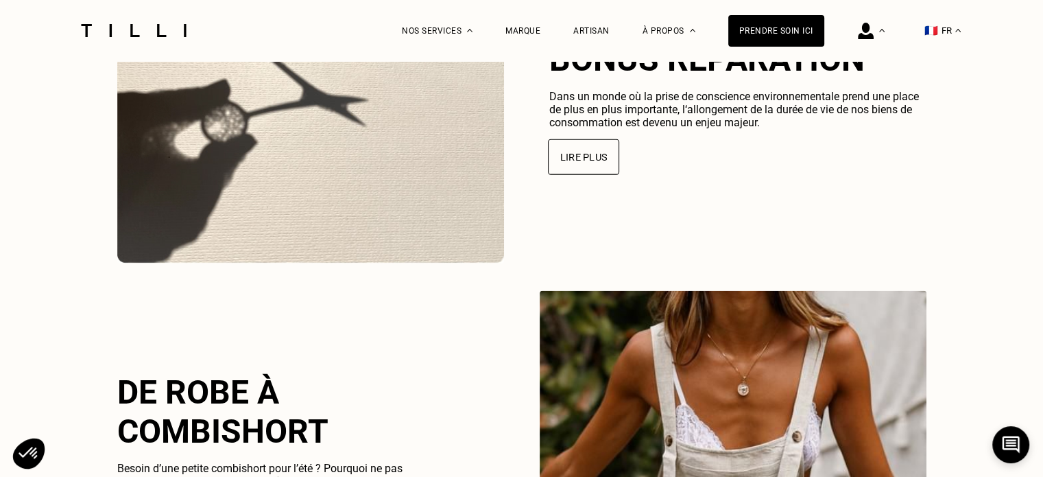
click at [571, 154] on button "Lire plus" at bounding box center [583, 157] width 71 height 36
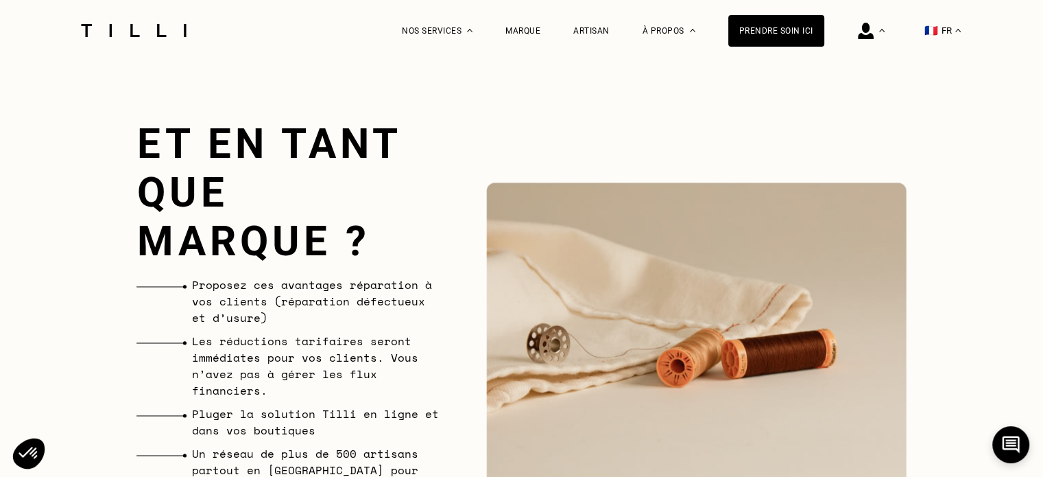
scroll to position [2872, 0]
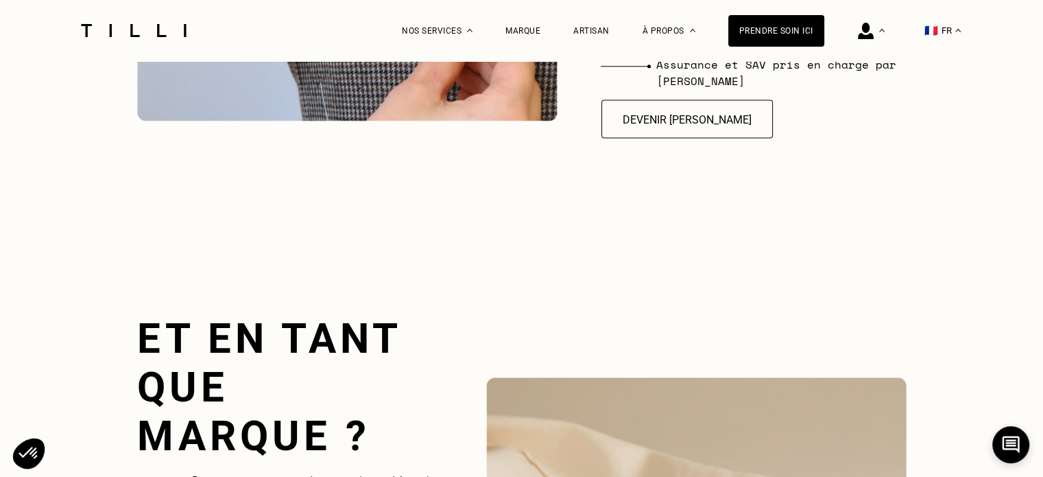
click at [895, 26] on div "Récapitulatif Mes informations Mes adresses & paiements Mes commandes Mes messa…" at bounding box center [895, 30] width 143 height 61
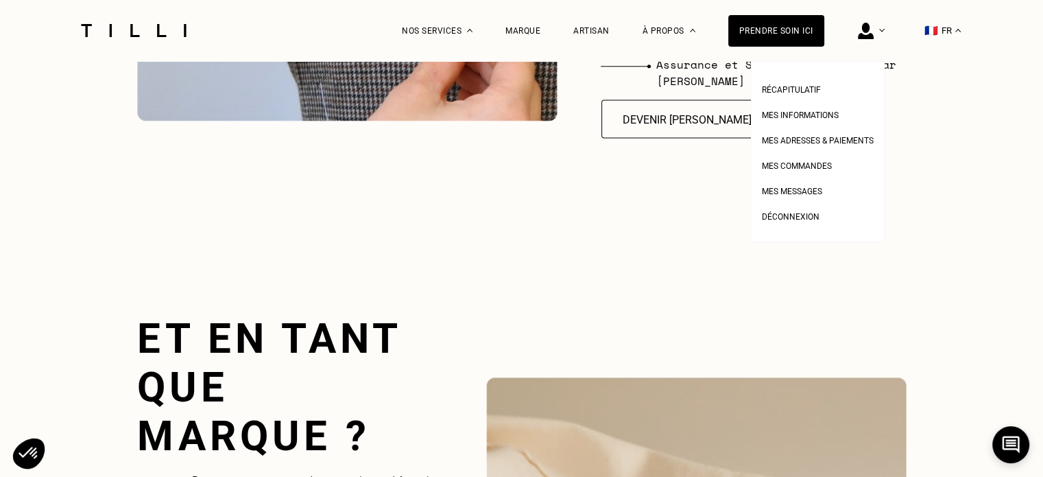
click at [873, 27] on img at bounding box center [866, 31] width 16 height 16
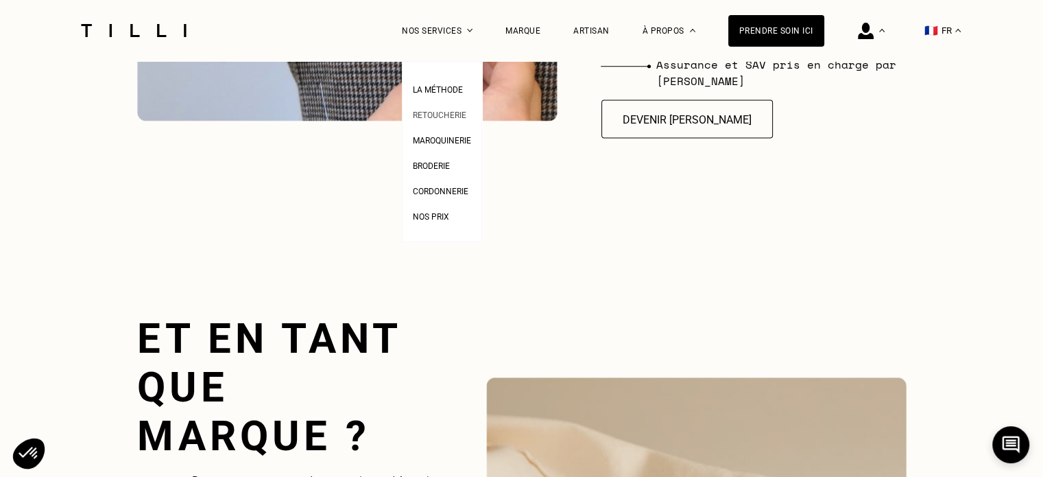
click at [448, 109] on link "Retoucherie" at bounding box center [439, 113] width 53 height 14
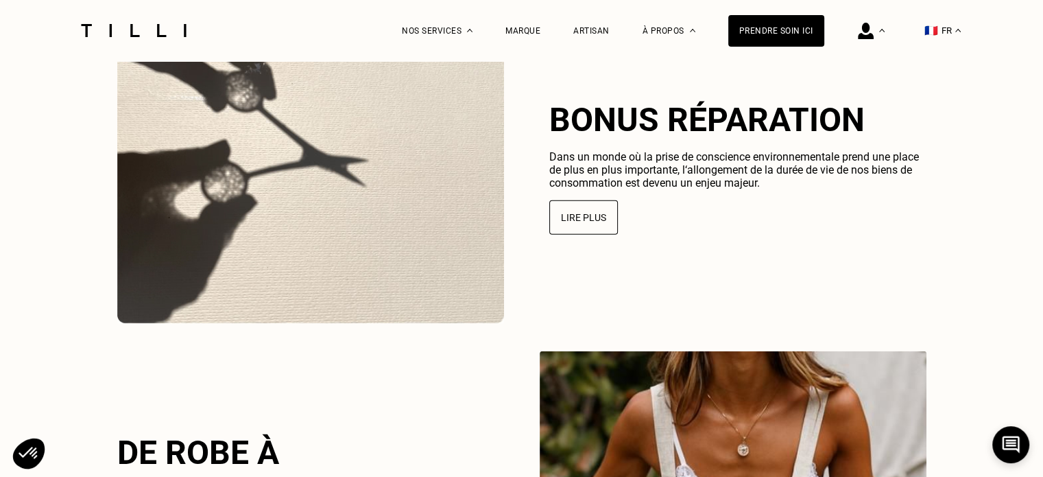
scroll to position [3223, 0]
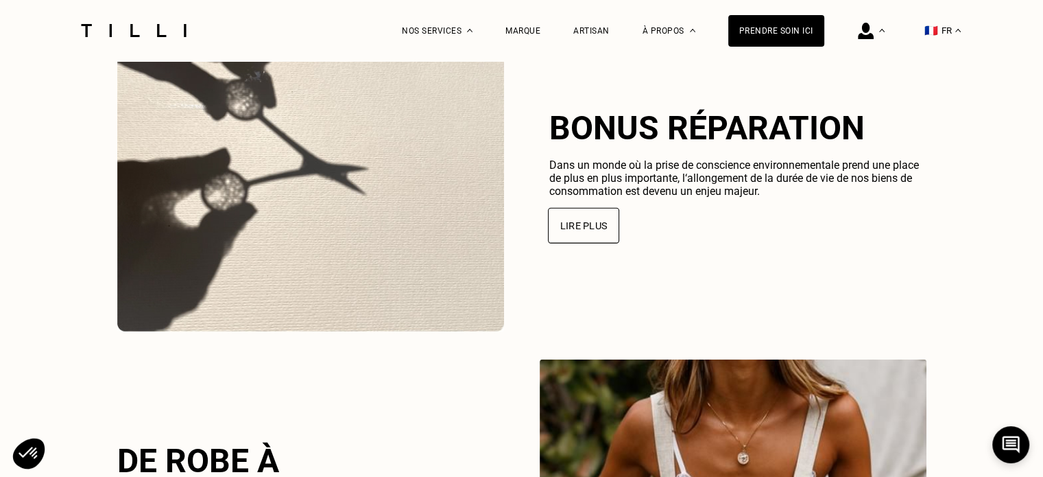
click at [566, 221] on button "Lire plus" at bounding box center [583, 226] width 71 height 36
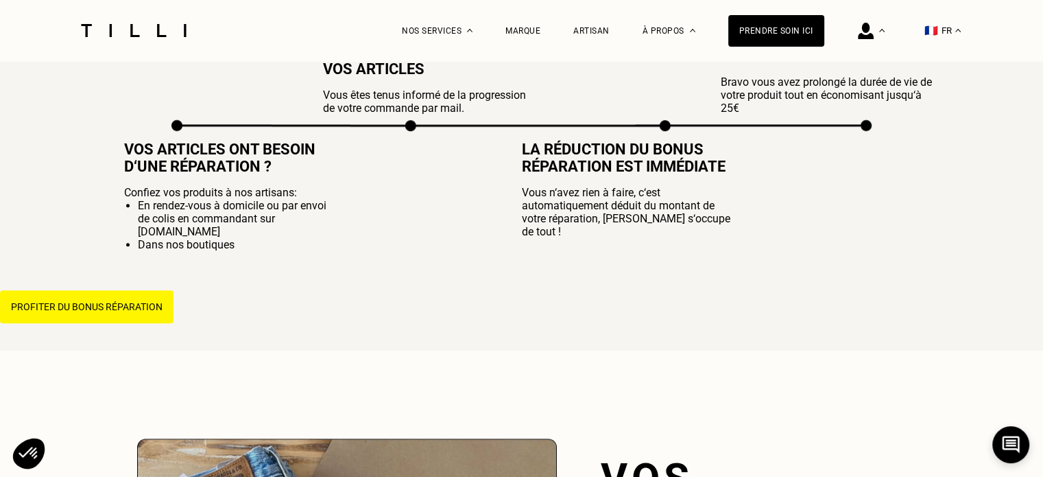
scroll to position [1029, 0]
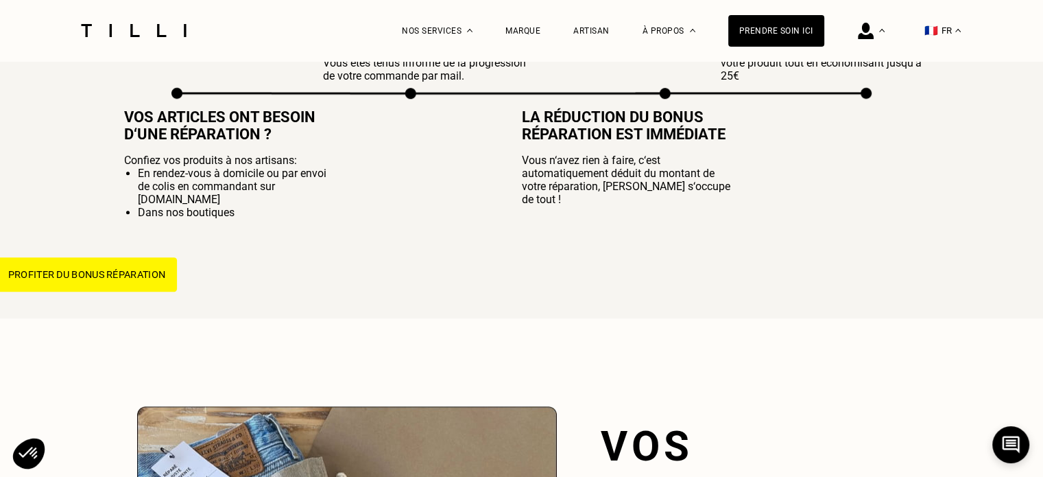
click at [134, 291] on button "Profiter du bonus réparation" at bounding box center [87, 274] width 180 height 34
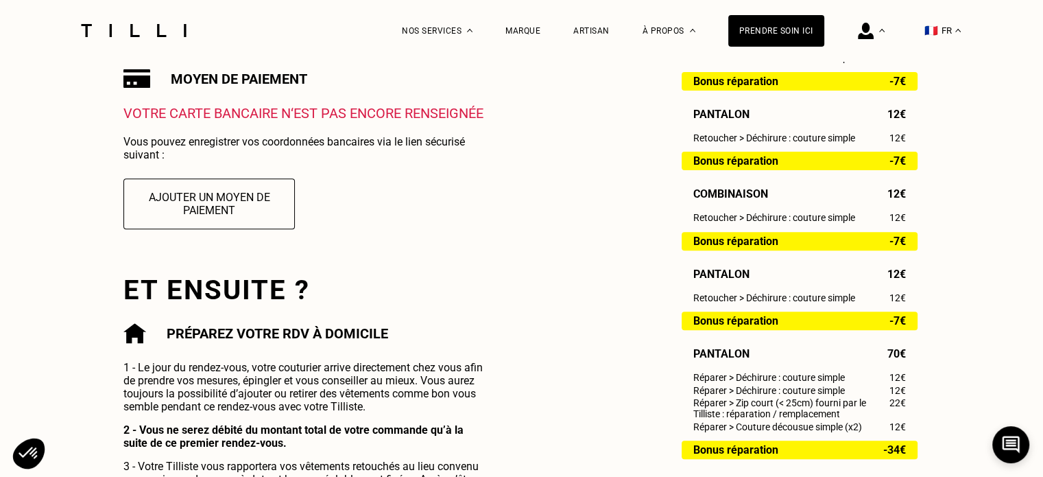
scroll to position [411, 0]
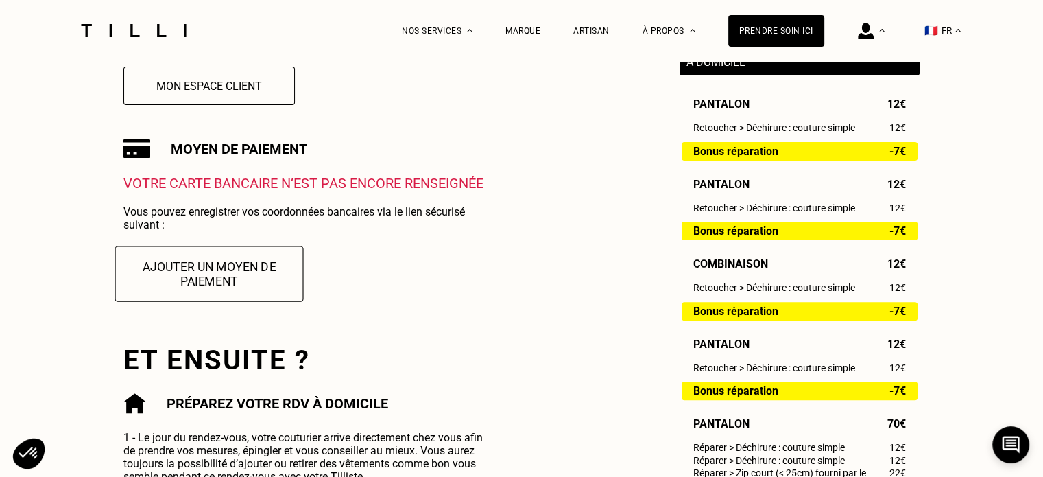
click at [224, 271] on button "Ajouter un moyen de paiement" at bounding box center [209, 273] width 189 height 56
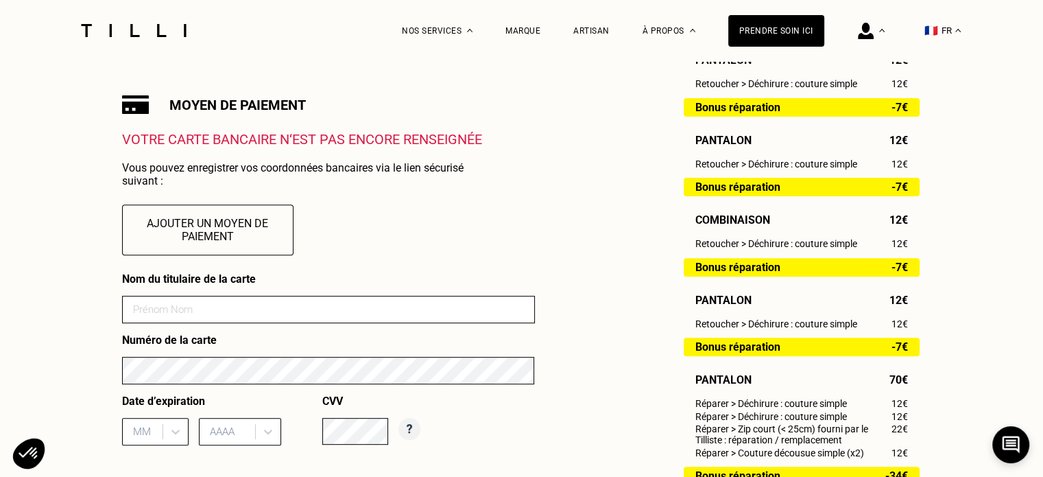
scroll to position [480, 0]
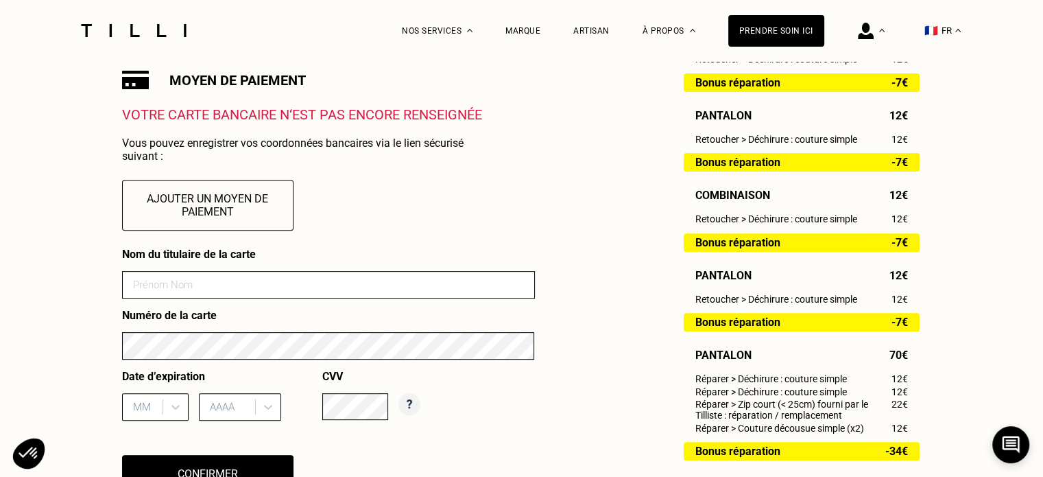
click at [269, 286] on input at bounding box center [328, 284] width 413 height 27
type input "DEUNGOUE [PERSON_NAME]"
type input "09"
type input "2027"
click at [608, 407] on div "Commande enregistrée Votre demande de rendez-vous a bien été prise en compte. N…" at bounding box center [522, 317] width 800 height 931
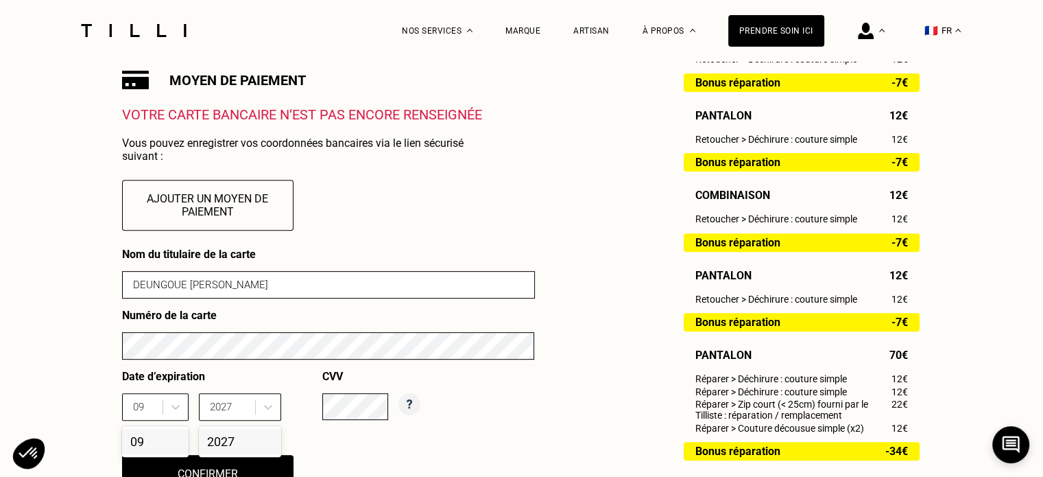
scroll to position [617, 0]
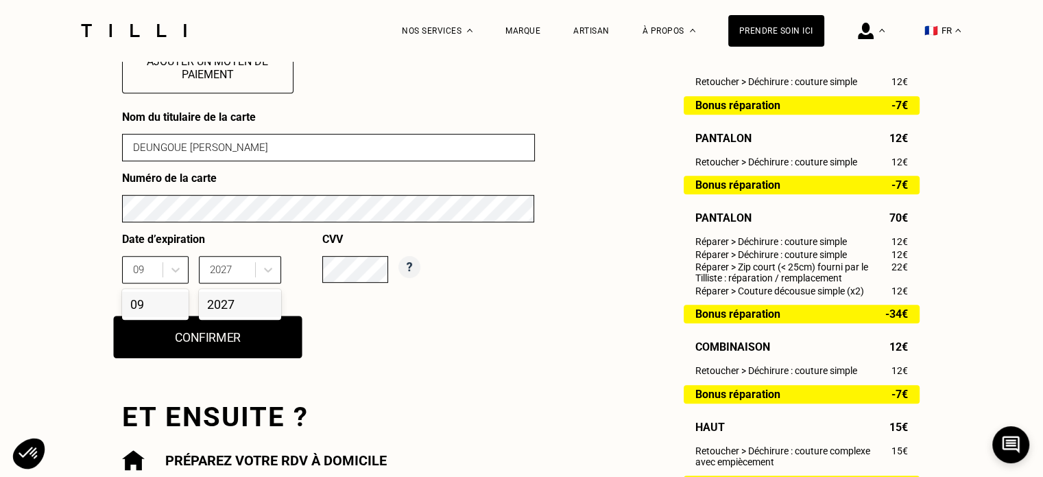
click at [197, 355] on button "Confirmer" at bounding box center [207, 336] width 189 height 43
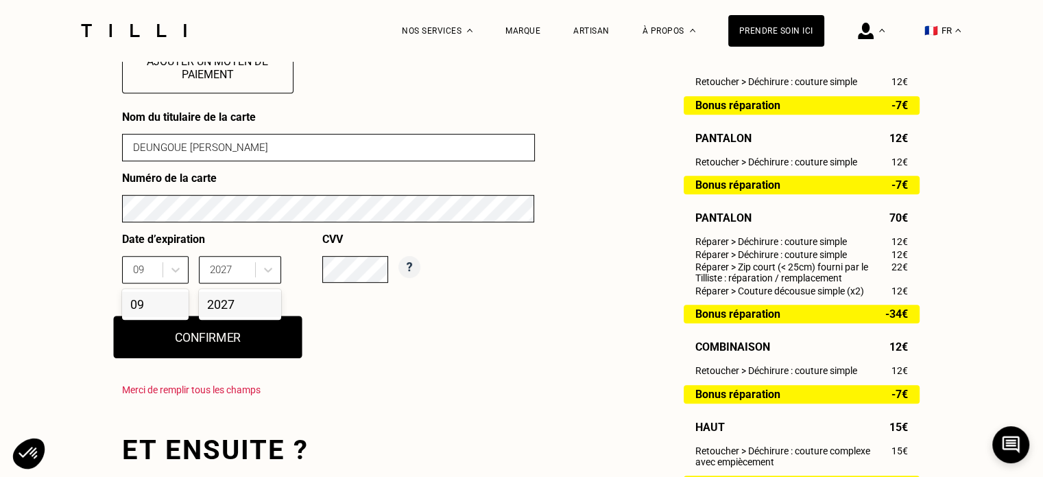
click at [254, 344] on button "Confirmer" at bounding box center [207, 336] width 189 height 43
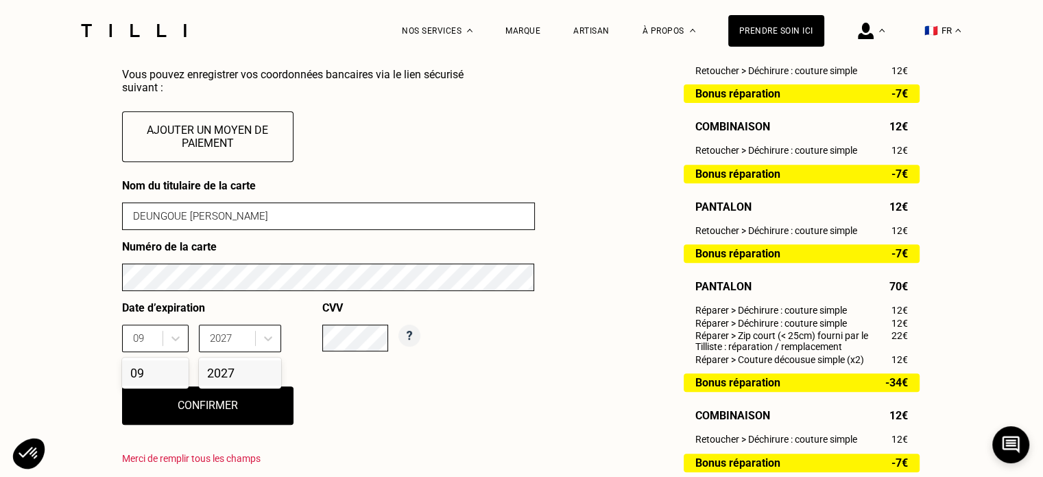
click at [250, 370] on div "2027" at bounding box center [240, 372] width 82 height 25
click at [162, 370] on div "09" at bounding box center [155, 372] width 67 height 25
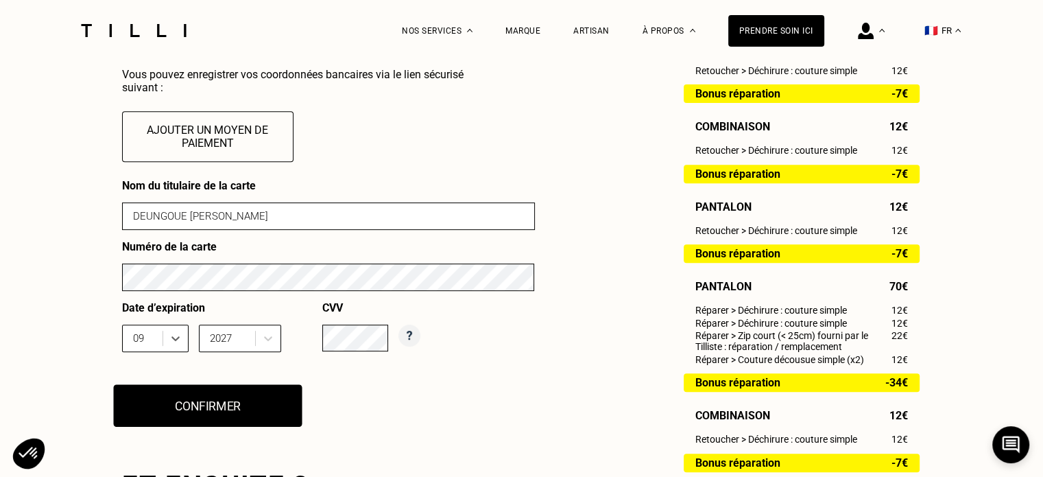
click at [200, 414] on button "Confirmer" at bounding box center [207, 405] width 189 height 43
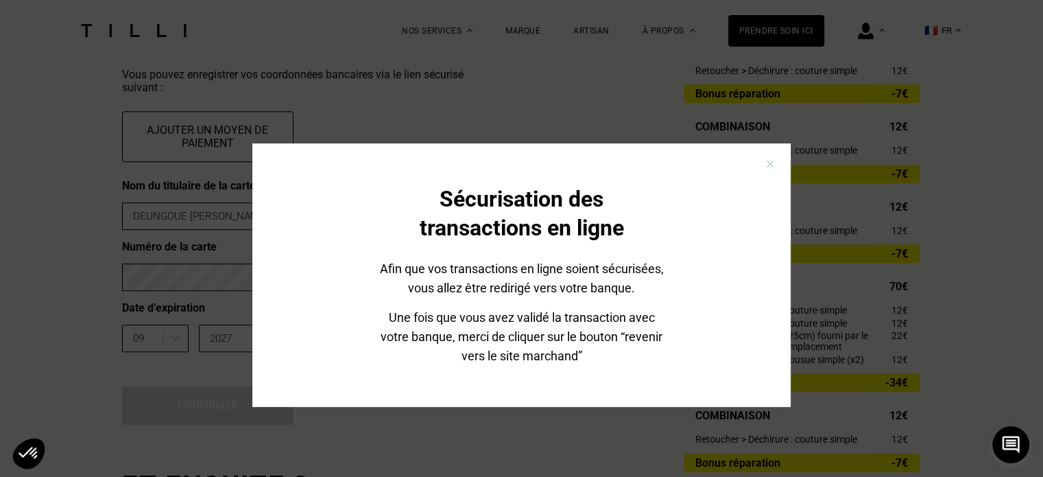
scroll to position [617, 0]
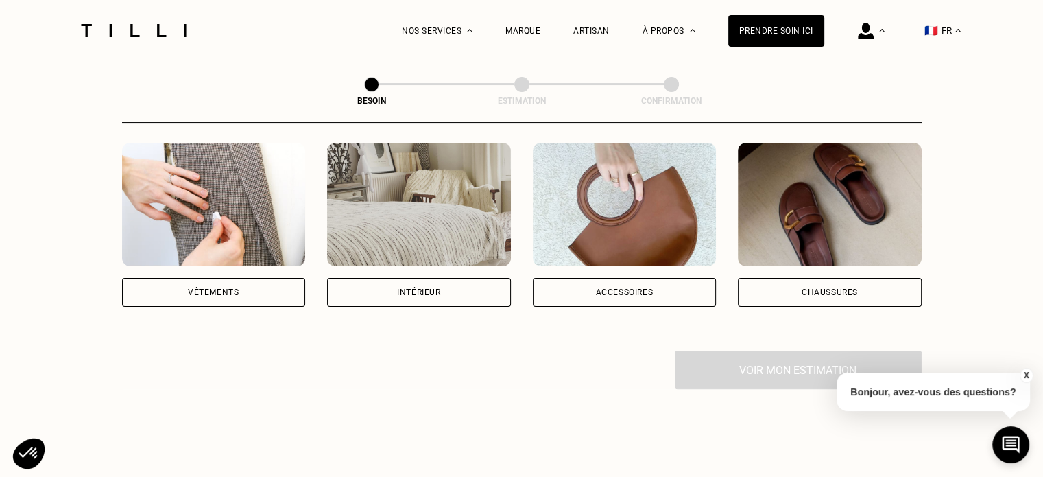
scroll to position [274, 0]
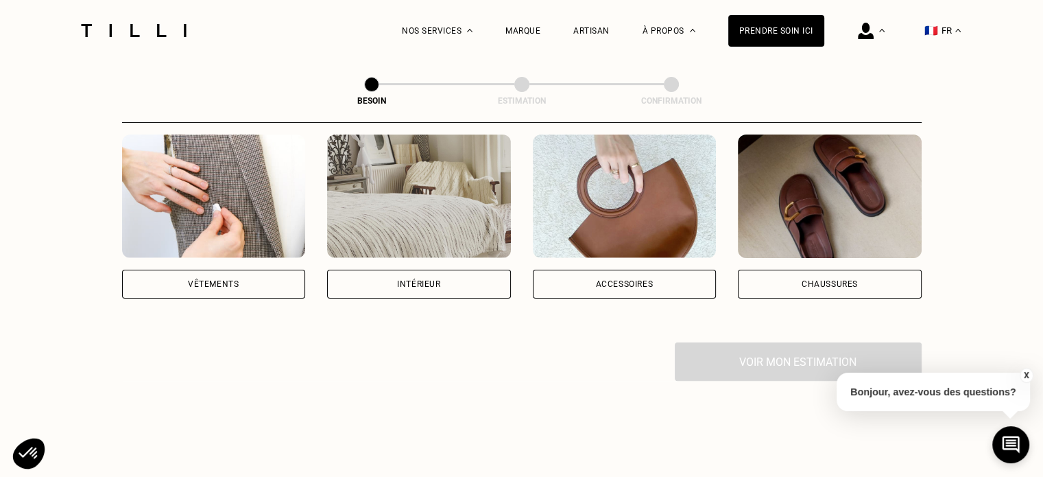
click at [733, 352] on div "Voir mon estimation" at bounding box center [522, 361] width 800 height 38
click at [230, 242] on div "Vêtements" at bounding box center [214, 216] width 184 height 164
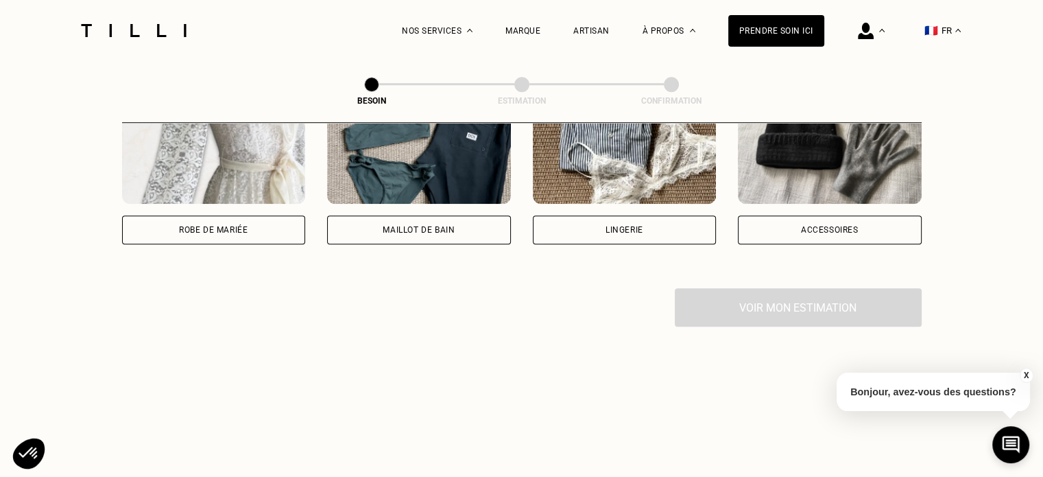
scroll to position [1198, 0]
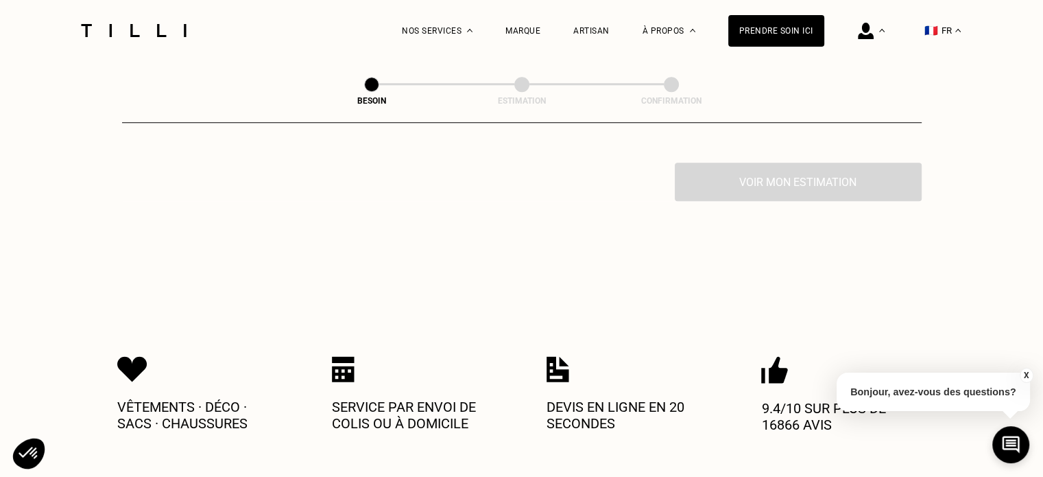
click at [772, 175] on div "Voir mon estimation" at bounding box center [522, 182] width 800 height 38
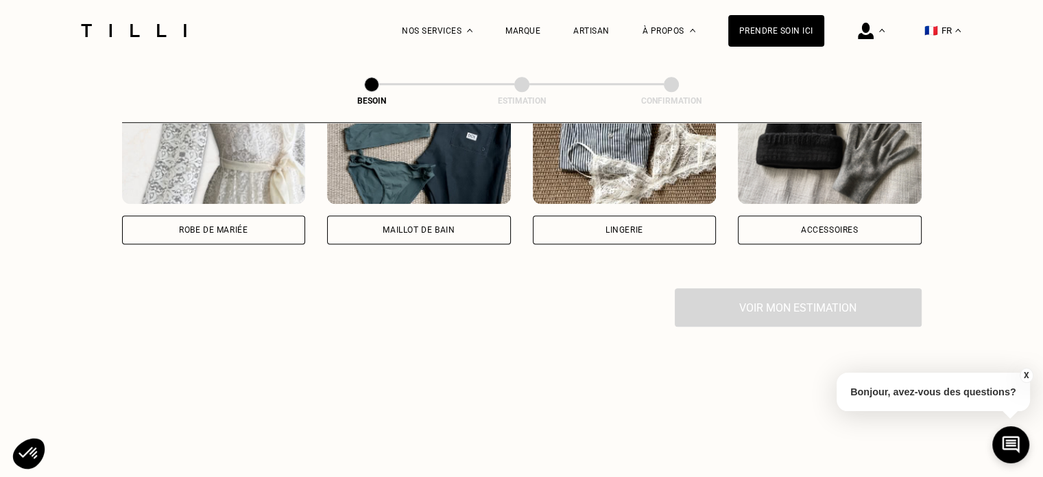
scroll to position [992, 0]
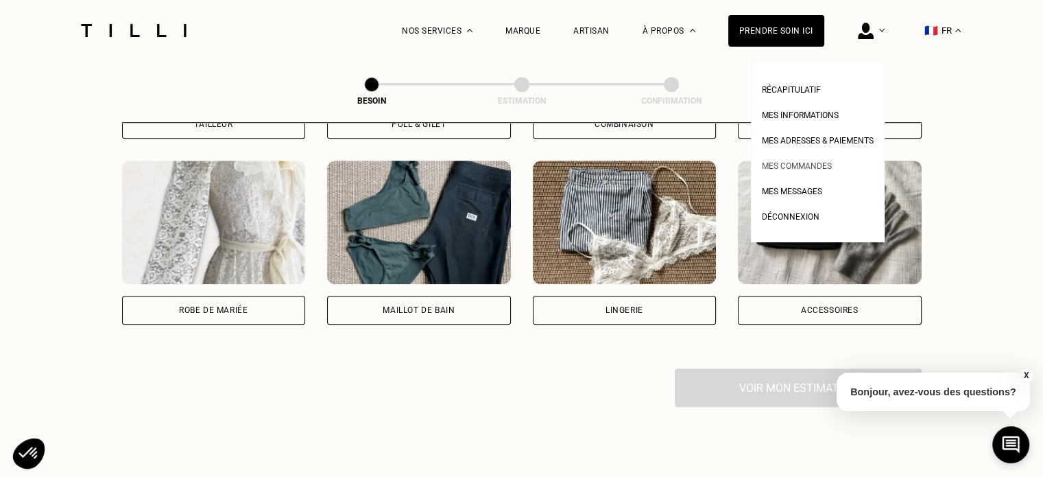
click at [844, 168] on li "Mes commandes" at bounding box center [818, 164] width 112 height 25
click at [791, 153] on li "Mes commandes" at bounding box center [818, 164] width 112 height 25
click at [793, 161] on link "Mes commandes" at bounding box center [797, 164] width 70 height 14
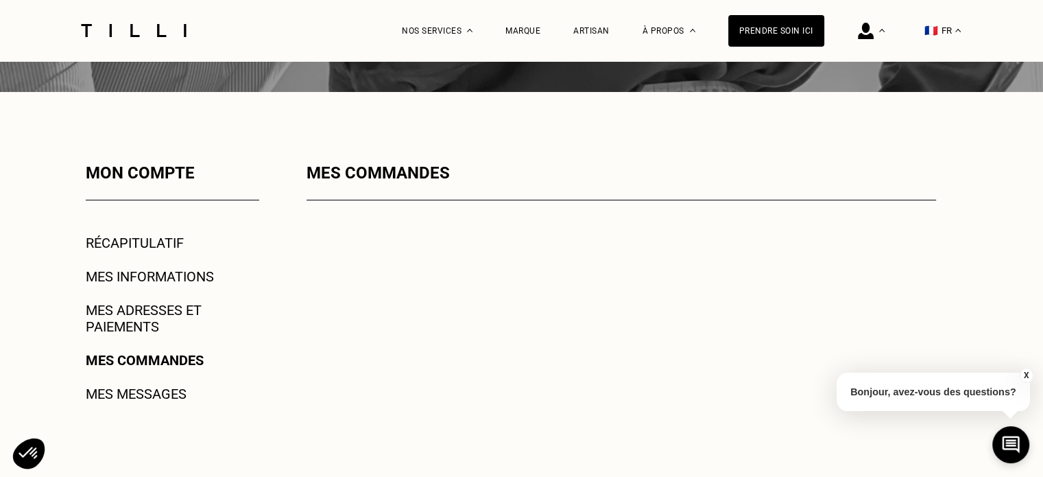
scroll to position [137, 0]
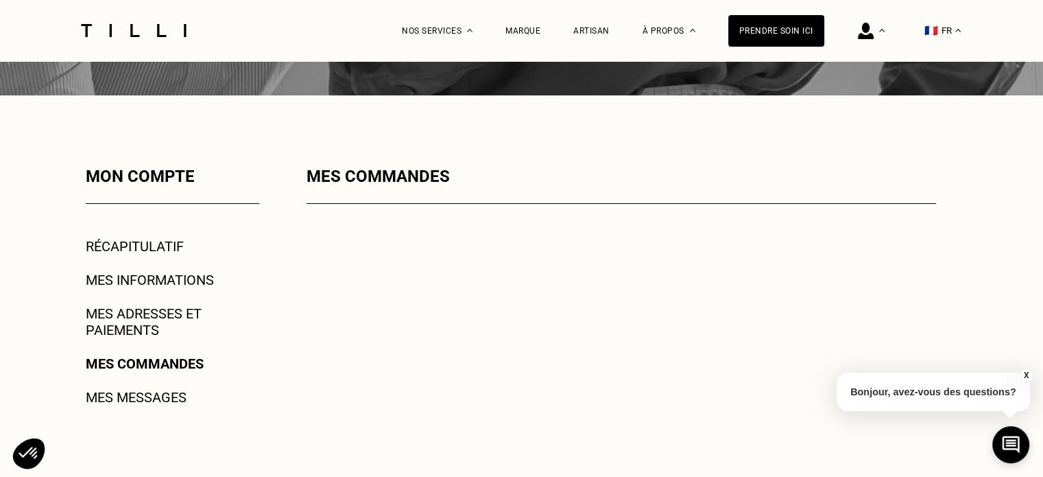
click at [417, 188] on div "Mes commandes" at bounding box center [622, 202] width 630 height 71
click at [378, 176] on div "Mes commandes" at bounding box center [622, 176] width 630 height 19
click at [176, 313] on link "Mes adresses et paiements" at bounding box center [172, 321] width 173 height 33
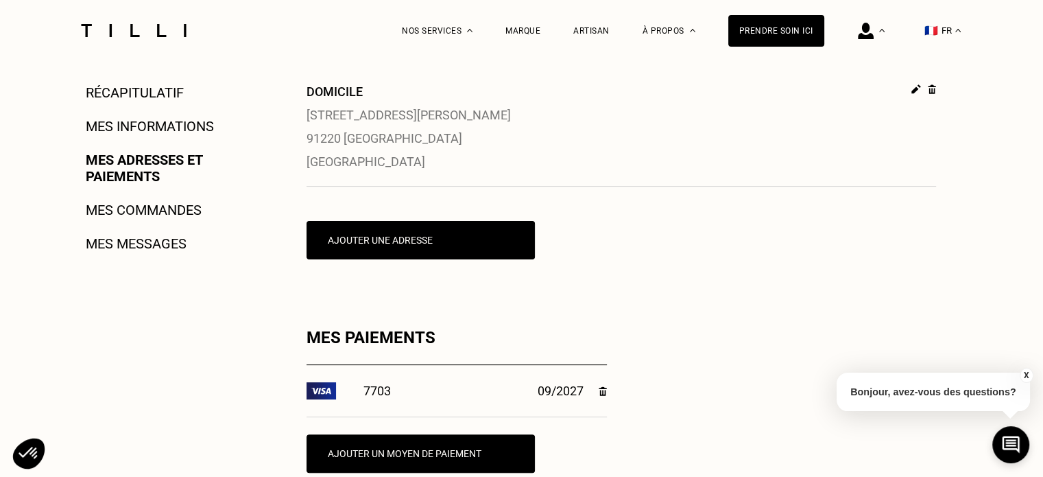
scroll to position [137, 0]
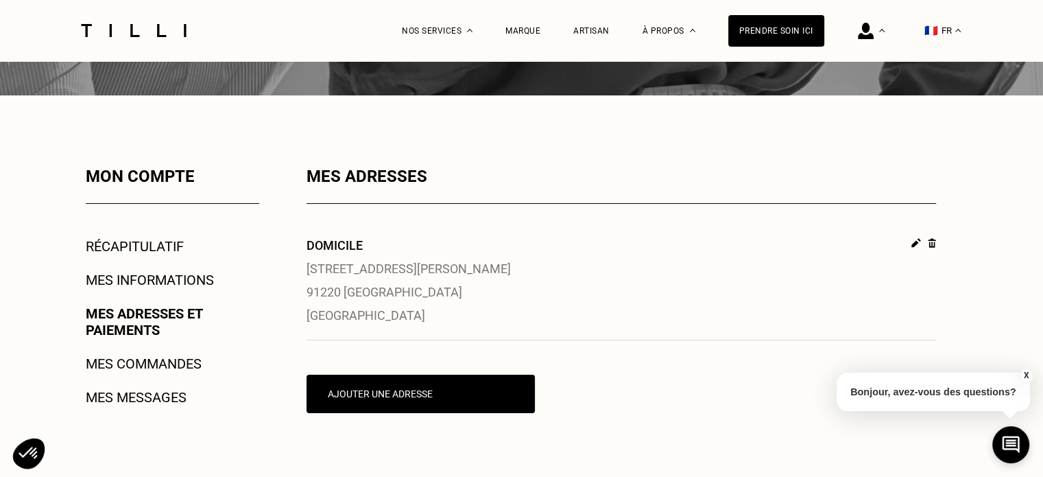
click at [163, 290] on div "Mon compte Récapitulatif Mes informations Mes adresses et paiements Mes command…" at bounding box center [154, 421] width 210 height 508
click at [167, 282] on link "Mes informations" at bounding box center [150, 280] width 128 height 16
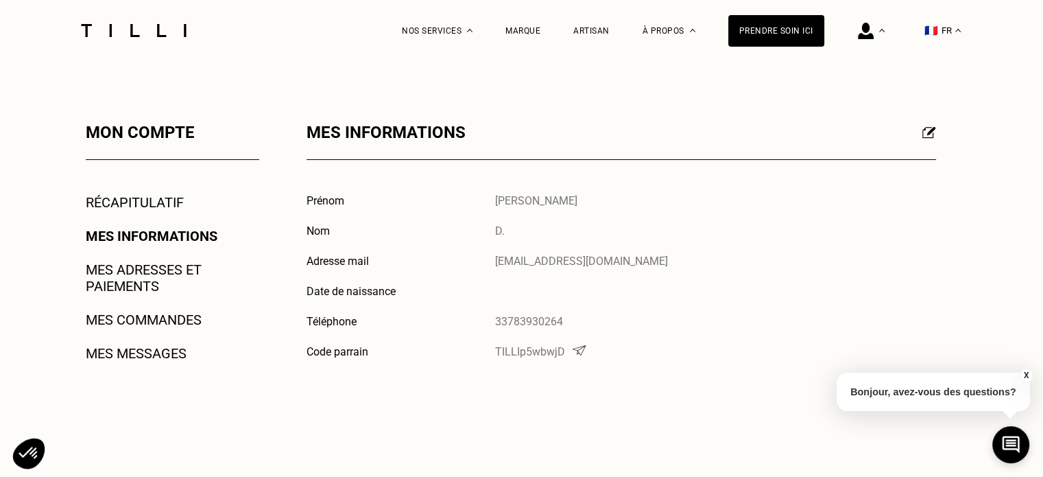
scroll to position [206, 0]
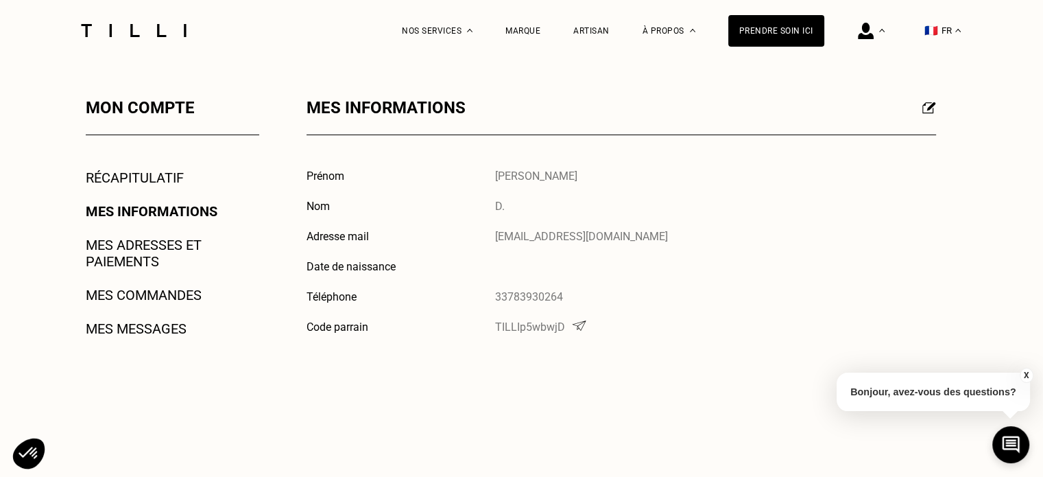
click at [152, 189] on div "Mon compte Récapitulatif Mes informations Mes adresses et paiements Mes command…" at bounding box center [154, 352] width 210 height 508
click at [153, 184] on link "Récapitulatif" at bounding box center [135, 177] width 98 height 16
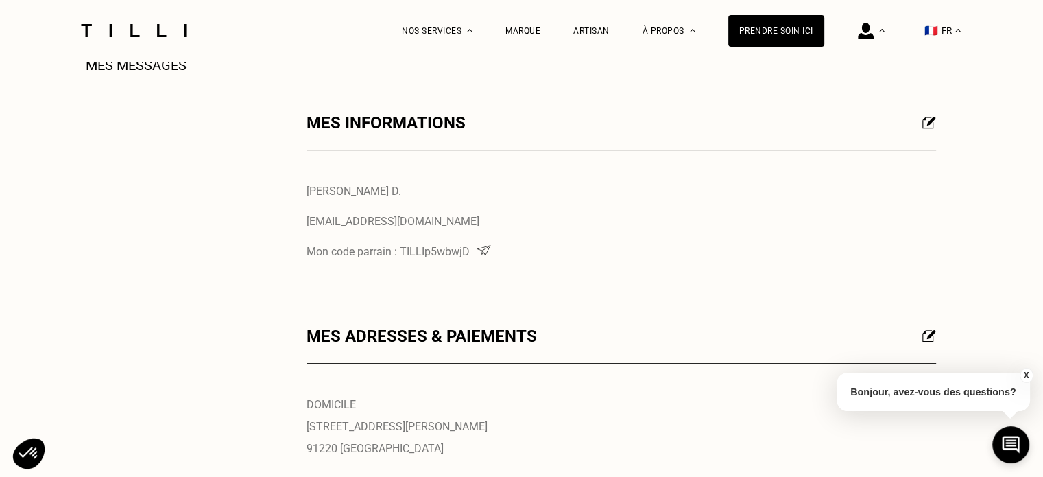
scroll to position [343, 0]
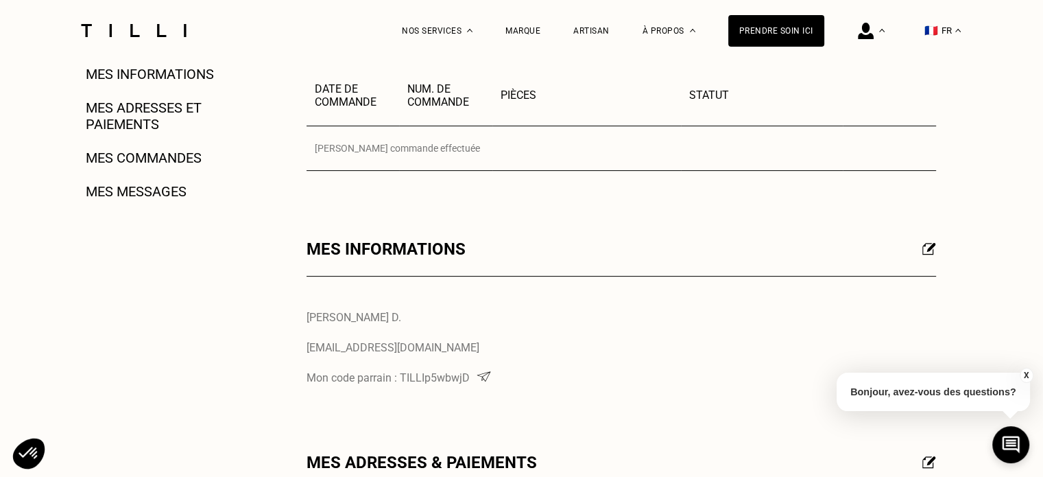
click at [166, 187] on link "Mes messages" at bounding box center [136, 191] width 101 height 16
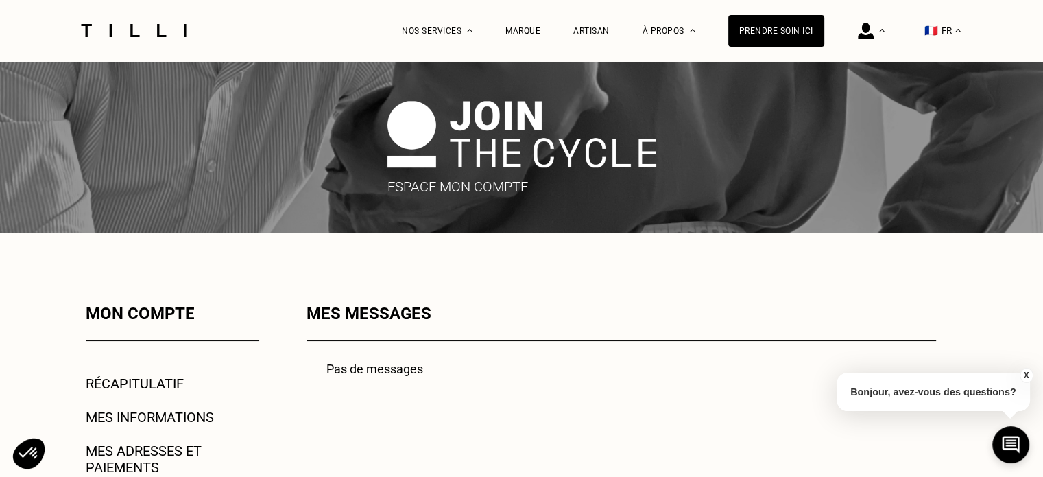
scroll to position [343, 0]
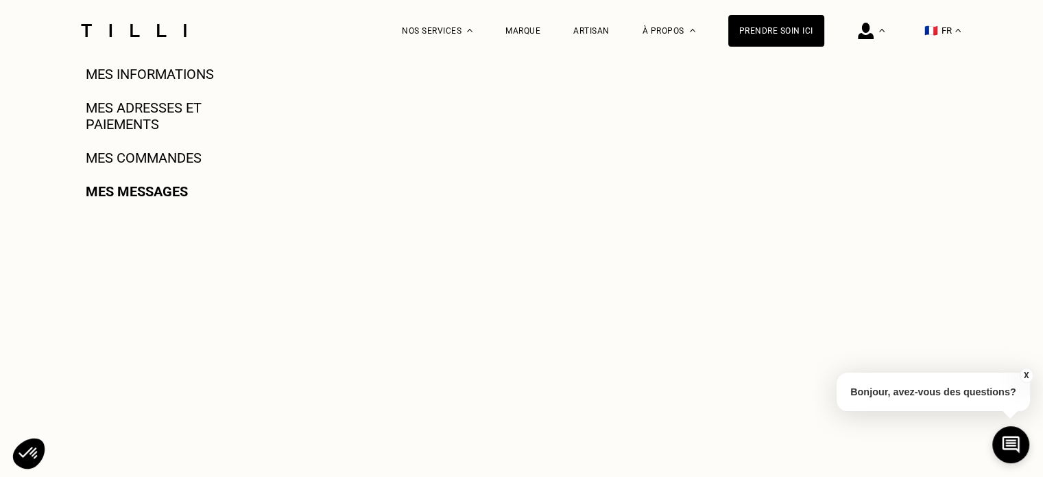
click at [174, 149] on div "Mon compte Récapitulatif Mes informations Mes adresses et paiements Mes command…" at bounding box center [154, 215] width 210 height 508
click at [189, 165] on link "Mes commandes" at bounding box center [144, 157] width 116 height 16
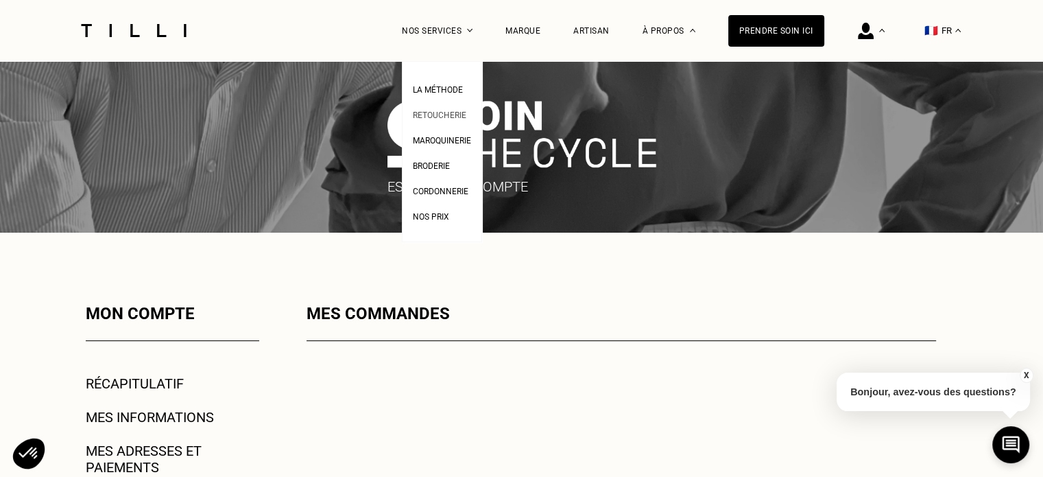
click at [458, 105] on li "Retoucherie" at bounding box center [442, 113] width 58 height 25
click at [464, 114] on span "Retoucherie" at bounding box center [439, 115] width 53 height 10
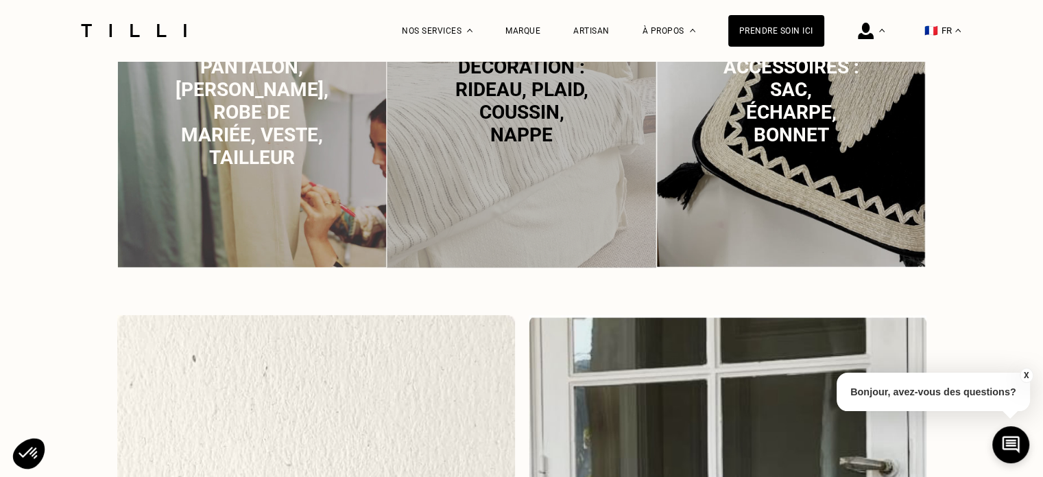
scroll to position [891, 0]
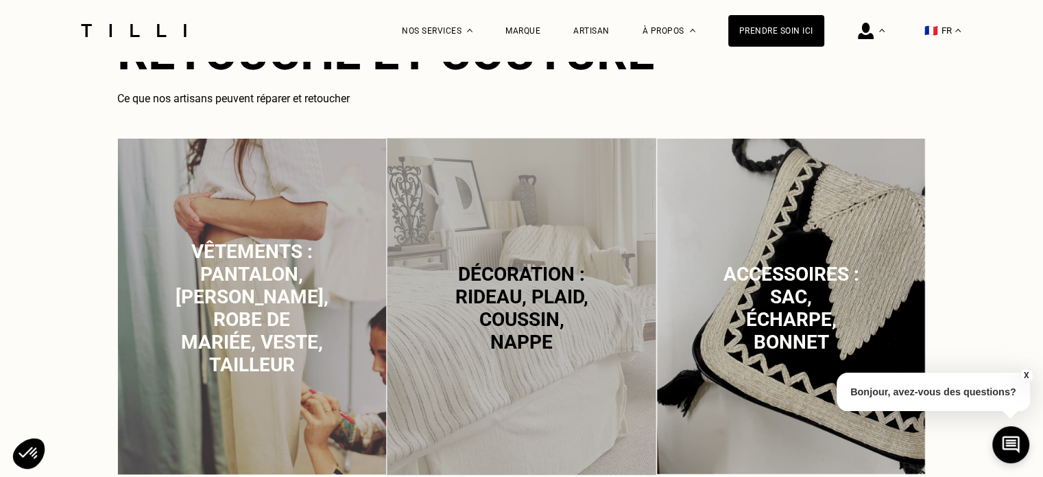
click at [323, 259] on img at bounding box center [252, 306] width 270 height 337
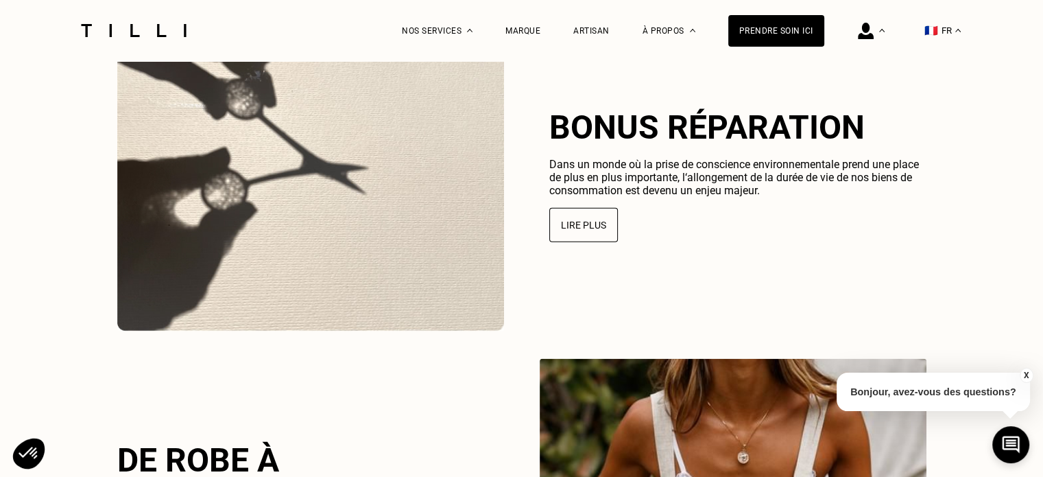
scroll to position [3281, 0]
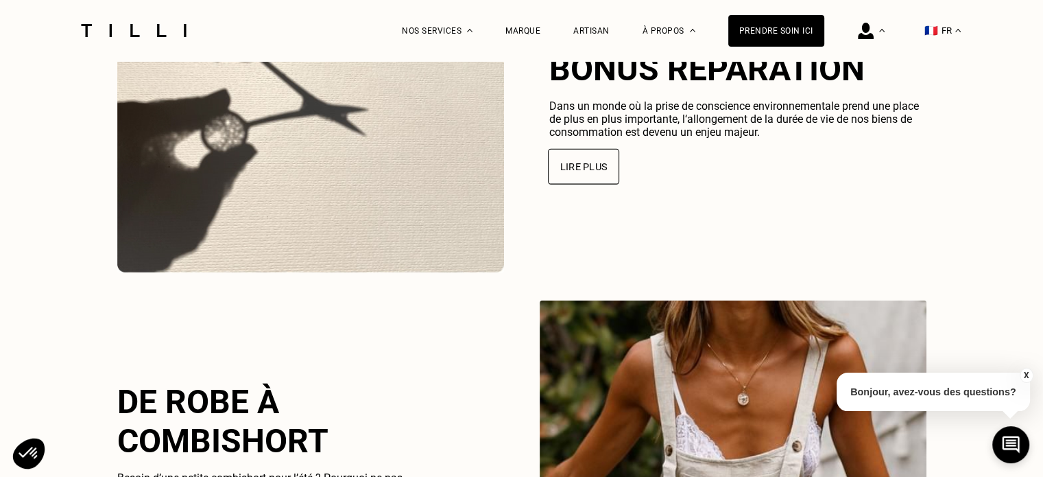
click at [595, 184] on button "Lire plus" at bounding box center [583, 167] width 71 height 36
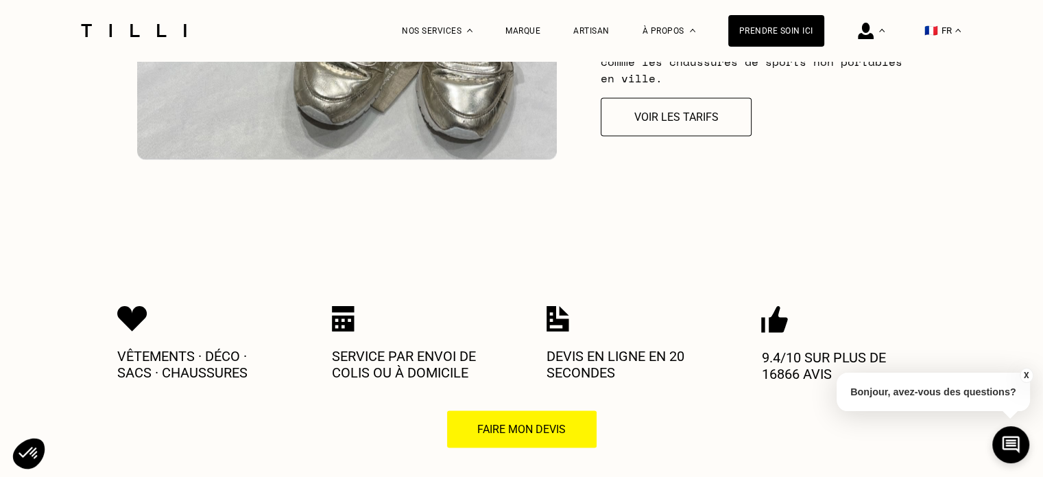
scroll to position [2263, 0]
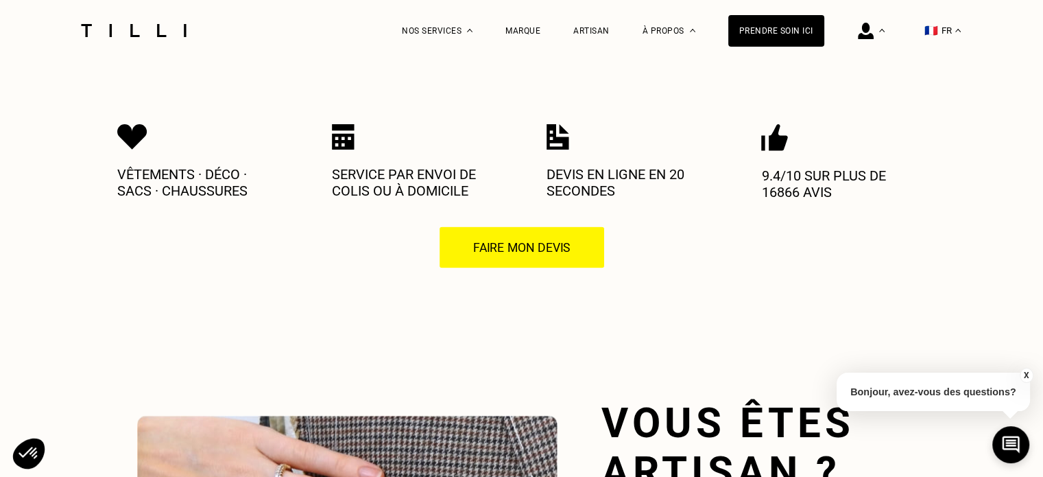
click at [577, 256] on button "Faire mon devis" at bounding box center [522, 247] width 166 height 43
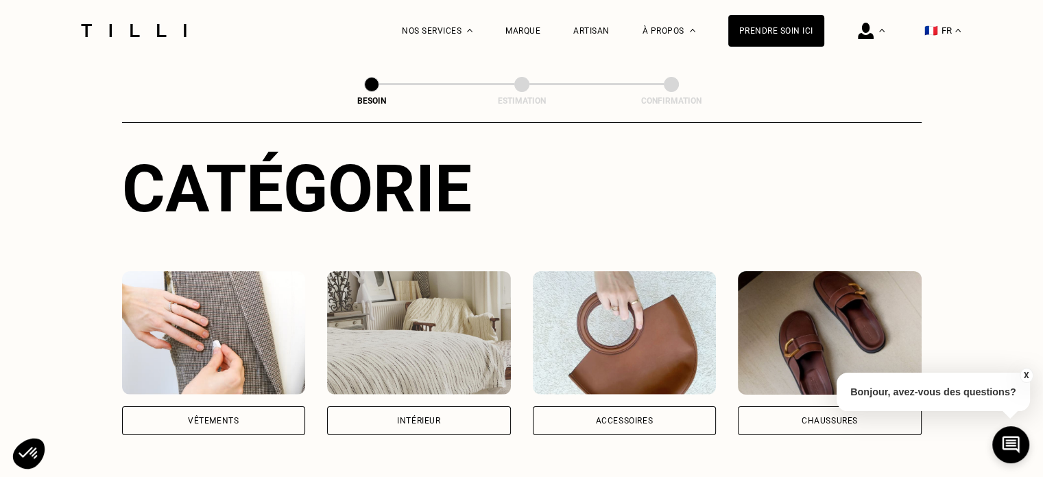
scroll to position [137, 0]
click at [219, 254] on div "Catégorie Vêtements Intérieur Accessoires Chaussures" at bounding box center [522, 293] width 800 height 285
click at [204, 272] on img at bounding box center [214, 333] width 184 height 123
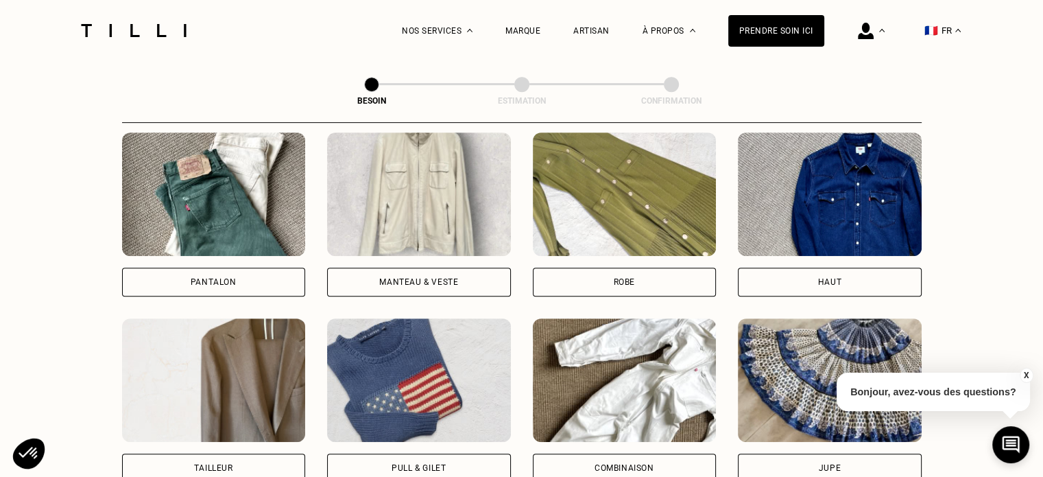
scroll to position [653, 0]
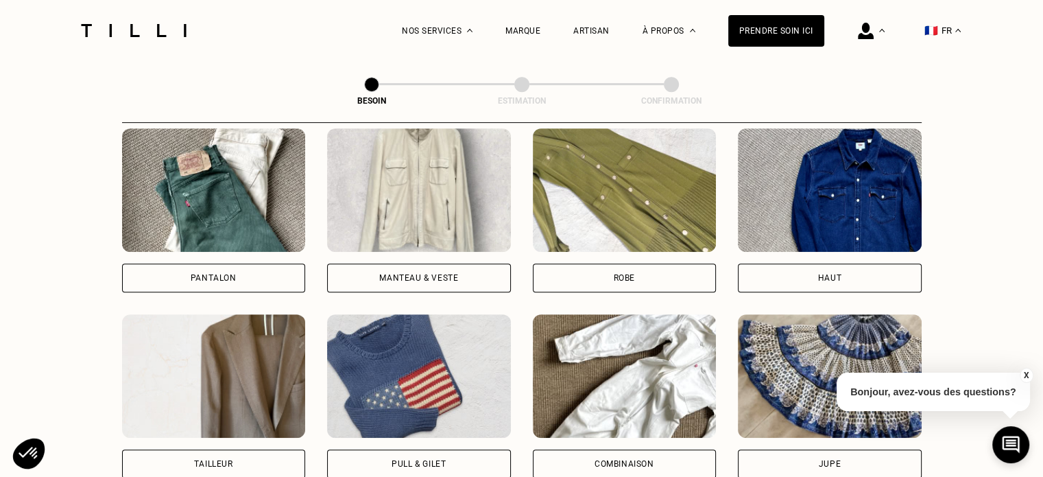
click at [227, 213] on img at bounding box center [214, 189] width 184 height 123
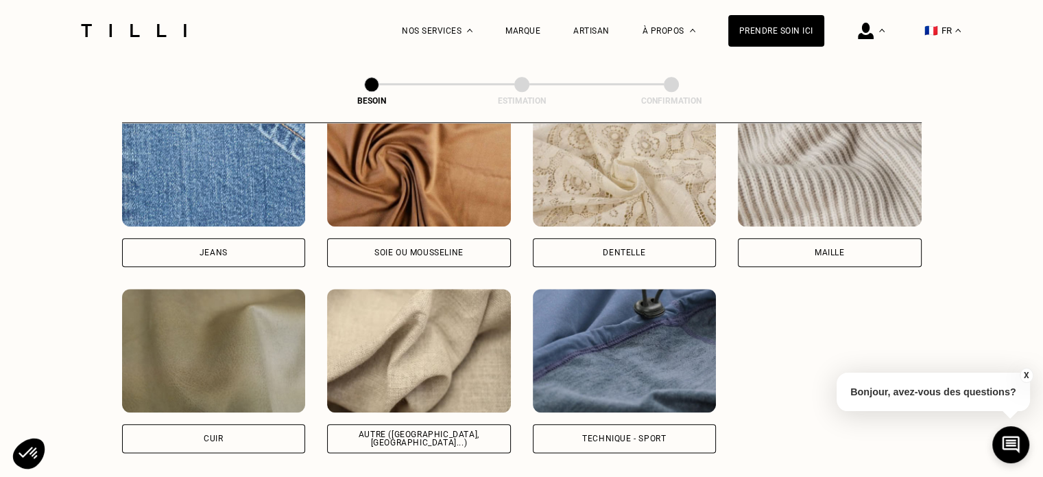
scroll to position [1535, 0]
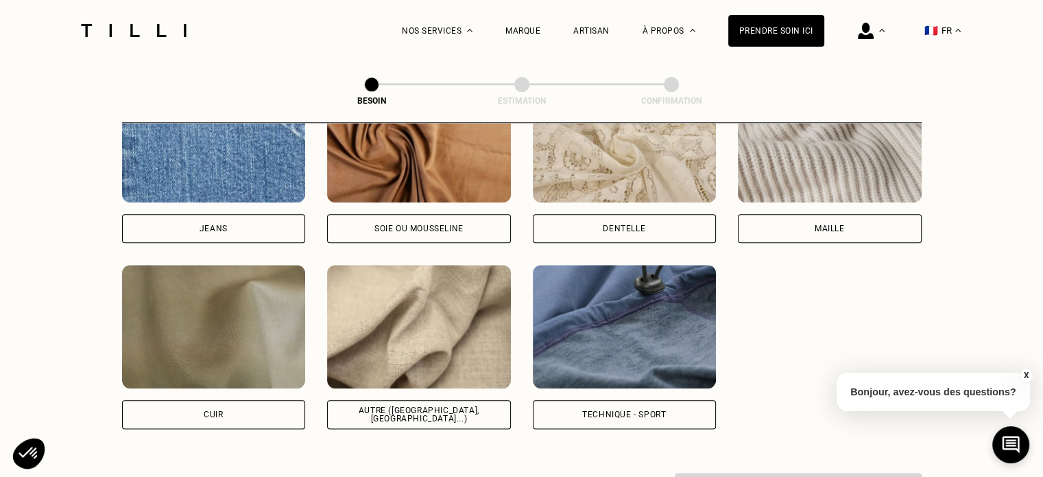
click at [391, 306] on img at bounding box center [419, 326] width 184 height 123
select select "FR"
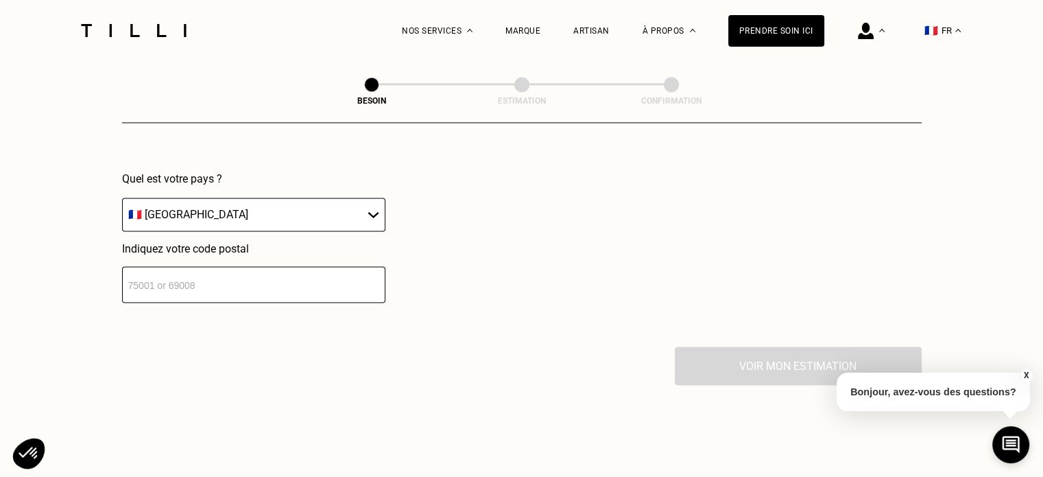
scroll to position [2048, 0]
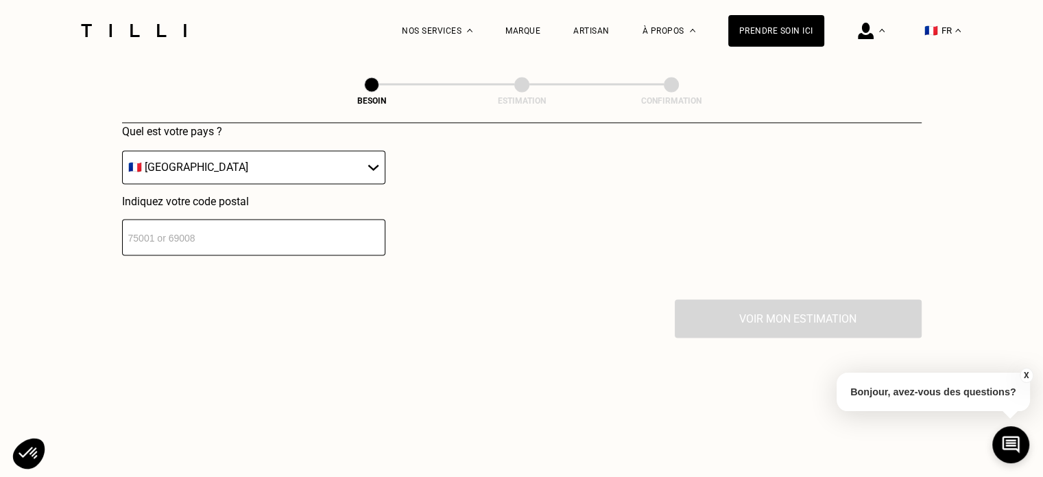
click at [318, 239] on input "number" at bounding box center [253, 237] width 263 height 36
type input "91220"
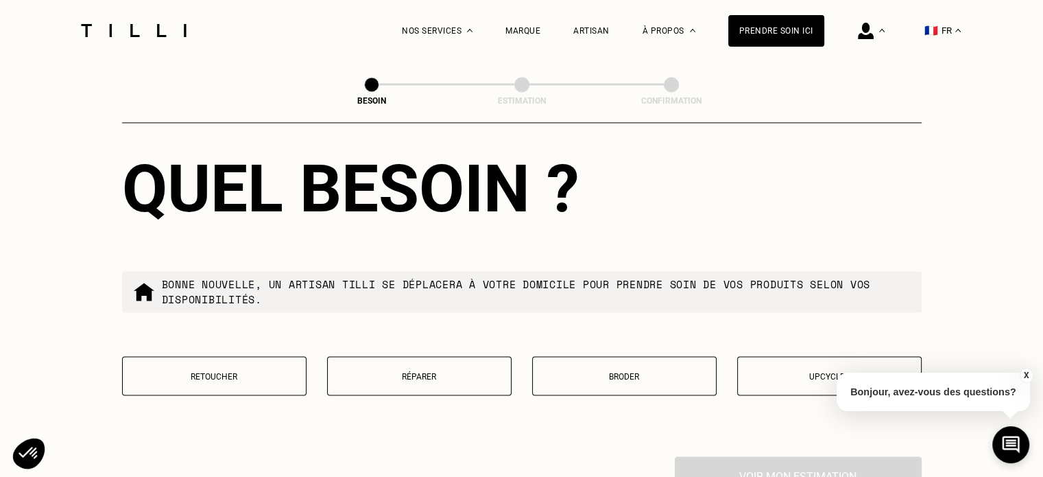
scroll to position [2321, 0]
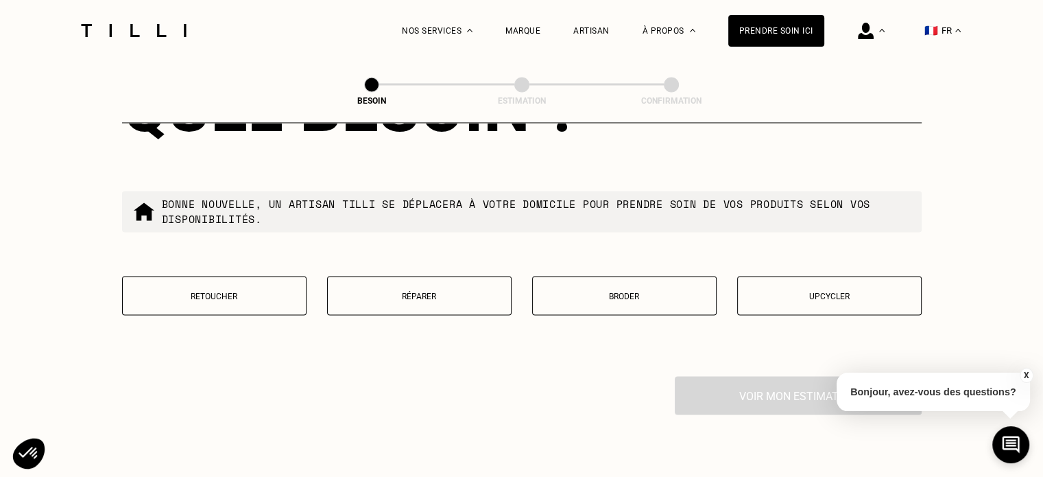
click at [252, 282] on button "Retoucher" at bounding box center [214, 295] width 184 height 39
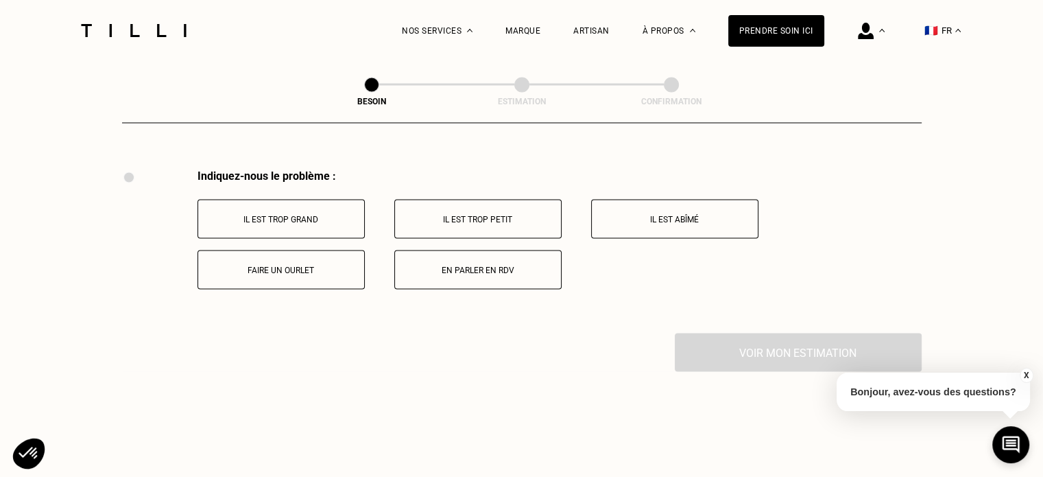
scroll to position [2535, 0]
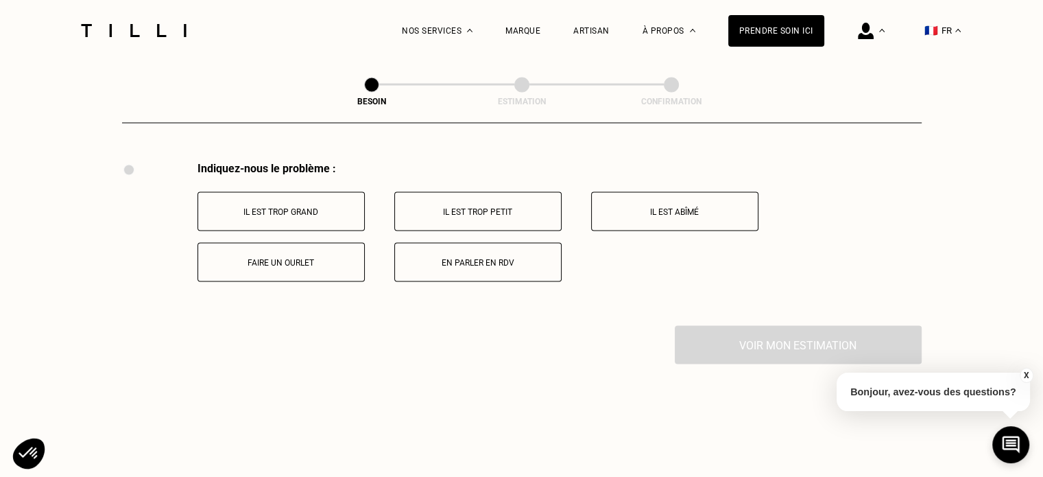
click at [654, 206] on p "Il est abîmé" at bounding box center [675, 211] width 152 height 10
click at [488, 271] on button "Il est déchiré / troué" at bounding box center [477, 261] width 167 height 39
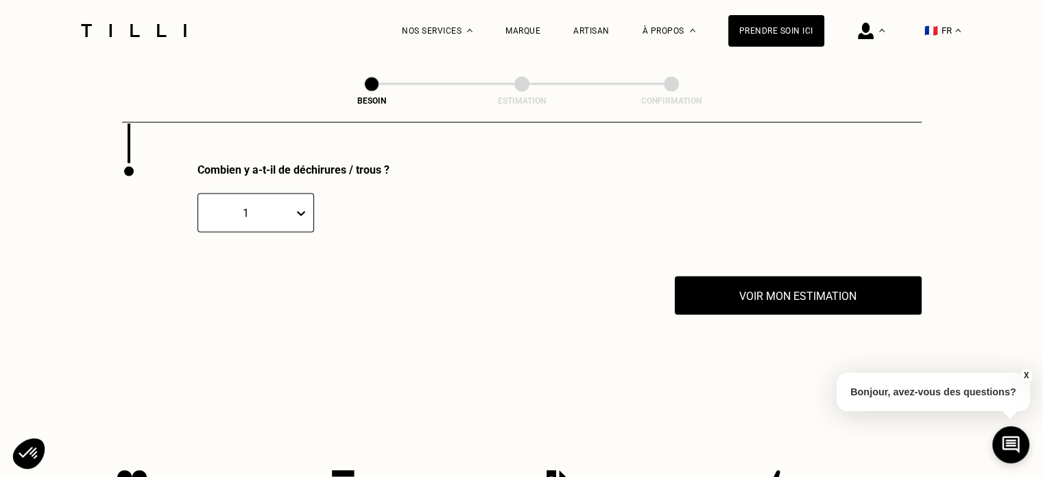
scroll to position [2864, 0]
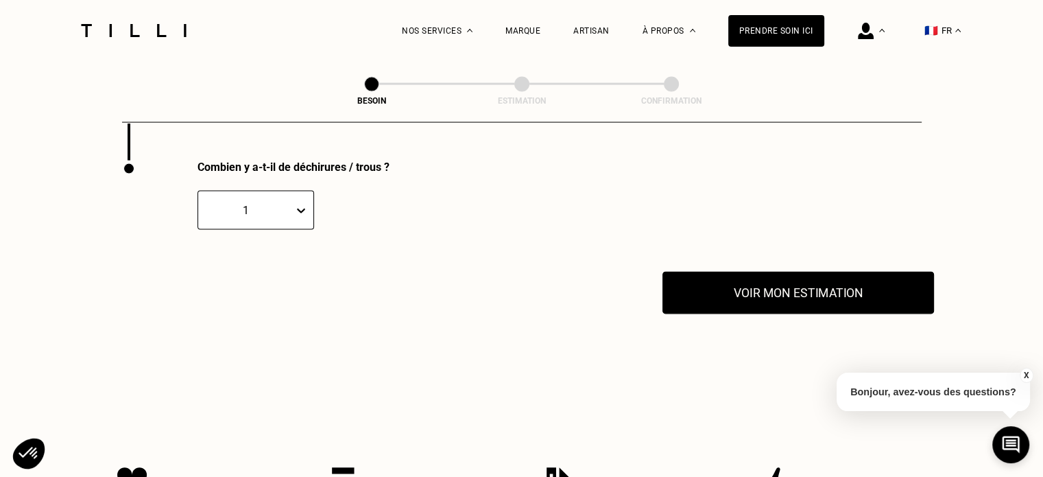
click at [695, 284] on button "Voir mon estimation" at bounding box center [798, 293] width 272 height 43
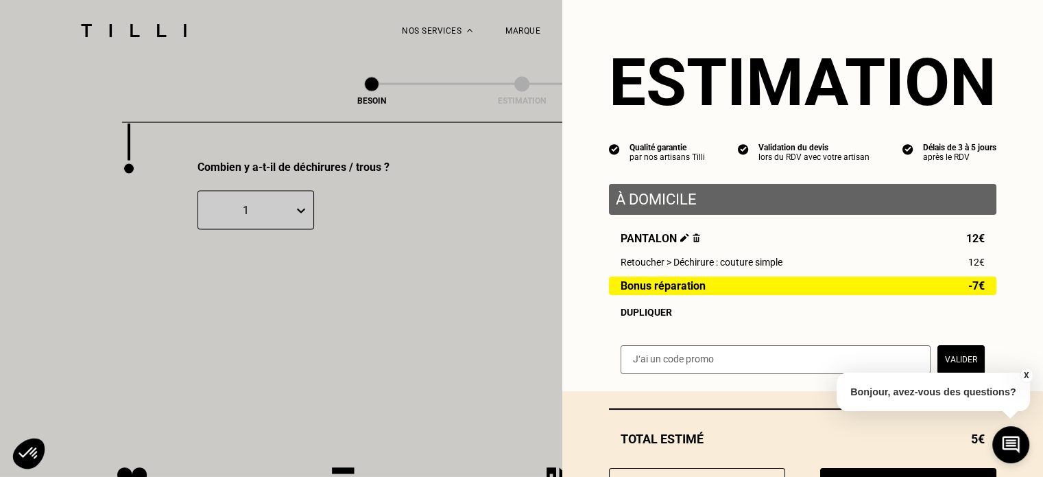
click at [644, 315] on div "Dupliquer" at bounding box center [803, 312] width 364 height 11
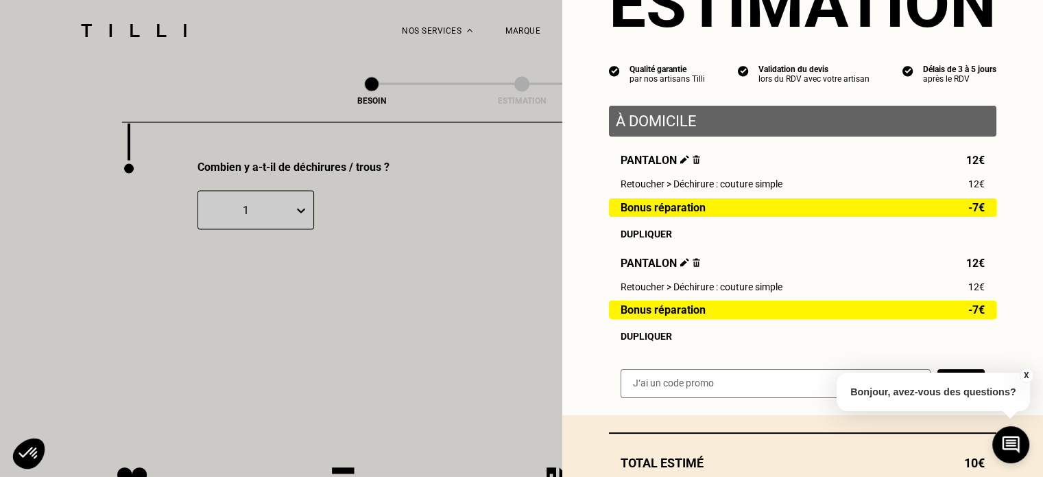
scroll to position [137, 0]
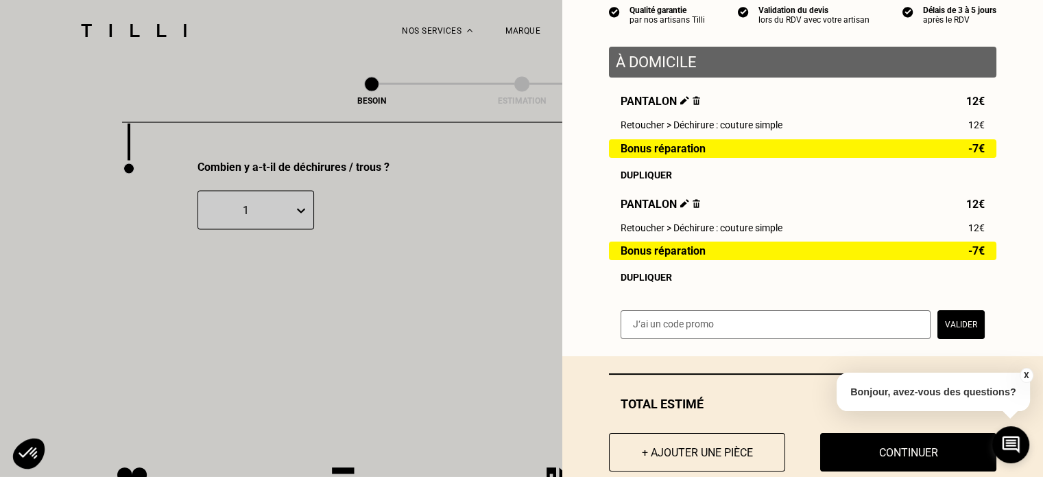
click at [643, 280] on div "Dupliquer" at bounding box center [803, 277] width 364 height 11
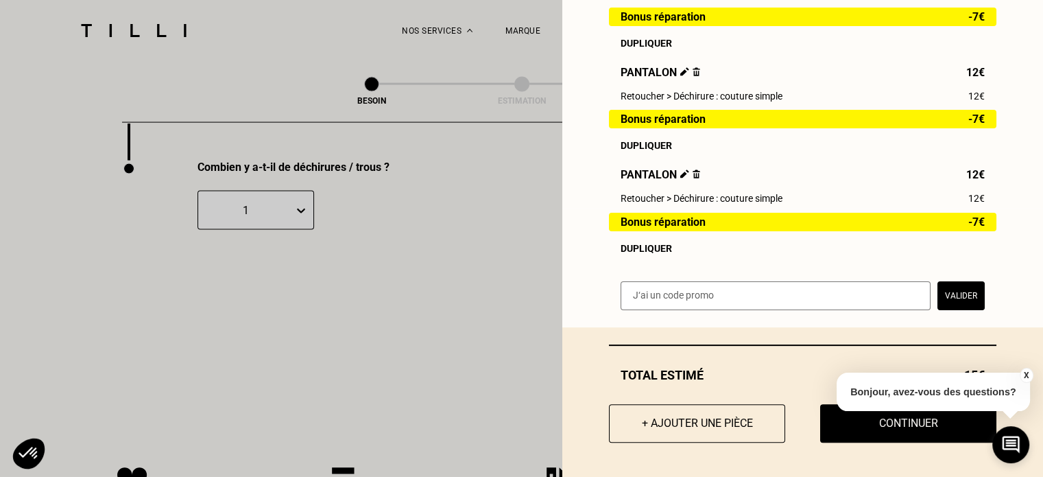
scroll to position [274, 0]
click at [646, 418] on button "+ Ajouter une pièce" at bounding box center [697, 423] width 194 height 43
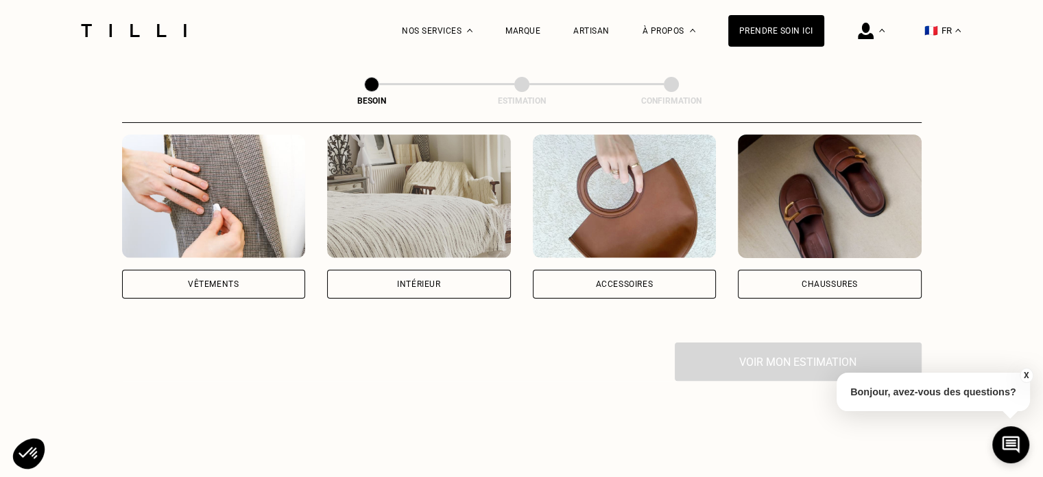
click at [208, 217] on img at bounding box center [214, 195] width 184 height 123
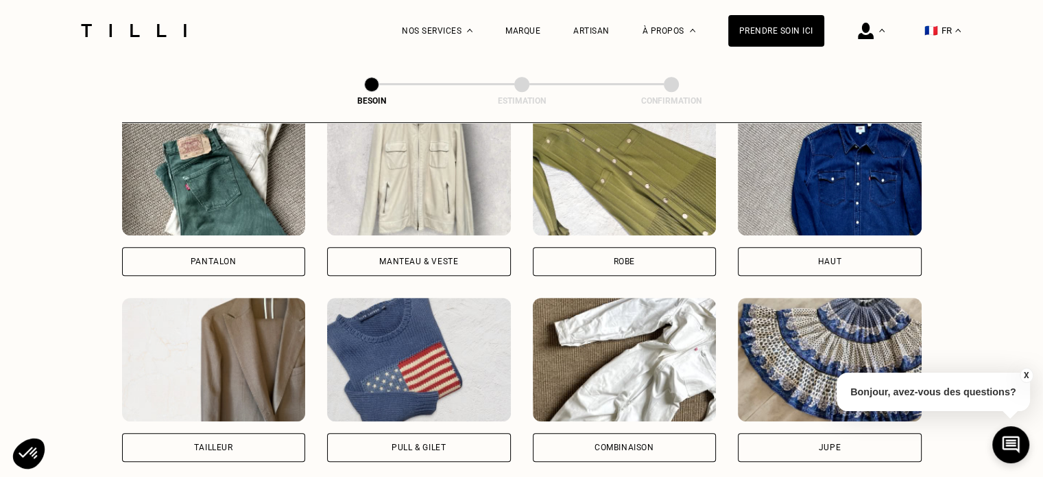
scroll to position [738, 0]
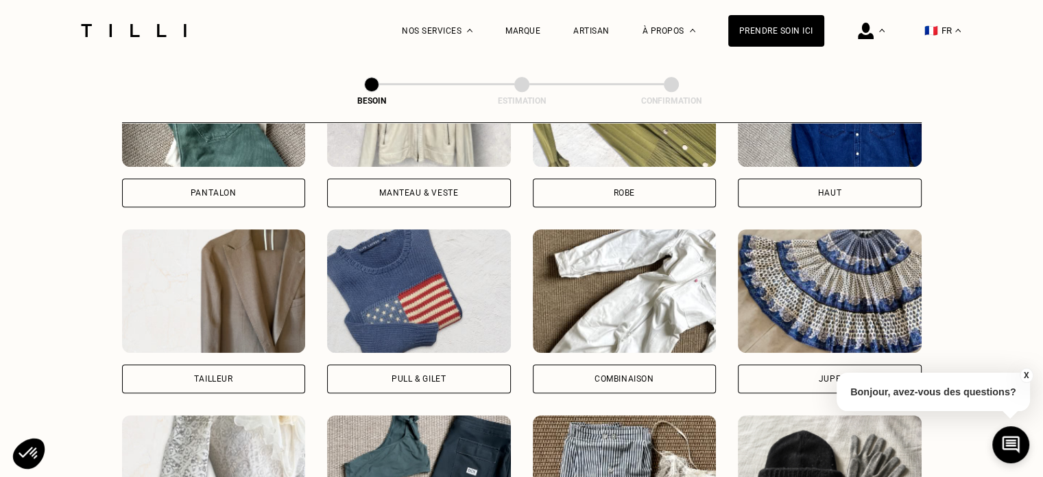
click at [595, 296] on img at bounding box center [625, 290] width 184 height 123
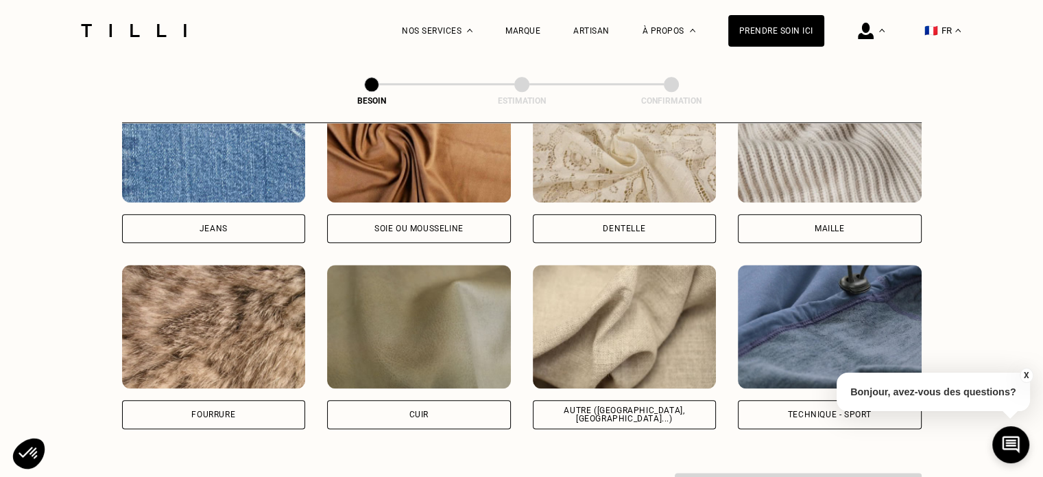
click at [623, 307] on img at bounding box center [625, 326] width 184 height 123
select select "FR"
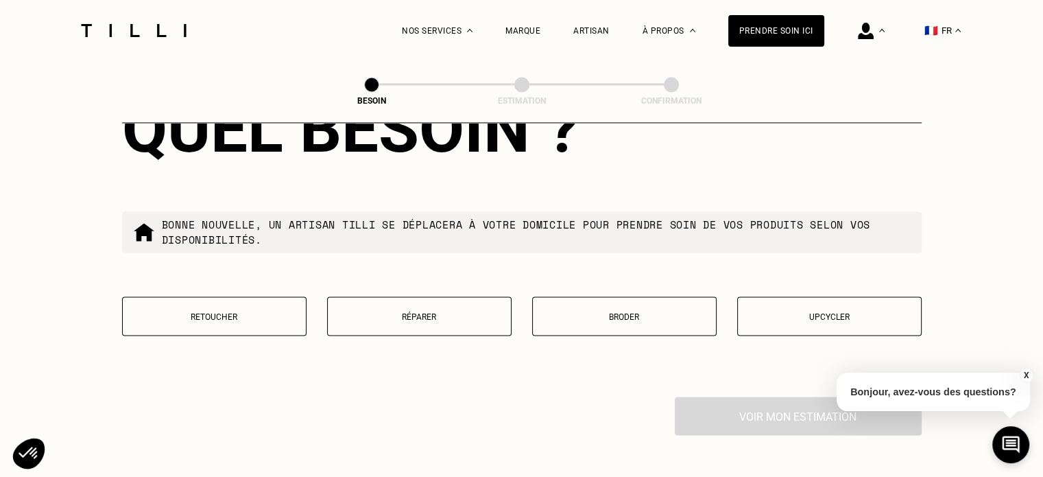
scroll to position [2322, 0]
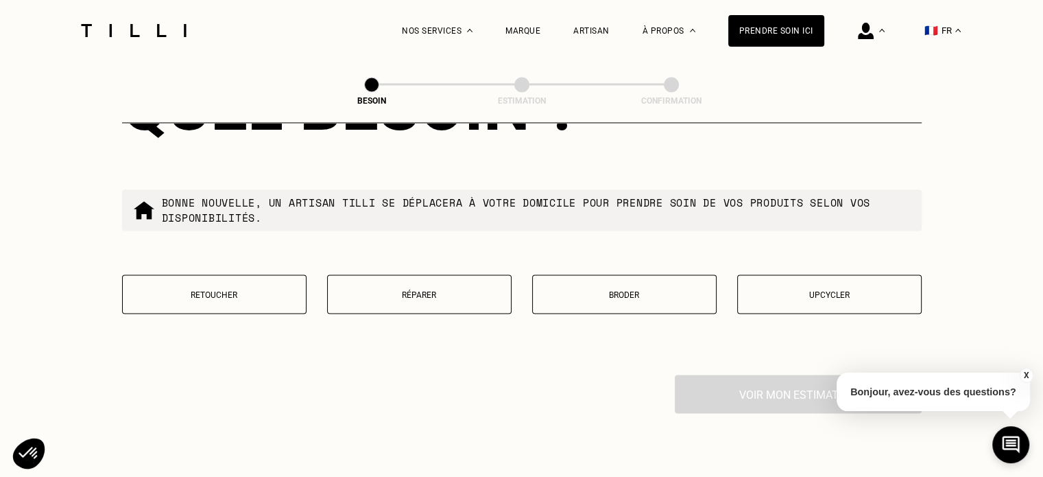
click at [245, 298] on button "Retoucher" at bounding box center [214, 293] width 184 height 39
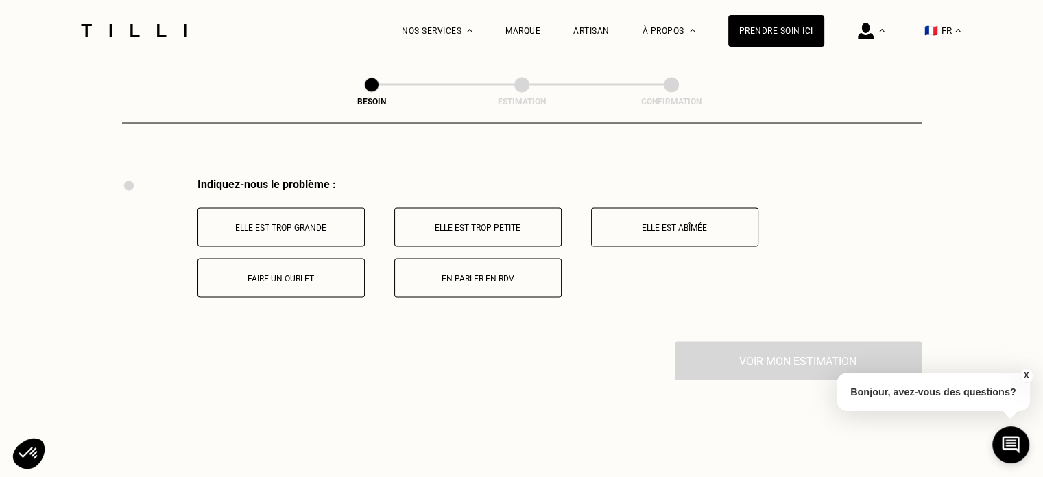
scroll to position [2535, 0]
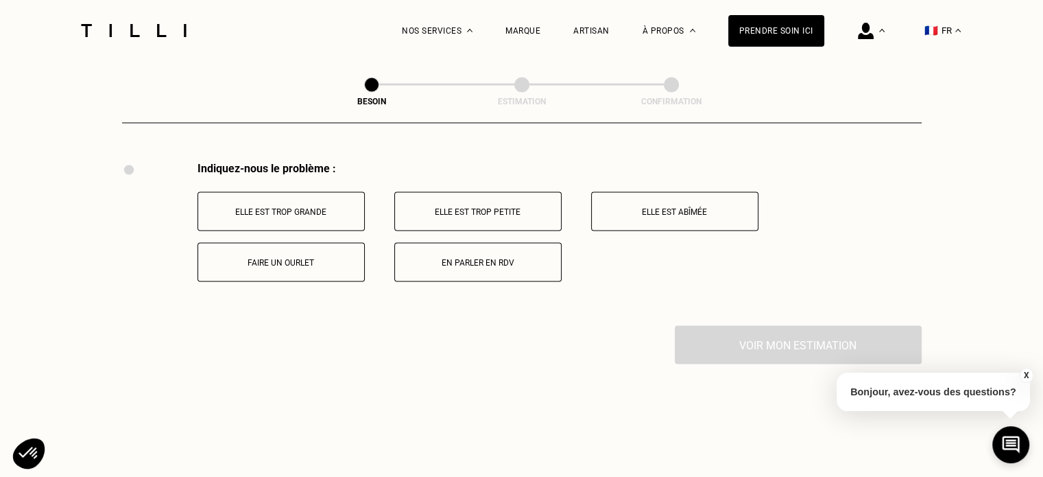
click at [652, 208] on button "Elle est abîmée" at bounding box center [674, 210] width 167 height 39
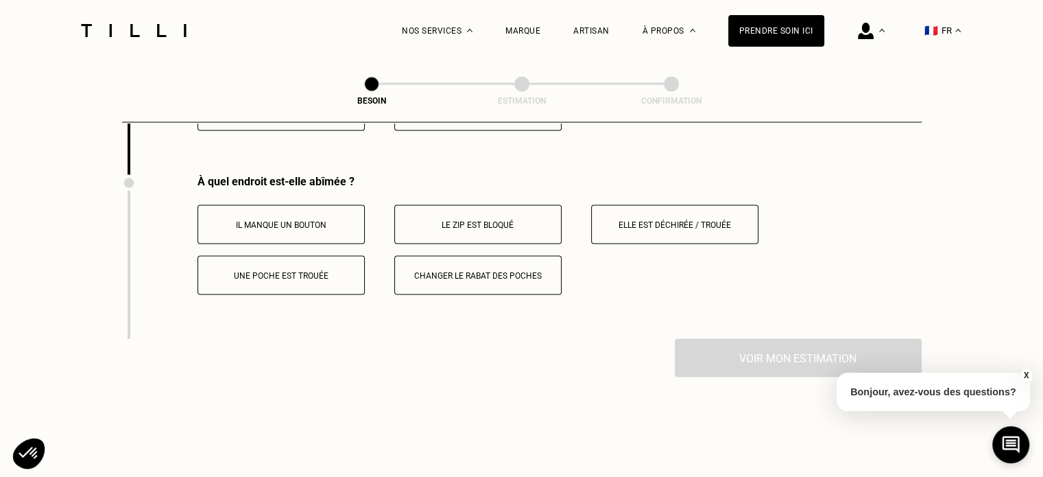
scroll to position [2699, 0]
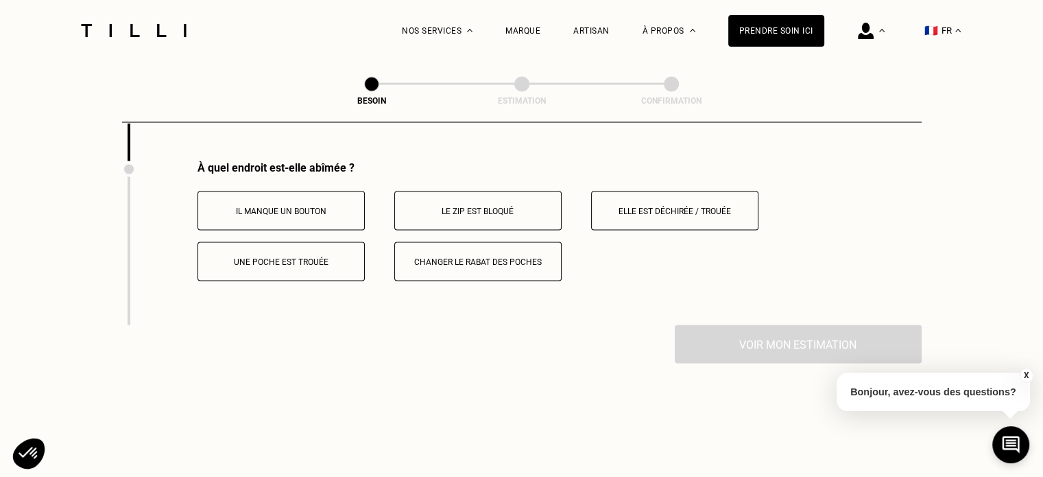
click at [625, 213] on button "Elle est déchirée / trouée" at bounding box center [674, 210] width 167 height 39
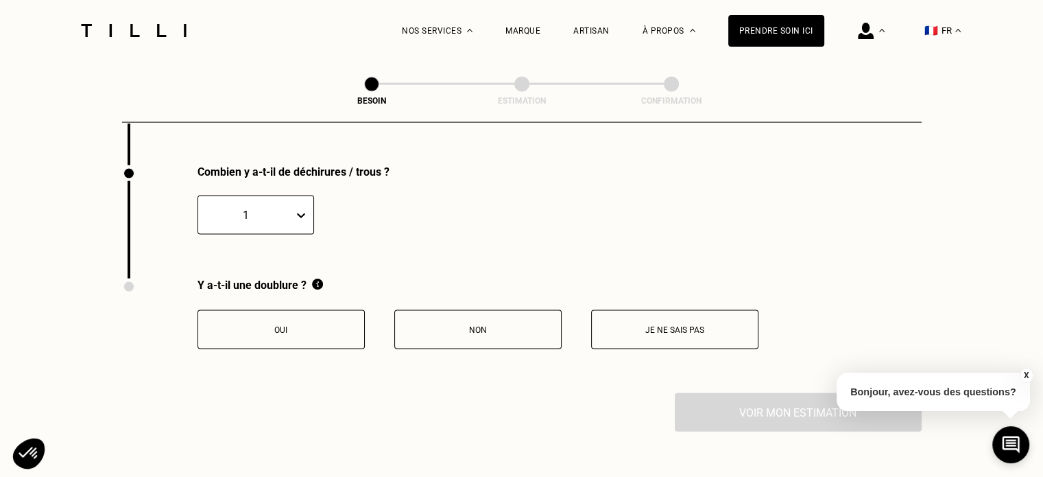
scroll to position [2864, 0]
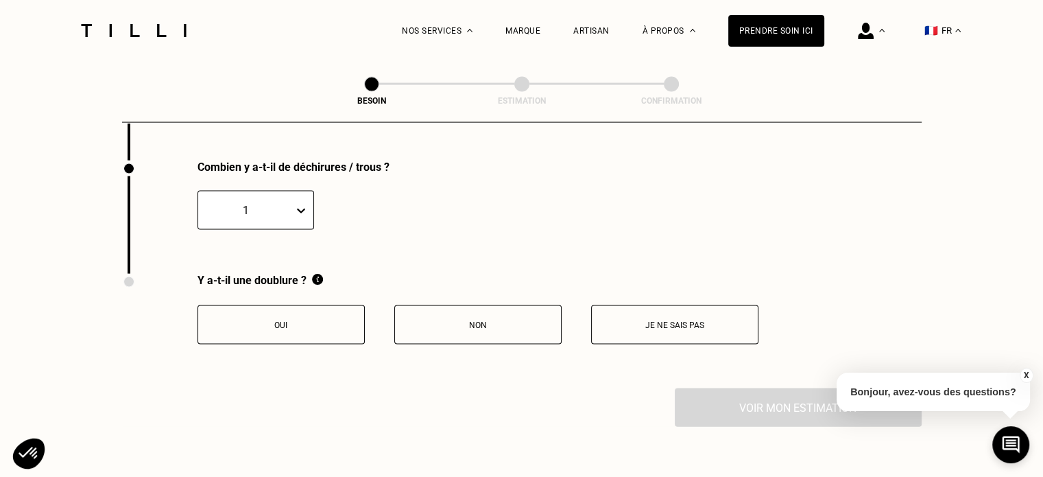
click at [521, 320] on p "Non" at bounding box center [478, 325] width 152 height 10
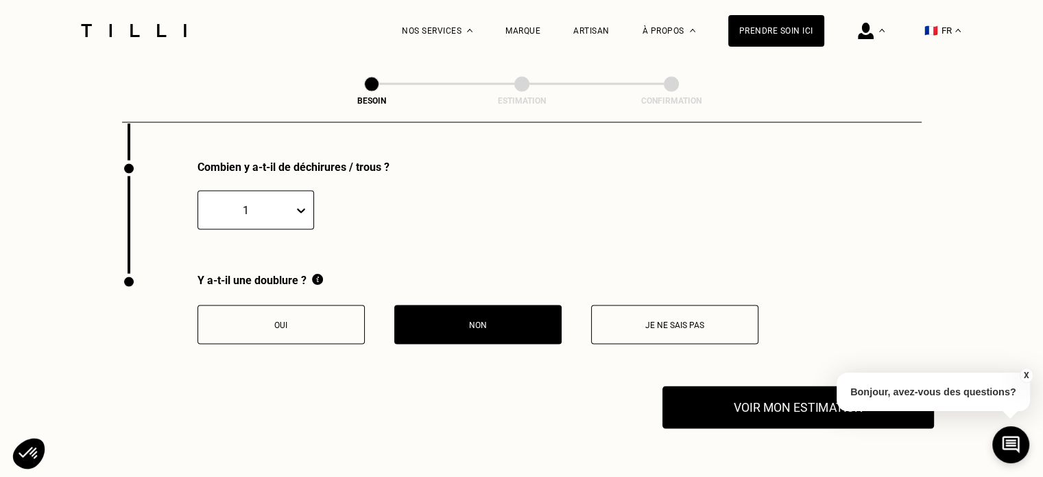
click at [739, 392] on button "Voir mon estimation" at bounding box center [798, 407] width 272 height 43
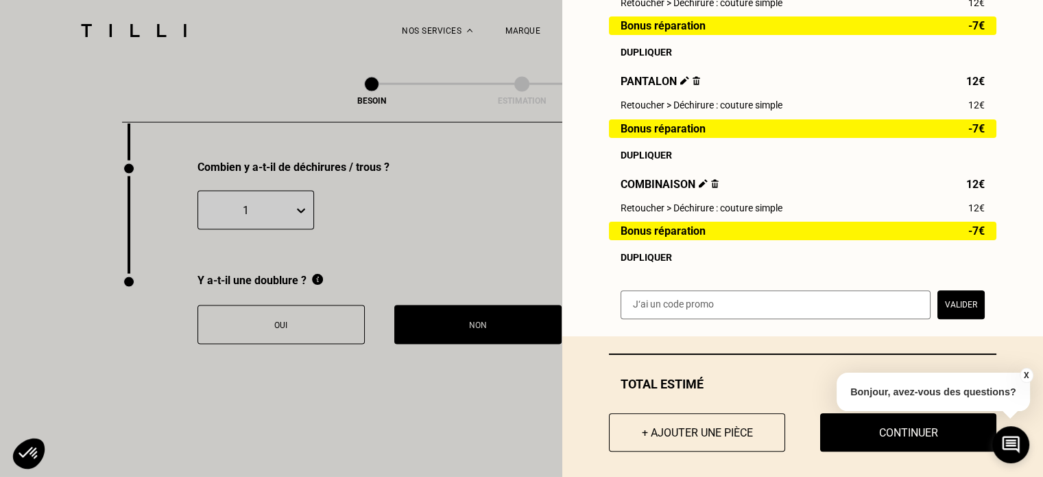
scroll to position [379, 0]
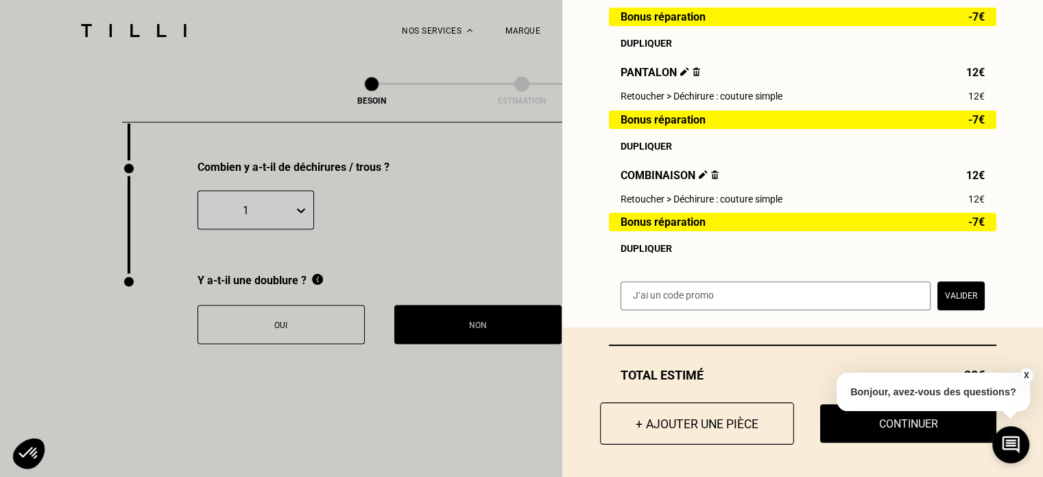
click at [680, 420] on button "+ Ajouter une pièce" at bounding box center [697, 423] width 194 height 43
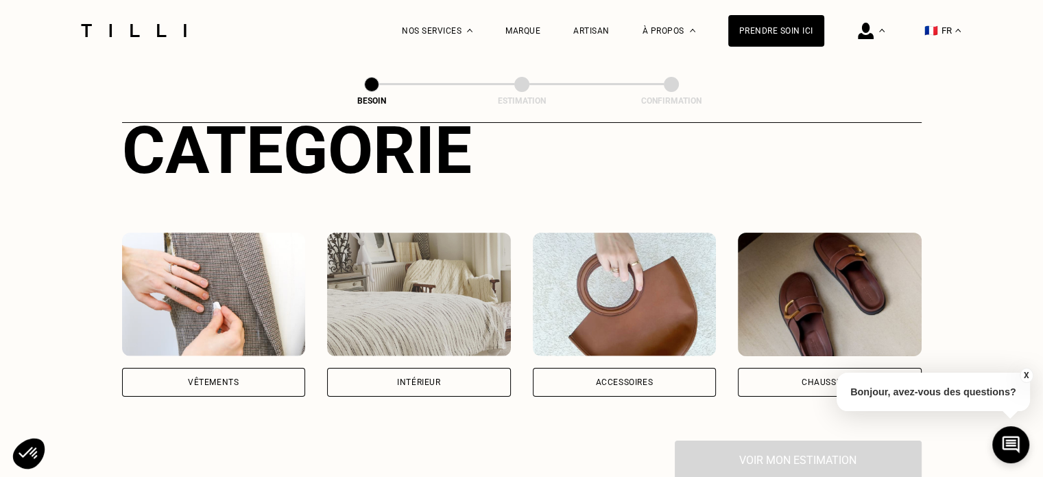
scroll to position [137, 0]
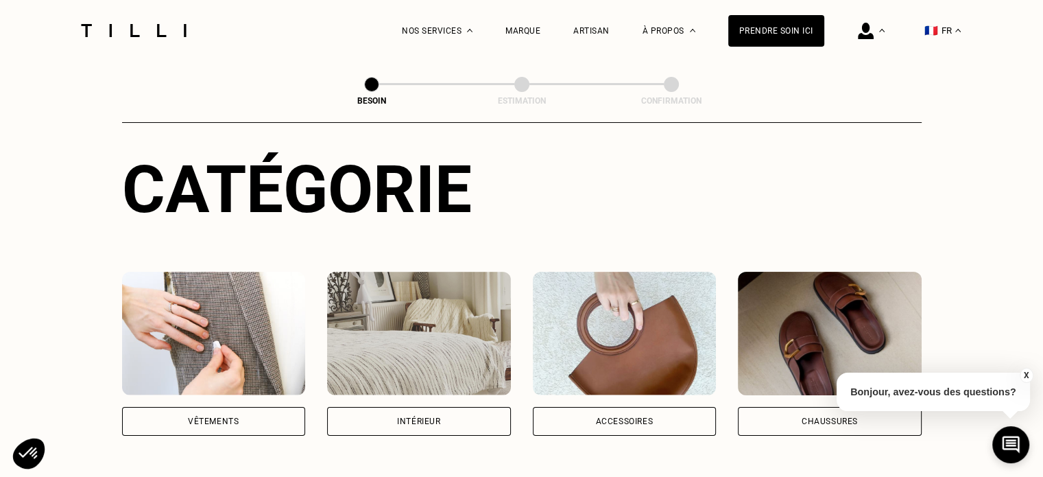
click at [195, 307] on img at bounding box center [214, 333] width 184 height 123
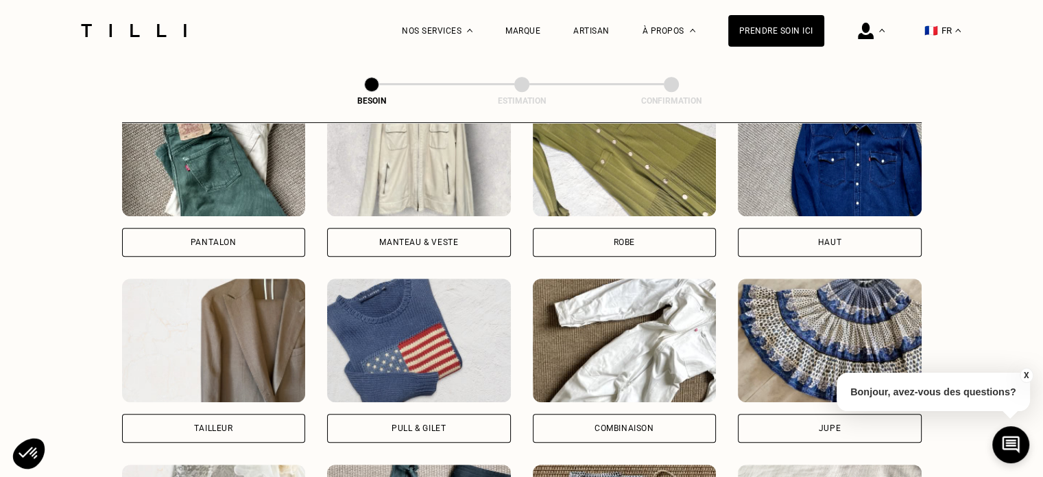
scroll to position [721, 0]
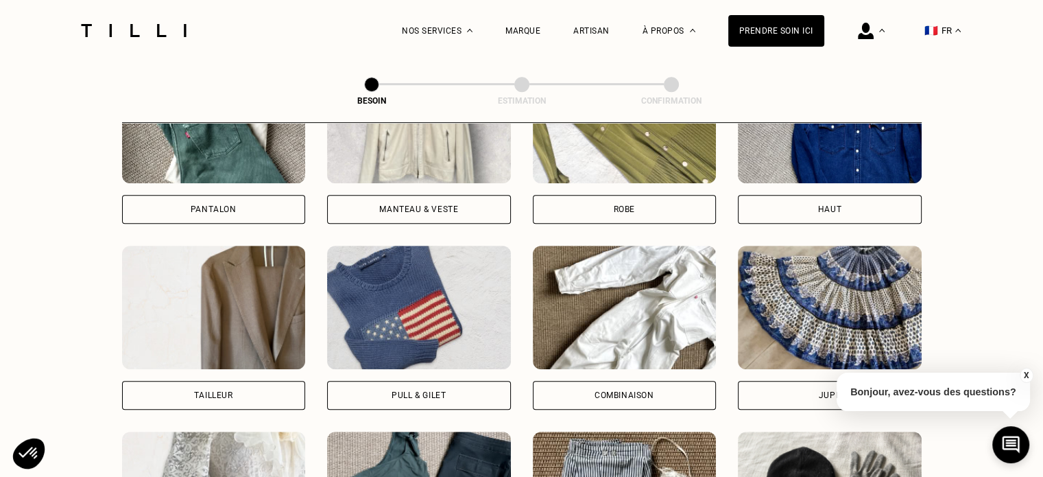
click at [647, 306] on img at bounding box center [625, 306] width 184 height 123
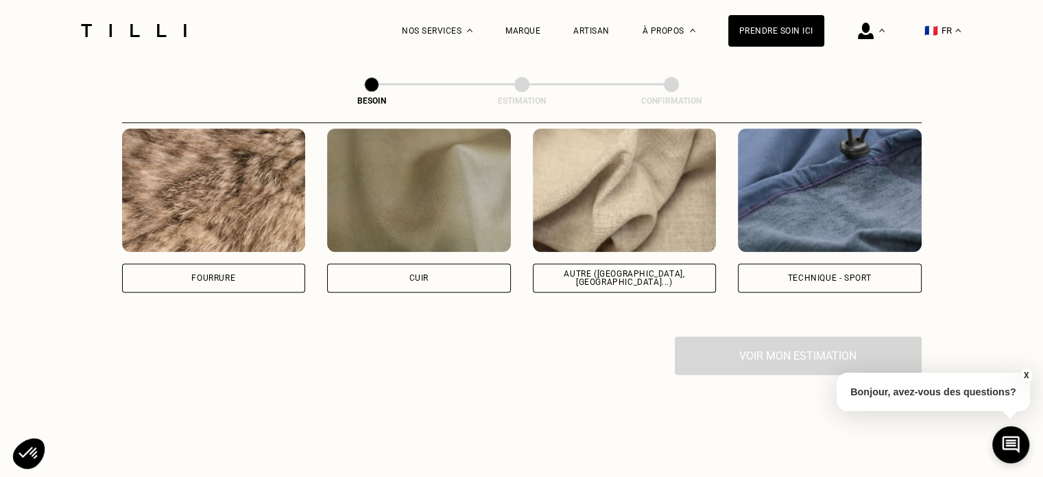
scroll to position [1673, 0]
click at [602, 228] on img at bounding box center [625, 189] width 184 height 123
select select "FR"
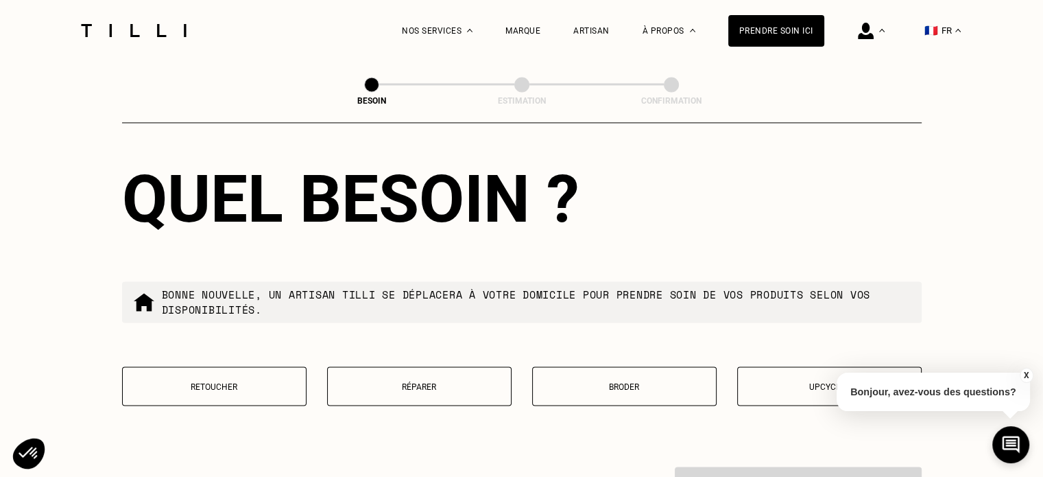
scroll to position [2386, 0]
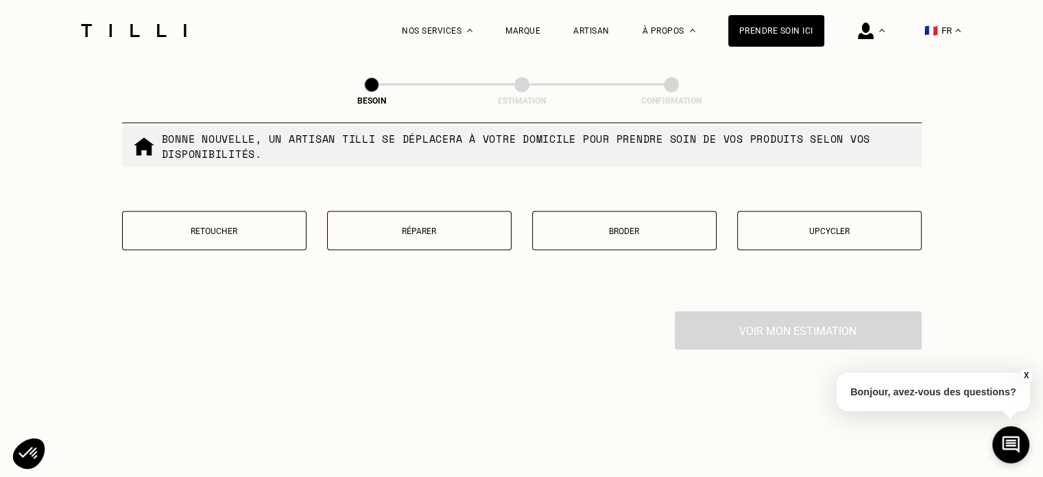
click at [464, 226] on p "Réparer" at bounding box center [419, 231] width 169 height 10
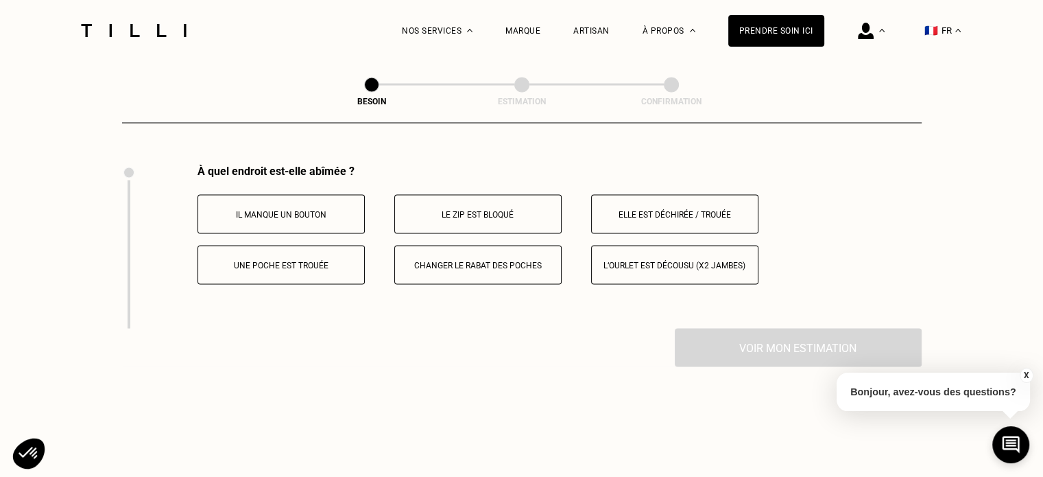
scroll to position [2535, 0]
click at [513, 218] on button "Le zip est bloqué" at bounding box center [477, 210] width 167 height 39
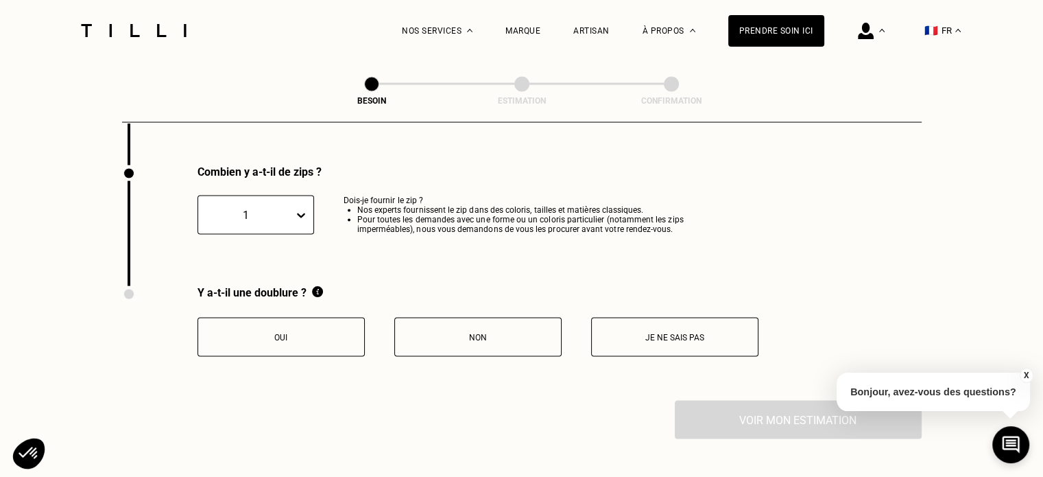
scroll to position [2699, 0]
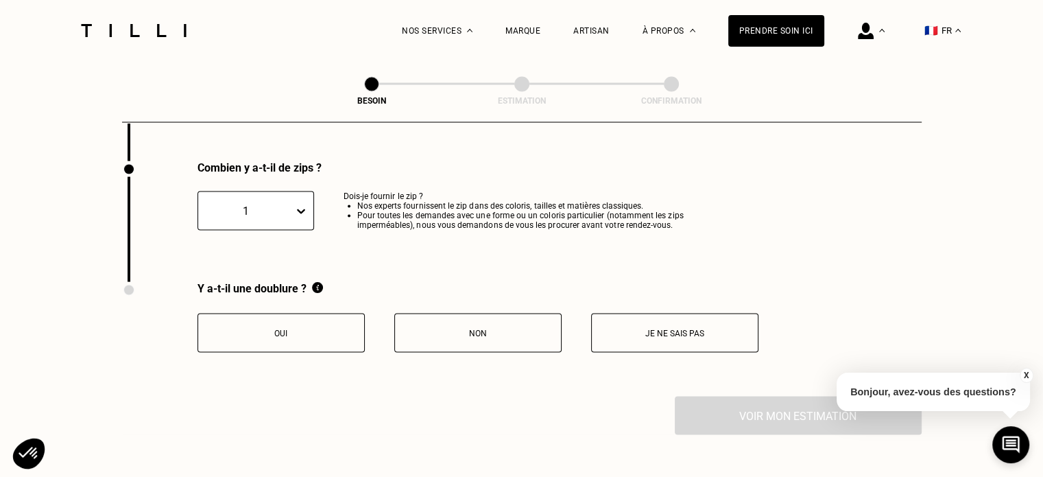
click at [483, 334] on button "Non" at bounding box center [477, 332] width 167 height 39
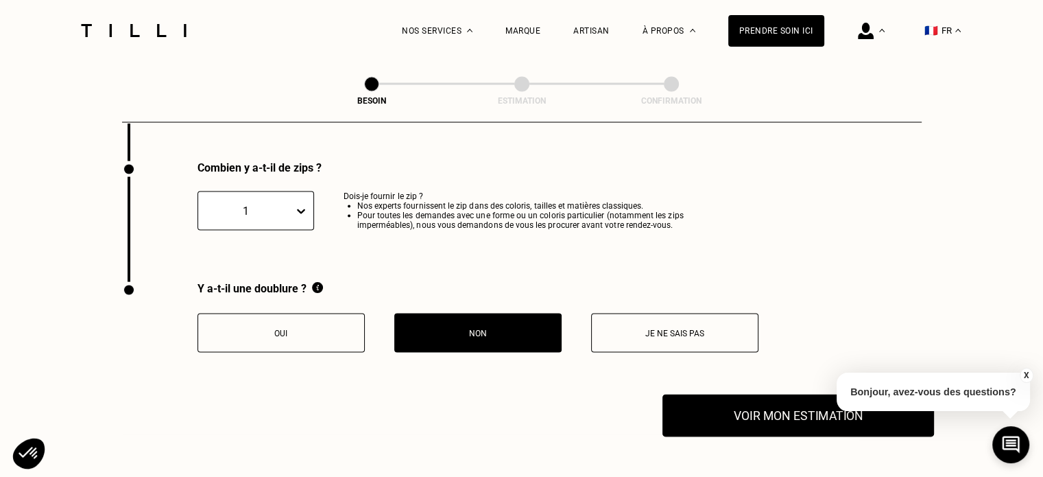
click at [721, 398] on button "Voir mon estimation" at bounding box center [798, 415] width 272 height 43
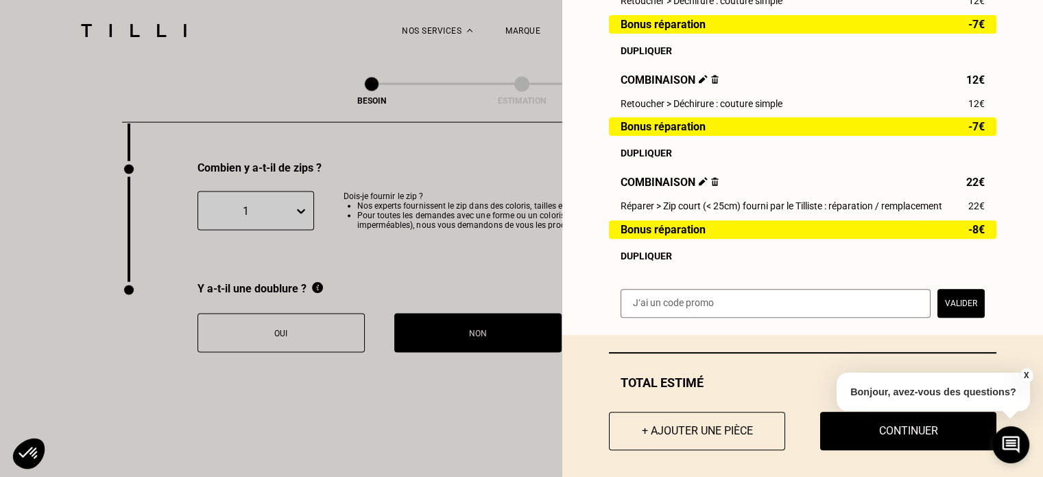
scroll to position [480, 0]
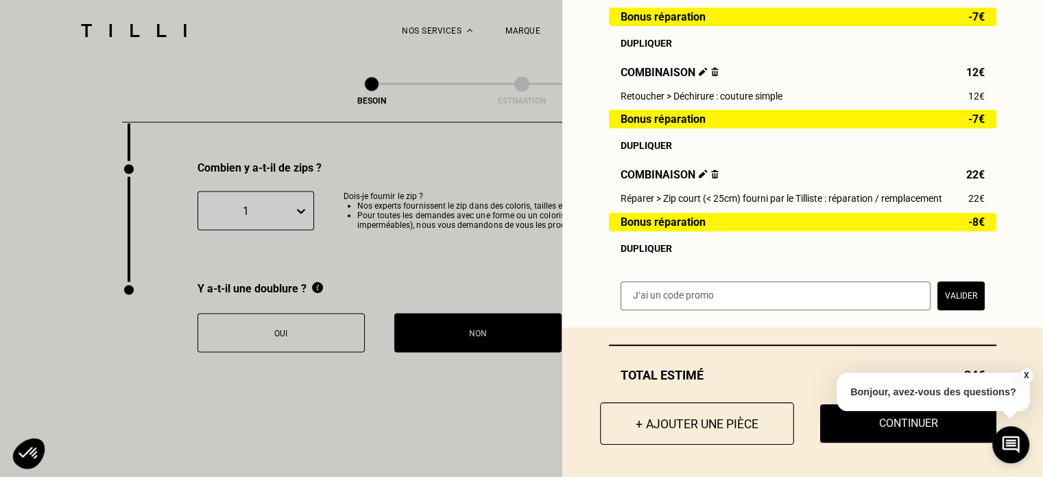
click at [680, 419] on button "+ Ajouter une pièce" at bounding box center [697, 423] width 194 height 43
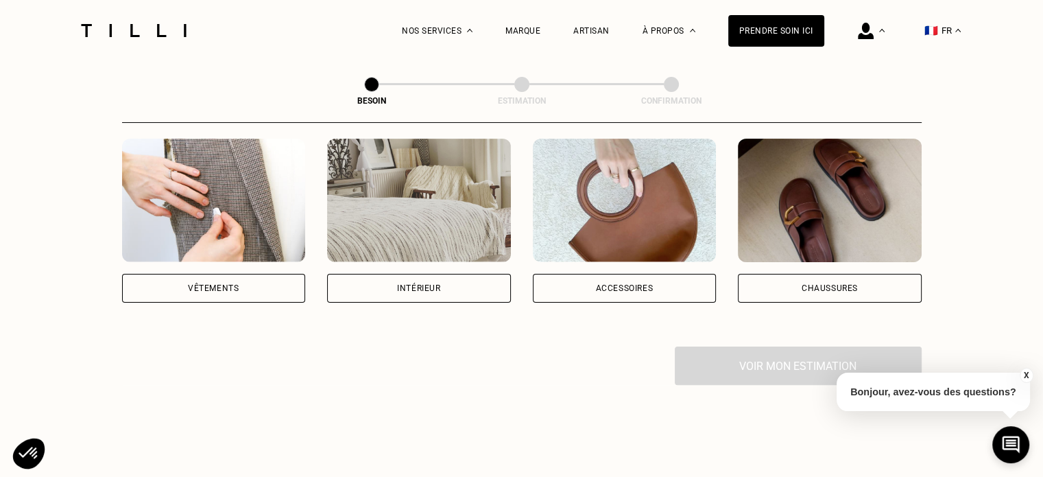
scroll to position [274, 0]
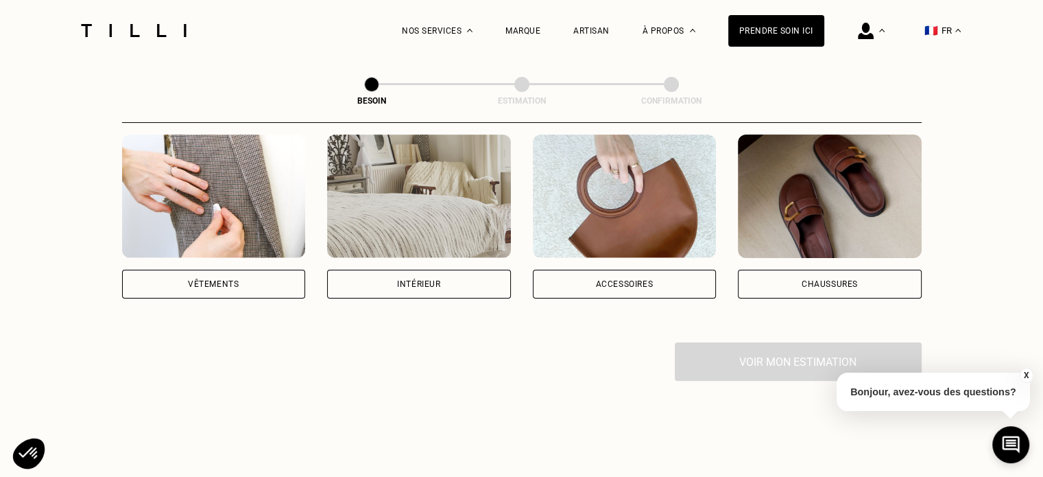
click at [228, 207] on img at bounding box center [214, 195] width 184 height 123
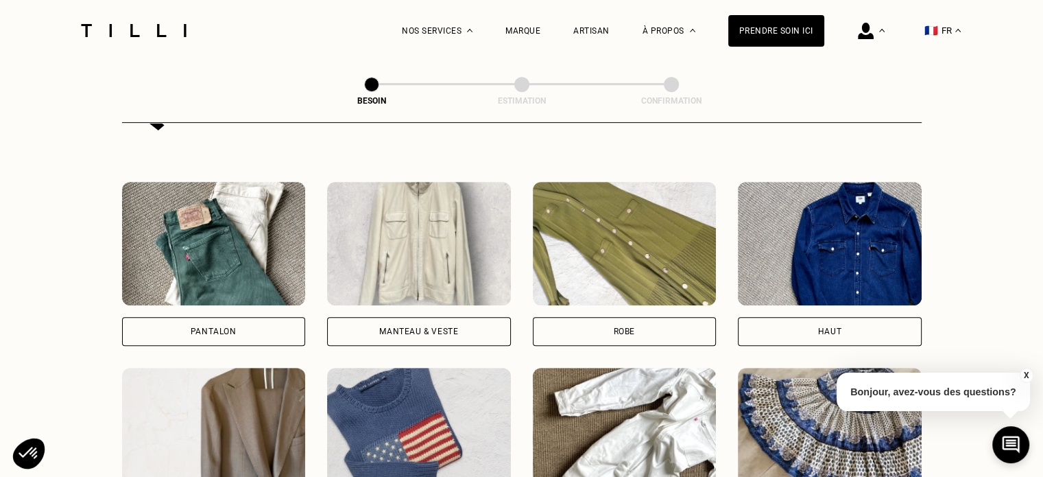
scroll to position [601, 0]
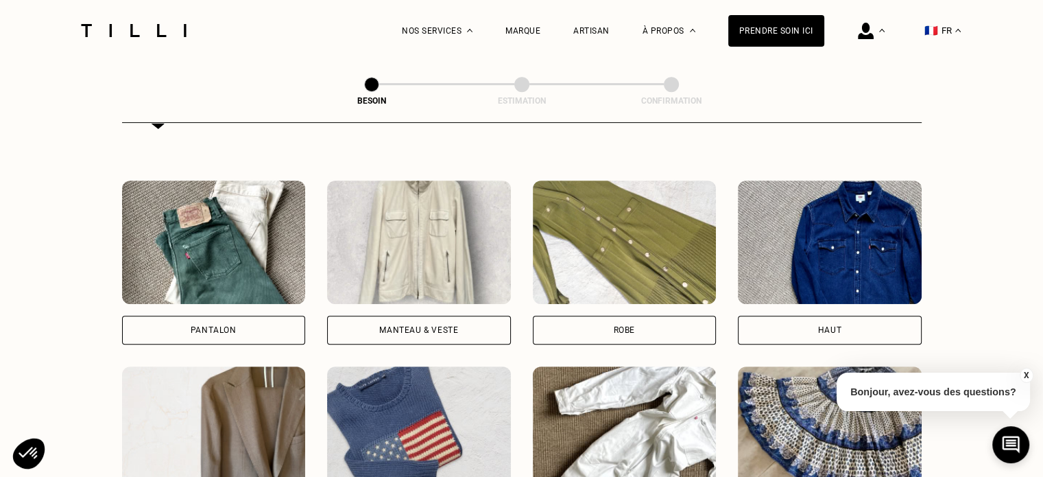
click at [272, 282] on img at bounding box center [214, 241] width 184 height 123
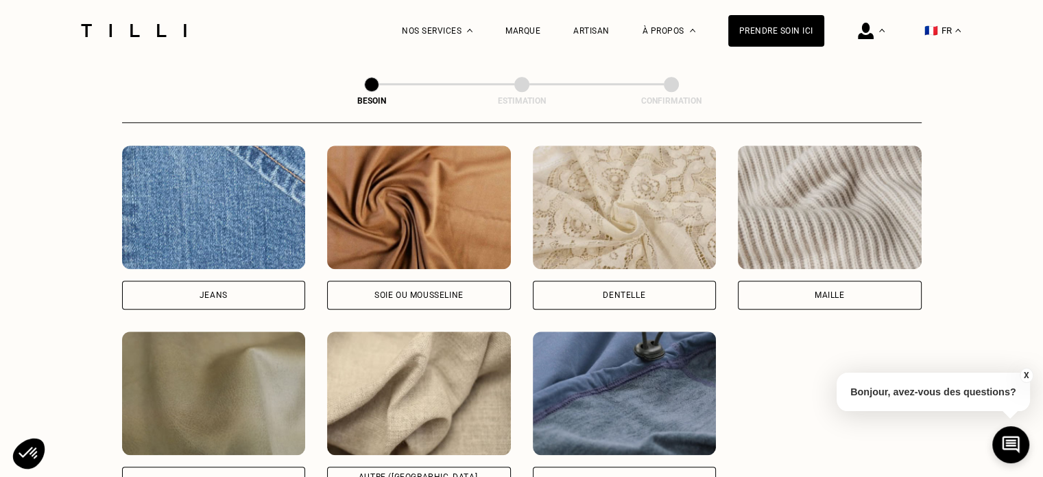
scroll to position [1467, 0]
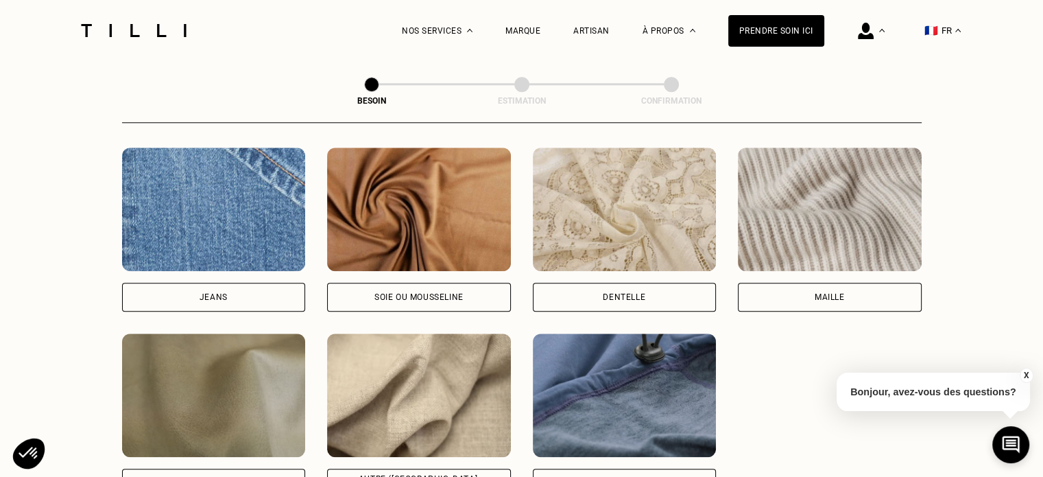
click at [488, 361] on img at bounding box center [419, 394] width 184 height 123
select select "FR"
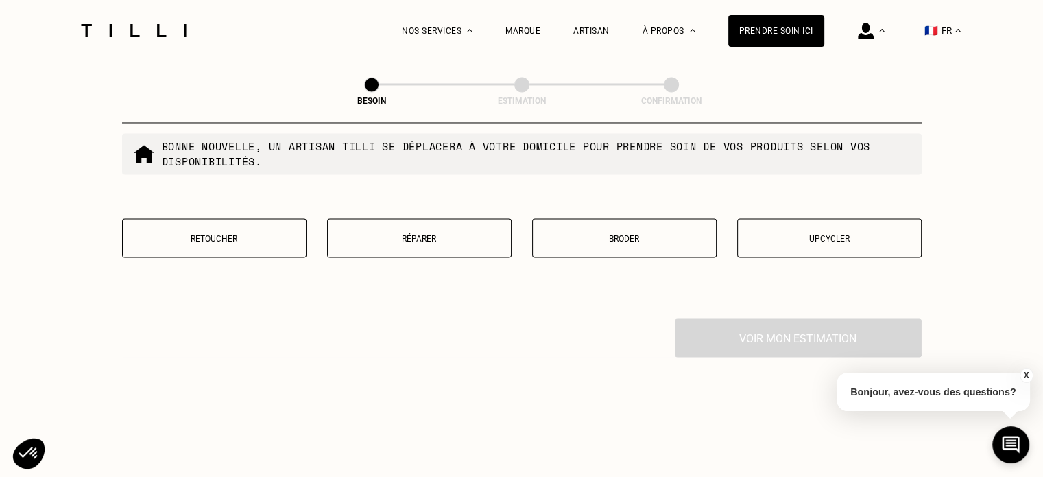
scroll to position [2389, 0]
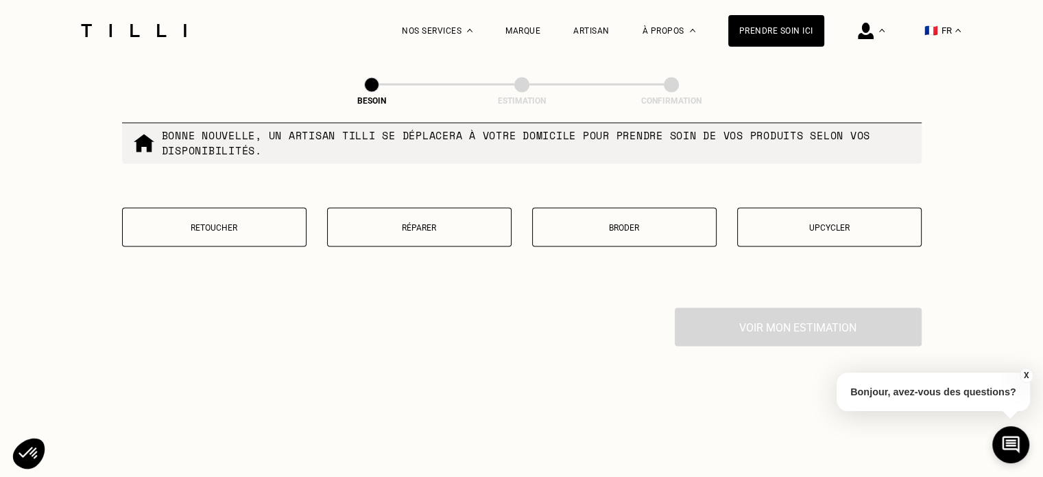
click at [435, 226] on button "Réparer" at bounding box center [419, 226] width 184 height 39
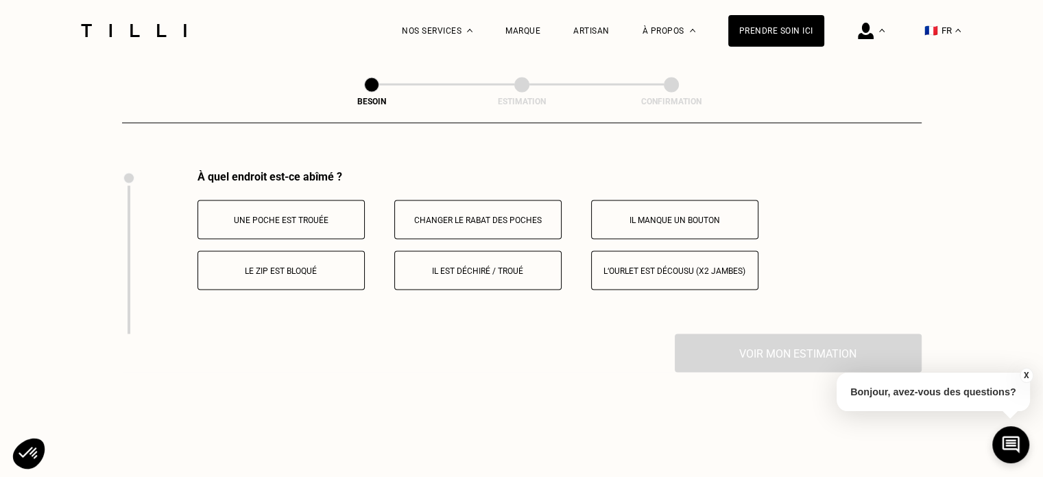
scroll to position [2535, 0]
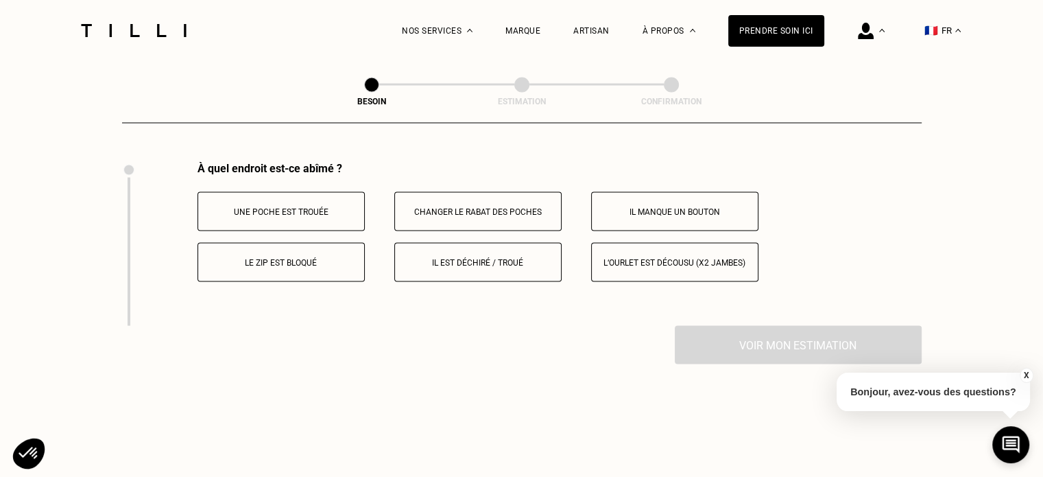
click at [524, 247] on button "Il est déchiré / troué" at bounding box center [477, 261] width 167 height 39
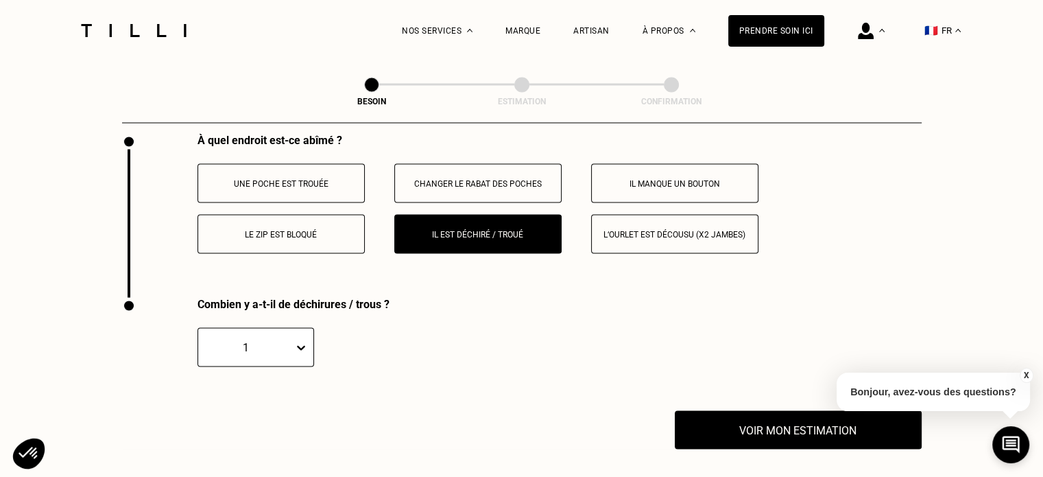
scroll to position [2562, 0]
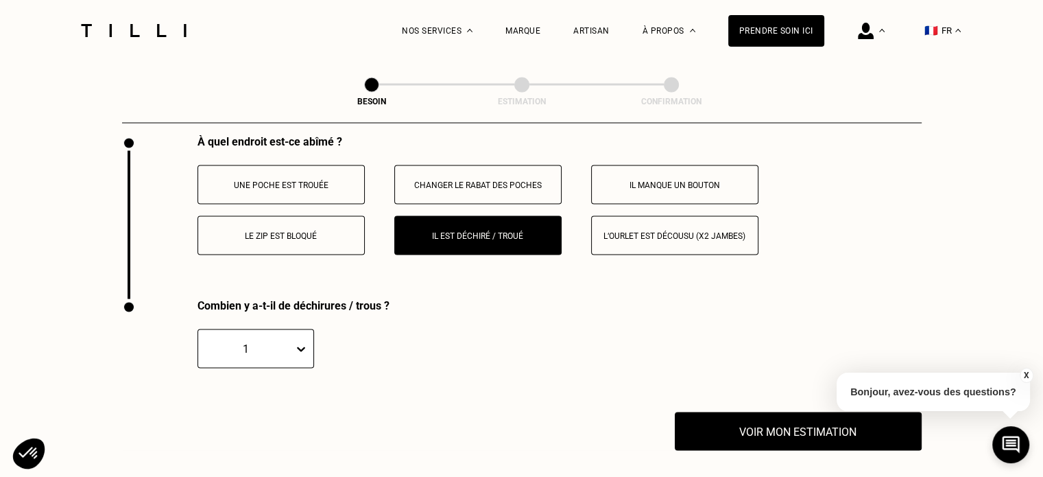
click at [307, 234] on button "Le zip est bloqué" at bounding box center [280, 234] width 167 height 39
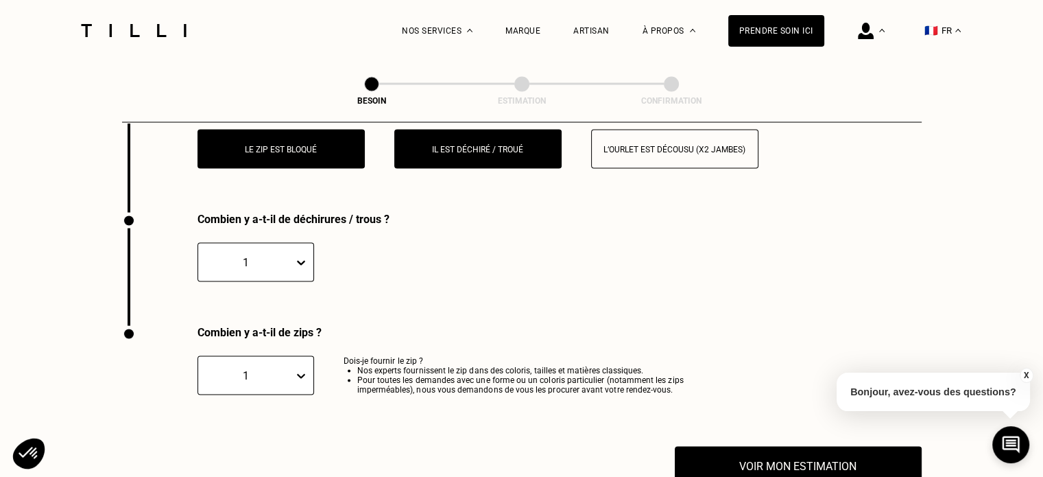
click at [302, 186] on div "À quel endroit est-ce abîmé ? Une poche est trouée Changer le rabat des poches …" at bounding box center [522, 131] width 800 height 164
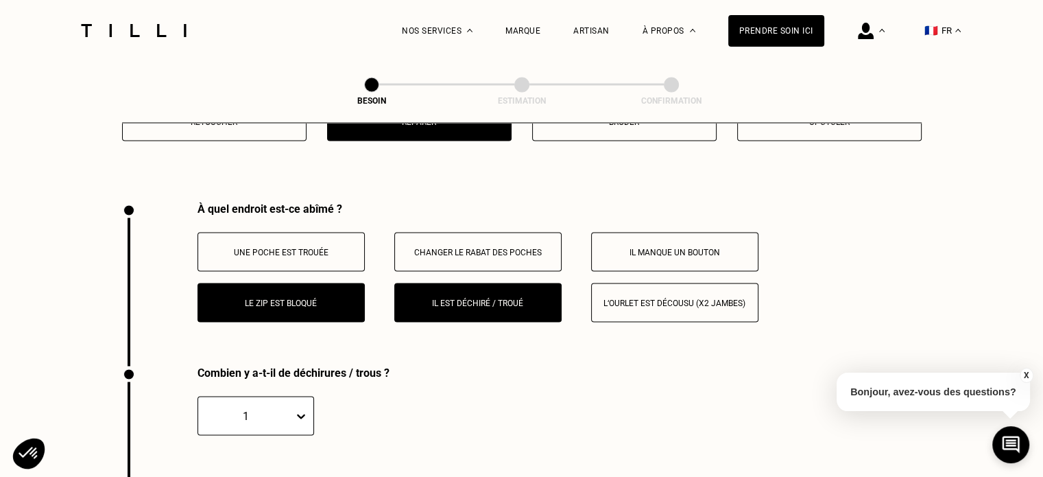
scroll to position [2493, 0]
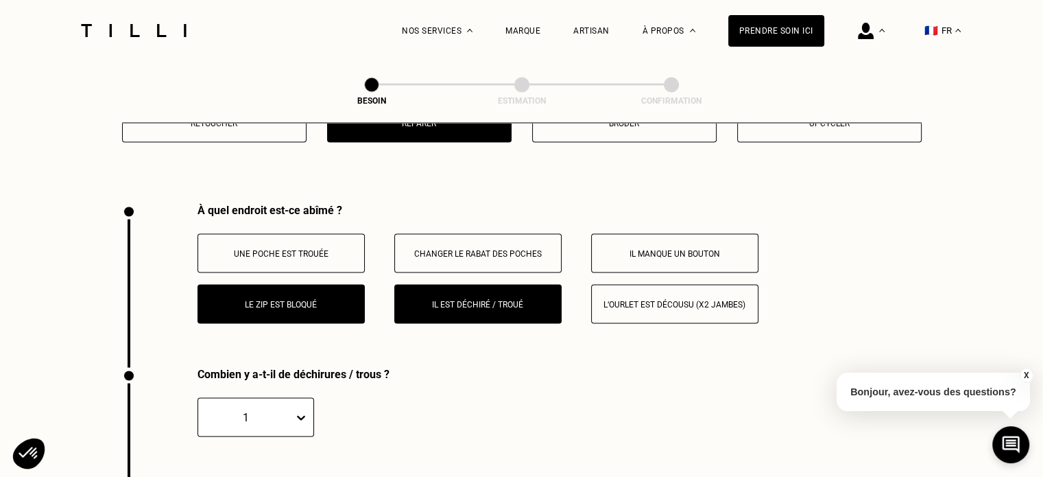
click at [237, 233] on button "Une poche est trouée" at bounding box center [280, 252] width 167 height 39
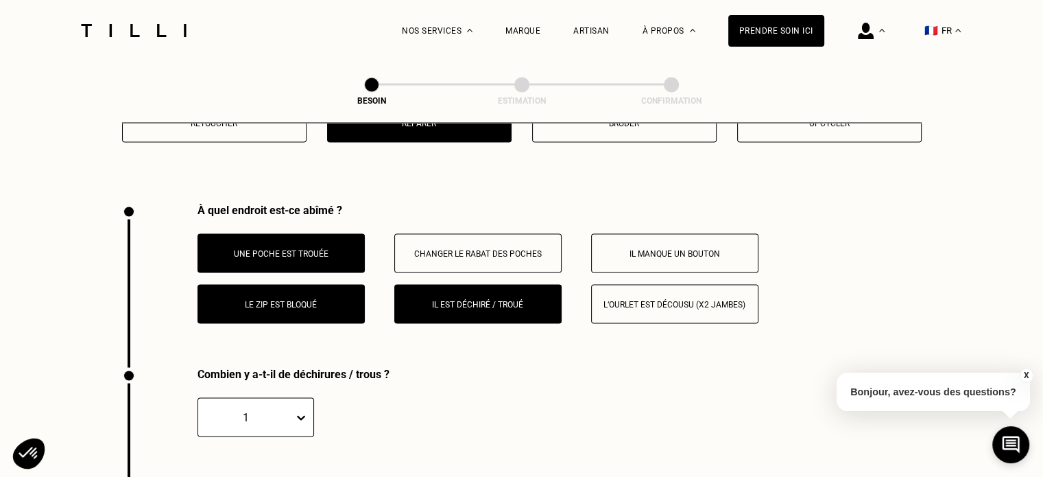
click at [467, 248] on p "Changer le rabat des poches" at bounding box center [478, 253] width 152 height 10
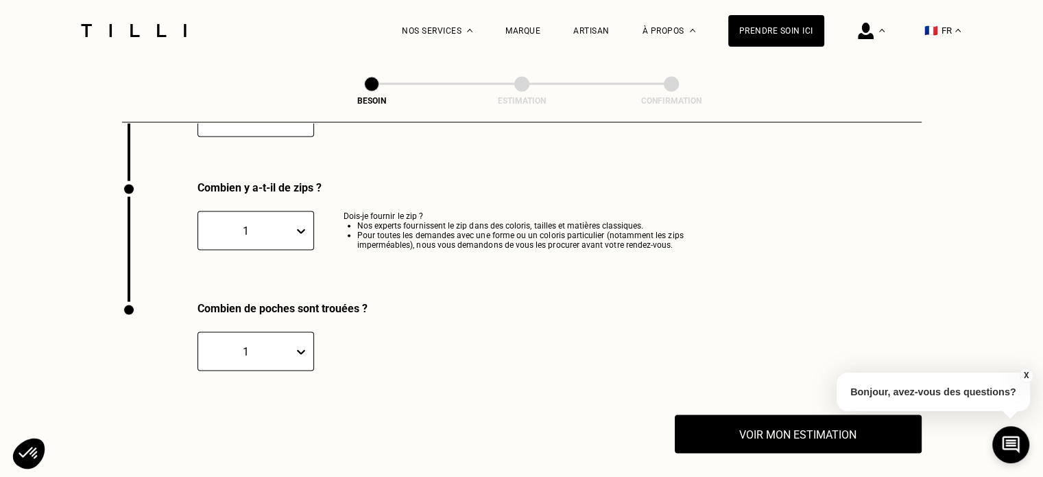
scroll to position [2836, 0]
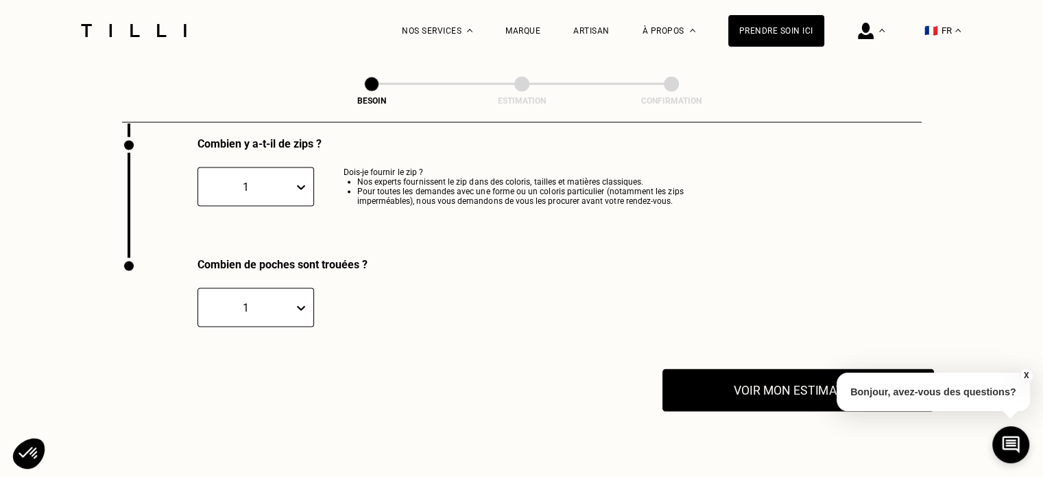
click at [738, 394] on button "Voir mon estimation" at bounding box center [798, 390] width 272 height 43
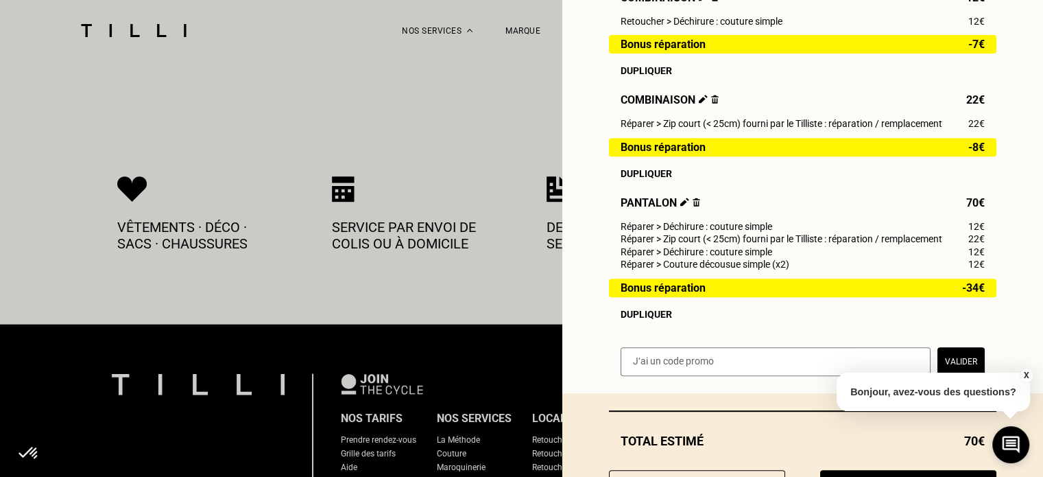
scroll to position [3248, 0]
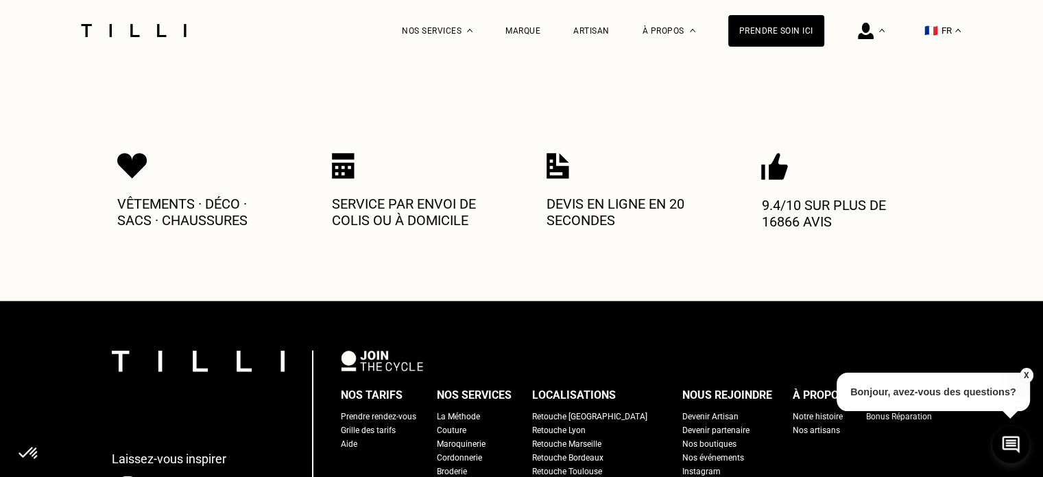
click at [1026, 376] on button "X" at bounding box center [1026, 375] width 14 height 15
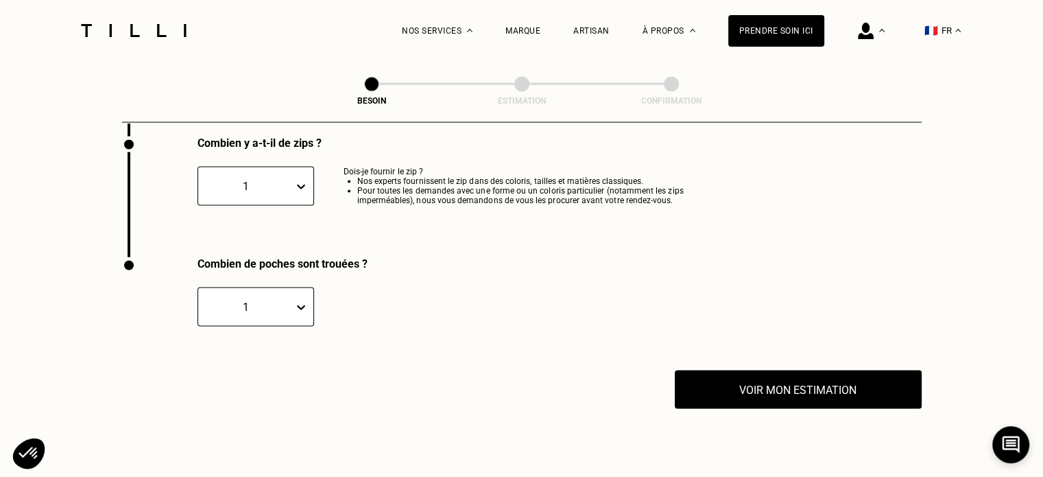
scroll to position [2836, 0]
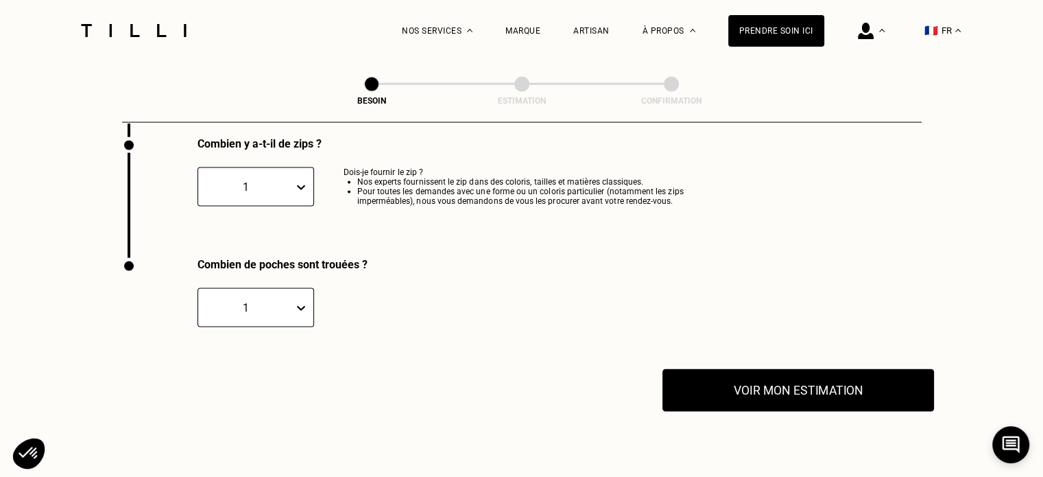
click at [839, 374] on button "Voir mon estimation" at bounding box center [798, 390] width 272 height 43
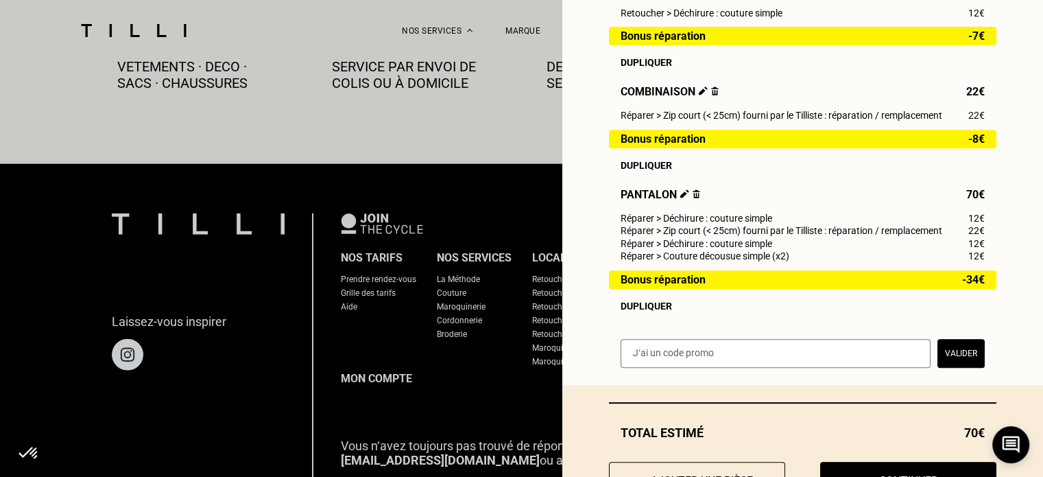
scroll to position [626, 0]
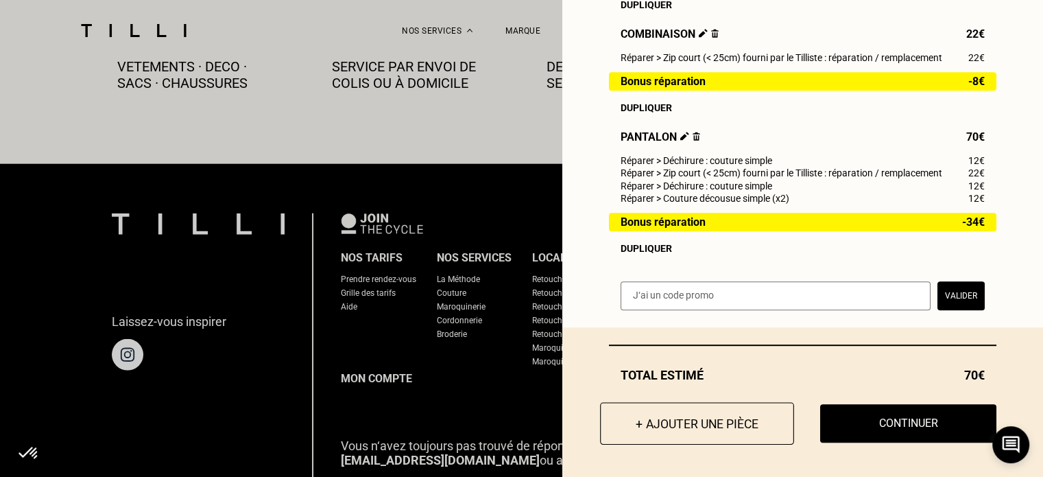
click at [715, 430] on button "+ Ajouter une pièce" at bounding box center [697, 423] width 194 height 43
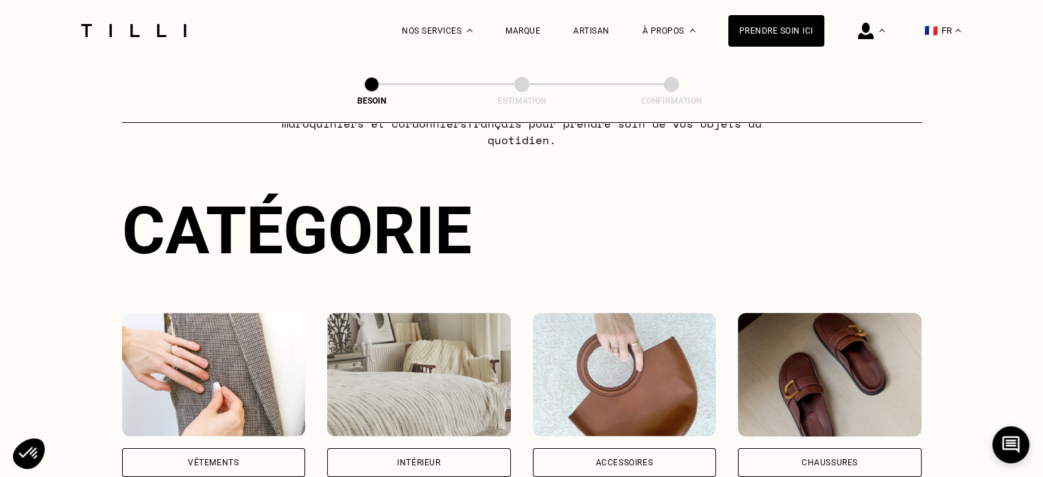
scroll to position [206, 0]
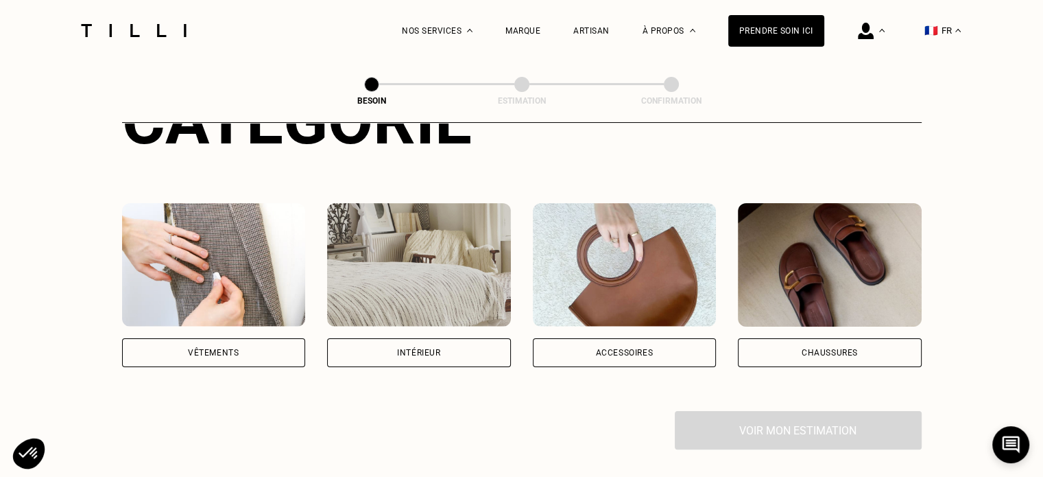
click at [250, 265] on img at bounding box center [214, 264] width 184 height 123
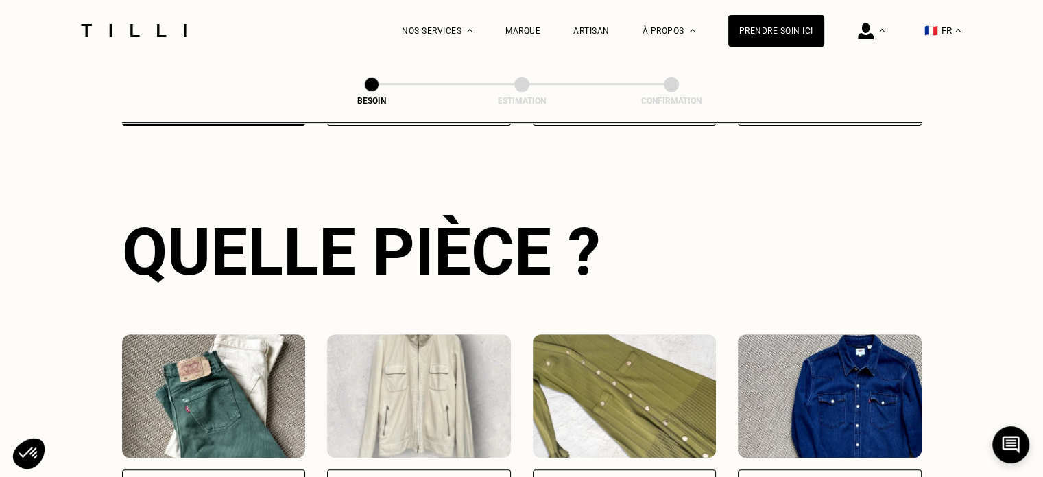
scroll to position [637, 0]
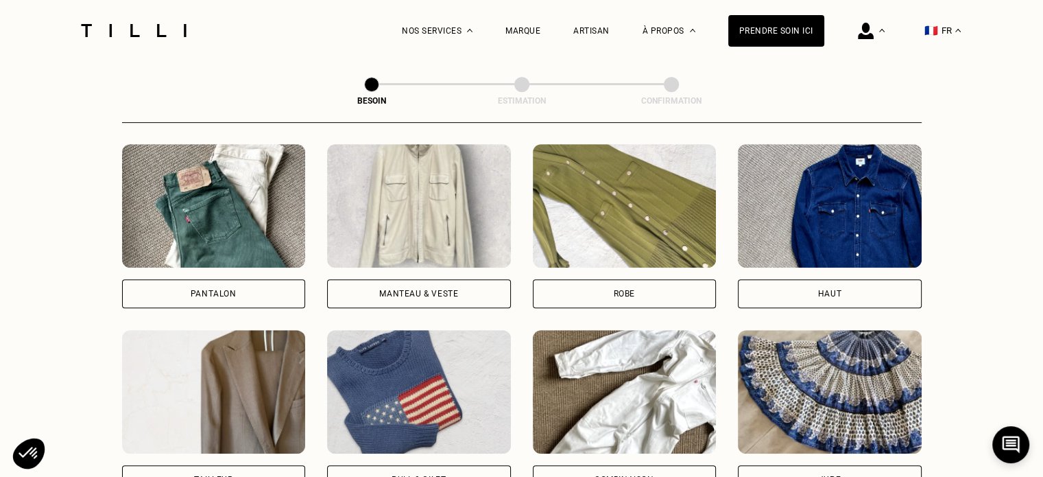
click at [891, 205] on img at bounding box center [830, 205] width 184 height 123
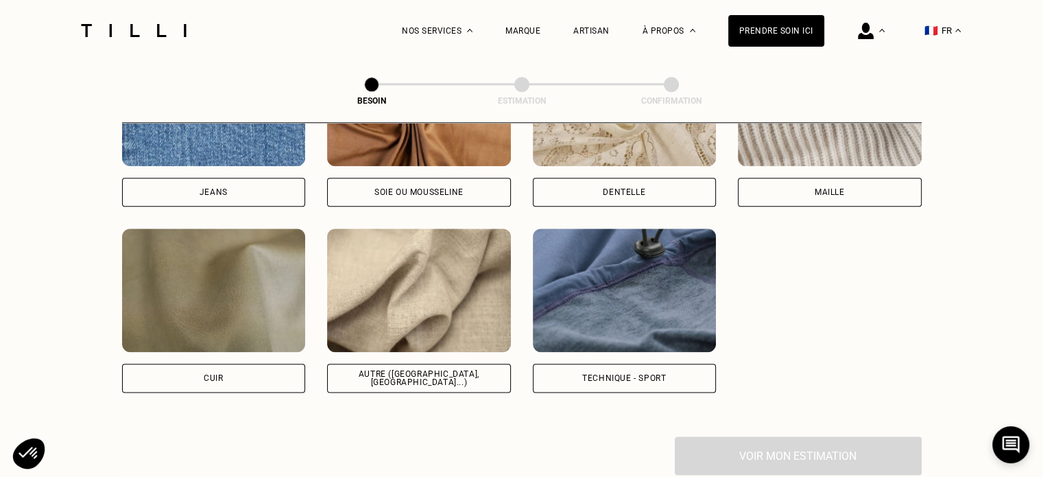
scroll to position [1604, 0]
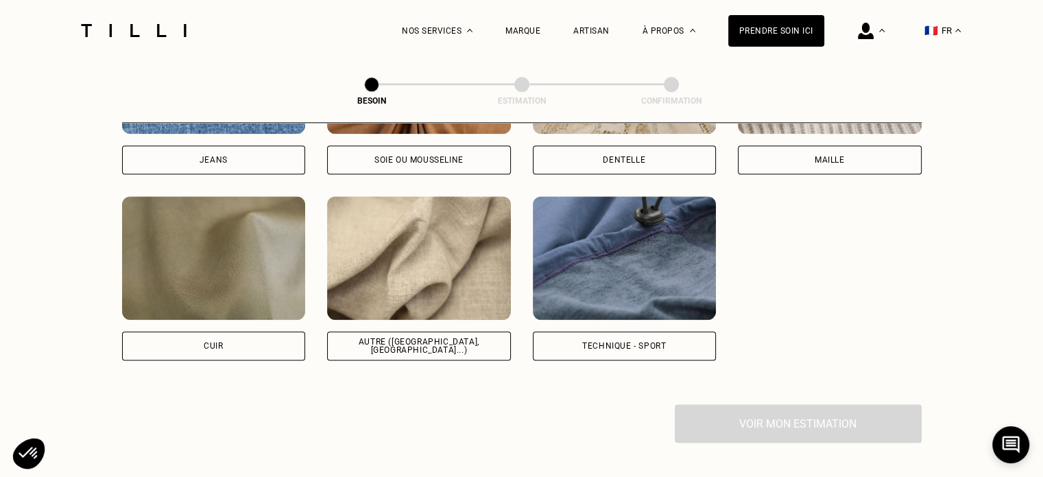
click at [475, 265] on img at bounding box center [419, 257] width 184 height 123
select select "FR"
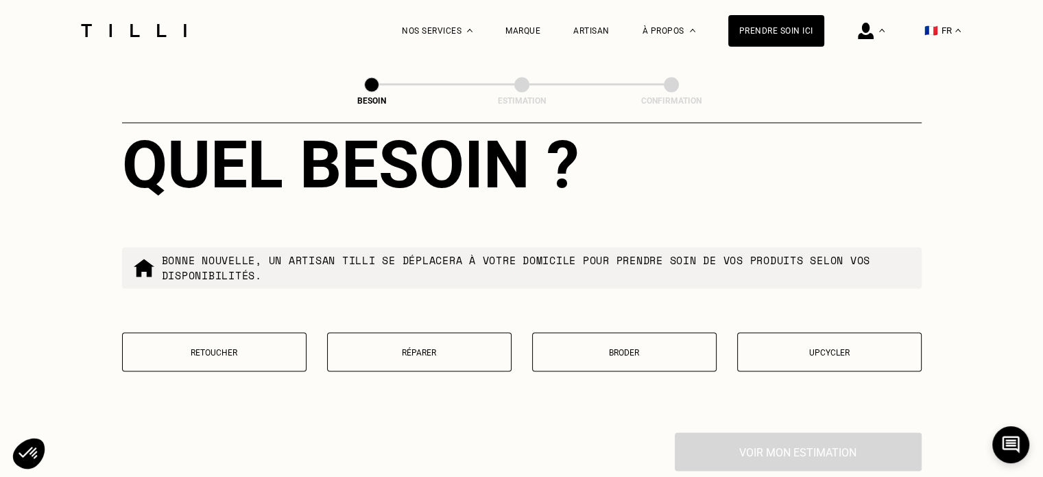
scroll to position [2322, 0]
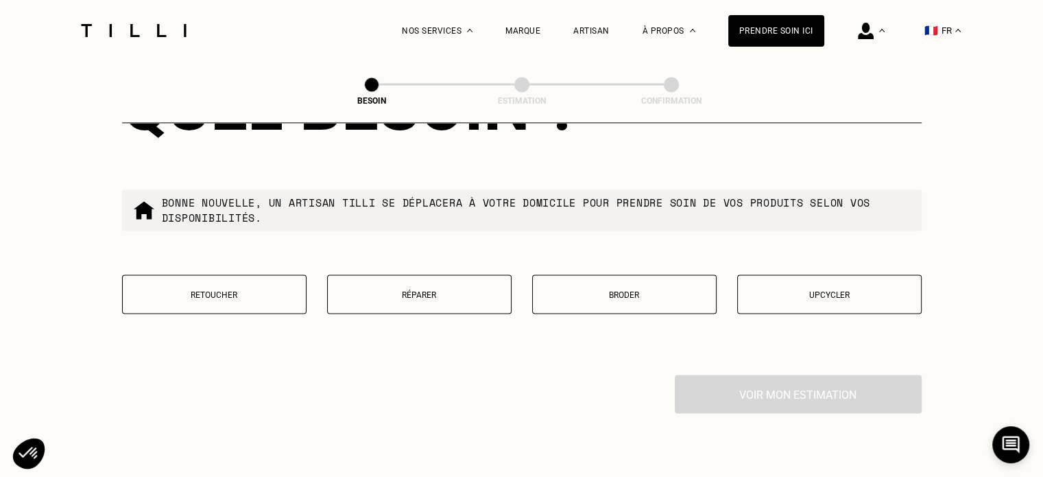
click at [254, 296] on button "Retoucher" at bounding box center [214, 293] width 184 height 39
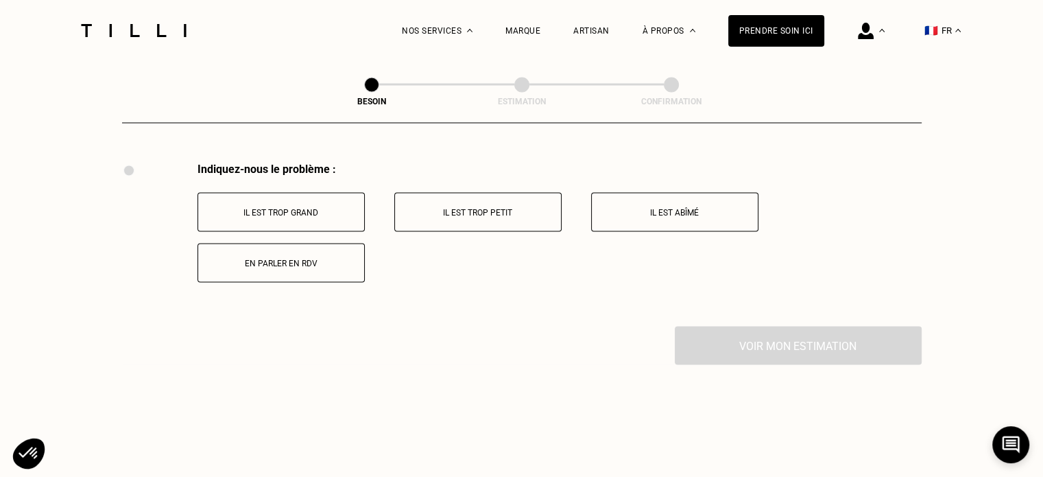
scroll to position [2535, 0]
click at [601, 217] on button "Il est abîmé" at bounding box center [674, 210] width 167 height 39
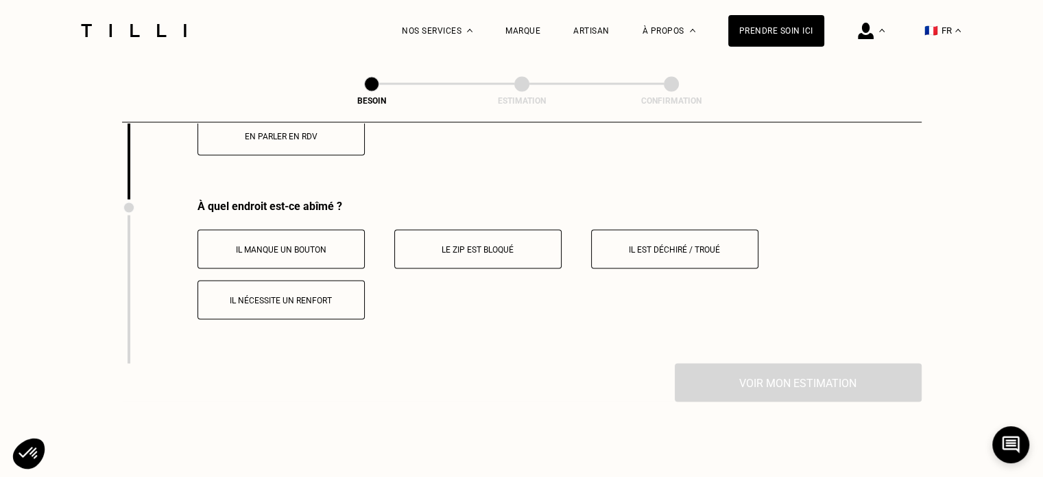
scroll to position [2699, 0]
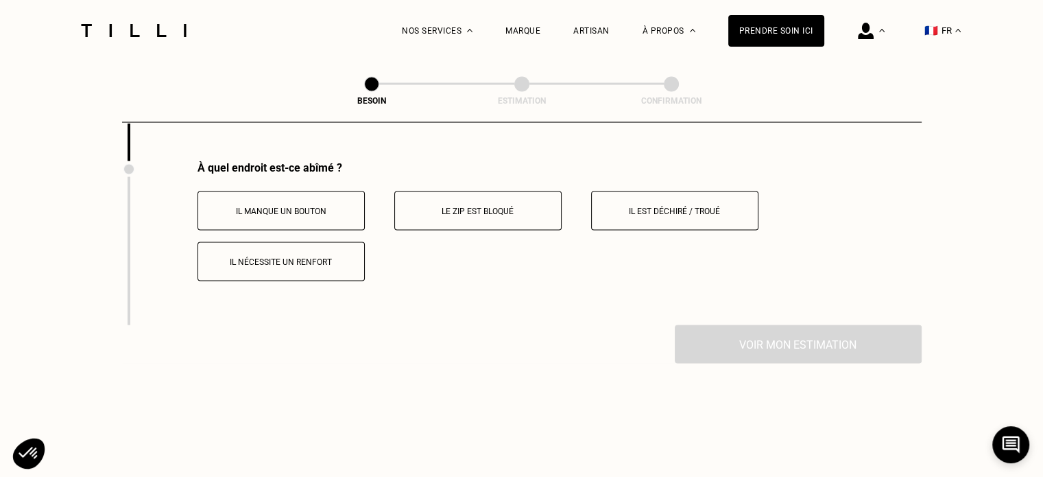
click at [313, 263] on button "Il nécessite un renfort" at bounding box center [280, 261] width 167 height 39
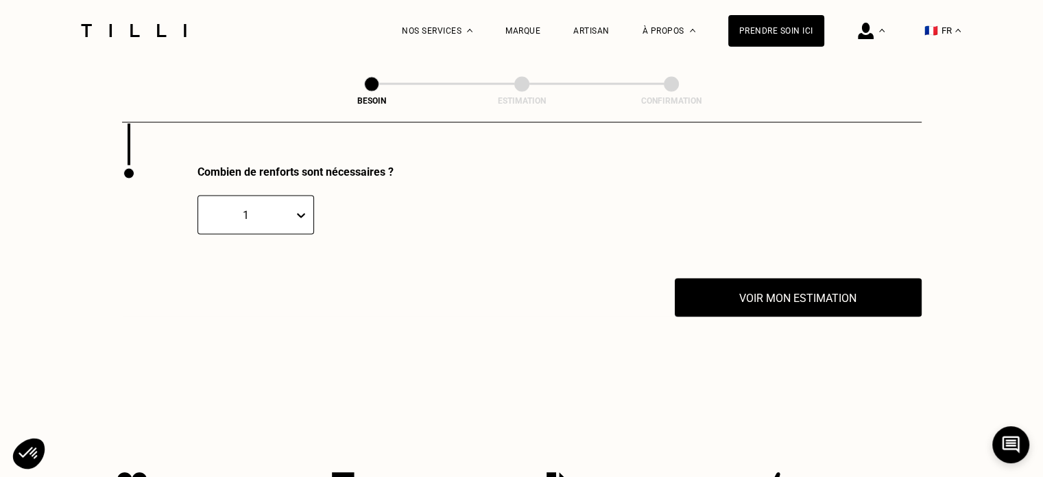
scroll to position [2864, 0]
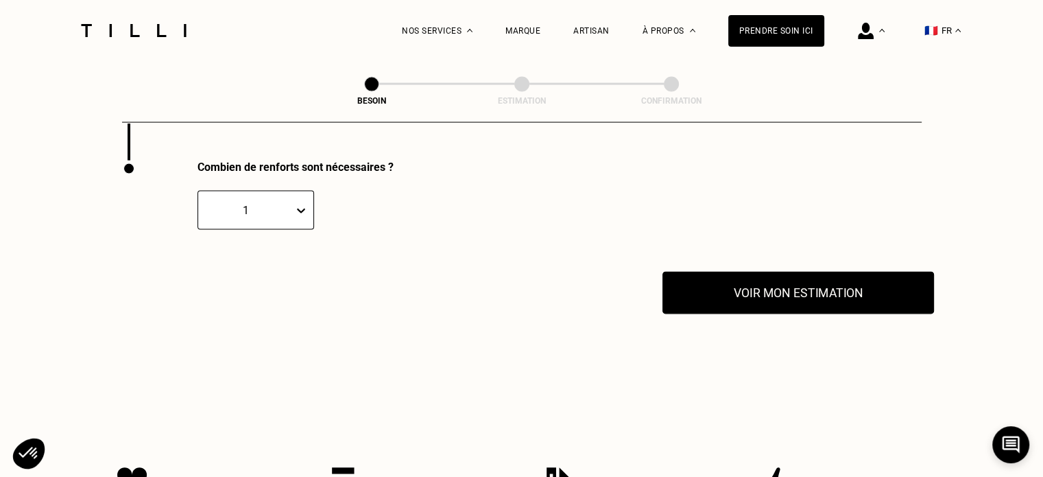
click at [725, 292] on button "Voir mon estimation" at bounding box center [798, 293] width 272 height 43
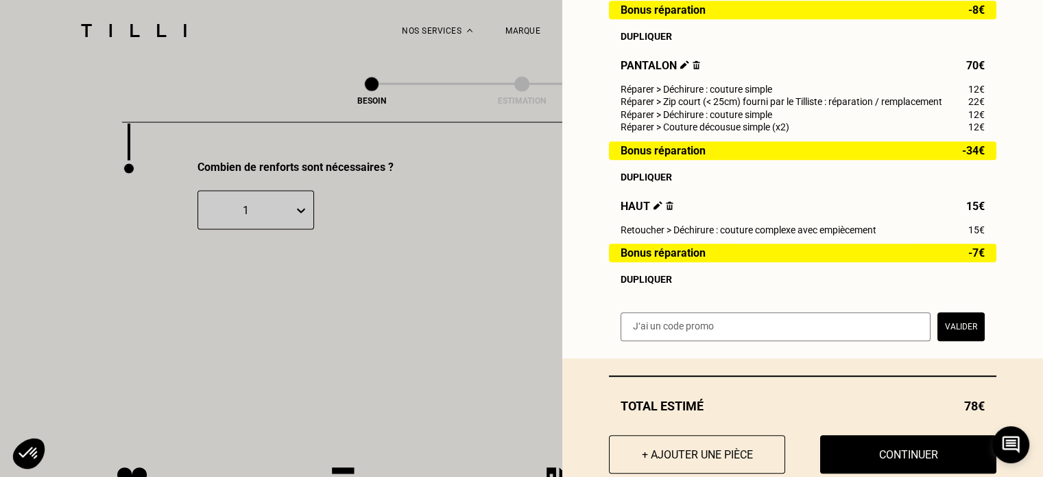
scroll to position [730, 0]
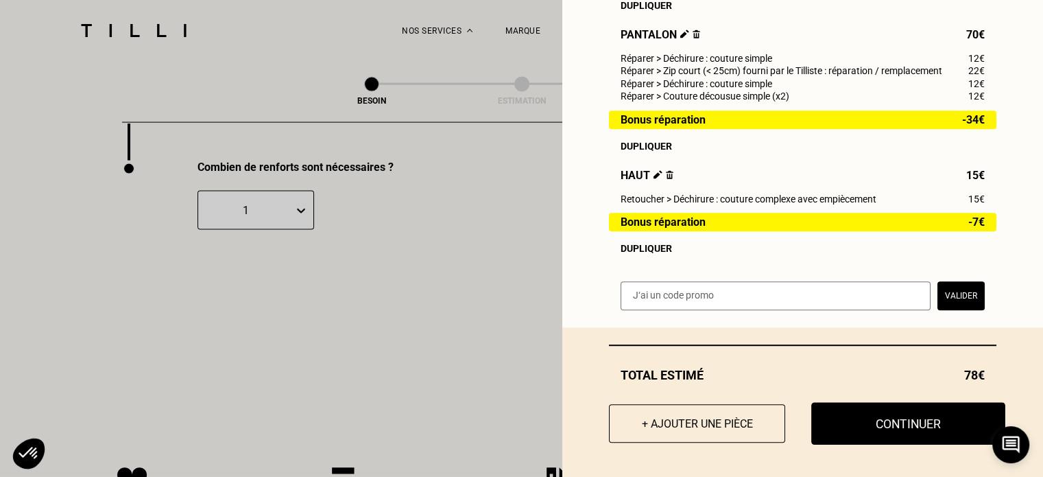
click at [839, 414] on button "Continuer" at bounding box center [908, 423] width 194 height 43
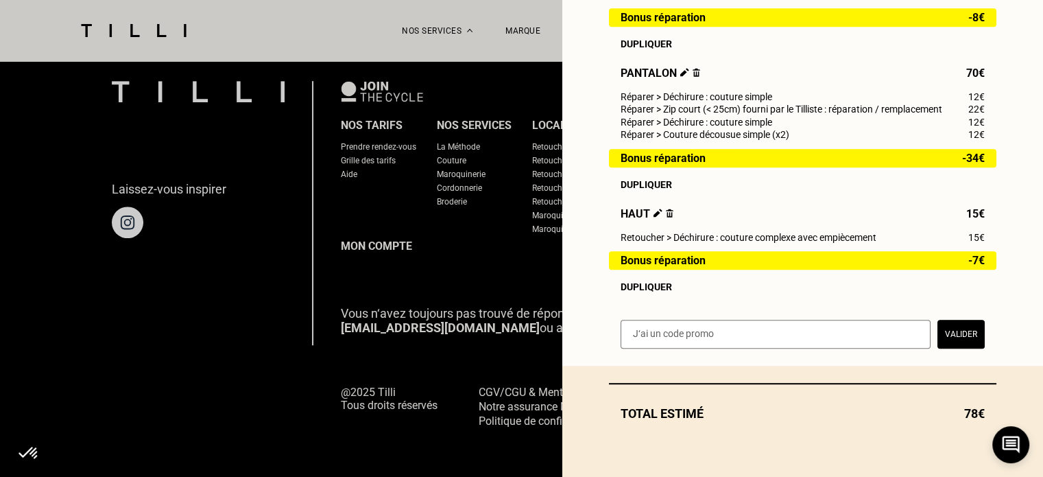
scroll to position [911, 0]
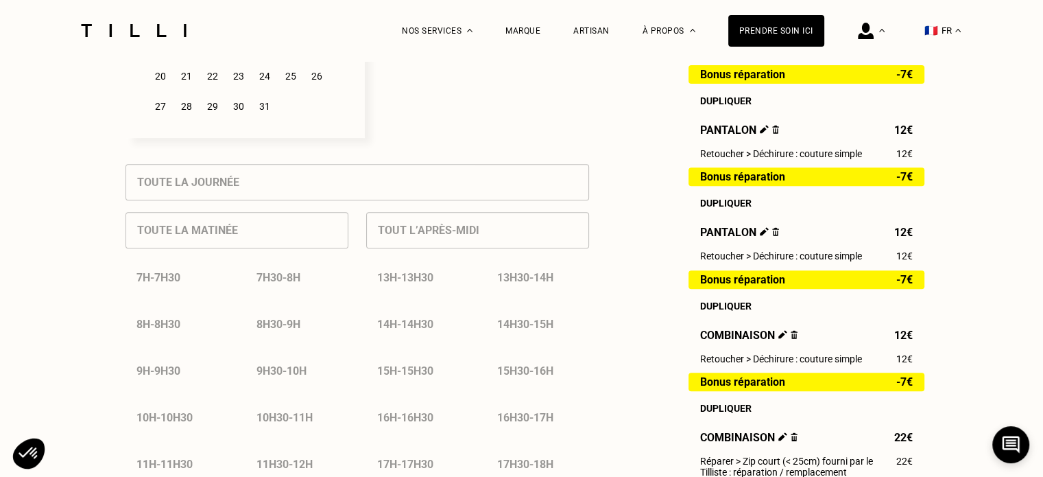
scroll to position [411, 0]
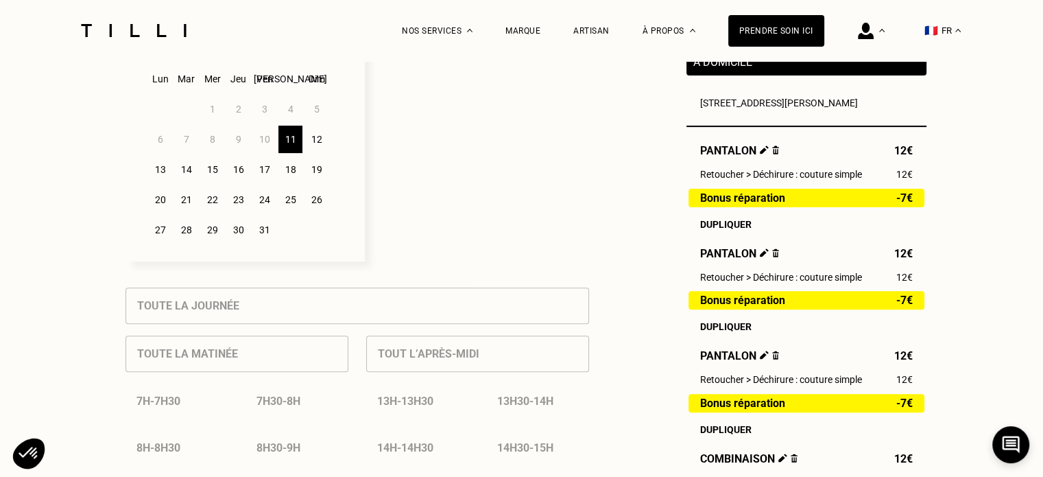
click at [288, 145] on div "11" at bounding box center [290, 138] width 24 height 27
click at [315, 144] on div "12" at bounding box center [316, 138] width 24 height 27
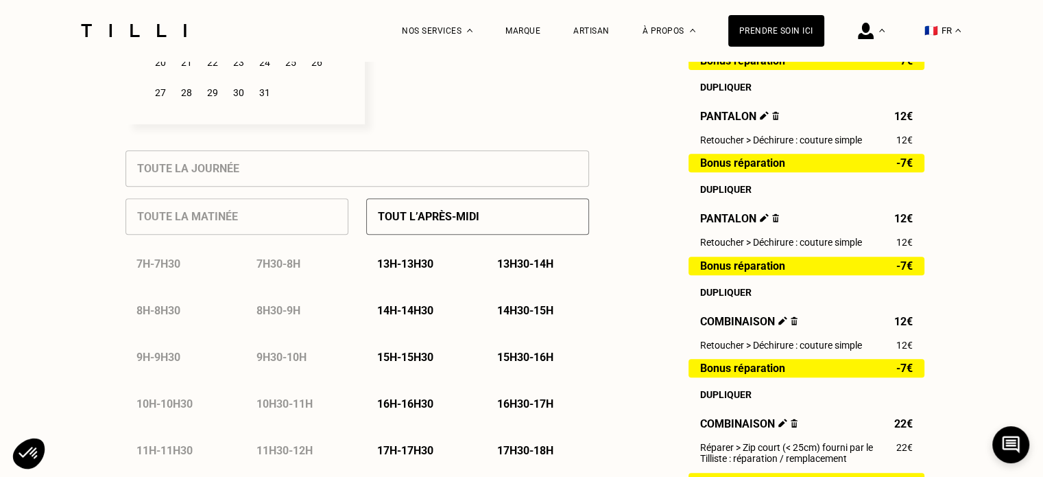
scroll to position [617, 0]
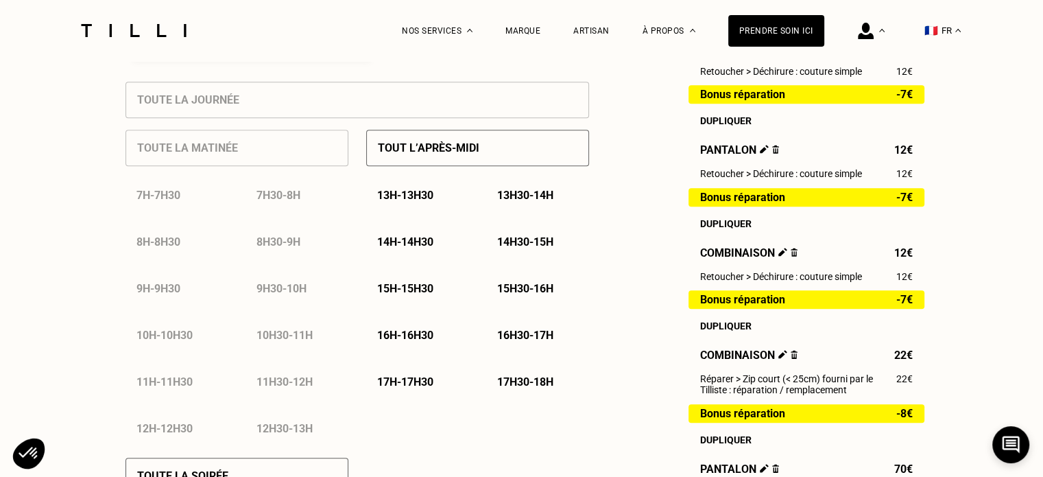
click at [518, 208] on div "13h30 - 14h" at bounding box center [537, 195] width 103 height 35
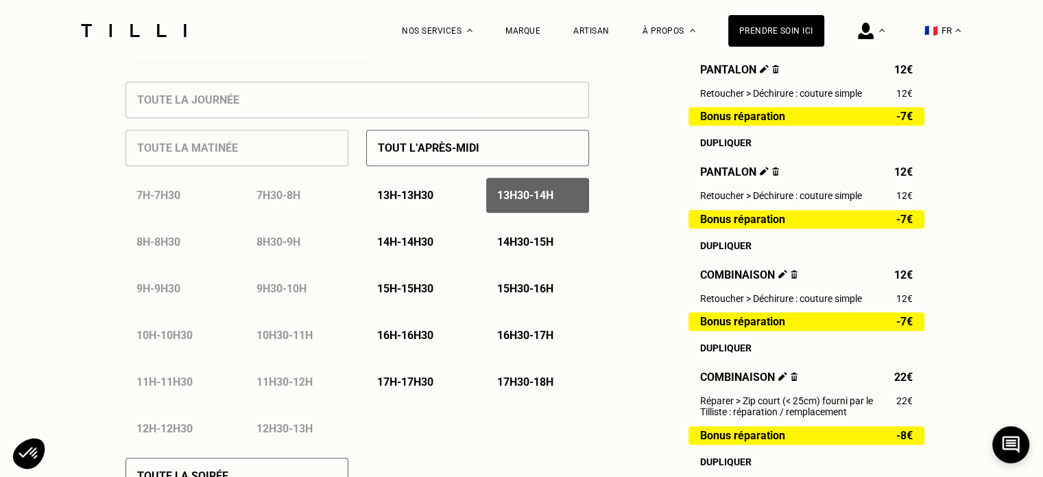
click at [443, 252] on div "14h - 14h30" at bounding box center [417, 241] width 103 height 35
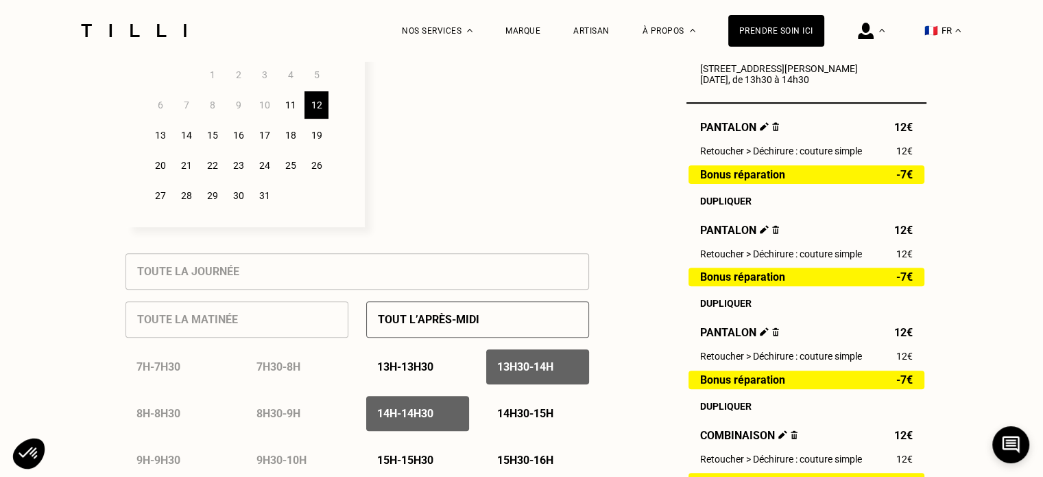
scroll to position [480, 0]
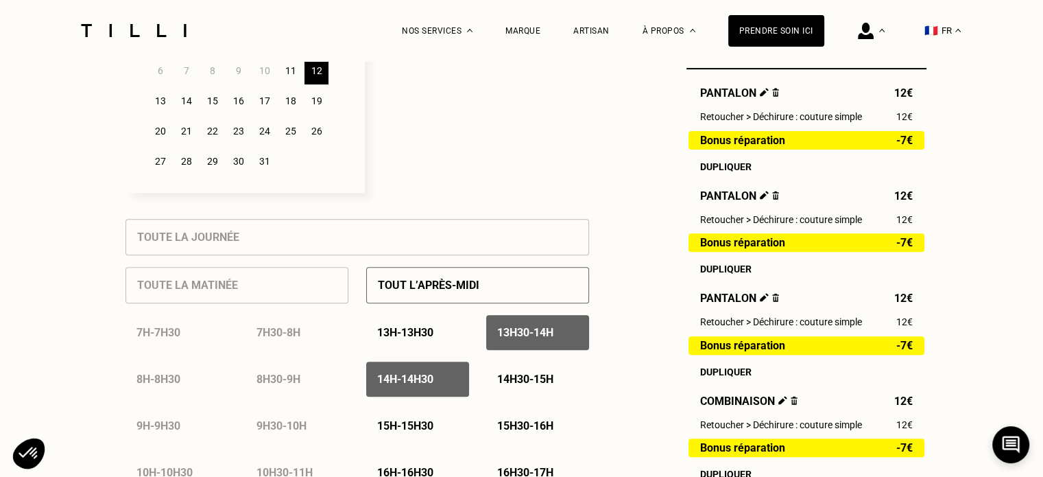
click at [287, 75] on div "11" at bounding box center [290, 70] width 24 height 27
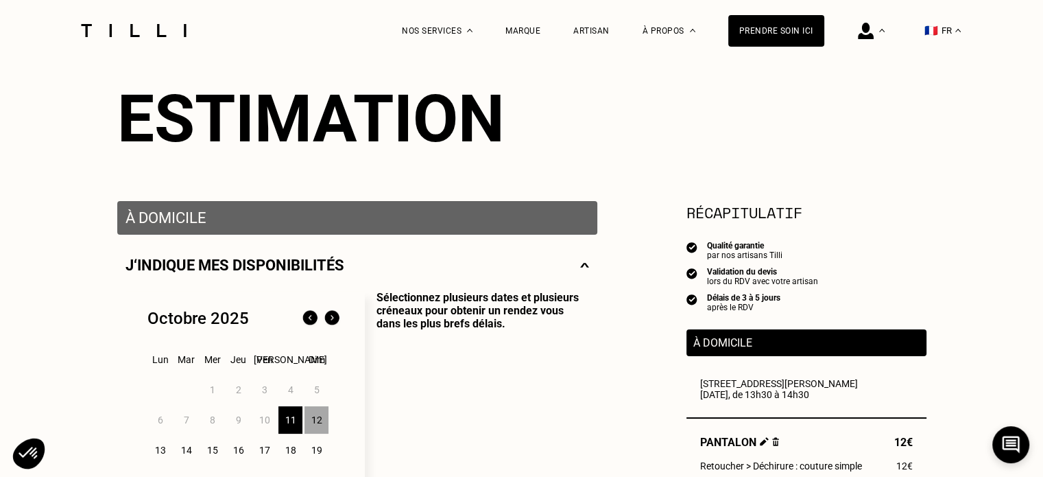
scroll to position [206, 0]
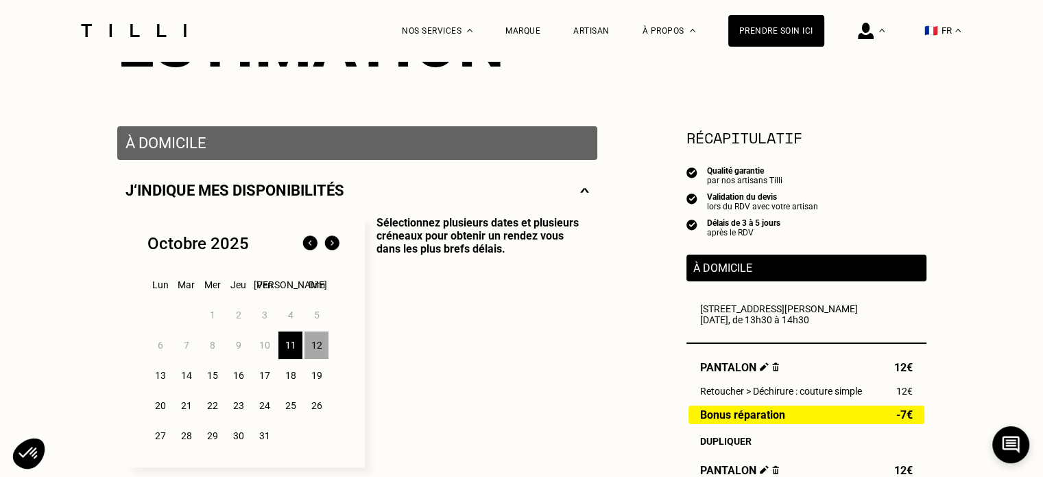
click at [319, 359] on div "12" at bounding box center [316, 344] width 24 height 27
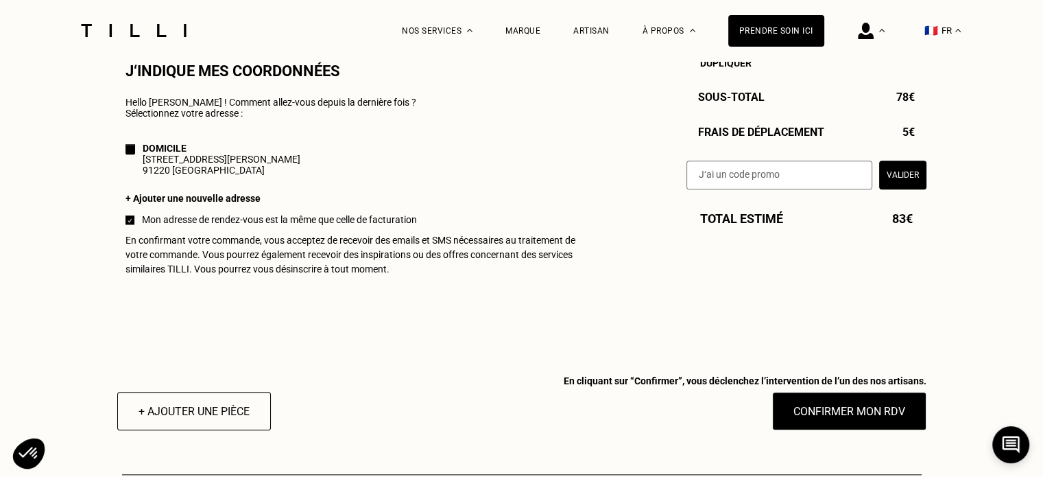
scroll to position [1303, 0]
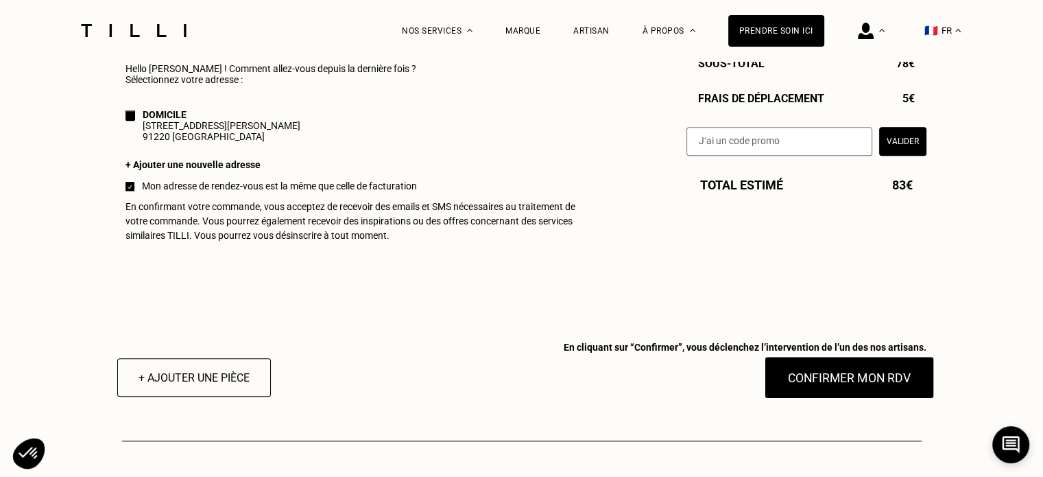
click at [838, 398] on button "Confirmer mon RDV" at bounding box center [849, 377] width 170 height 43
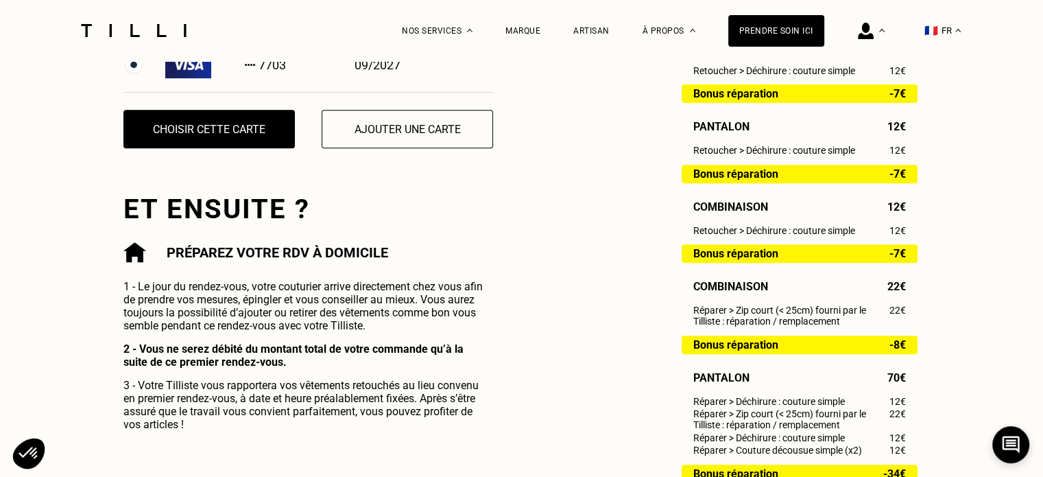
scroll to position [137, 0]
